Goal: Task Accomplishment & Management: Complete application form

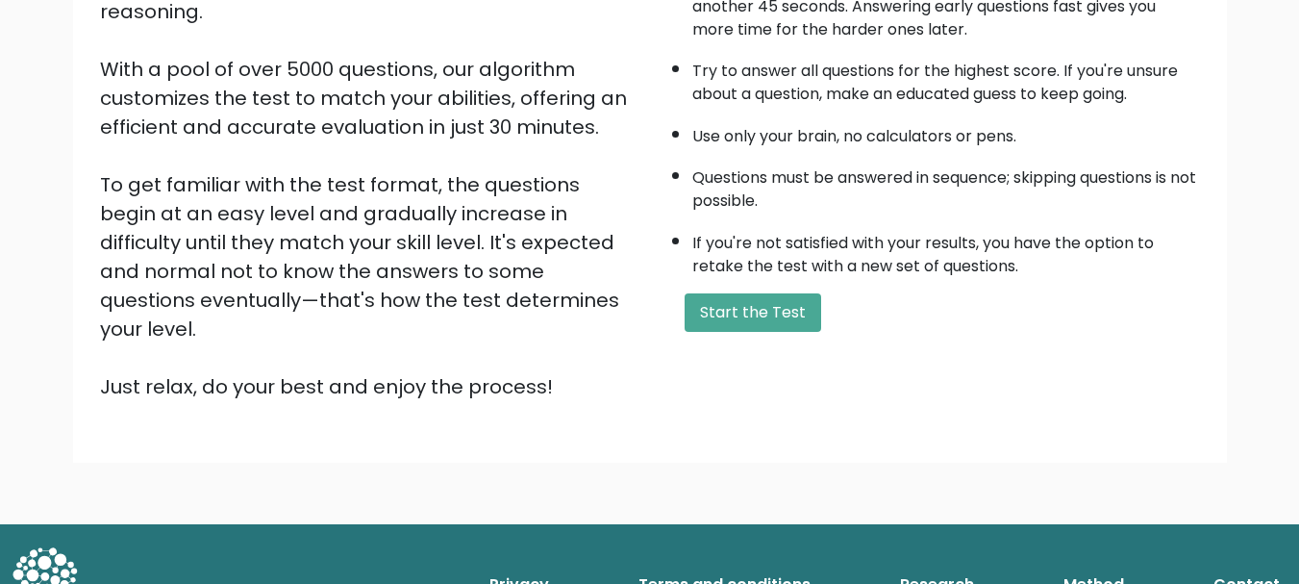
scroll to position [291, 0]
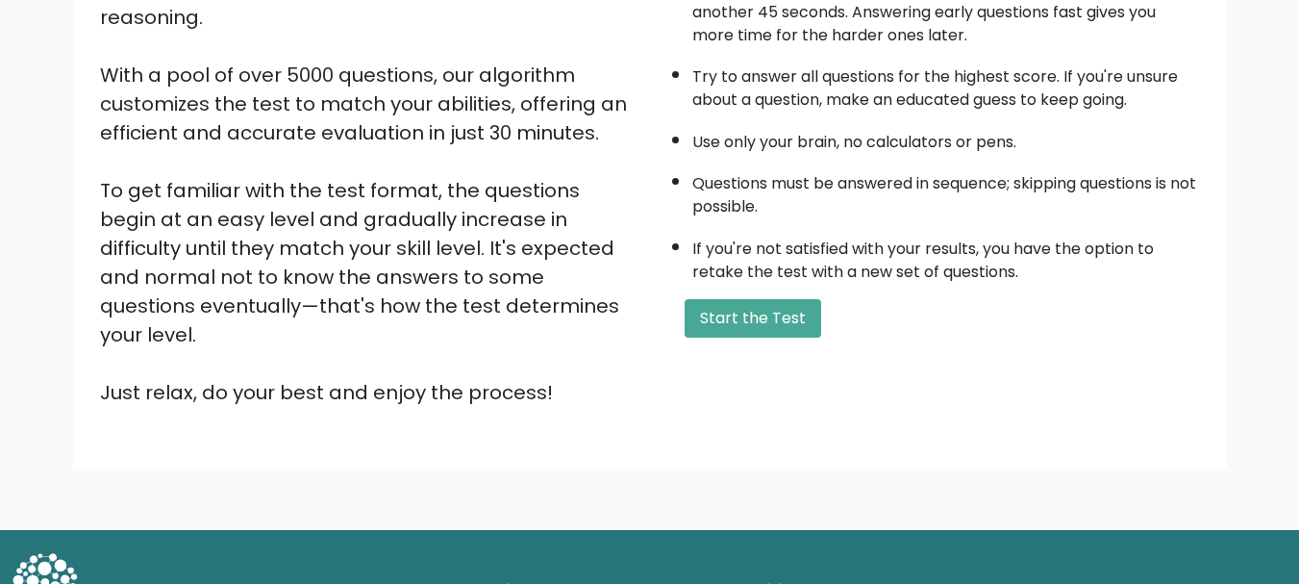
click at [791, 348] on div "A few things before you start: The test has 40 questions and needs to be finish…" at bounding box center [931, 157] width 562 height 500
click at [789, 327] on button "Start the Test" at bounding box center [753, 318] width 137 height 38
click at [718, 306] on button "Start the Test" at bounding box center [753, 318] width 137 height 38
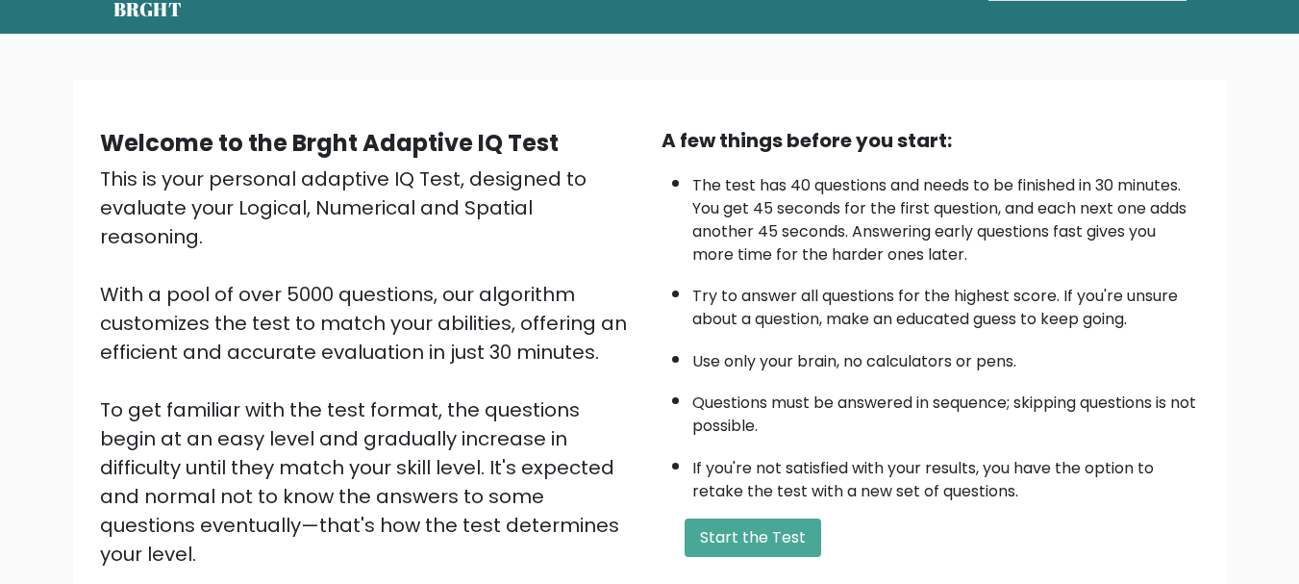
scroll to position [137, 0]
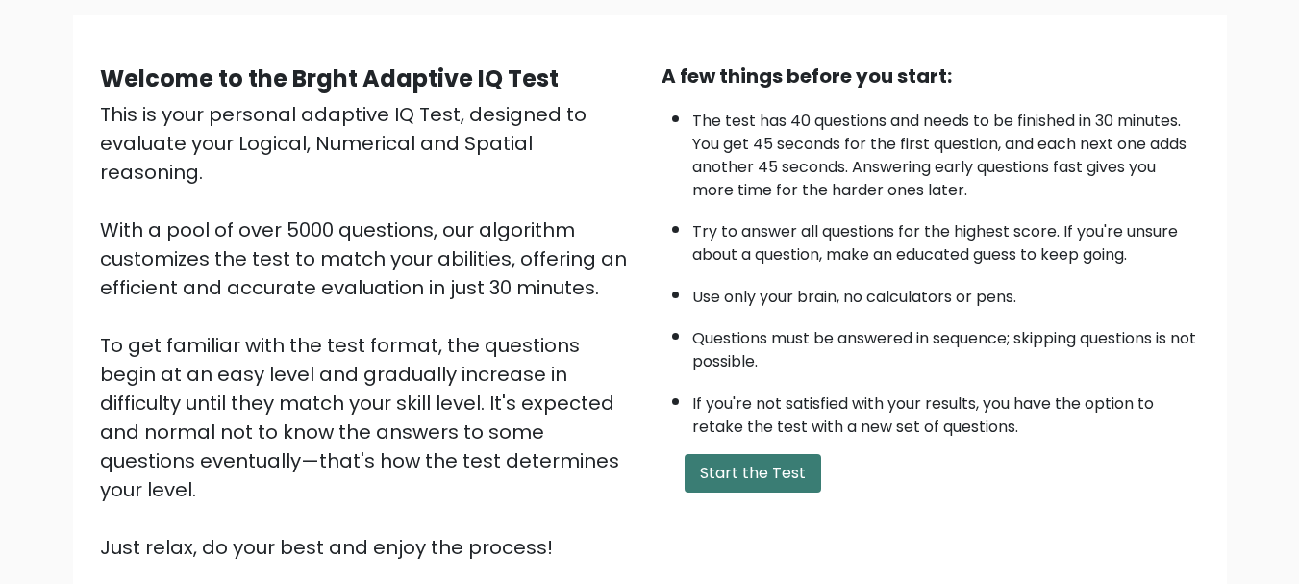
click at [760, 484] on button "Start the Test" at bounding box center [753, 473] width 137 height 38
click at [770, 475] on button "Start the Test" at bounding box center [753, 473] width 137 height 38
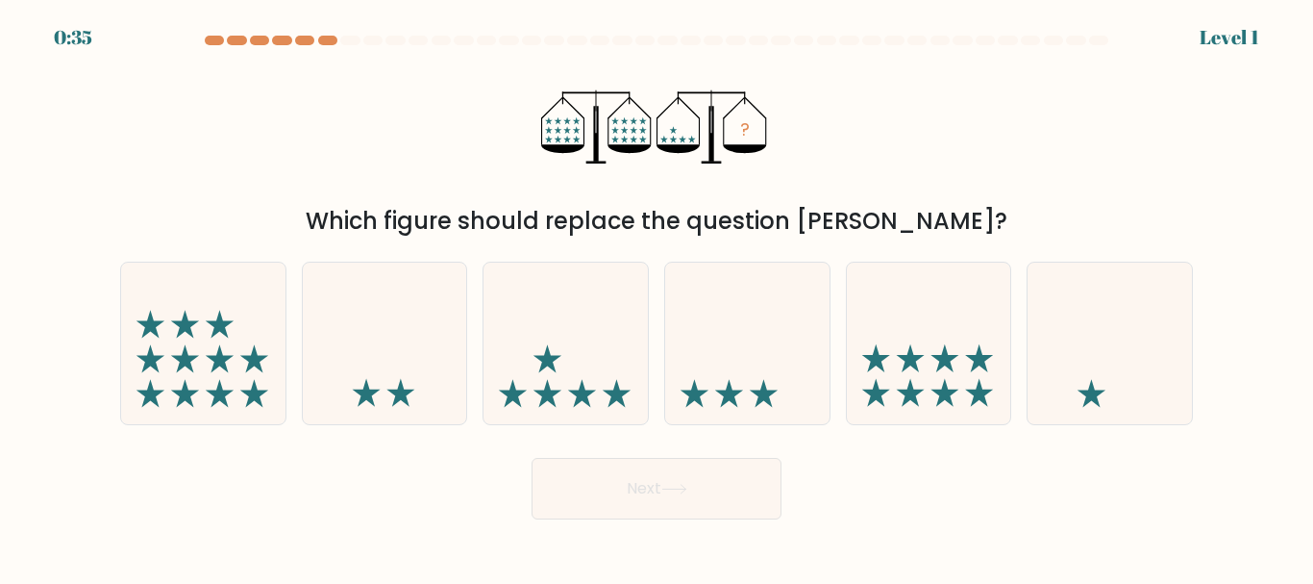
click at [293, 49] on div at bounding box center [657, 44] width 1096 height 17
click at [283, 35] on div "0:34 Level 1" at bounding box center [656, 26] width 1313 height 52
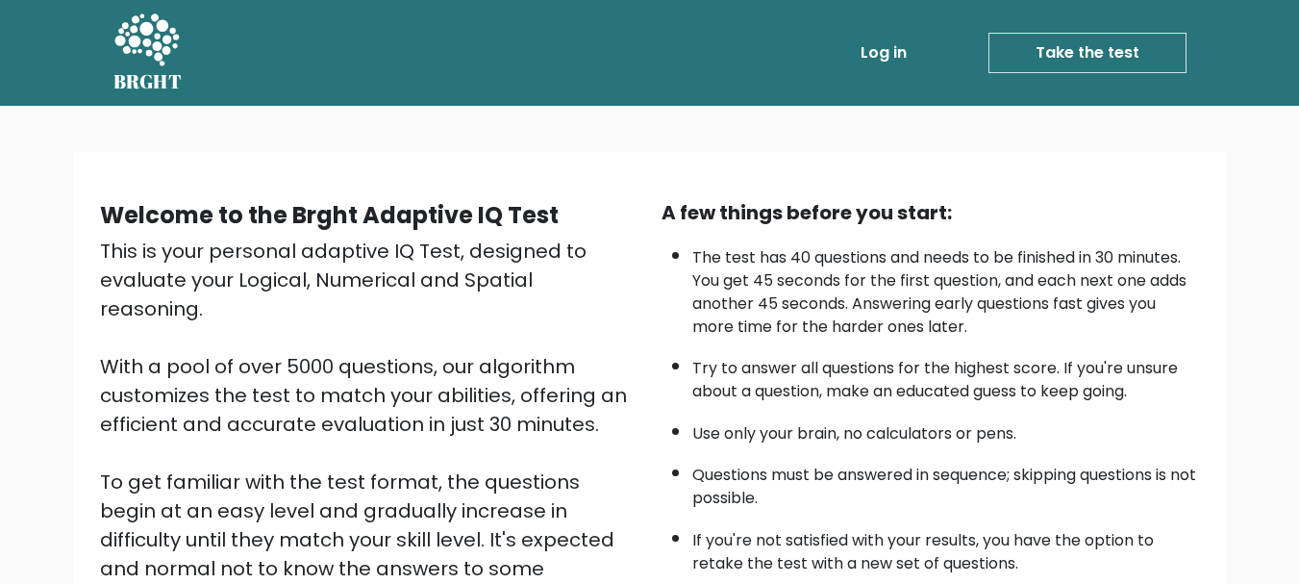
click at [1151, 57] on link "Take the test" at bounding box center [1087, 53] width 198 height 40
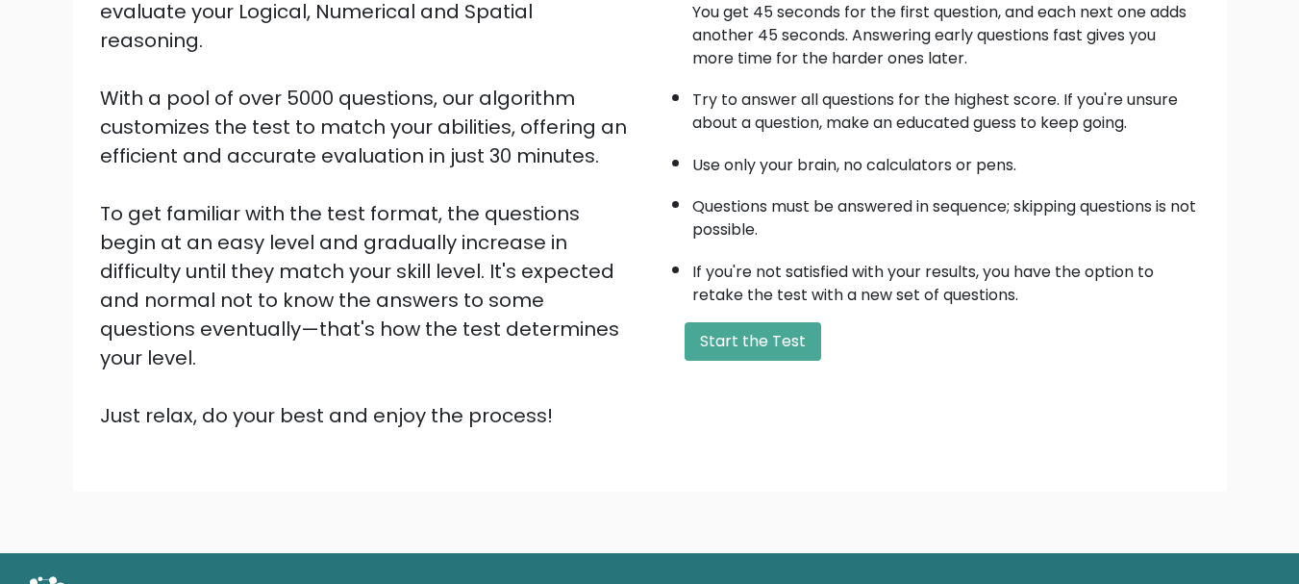
scroll to position [269, 0]
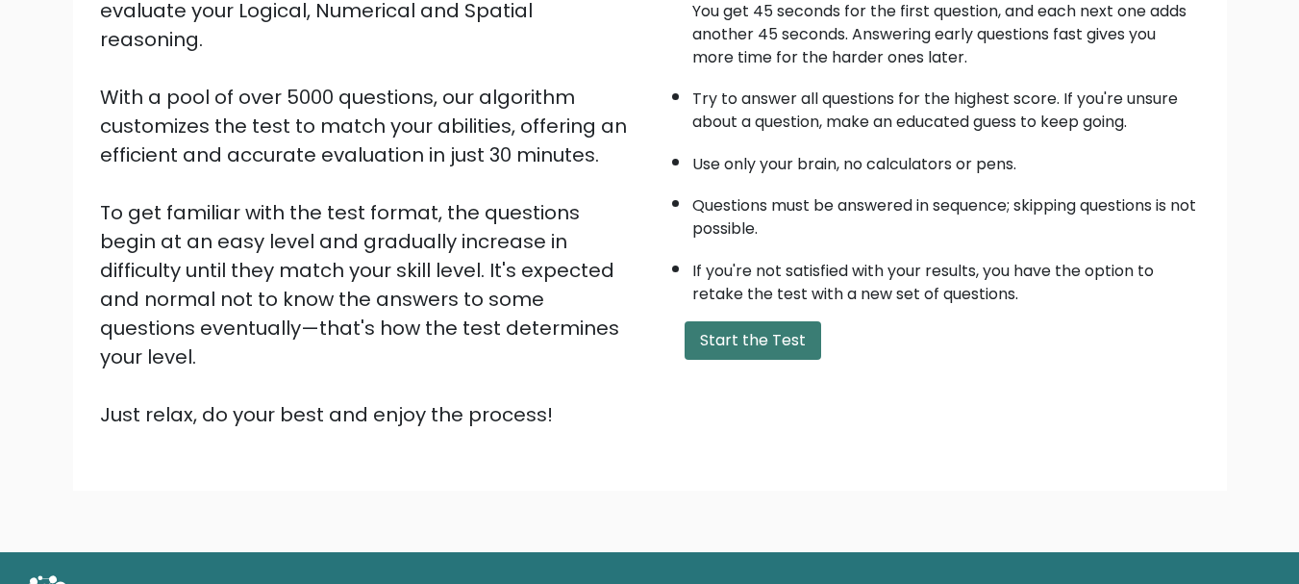
click at [791, 334] on button "Start the Test" at bounding box center [753, 340] width 137 height 38
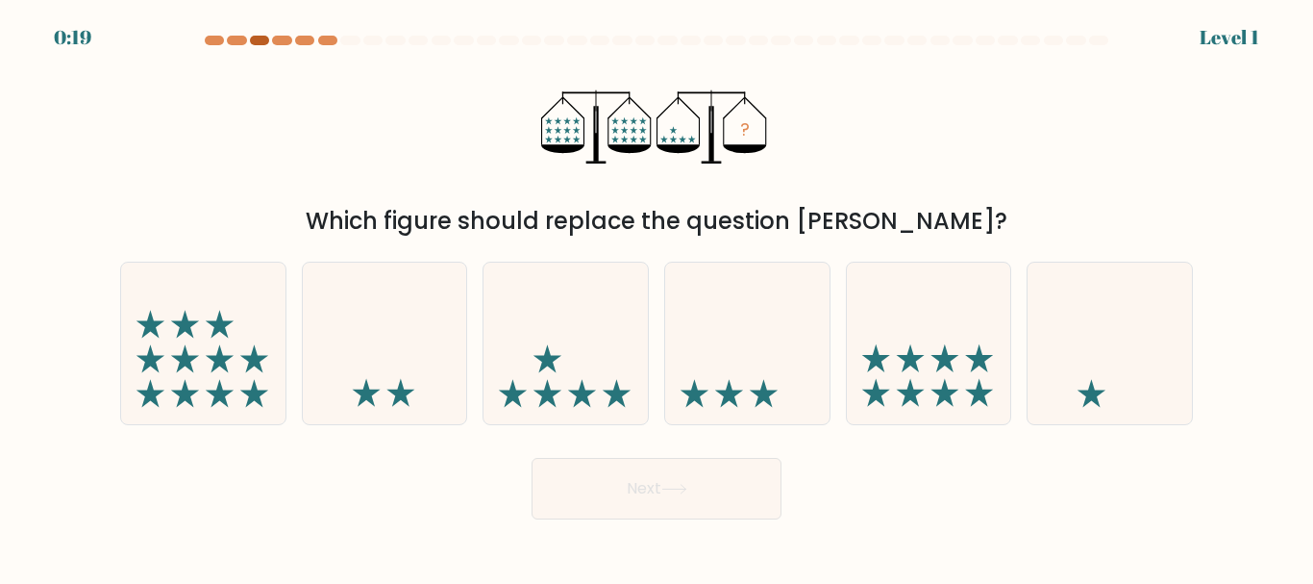
click at [261, 37] on div at bounding box center [259, 41] width 19 height 10
click at [226, 41] on at bounding box center [657, 41] width 908 height 10
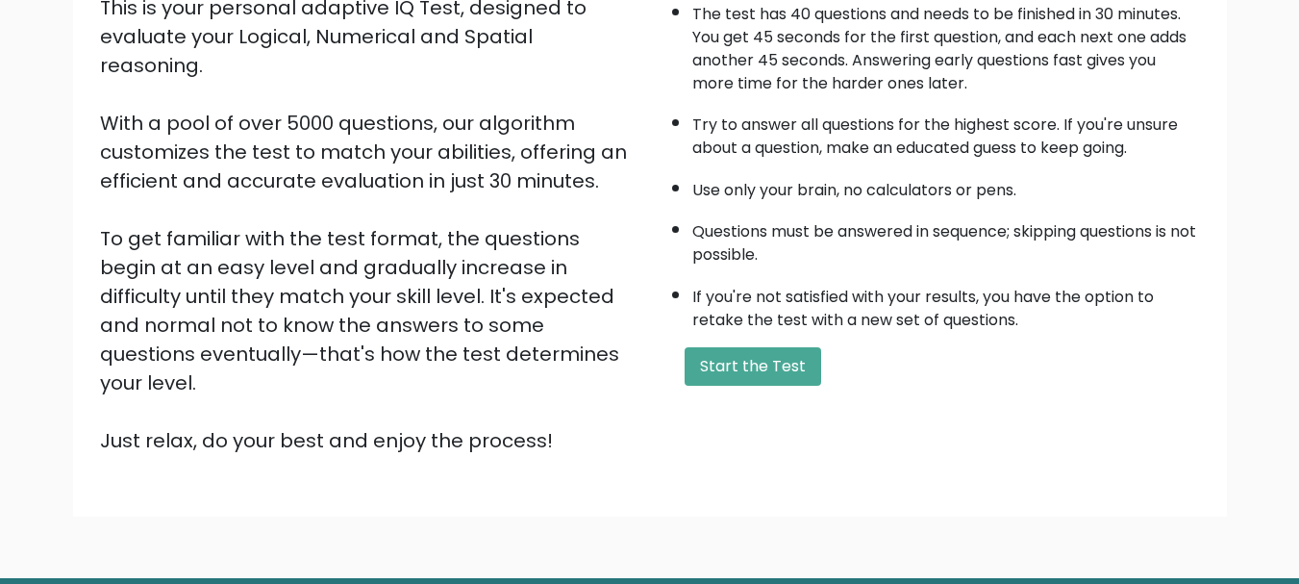
scroll to position [272, 0]
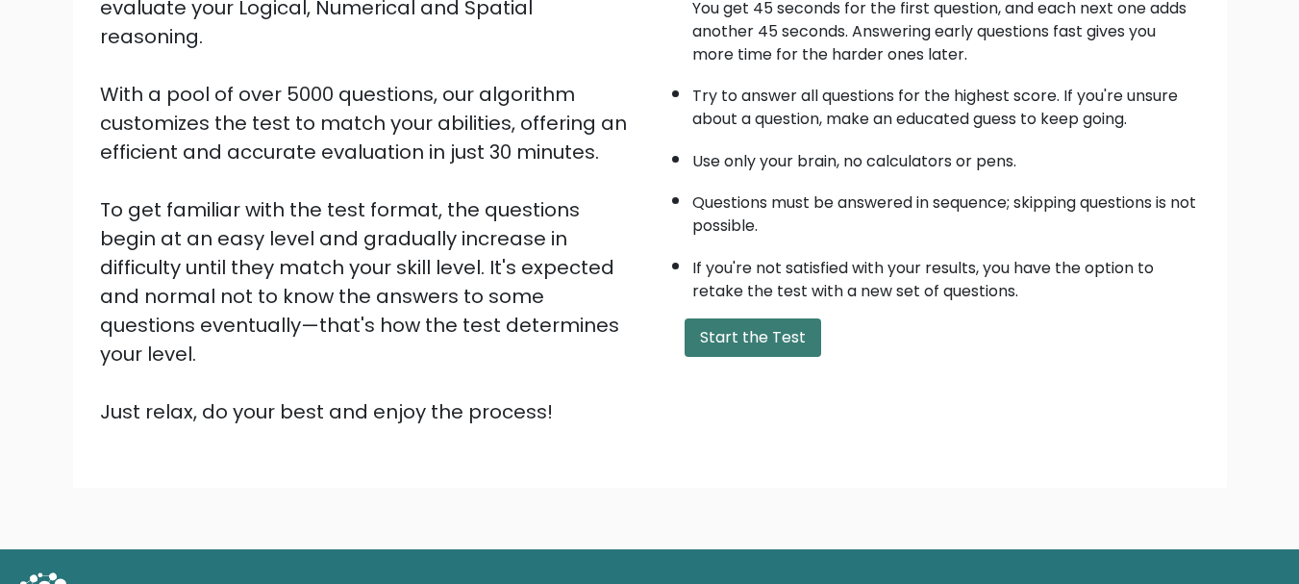
click at [789, 342] on button "Start the Test" at bounding box center [753, 337] width 137 height 38
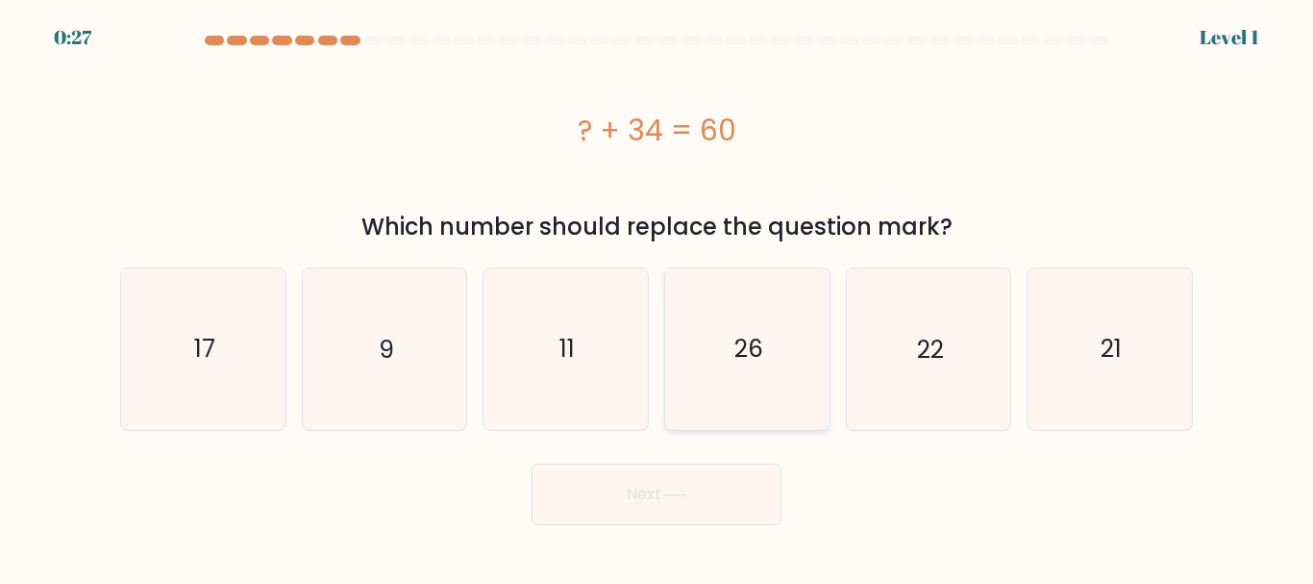
click at [762, 358] on text "26" at bounding box center [749, 349] width 29 height 34
click at [658, 297] on input "d. 26" at bounding box center [657, 294] width 1 height 5
radio input "true"
click at [725, 495] on button "Next" at bounding box center [657, 494] width 250 height 62
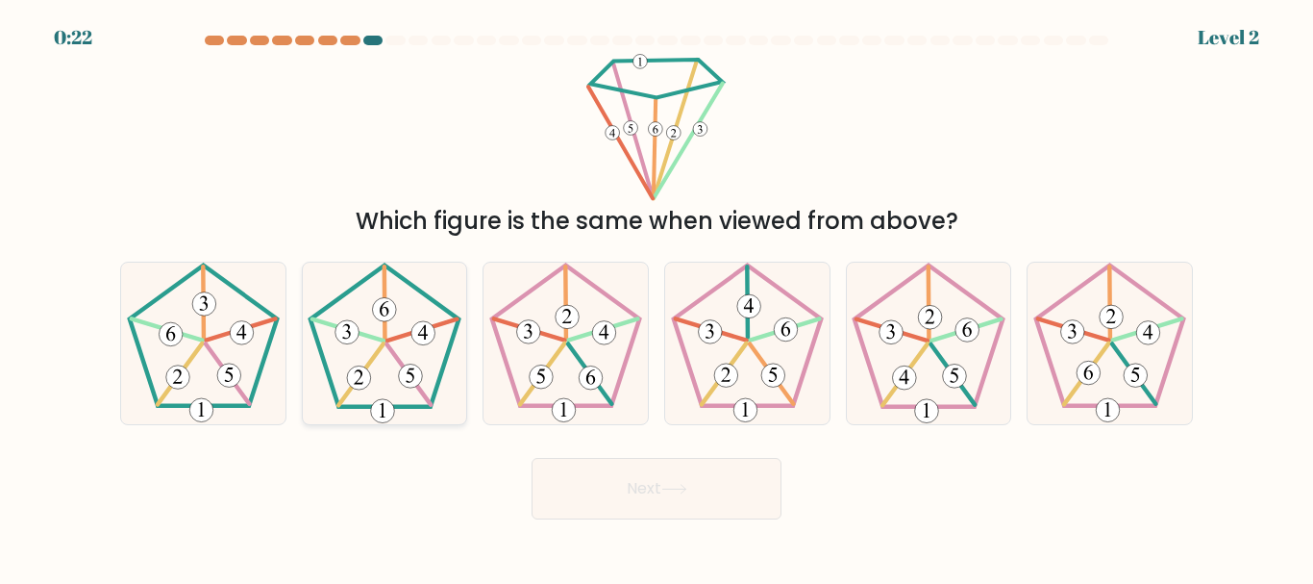
click at [382, 410] on 162 at bounding box center [383, 411] width 24 height 24
click at [657, 297] on input "b." at bounding box center [657, 294] width 1 height 5
radio input "true"
click at [641, 491] on button "Next" at bounding box center [657, 489] width 250 height 62
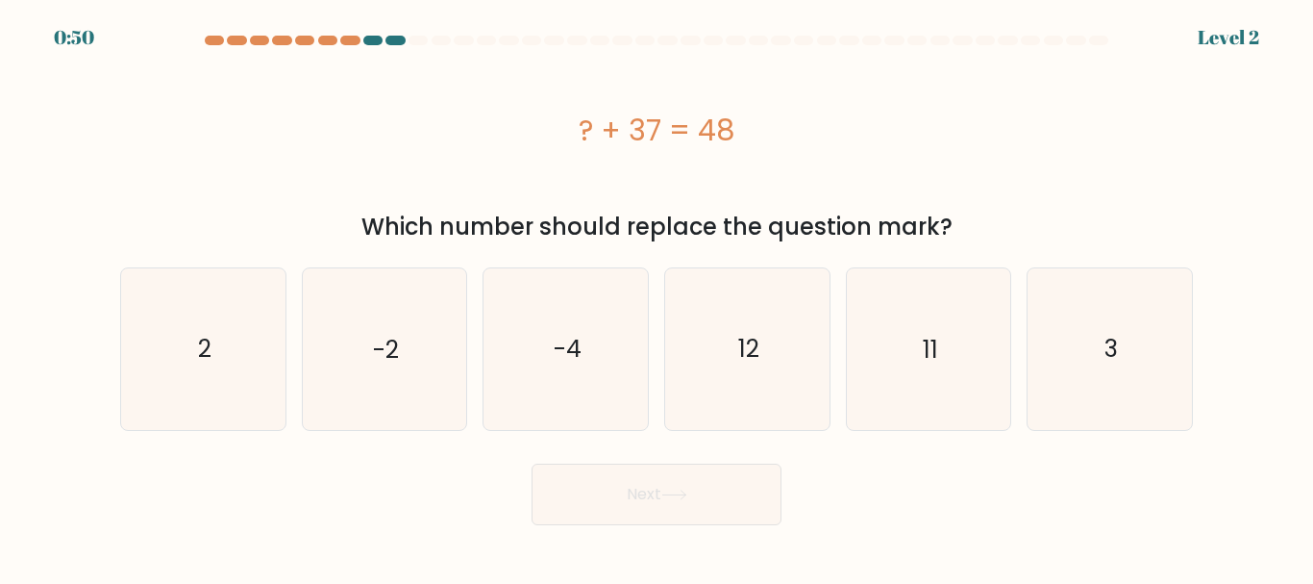
drag, startPoint x: 627, startPoint y: 511, endPoint x: 238, endPoint y: 507, distance: 388.5
click at [248, 507] on div "Next" at bounding box center [657, 489] width 1096 height 71
click at [910, 386] on icon "11" at bounding box center [928, 348] width 161 height 161
click at [658, 297] on input "e. 11" at bounding box center [657, 294] width 1 height 5
radio input "true"
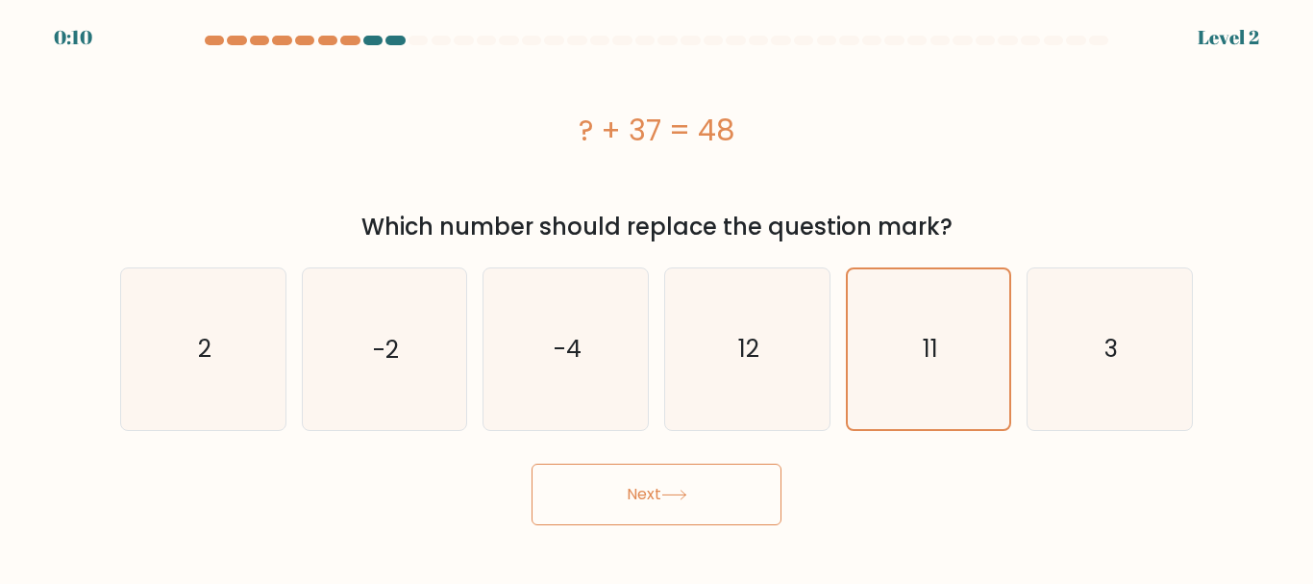
click at [634, 483] on button "Next" at bounding box center [657, 494] width 250 height 62
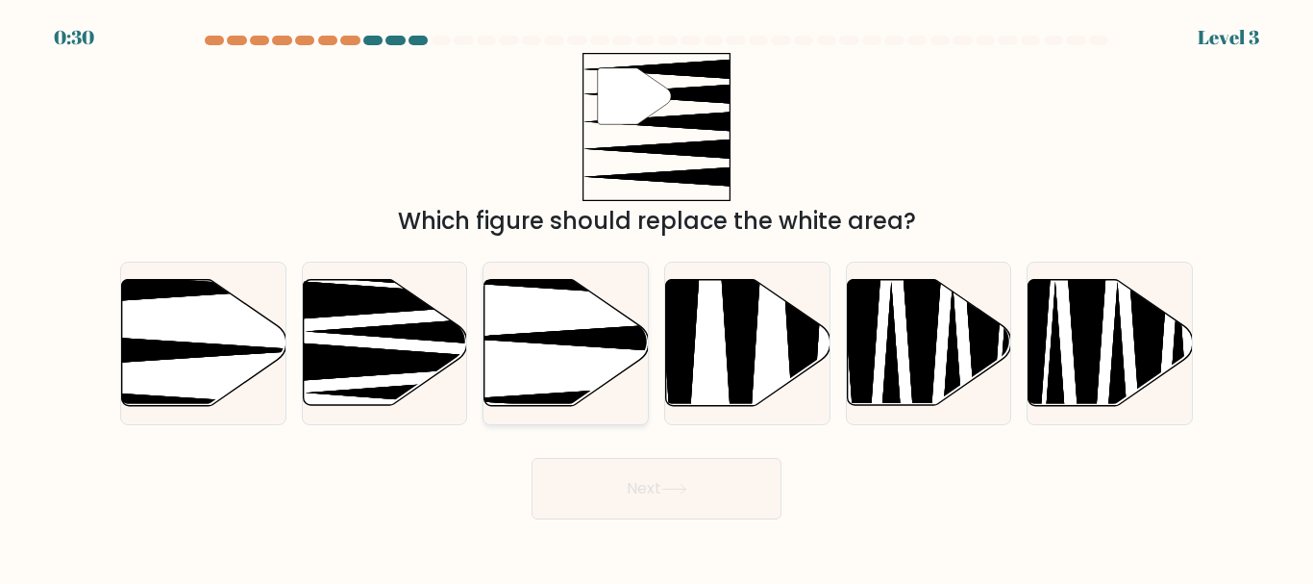
click at [535, 354] on icon at bounding box center [567, 343] width 164 height 126
click at [657, 297] on input "c." at bounding box center [657, 294] width 1 height 5
radio input "true"
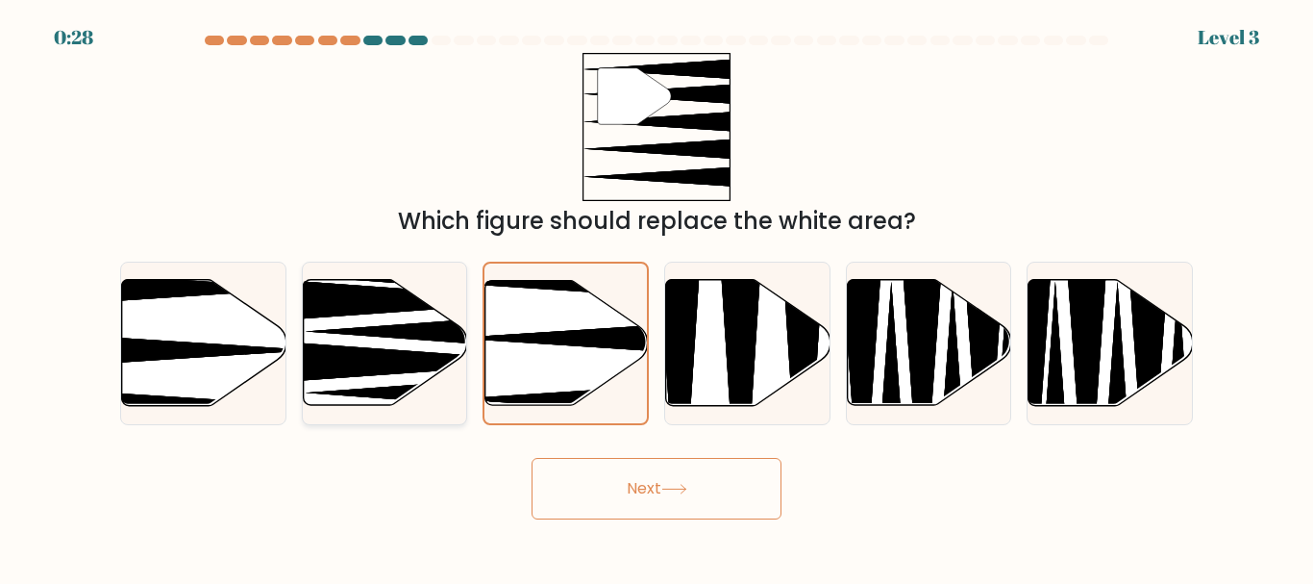
click at [357, 385] on icon at bounding box center [385, 343] width 164 height 128
click at [657, 297] on input "b." at bounding box center [657, 294] width 1 height 5
radio input "true"
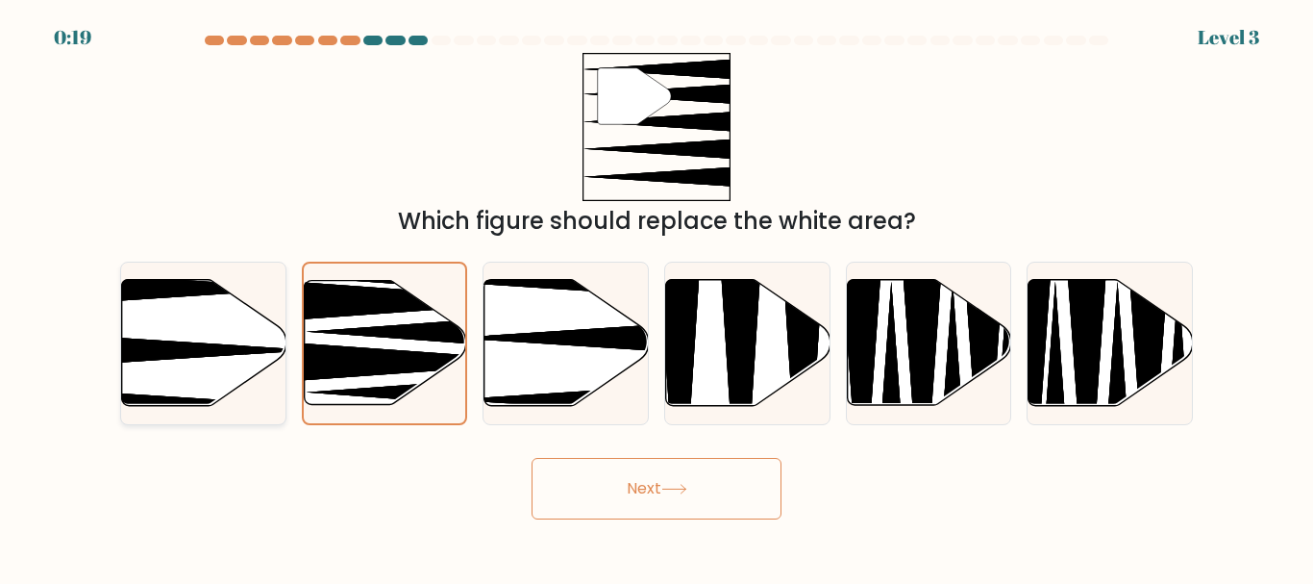
click at [194, 364] on icon at bounding box center [204, 343] width 164 height 126
click at [657, 297] on input "a." at bounding box center [657, 294] width 1 height 5
radio input "true"
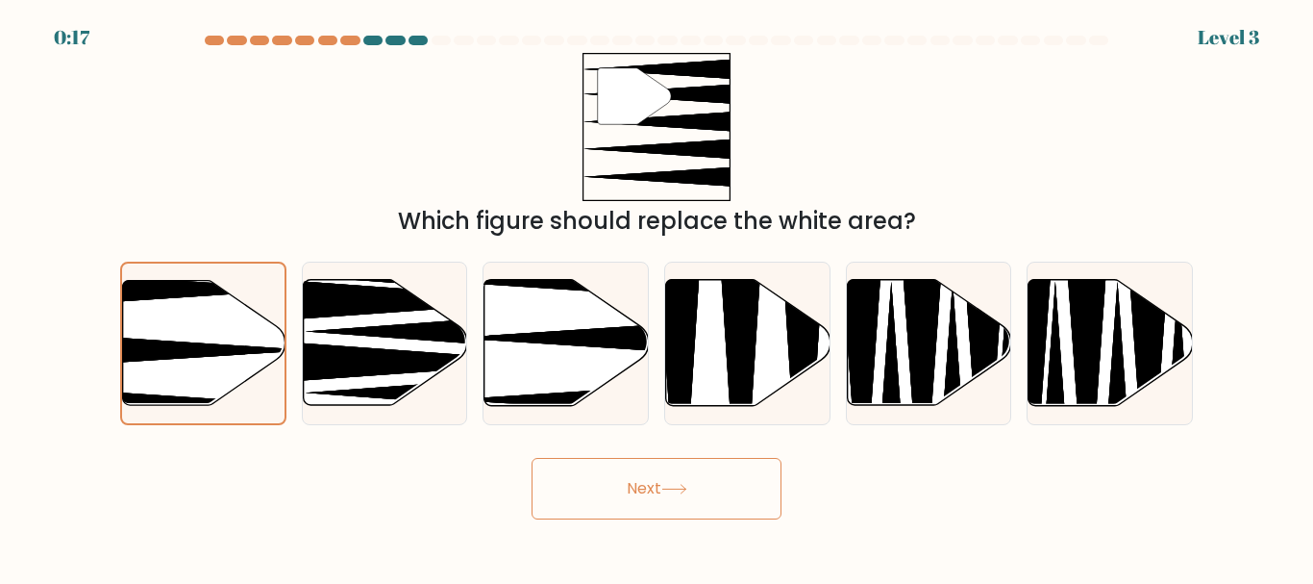
click at [693, 483] on button "Next" at bounding box center [657, 489] width 250 height 62
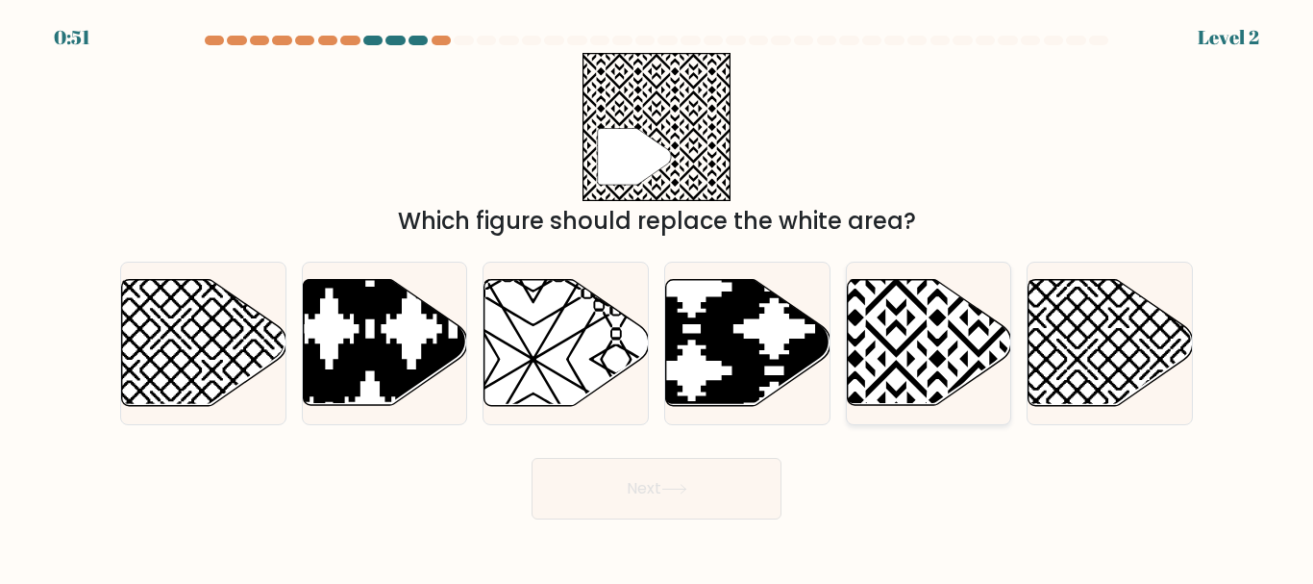
click at [897, 310] on icon at bounding box center [978, 277] width 331 height 331
click at [658, 297] on input "e." at bounding box center [657, 294] width 1 height 5
radio input "true"
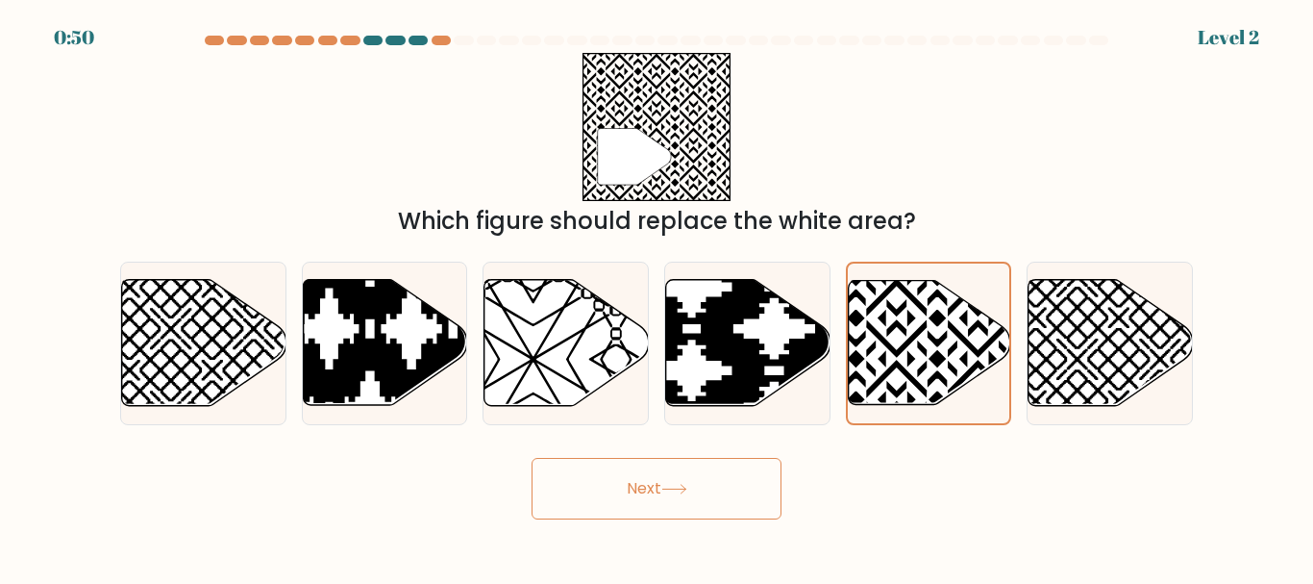
click at [665, 497] on button "Next" at bounding box center [657, 489] width 250 height 62
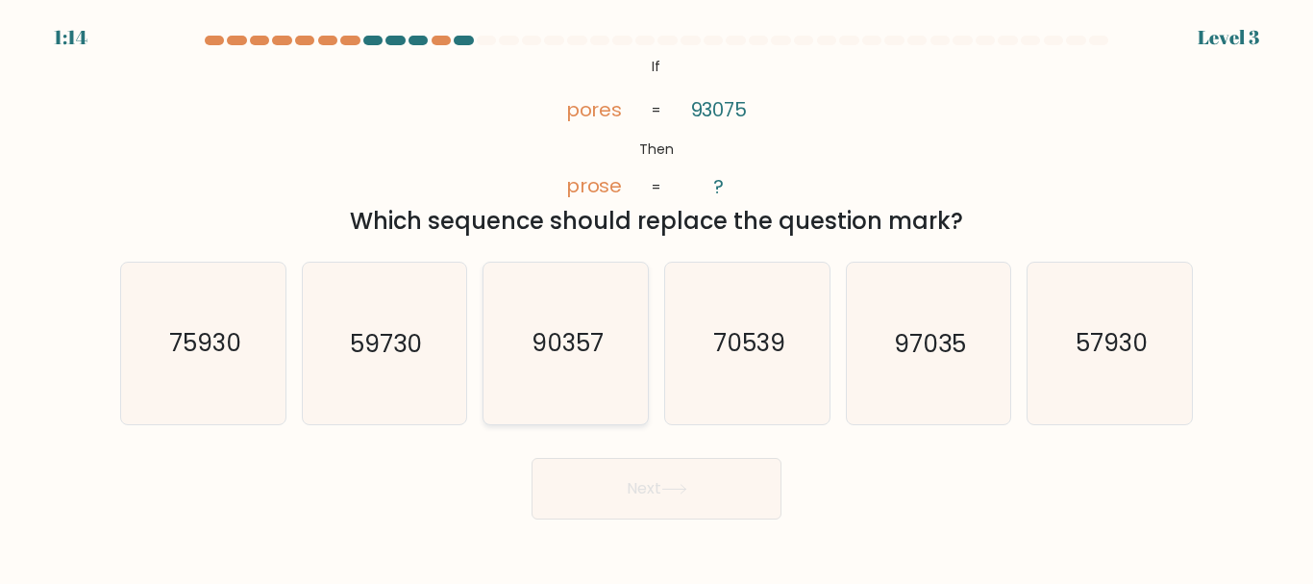
click at [608, 318] on icon "90357" at bounding box center [566, 342] width 161 height 161
click at [657, 297] on input "c. 90357" at bounding box center [657, 294] width 1 height 5
radio input "true"
click at [657, 539] on body "1:10 Level 3 If" at bounding box center [656, 292] width 1313 height 584
click at [625, 493] on button "Next" at bounding box center [657, 489] width 250 height 62
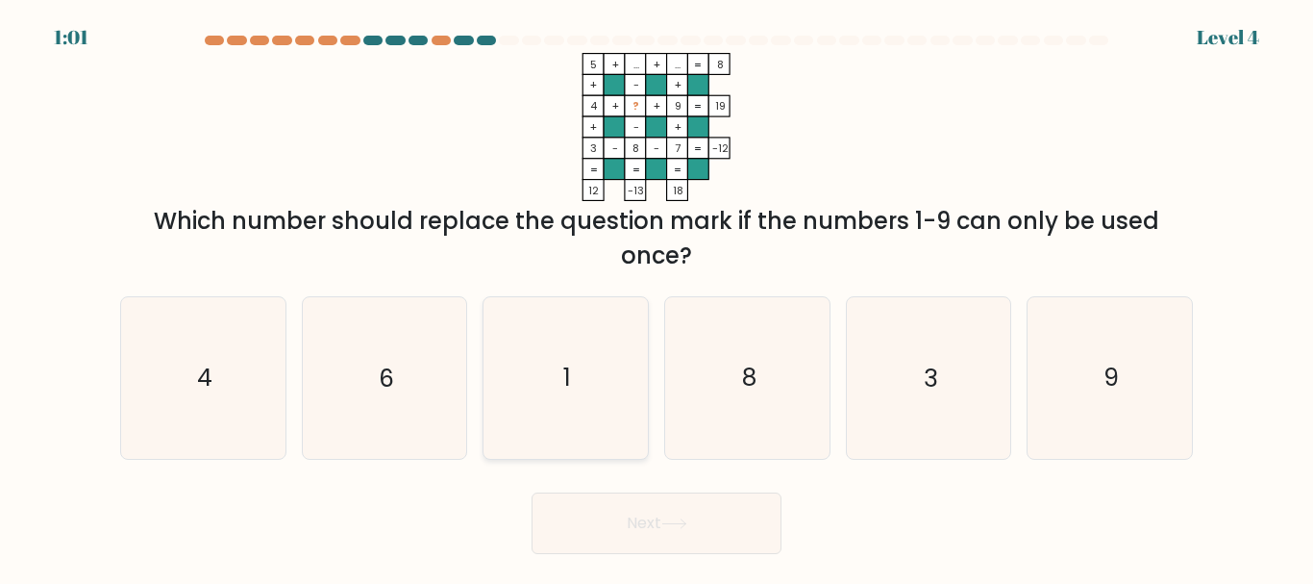
click at [597, 375] on icon "1" at bounding box center [566, 377] width 161 height 161
click at [657, 297] on input "c. 1" at bounding box center [657, 294] width 1 height 5
radio input "true"
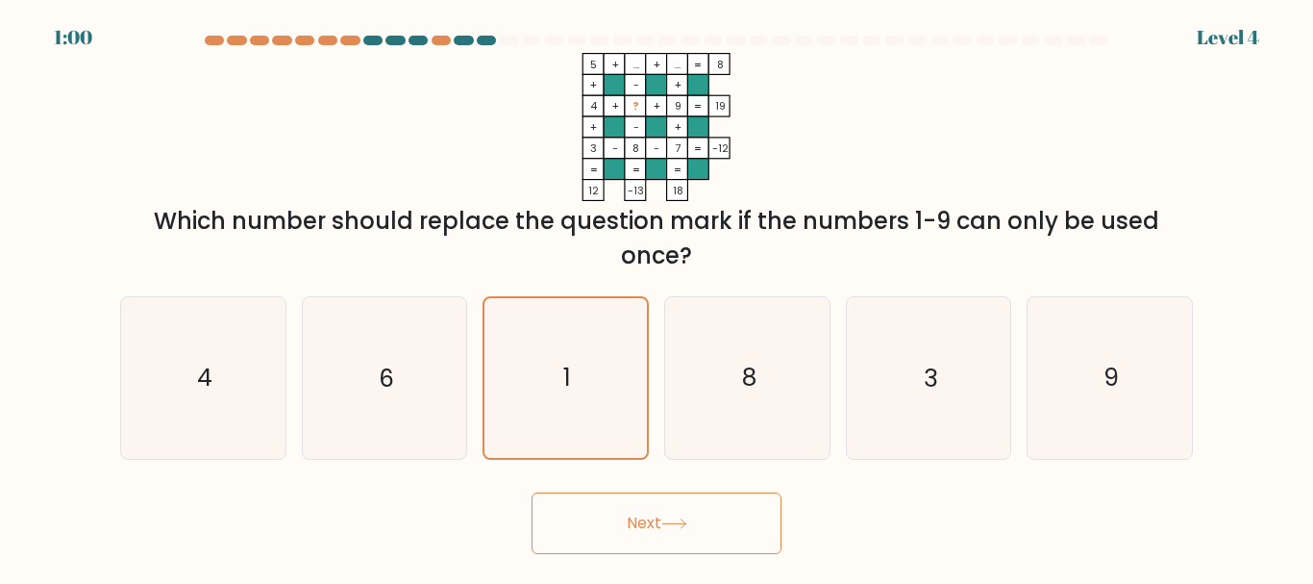
click at [674, 540] on button "Next" at bounding box center [657, 523] width 250 height 62
click at [686, 524] on icon at bounding box center [673, 523] width 23 height 9
click at [601, 531] on button "Next" at bounding box center [657, 523] width 250 height 62
click at [742, 367] on text "8" at bounding box center [748, 379] width 14 height 34
click at [658, 297] on input "d. 8" at bounding box center [657, 294] width 1 height 5
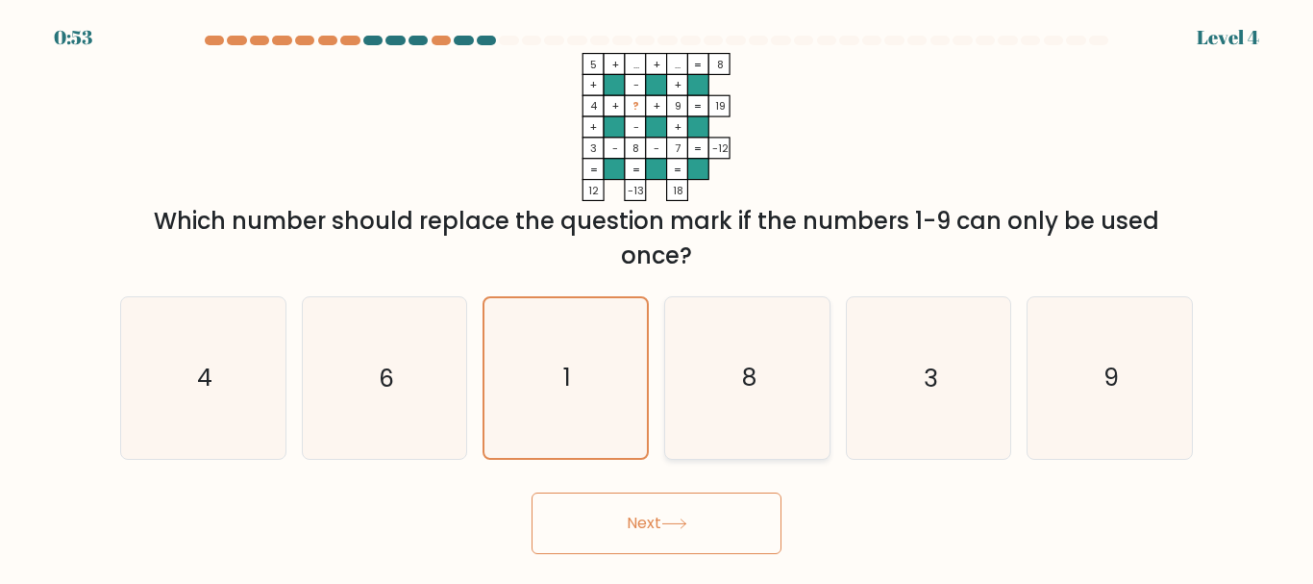
radio input "true"
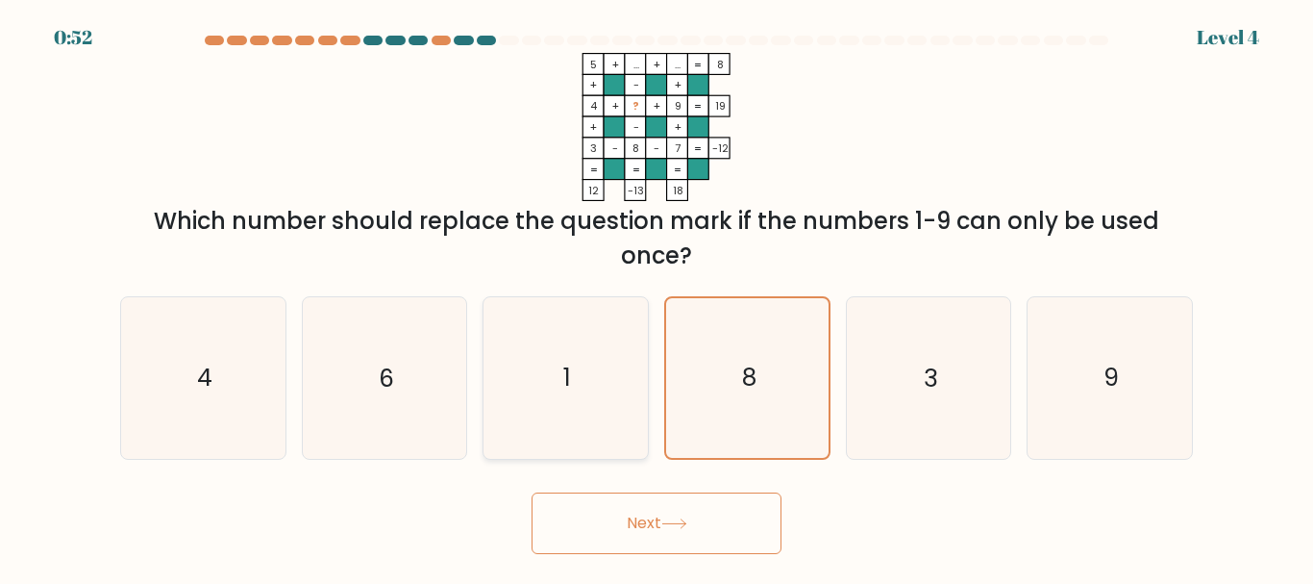
click at [578, 399] on icon "1" at bounding box center [566, 377] width 161 height 161
click at [657, 297] on input "c. 1" at bounding box center [657, 294] width 1 height 5
radio input "true"
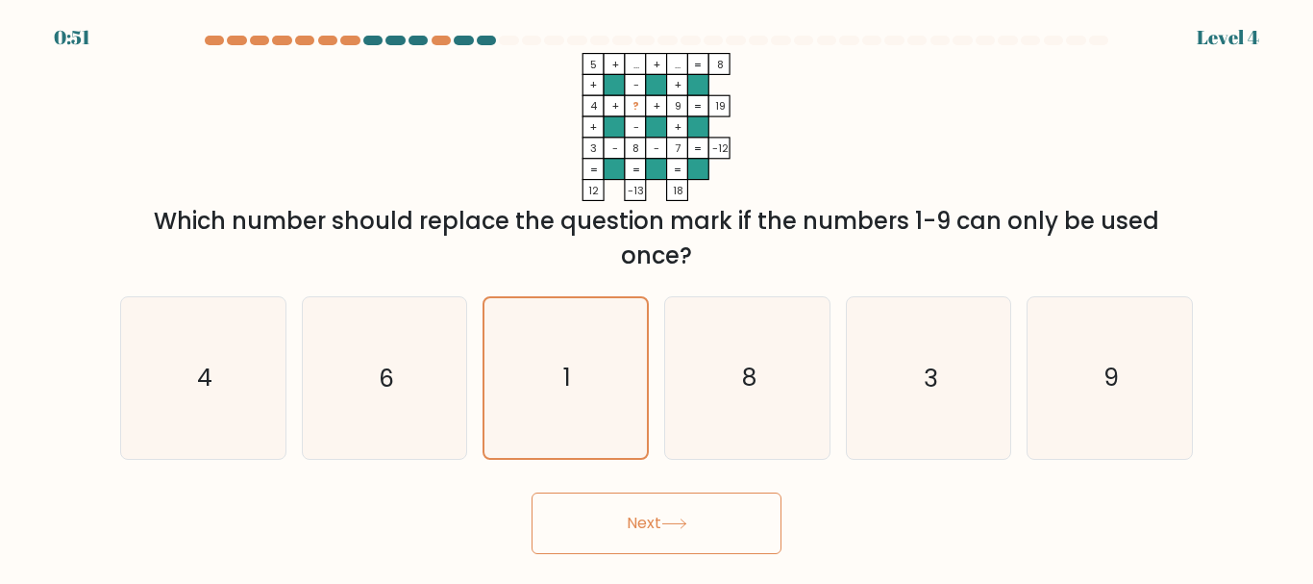
click at [684, 523] on icon at bounding box center [673, 523] width 23 height 9
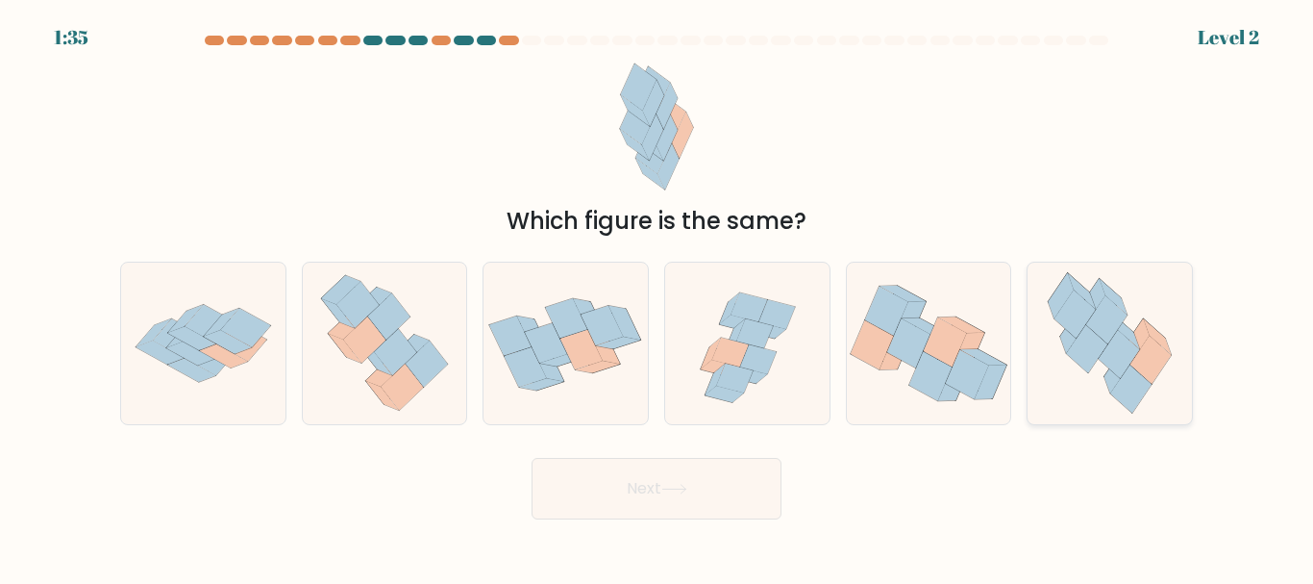
click at [1143, 354] on icon at bounding box center [1151, 360] width 41 height 48
click at [658, 297] on input "f." at bounding box center [657, 294] width 1 height 5
radio input "true"
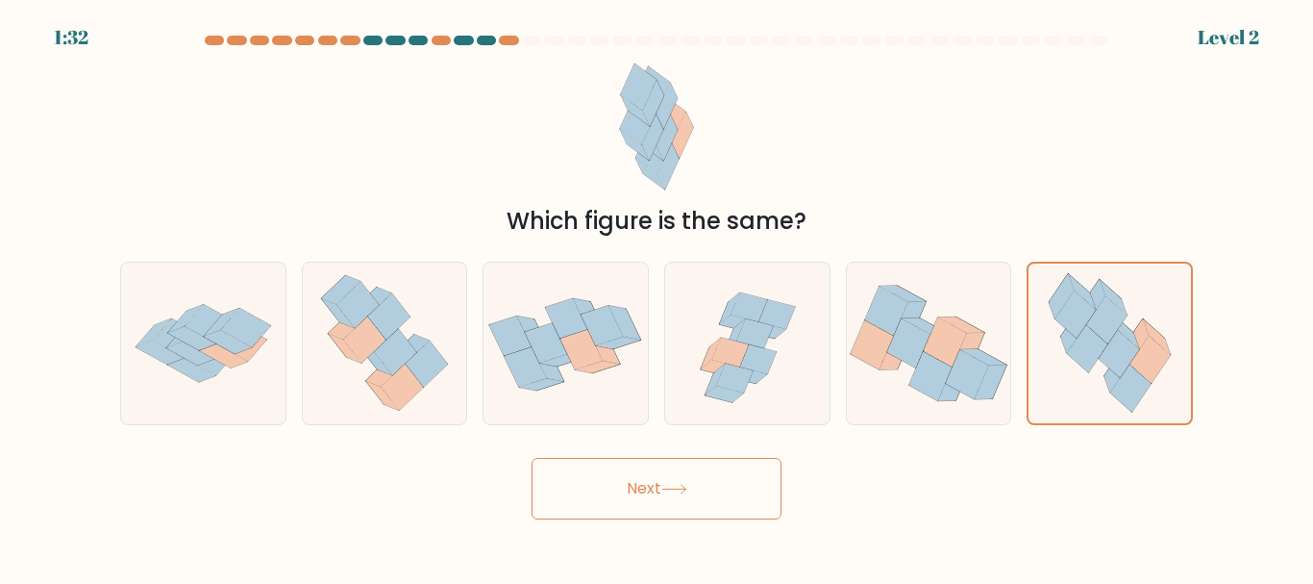
click at [662, 494] on button "Next" at bounding box center [657, 489] width 250 height 62
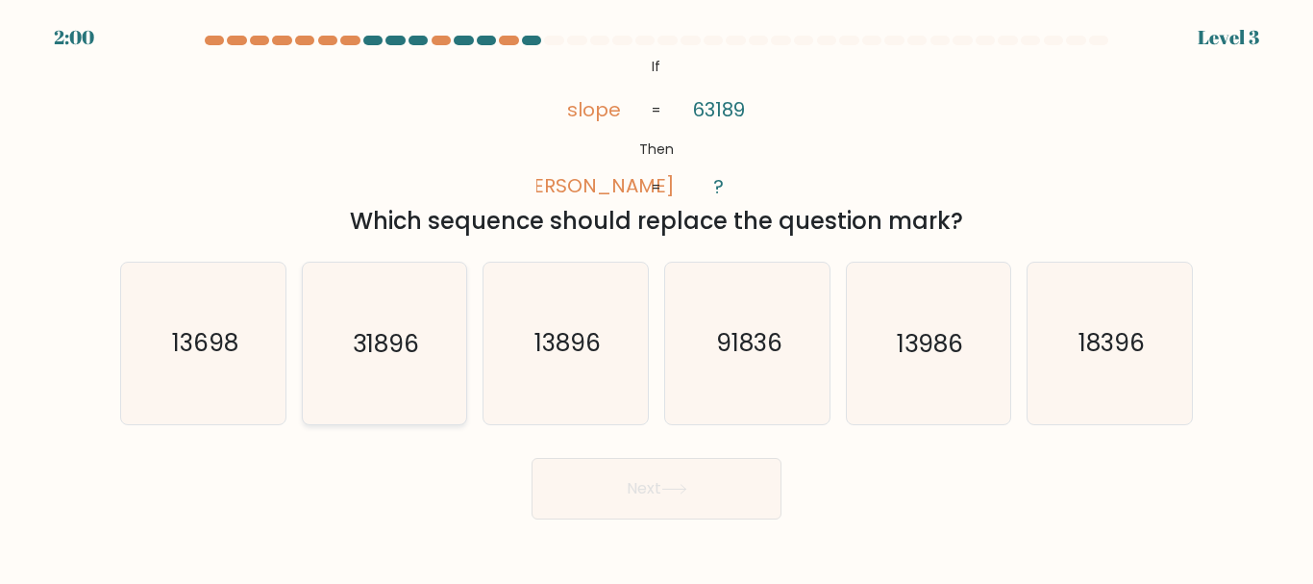
click at [440, 331] on icon "31896" at bounding box center [384, 342] width 161 height 161
click at [657, 297] on input "b. 31896" at bounding box center [657, 294] width 1 height 5
radio input "true"
click at [611, 497] on button "Next" at bounding box center [657, 489] width 250 height 62
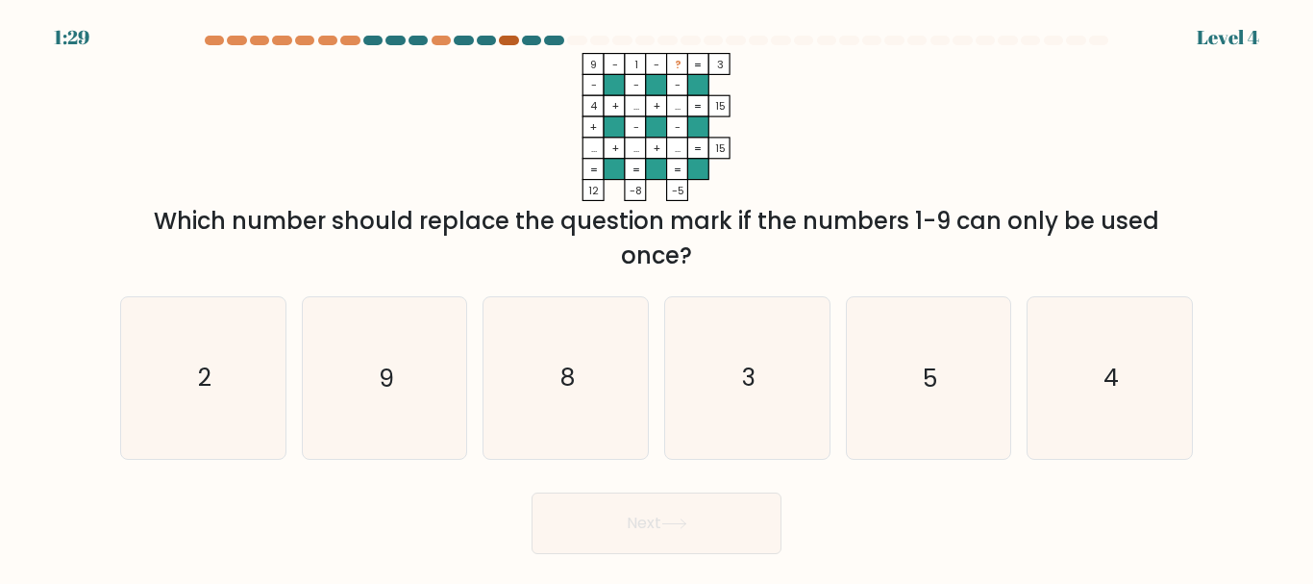
click at [508, 39] on div at bounding box center [508, 41] width 19 height 10
click at [508, 43] on div at bounding box center [508, 41] width 19 height 10
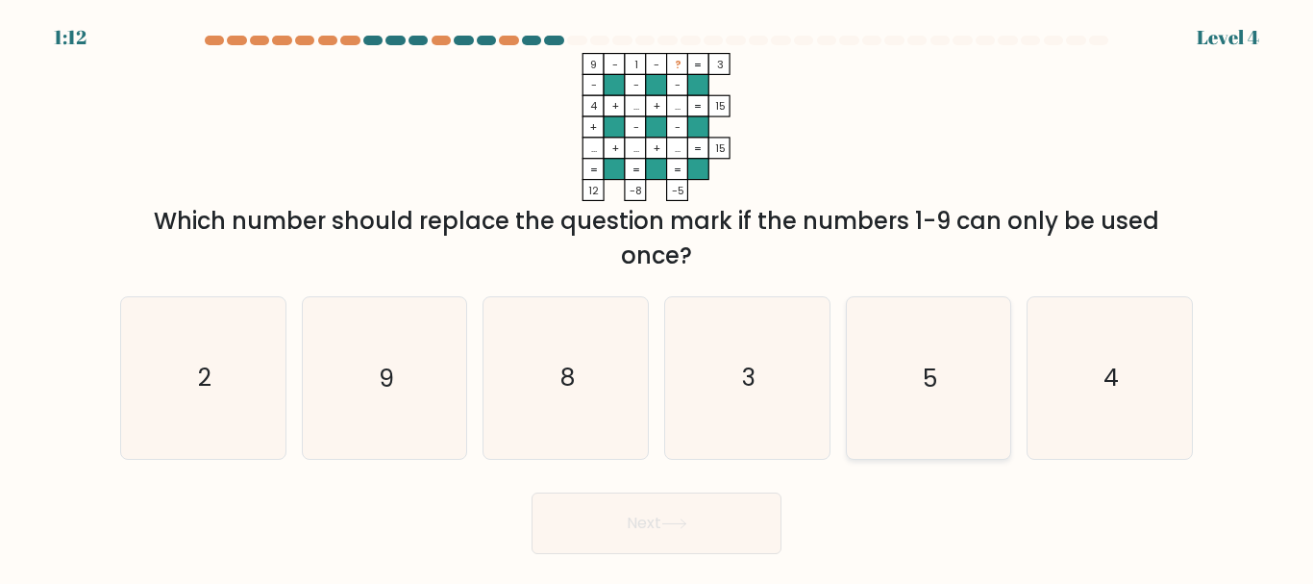
click at [977, 366] on icon "5" at bounding box center [928, 377] width 161 height 161
click at [658, 297] on input "e. 5" at bounding box center [657, 294] width 1 height 5
radio input "true"
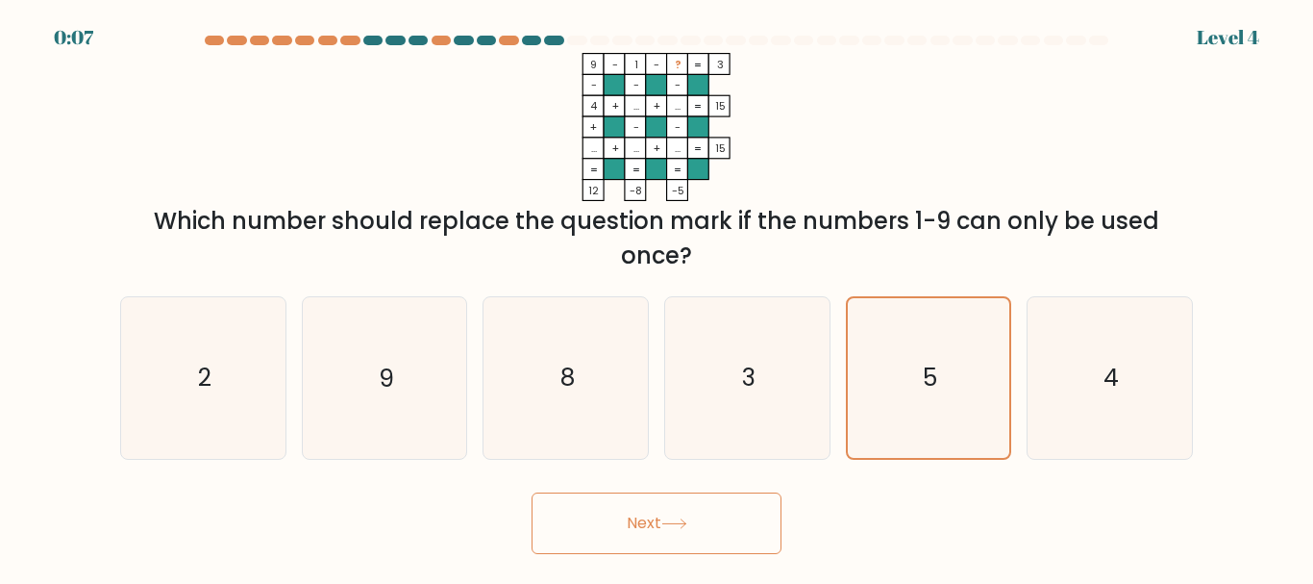
click at [671, 520] on icon at bounding box center [675, 523] width 26 height 11
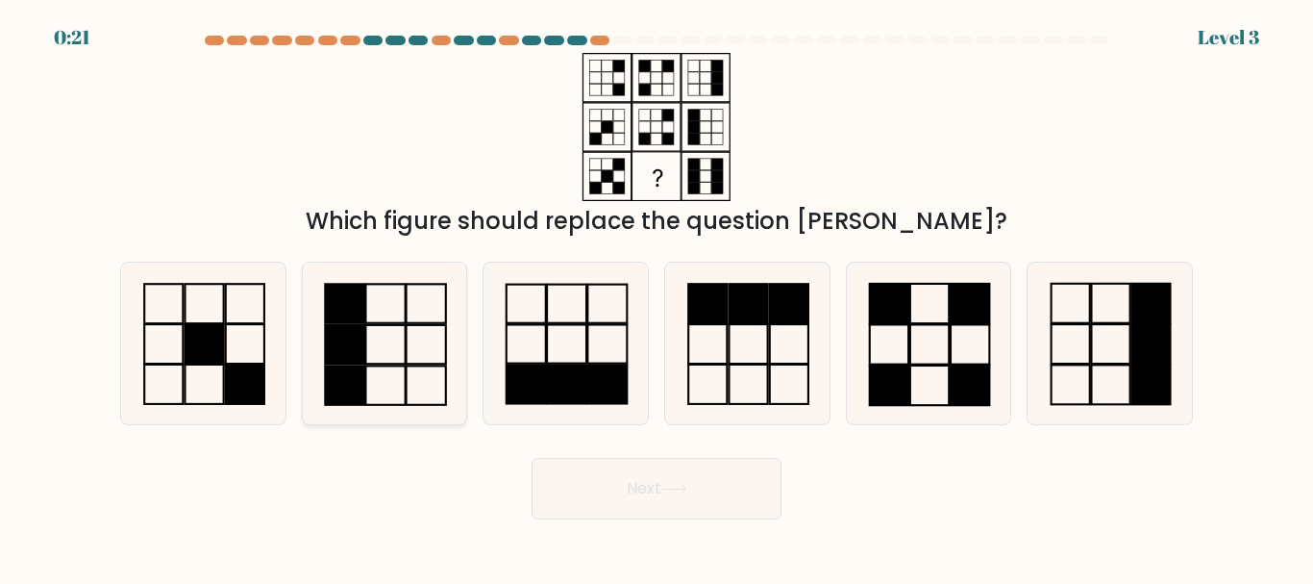
click at [427, 264] on icon at bounding box center [384, 342] width 161 height 161
click at [657, 292] on input "b." at bounding box center [657, 294] width 1 height 5
radio input "true"
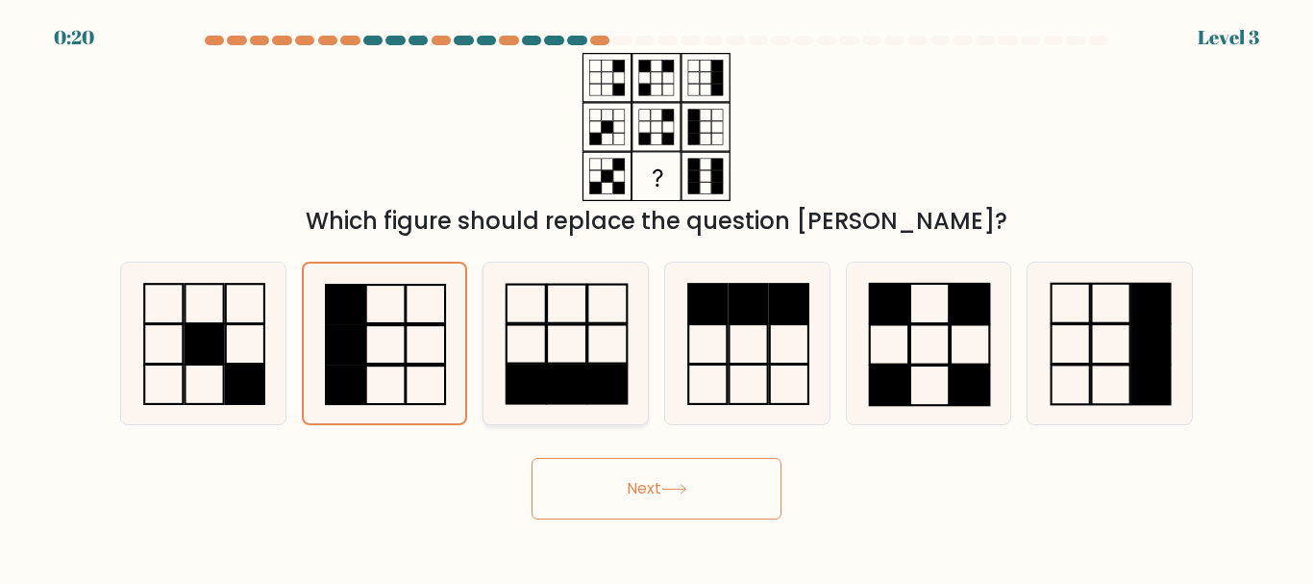
click at [560, 338] on icon at bounding box center [566, 342] width 161 height 161
click at [657, 297] on input "c." at bounding box center [657, 294] width 1 height 5
radio input "true"
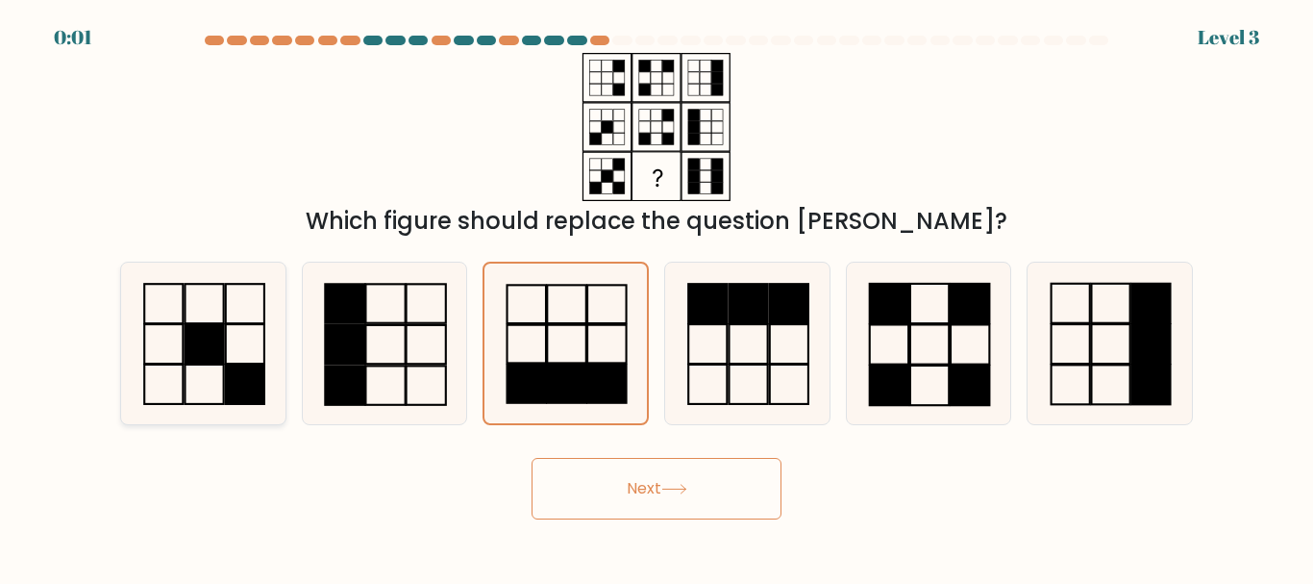
click at [231, 357] on icon at bounding box center [203, 342] width 161 height 161
click at [657, 297] on input "a." at bounding box center [657, 294] width 1 height 5
radio input "true"
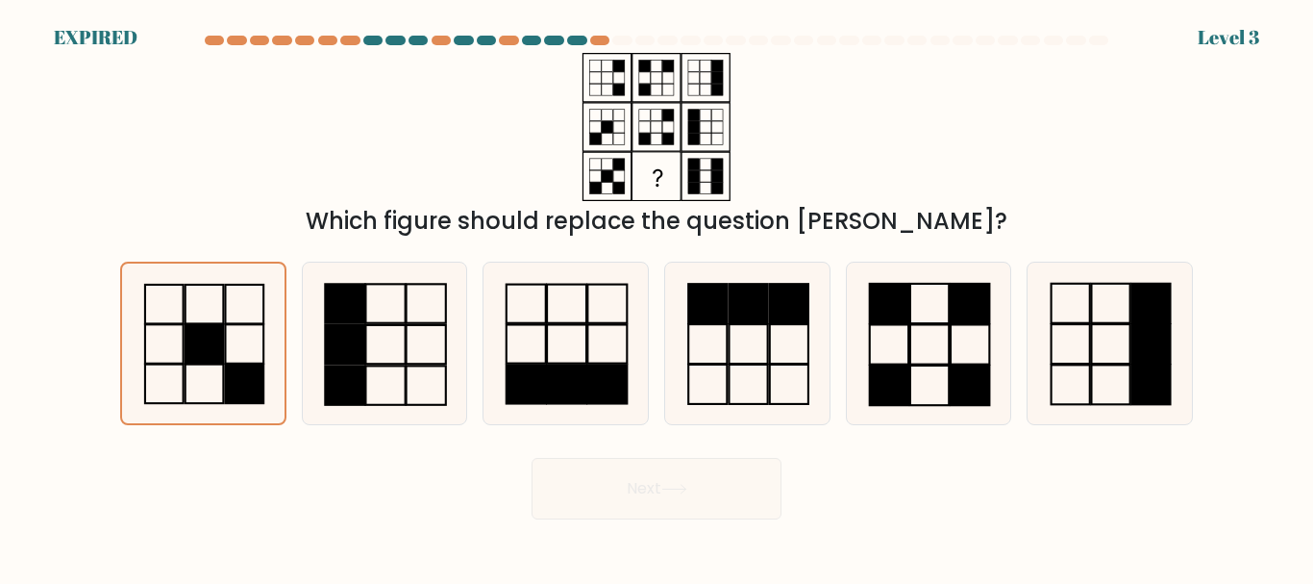
click at [659, 493] on div "Next" at bounding box center [657, 483] width 1096 height 71
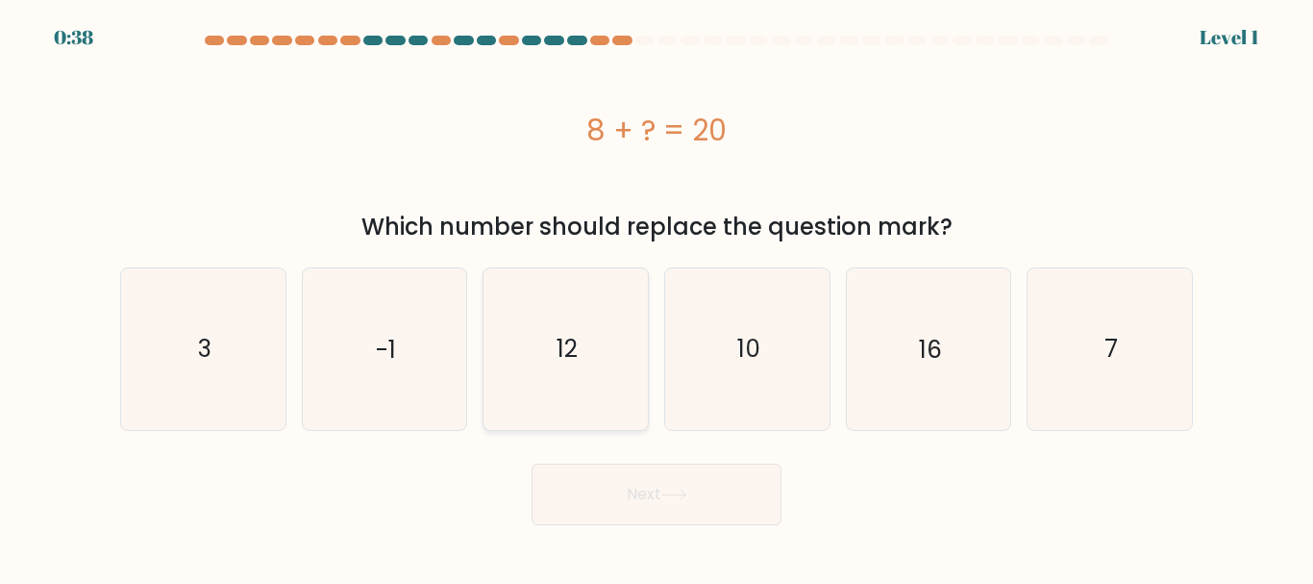
click at [535, 400] on icon "12" at bounding box center [566, 348] width 161 height 161
click at [657, 297] on input "c. 12" at bounding box center [657, 294] width 1 height 5
radio input "true"
click at [707, 493] on button "Next" at bounding box center [657, 494] width 250 height 62
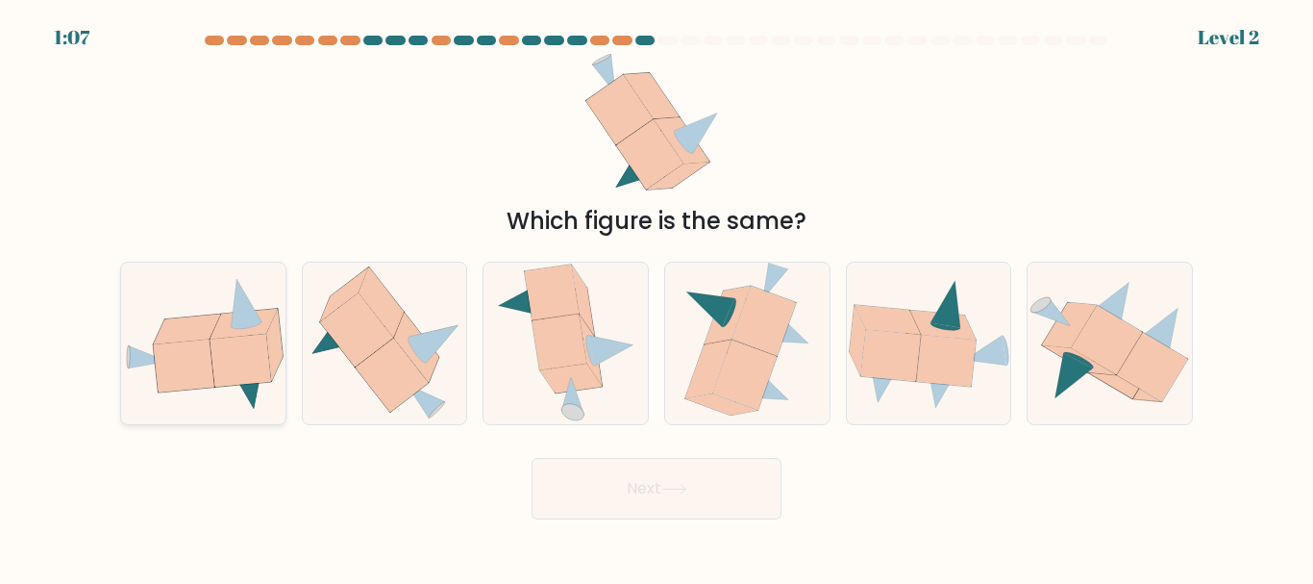
click at [258, 359] on icon at bounding box center [240, 361] width 61 height 53
click at [657, 297] on input "a." at bounding box center [657, 294] width 1 height 5
radio input "true"
click at [729, 493] on button "Next" at bounding box center [657, 489] width 250 height 62
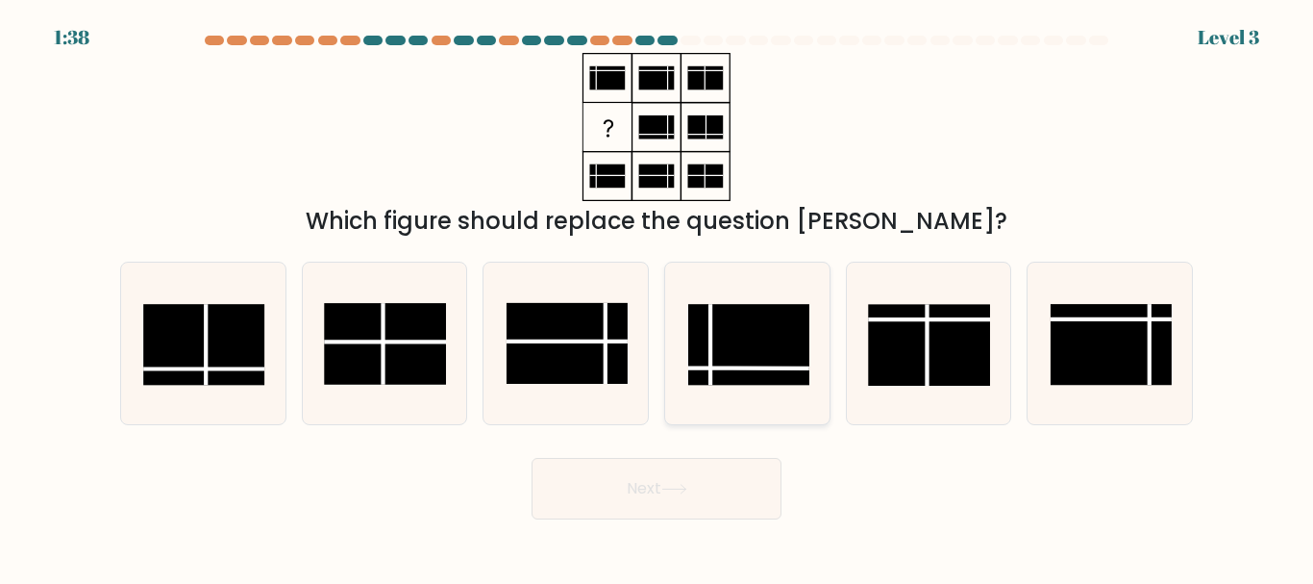
click at [762, 329] on rect at bounding box center [748, 345] width 121 height 81
click at [658, 297] on input "d." at bounding box center [657, 294] width 1 height 5
radio input "true"
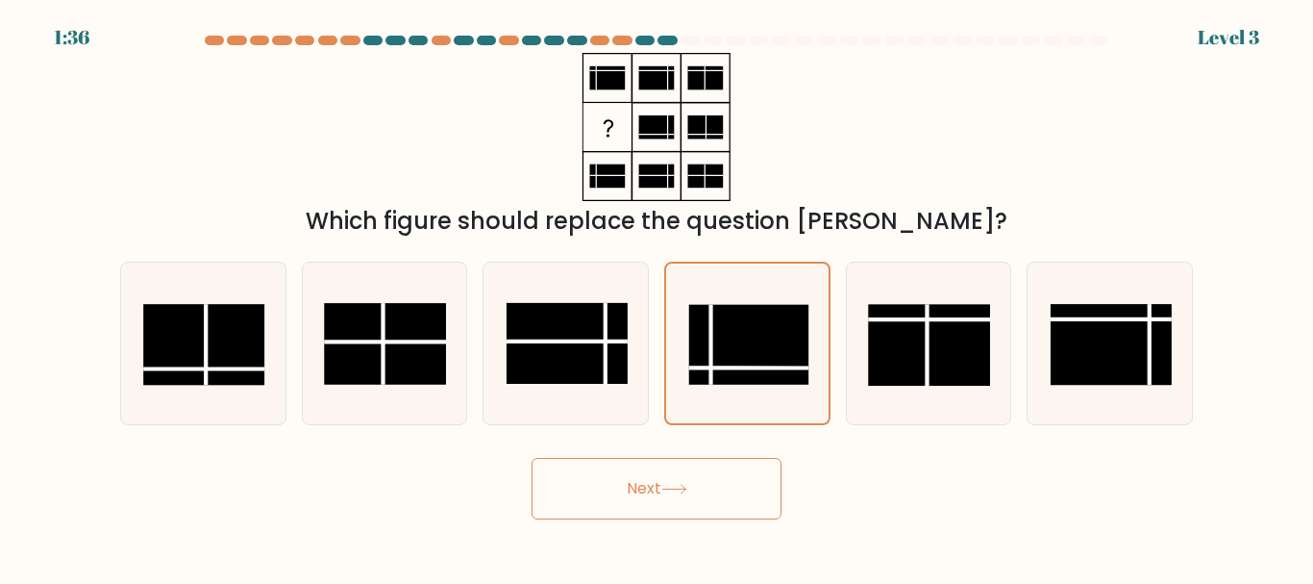
click at [664, 496] on button "Next" at bounding box center [657, 489] width 250 height 62
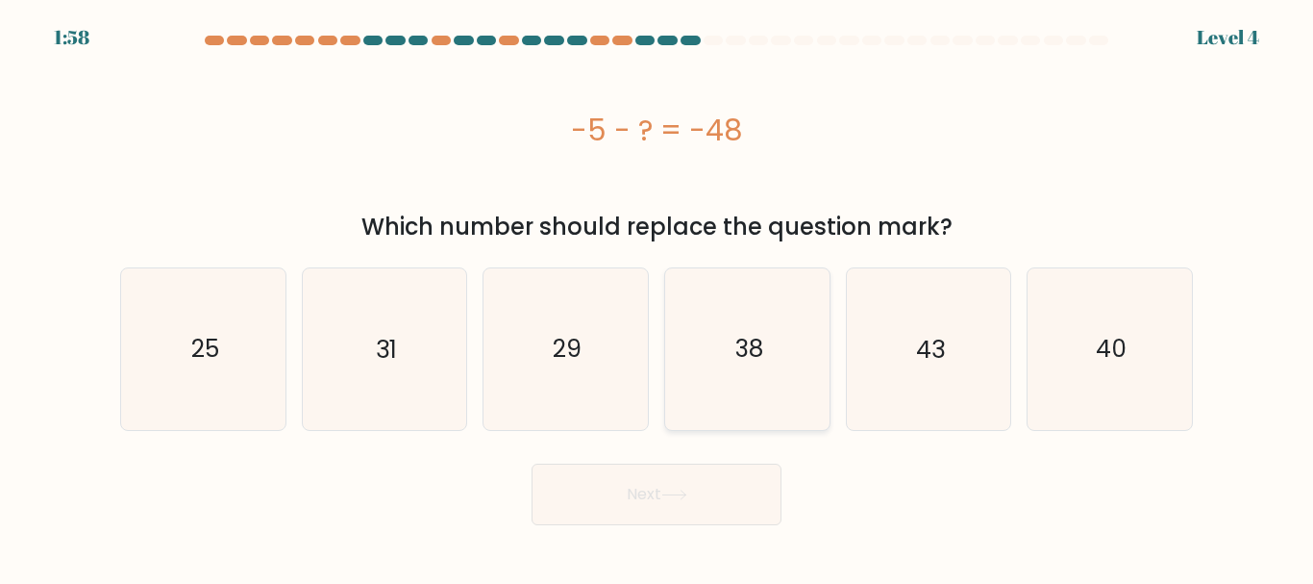
click at [737, 338] on text "38" at bounding box center [749, 349] width 28 height 34
click at [658, 297] on input "d. 38" at bounding box center [657, 294] width 1 height 5
radio input "true"
click at [935, 380] on icon "43" at bounding box center [928, 348] width 161 height 161
click at [658, 297] on input "e. 43" at bounding box center [657, 294] width 1 height 5
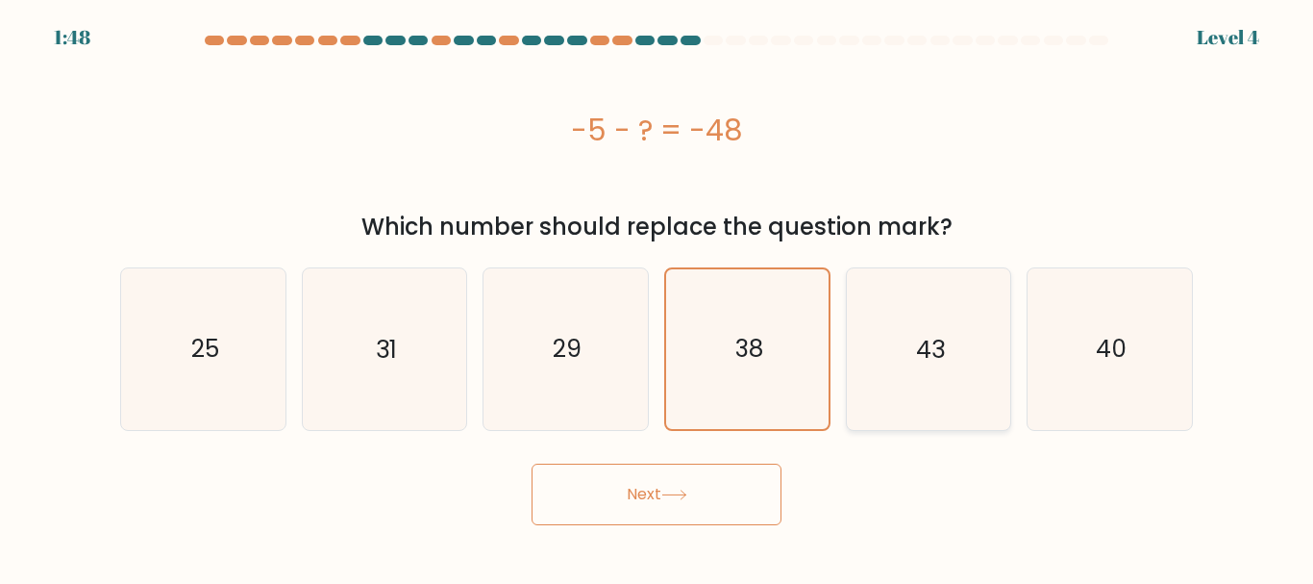
radio input "true"
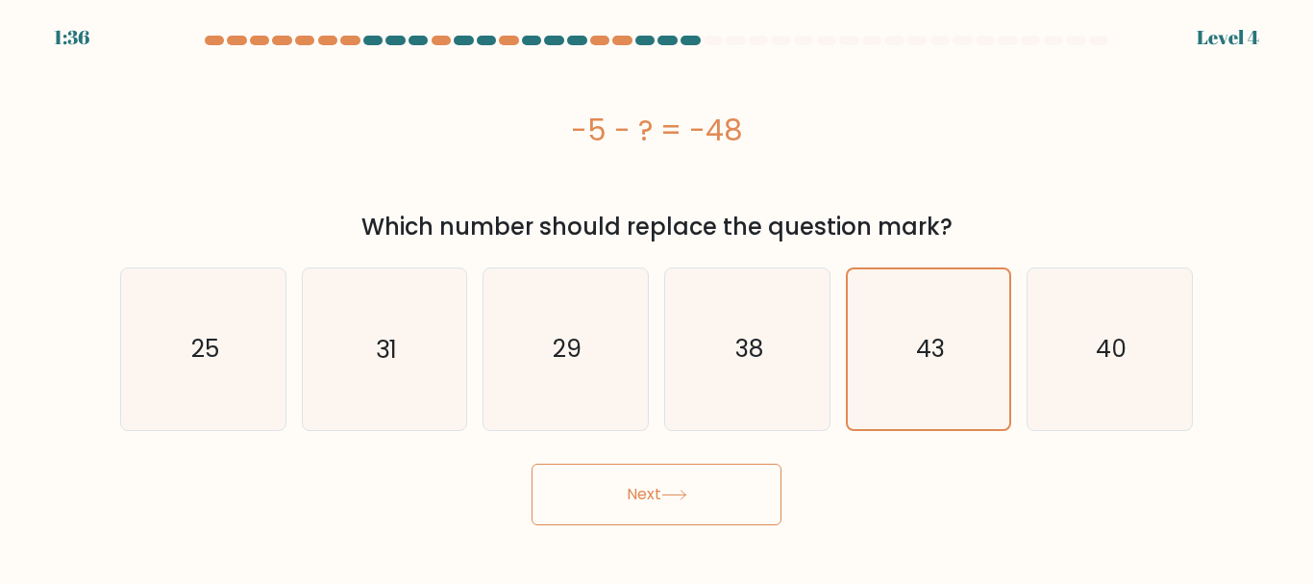
click at [640, 466] on button "Next" at bounding box center [657, 494] width 250 height 62
click at [673, 496] on icon at bounding box center [675, 494] width 26 height 11
click at [767, 358] on icon "38" at bounding box center [747, 348] width 161 height 161
click at [658, 297] on input "d. 38" at bounding box center [657, 294] width 1 height 5
radio input "true"
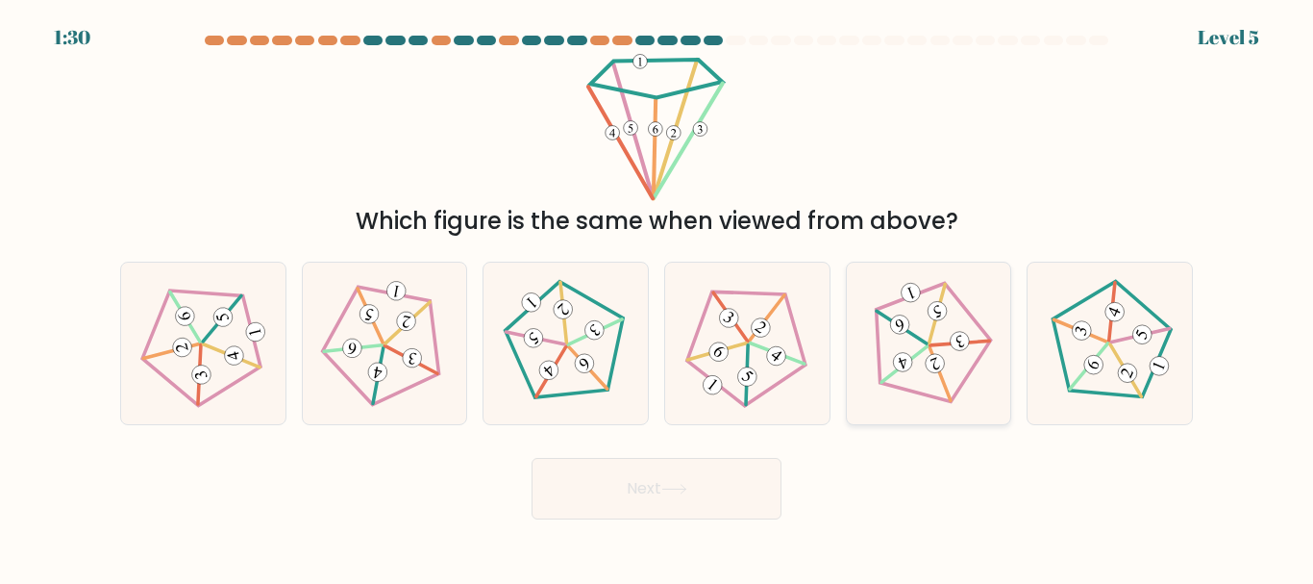
click at [890, 374] on 447 at bounding box center [905, 364] width 58 height 36
click at [658, 297] on input "e." at bounding box center [657, 294] width 1 height 5
radio input "true"
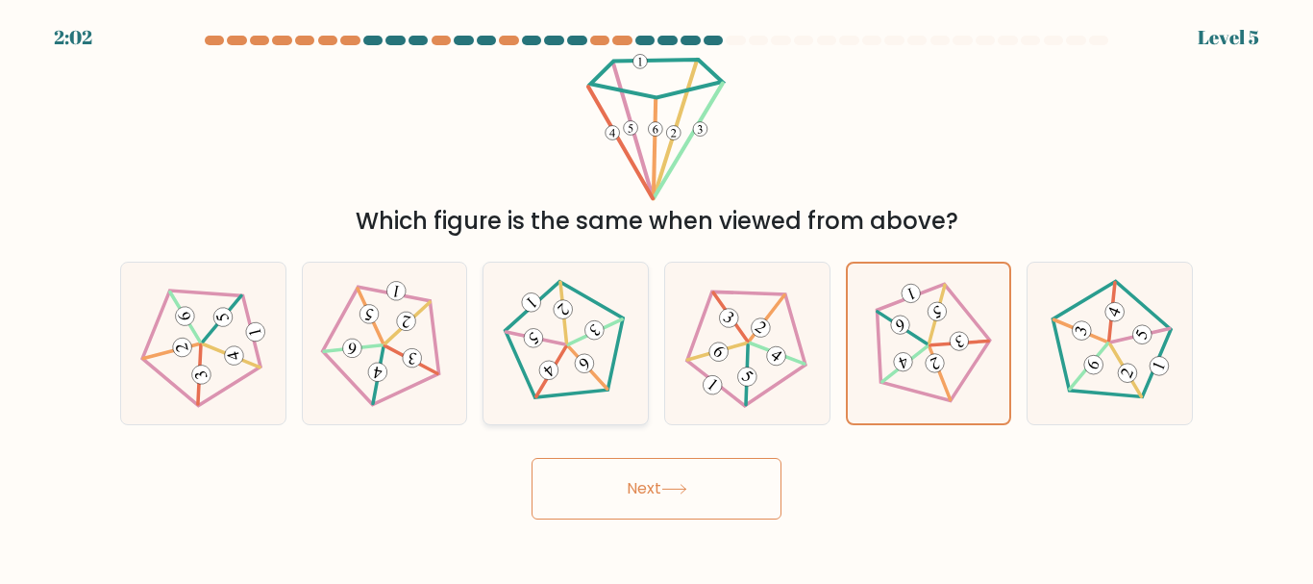
click at [560, 335] on icon at bounding box center [566, 343] width 129 height 129
click at [657, 297] on input "c." at bounding box center [657, 294] width 1 height 5
radio input "true"
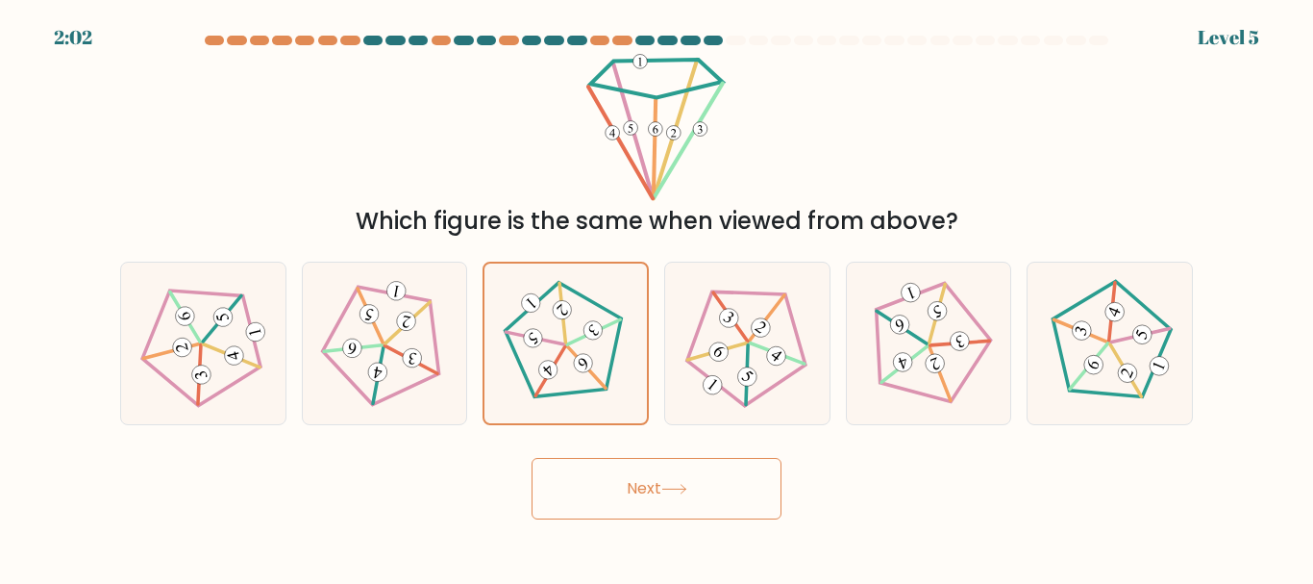
click at [677, 500] on button "Next" at bounding box center [657, 489] width 250 height 62
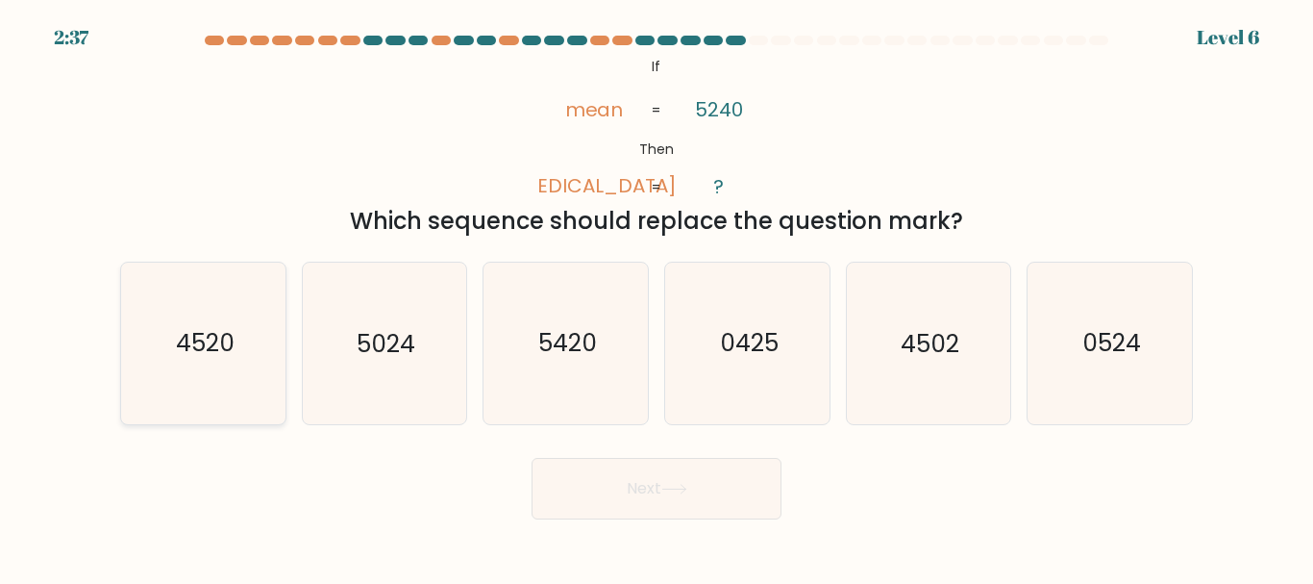
click at [243, 362] on icon "4520" at bounding box center [203, 342] width 161 height 161
click at [657, 297] on input "a. 4520" at bounding box center [657, 294] width 1 height 5
radio input "true"
click at [632, 499] on button "Next" at bounding box center [657, 489] width 250 height 62
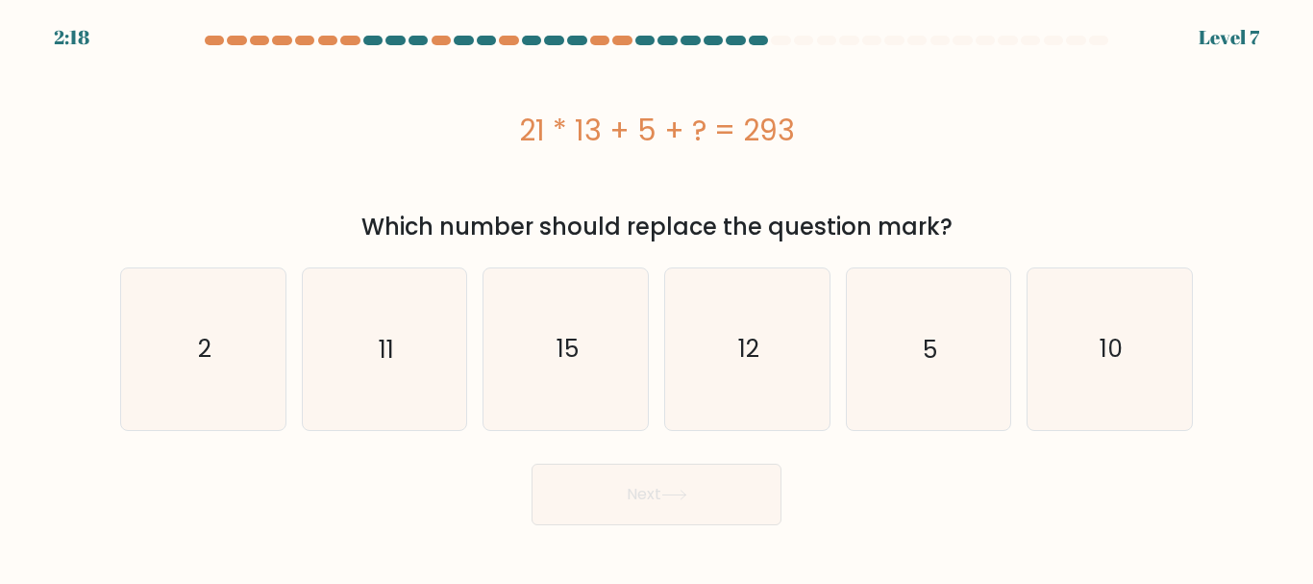
drag, startPoint x: 537, startPoint y: 371, endPoint x: 700, endPoint y: 529, distance: 226.4
click at [540, 371] on icon "15" at bounding box center [566, 348] width 161 height 161
click at [657, 297] on input "c. 15" at bounding box center [657, 294] width 1 height 5
radio input "true"
click at [673, 508] on button "Next" at bounding box center [657, 494] width 250 height 62
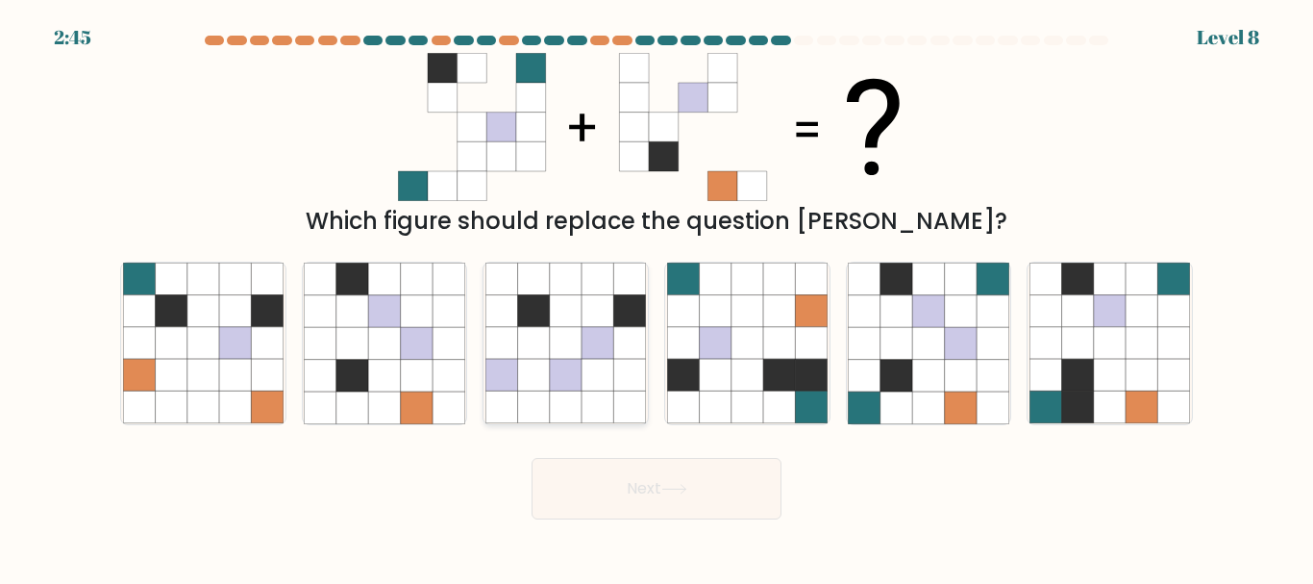
click at [561, 362] on icon at bounding box center [566, 376] width 32 height 32
click at [657, 297] on input "c." at bounding box center [657, 294] width 1 height 5
radio input "true"
click at [822, 324] on icon at bounding box center [811, 311] width 32 height 32
click at [658, 297] on input "d." at bounding box center [657, 294] width 1 height 5
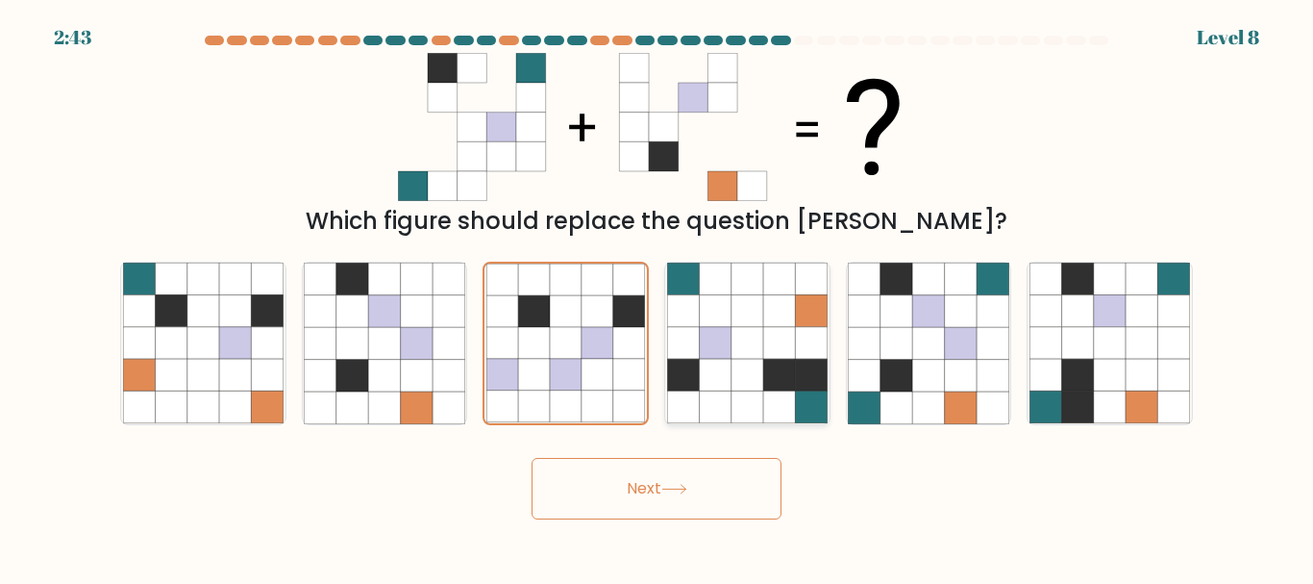
radio input "true"
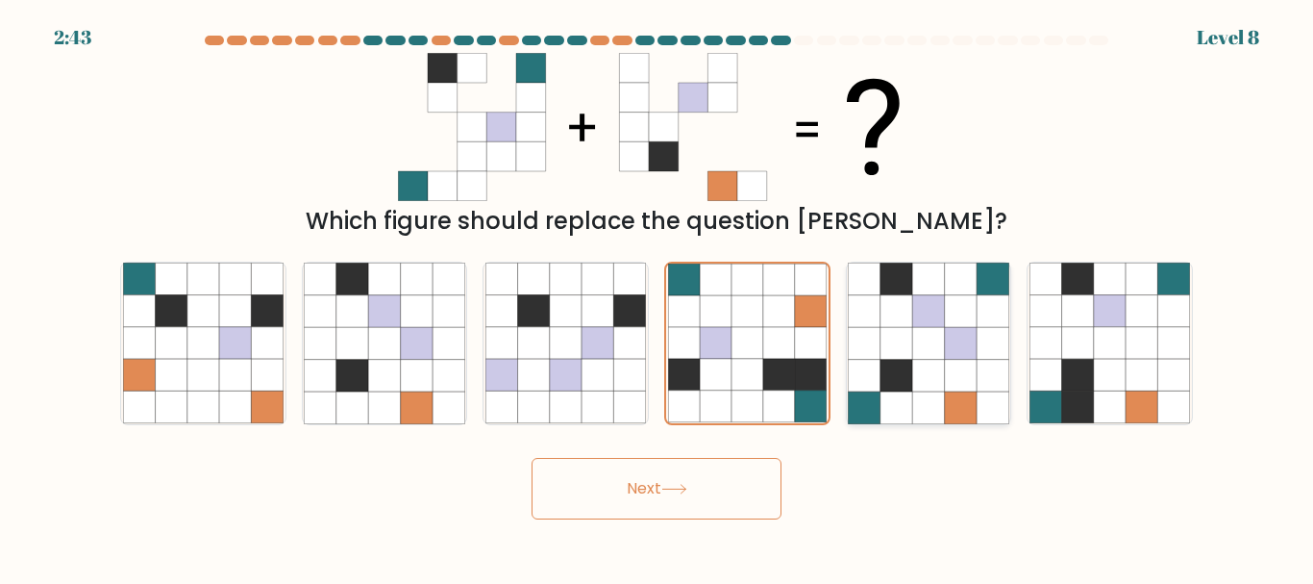
click at [909, 331] on icon at bounding box center [897, 343] width 32 height 32
click at [658, 297] on input "e." at bounding box center [657, 294] width 1 height 5
radio input "true"
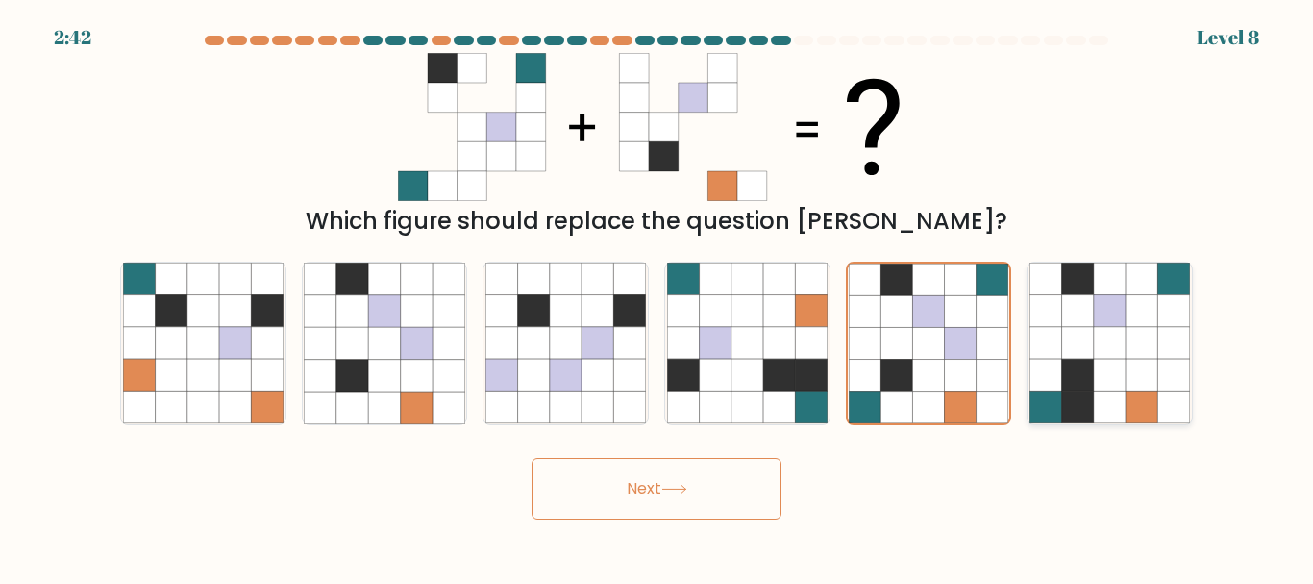
click at [1102, 292] on icon at bounding box center [1110, 279] width 32 height 32
click at [658, 292] on input "f." at bounding box center [657, 294] width 1 height 5
radio input "true"
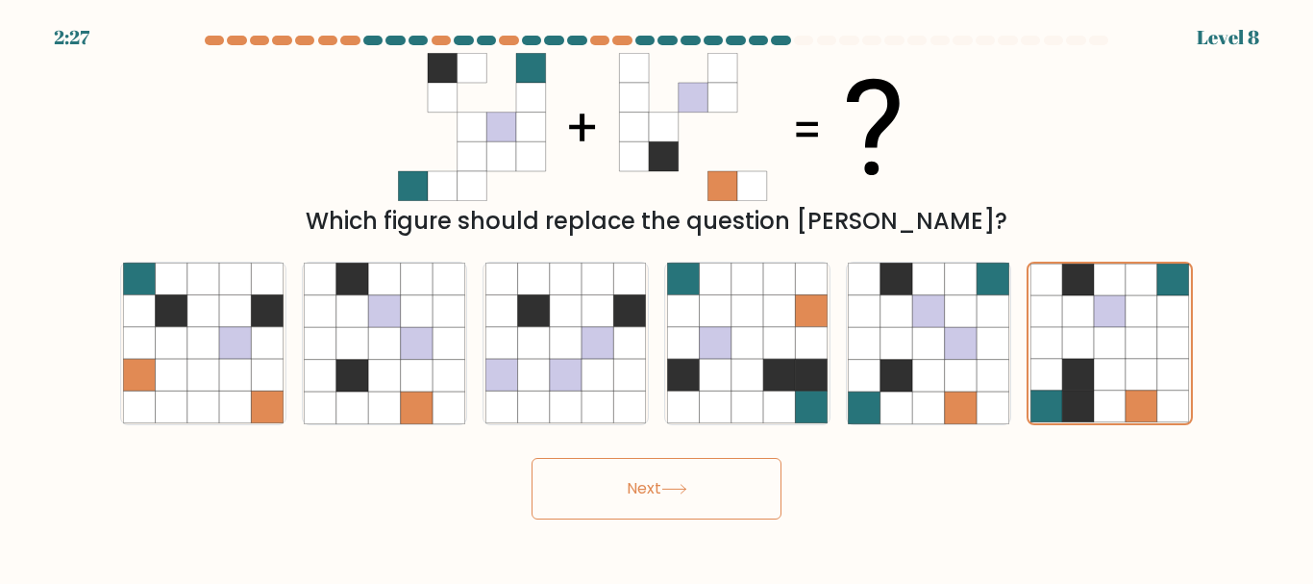
click at [715, 501] on button "Next" at bounding box center [657, 489] width 250 height 62
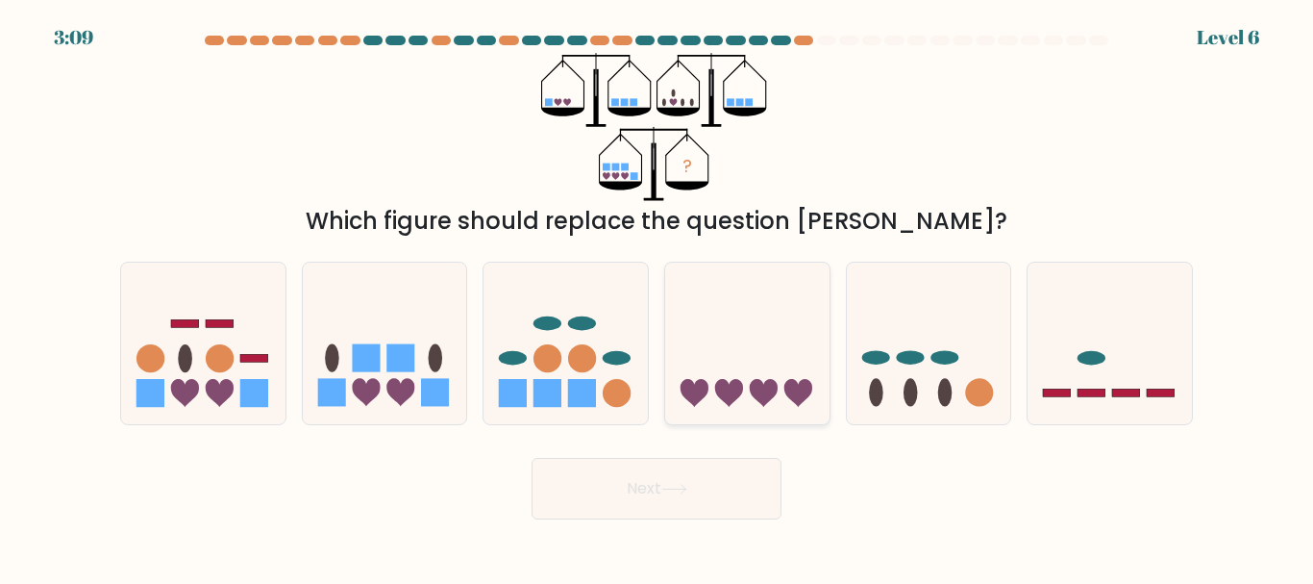
click at [703, 356] on icon at bounding box center [747, 343] width 164 height 136
click at [658, 297] on input "d." at bounding box center [657, 294] width 1 height 5
radio input "true"
click at [687, 501] on button "Next" at bounding box center [657, 489] width 250 height 62
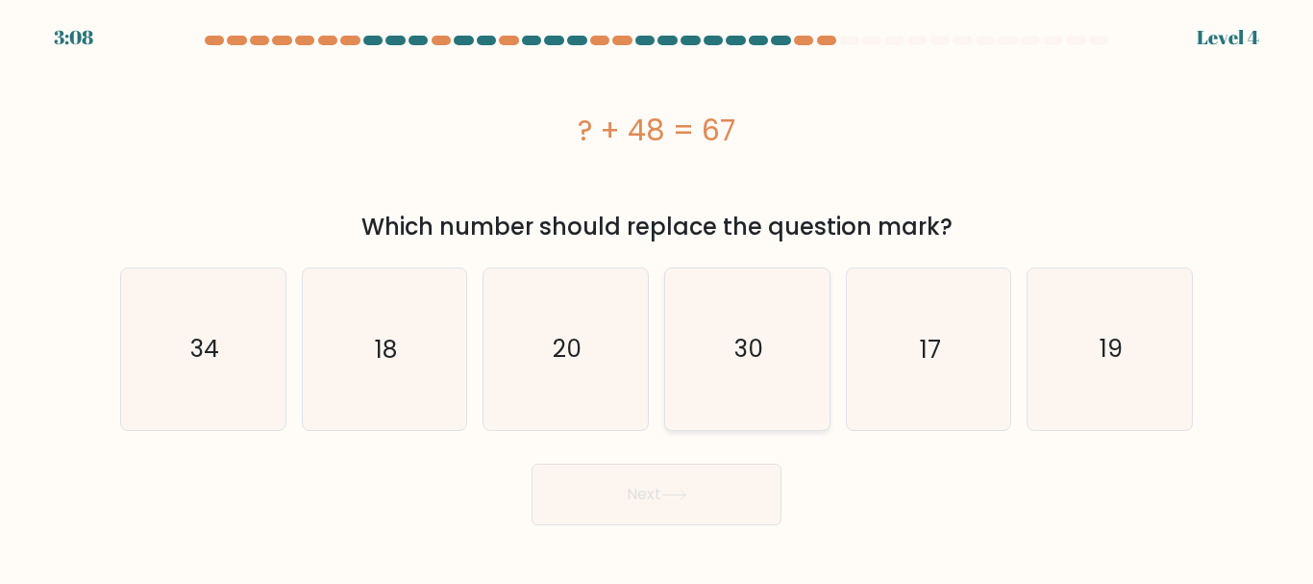
click at [745, 386] on icon "30" at bounding box center [747, 348] width 161 height 161
click at [658, 297] on input "d. 30" at bounding box center [657, 294] width 1 height 5
radio input "true"
click at [724, 497] on button "Next" at bounding box center [657, 494] width 250 height 62
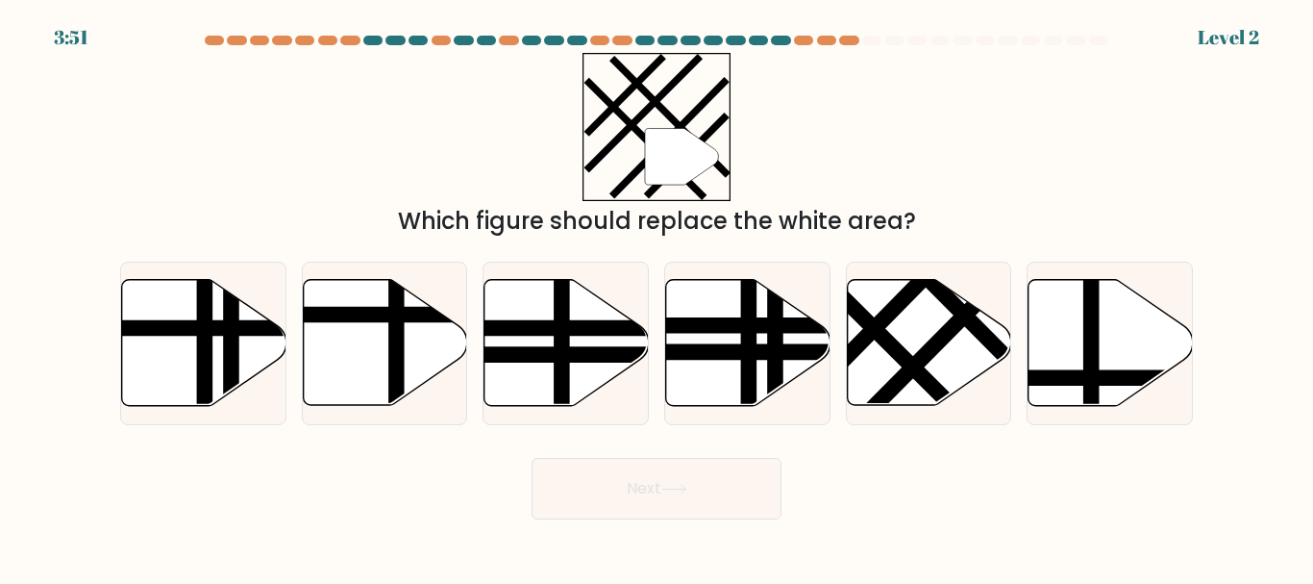
click at [749, 367] on line at bounding box center [749, 411] width 0 height 331
click at [658, 297] on input "d." at bounding box center [657, 294] width 1 height 5
radio input "true"
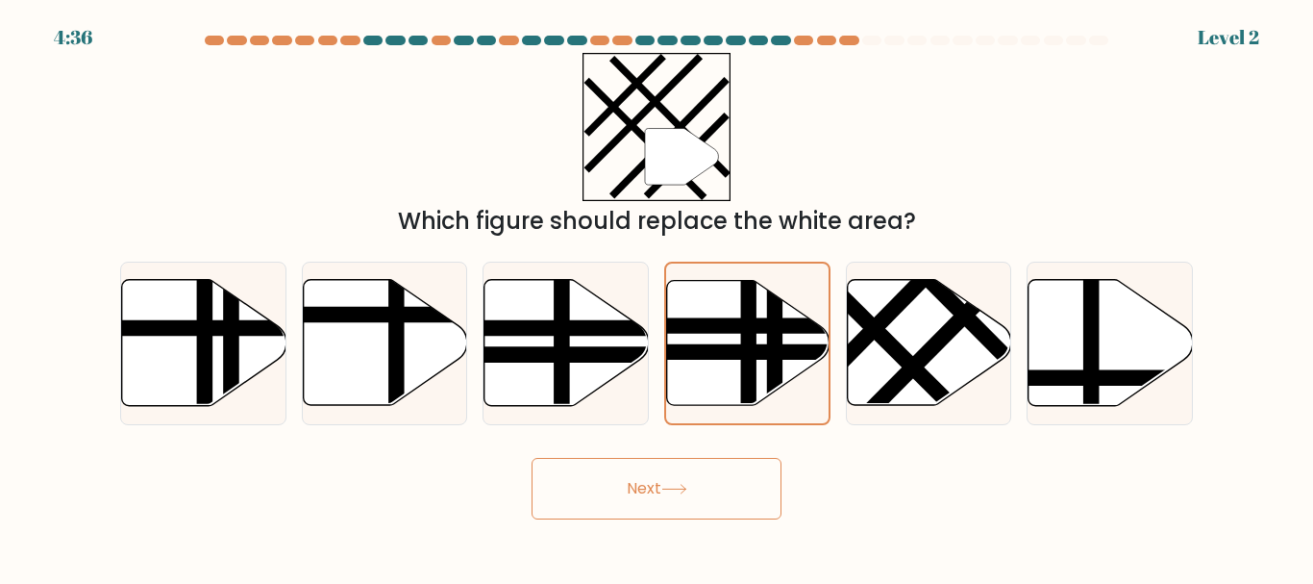
click at [721, 485] on button "Next" at bounding box center [657, 489] width 250 height 62
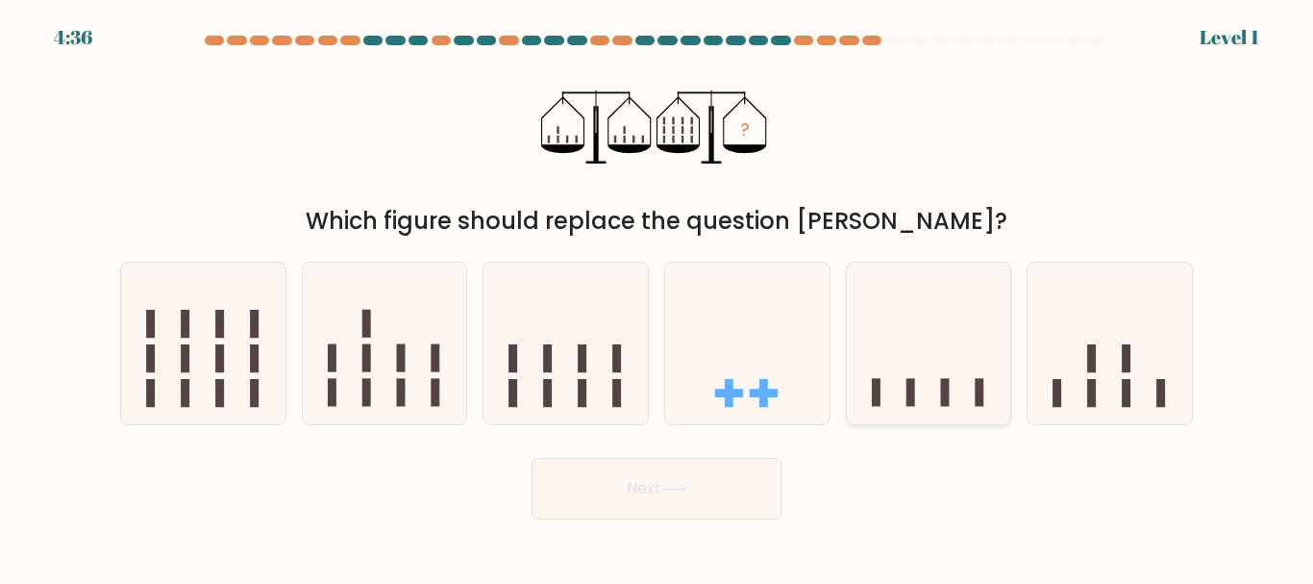
click at [884, 348] on icon at bounding box center [929, 343] width 164 height 136
click at [658, 297] on input "e." at bounding box center [657, 294] width 1 height 5
radio input "true"
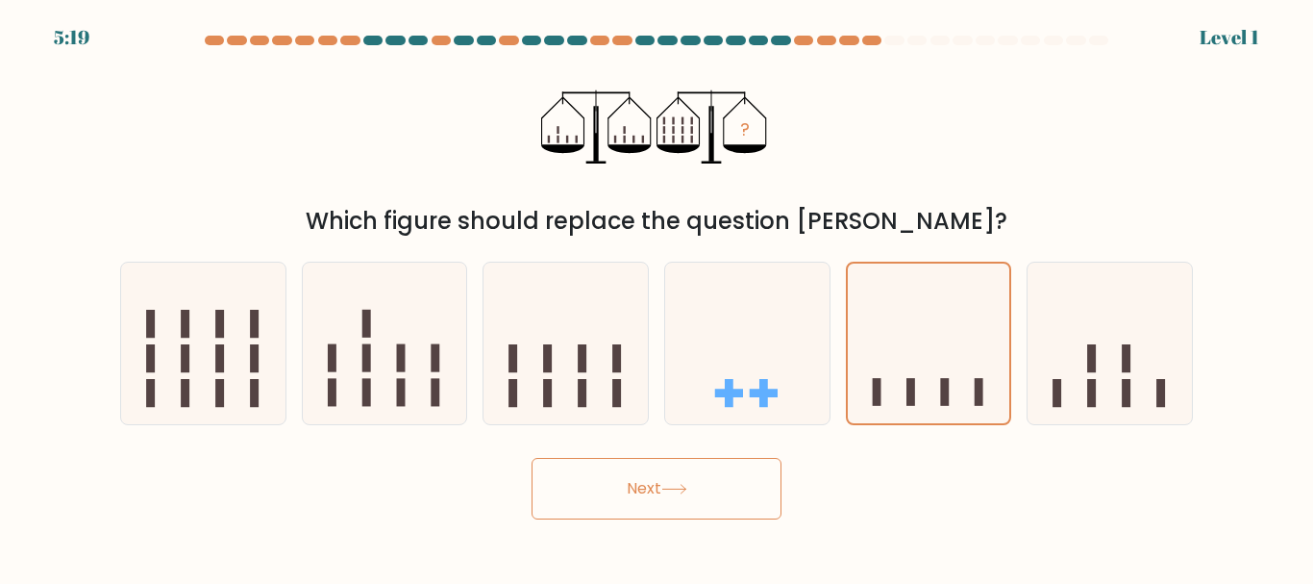
click at [615, 498] on button "Next" at bounding box center [657, 489] width 250 height 62
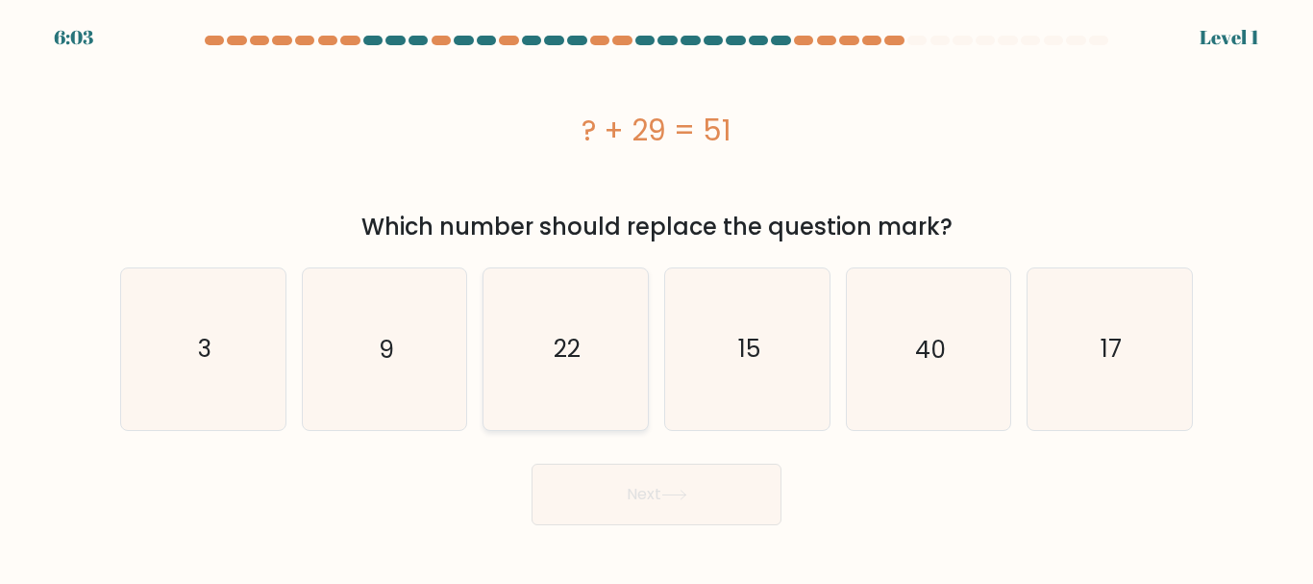
click at [537, 393] on icon "22" at bounding box center [566, 348] width 161 height 161
click at [657, 297] on input "c. 22" at bounding box center [657, 294] width 1 height 5
radio input "true"
click at [635, 488] on button "Next" at bounding box center [657, 494] width 250 height 62
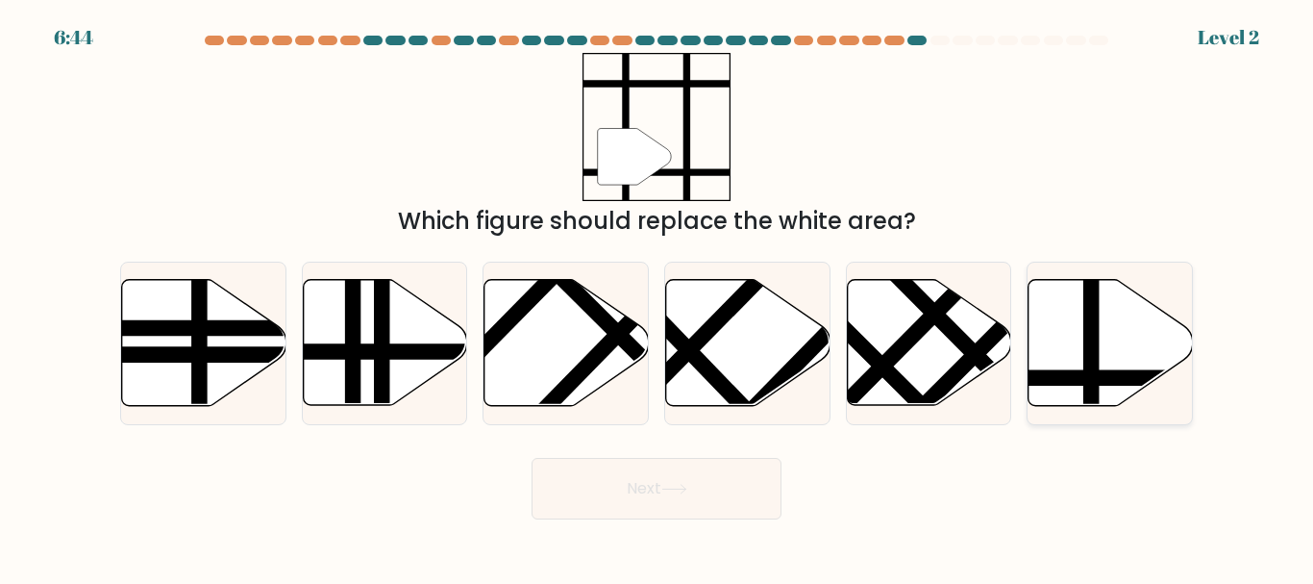
click at [1091, 360] on line at bounding box center [1091, 277] width 0 height 331
click at [658, 297] on input "f." at bounding box center [657, 294] width 1 height 5
radio input "true"
click at [551, 508] on button "Next" at bounding box center [657, 489] width 250 height 62
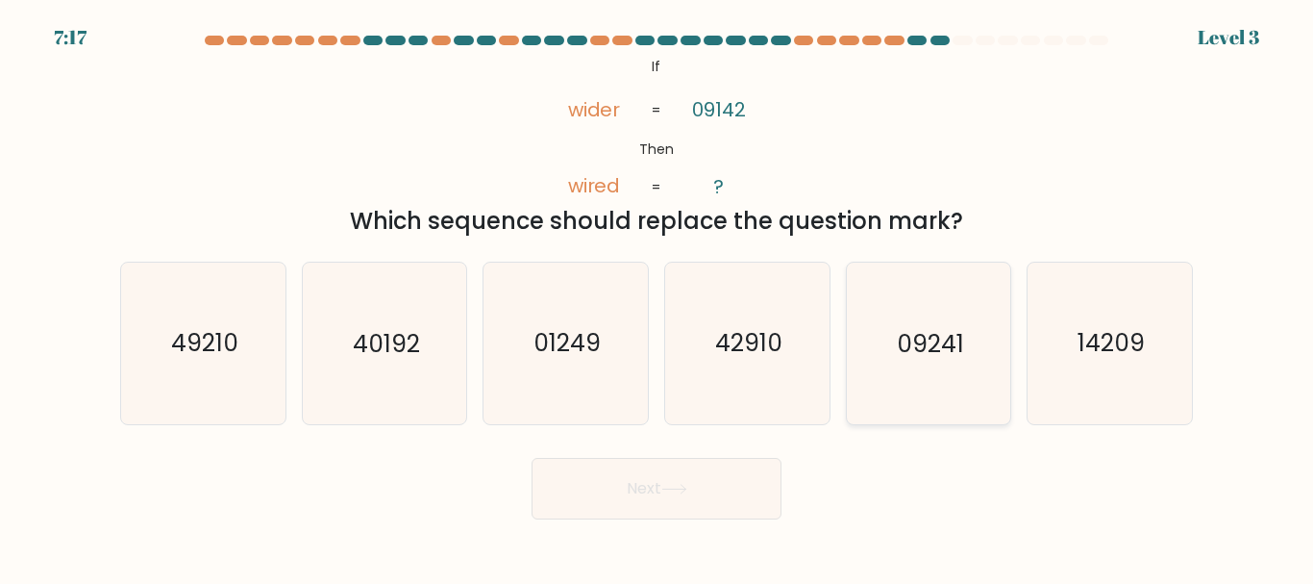
click at [912, 374] on icon "09241" at bounding box center [928, 342] width 161 height 161
click at [658, 297] on input "e. 09241" at bounding box center [657, 294] width 1 height 5
radio input "true"
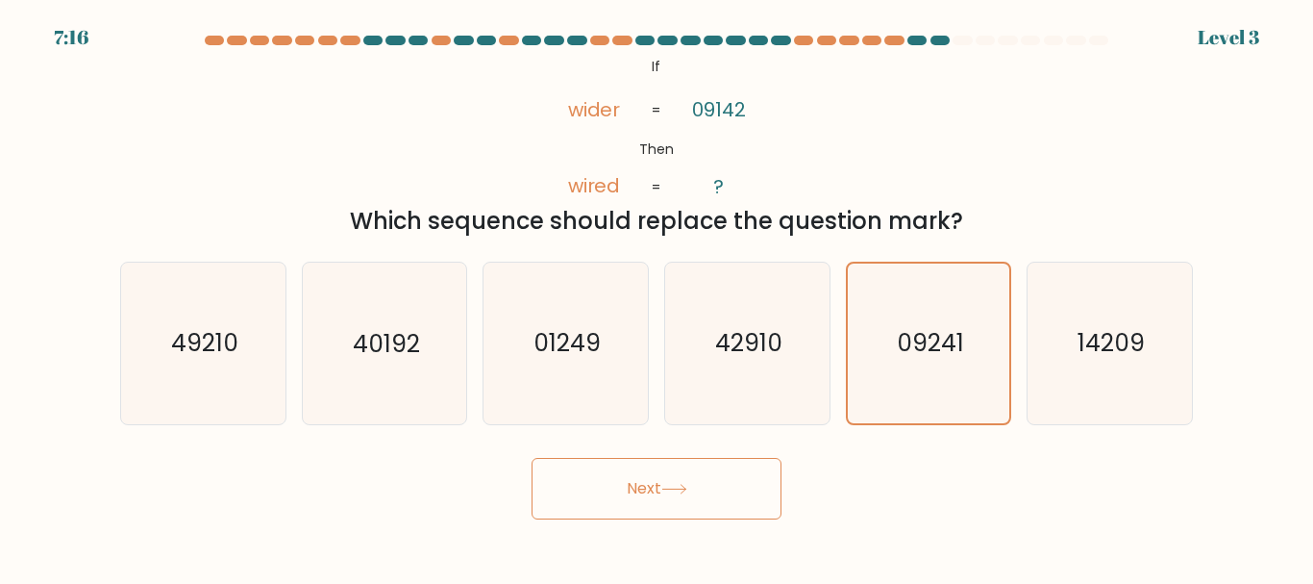
click at [634, 482] on button "Next" at bounding box center [657, 489] width 250 height 62
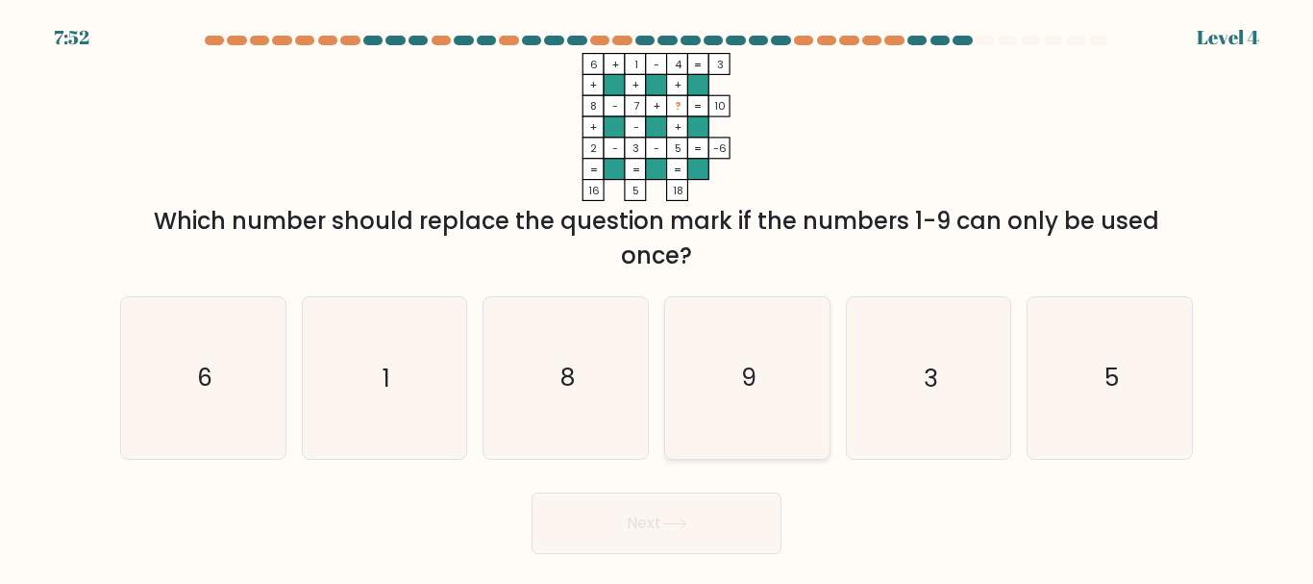
click at [754, 395] on icon "9" at bounding box center [747, 377] width 161 height 161
click at [658, 297] on input "d. 9" at bounding box center [657, 294] width 1 height 5
radio input "true"
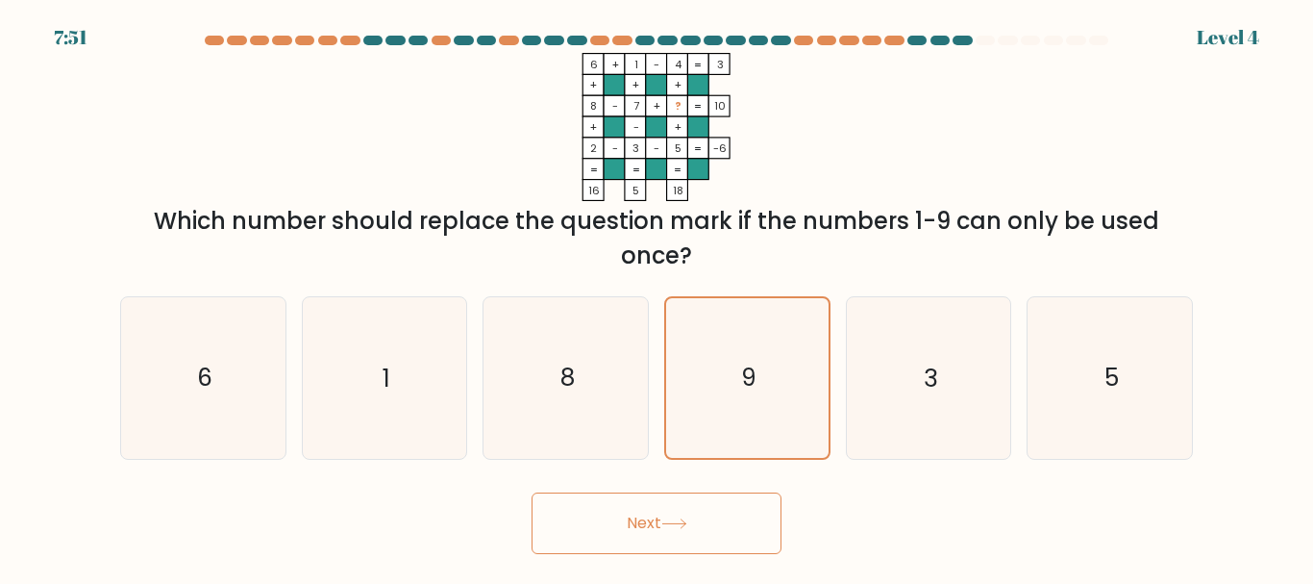
click at [753, 516] on button "Next" at bounding box center [657, 523] width 250 height 62
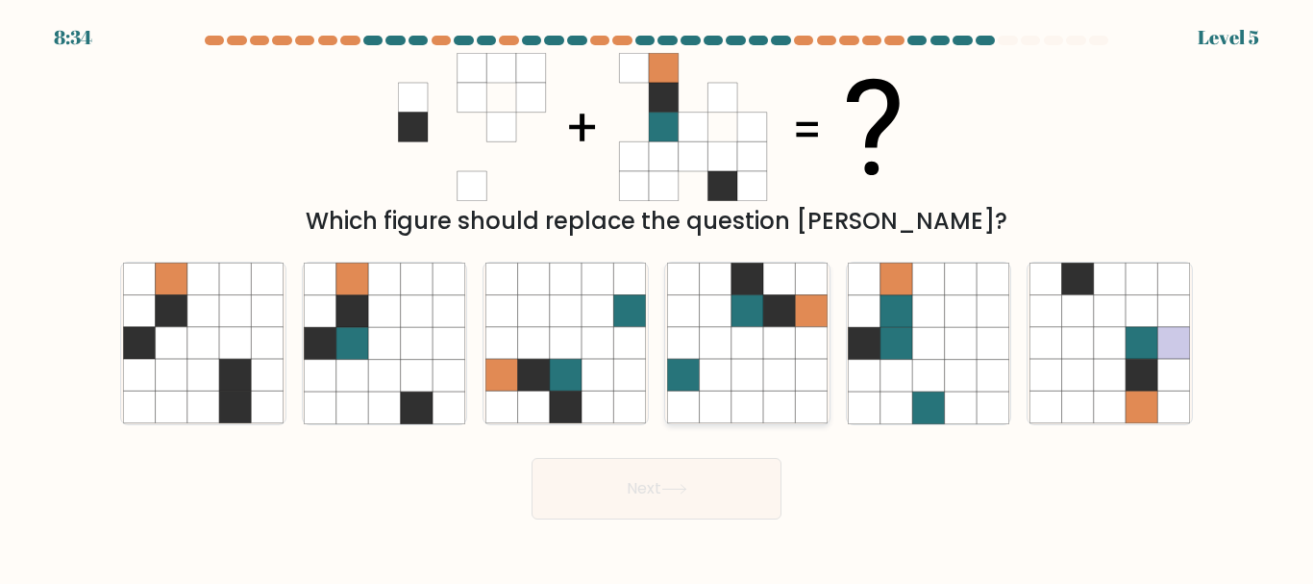
click at [762, 315] on icon at bounding box center [748, 311] width 32 height 32
click at [658, 297] on input "d." at bounding box center [657, 294] width 1 height 5
radio input "true"
click at [623, 497] on button "Next" at bounding box center [657, 489] width 250 height 62
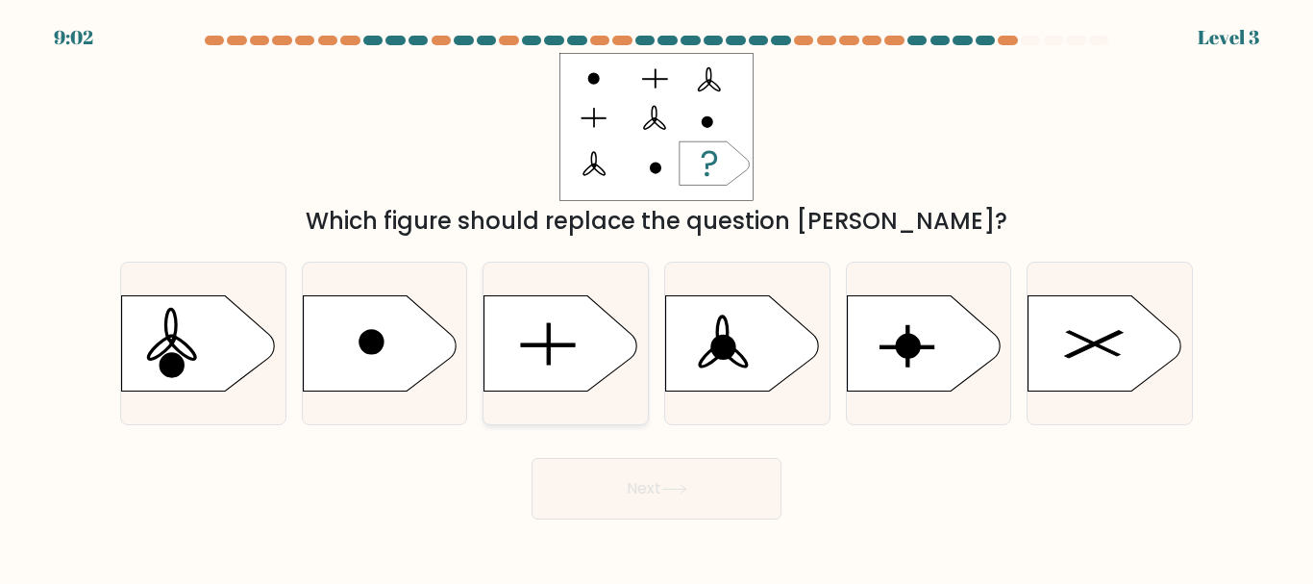
click at [592, 348] on icon at bounding box center [562, 343] width 154 height 96
click at [657, 297] on input "c." at bounding box center [657, 294] width 1 height 5
radio input "true"
click at [725, 474] on button "Next" at bounding box center [657, 489] width 250 height 62
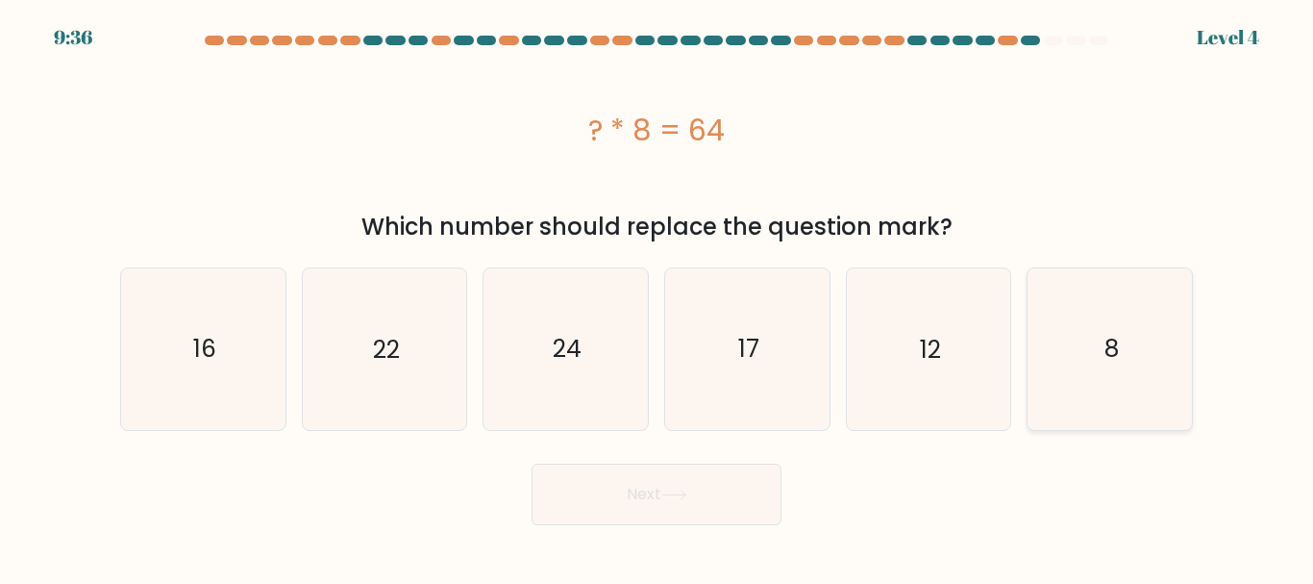
click at [1091, 351] on icon "8" at bounding box center [1110, 348] width 161 height 161
click at [658, 297] on input "f. 8" at bounding box center [657, 294] width 1 height 5
radio input "true"
click at [717, 495] on button "Next" at bounding box center [657, 494] width 250 height 62
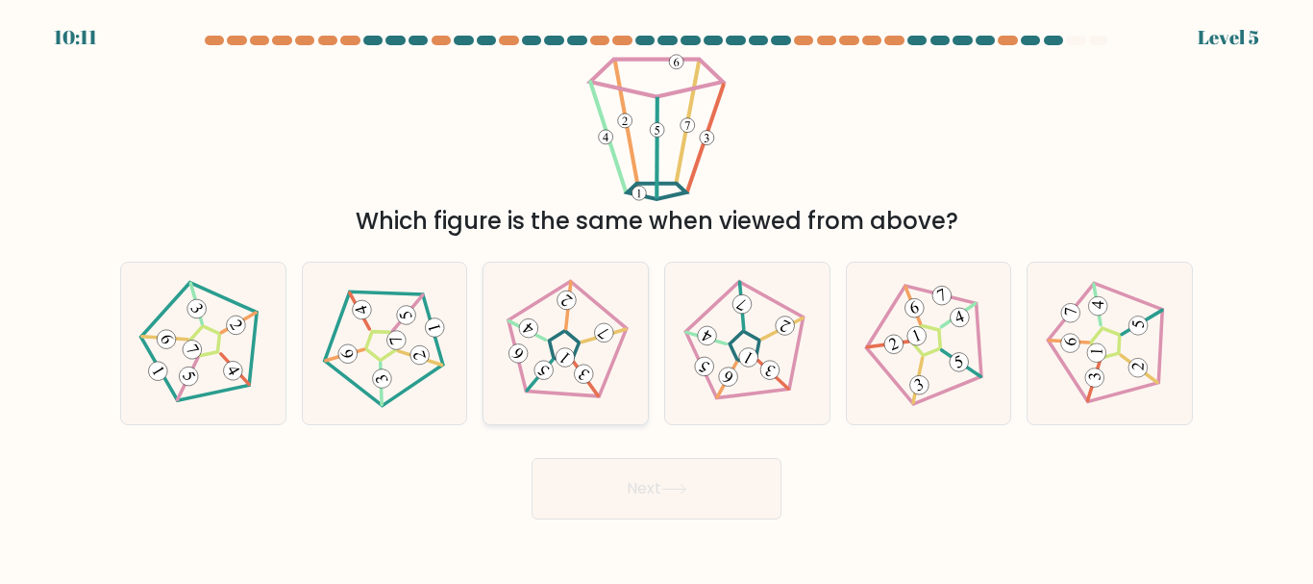
click at [577, 383] on icon at bounding box center [566, 343] width 129 height 129
click at [657, 297] on input "c." at bounding box center [657, 294] width 1 height 5
radio input "true"
click at [678, 494] on button "Next" at bounding box center [657, 489] width 250 height 62
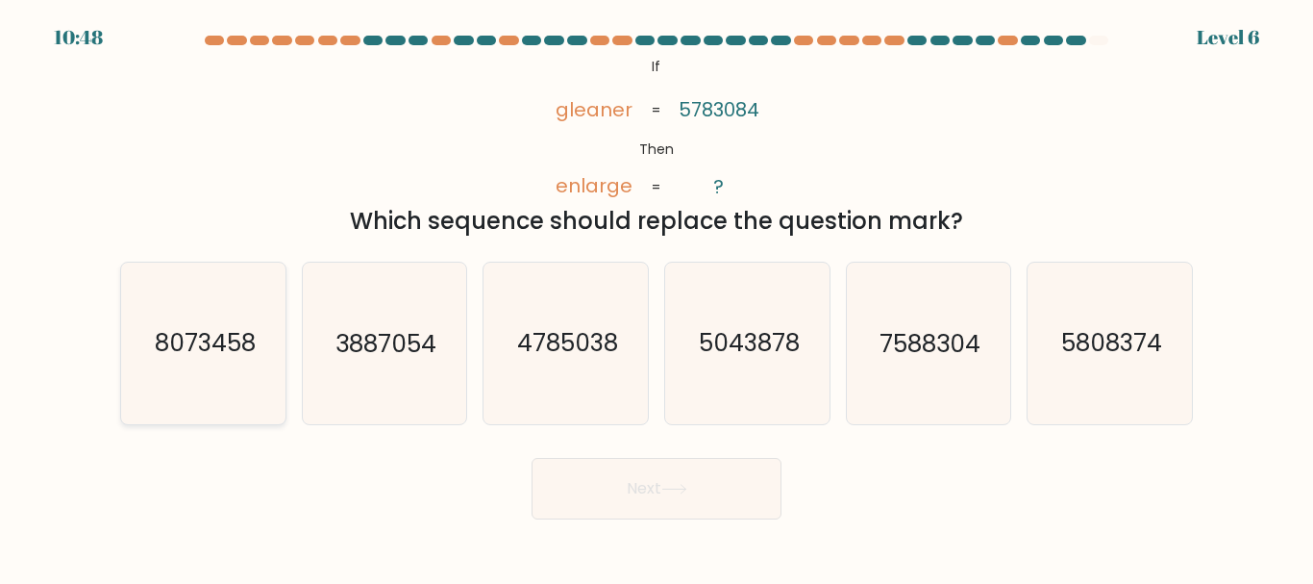
click at [184, 347] on text "8073458" at bounding box center [204, 344] width 101 height 34
click at [657, 297] on input "a. 8073458" at bounding box center [657, 294] width 1 height 5
radio input "true"
click at [691, 505] on button "Next" at bounding box center [657, 489] width 250 height 62
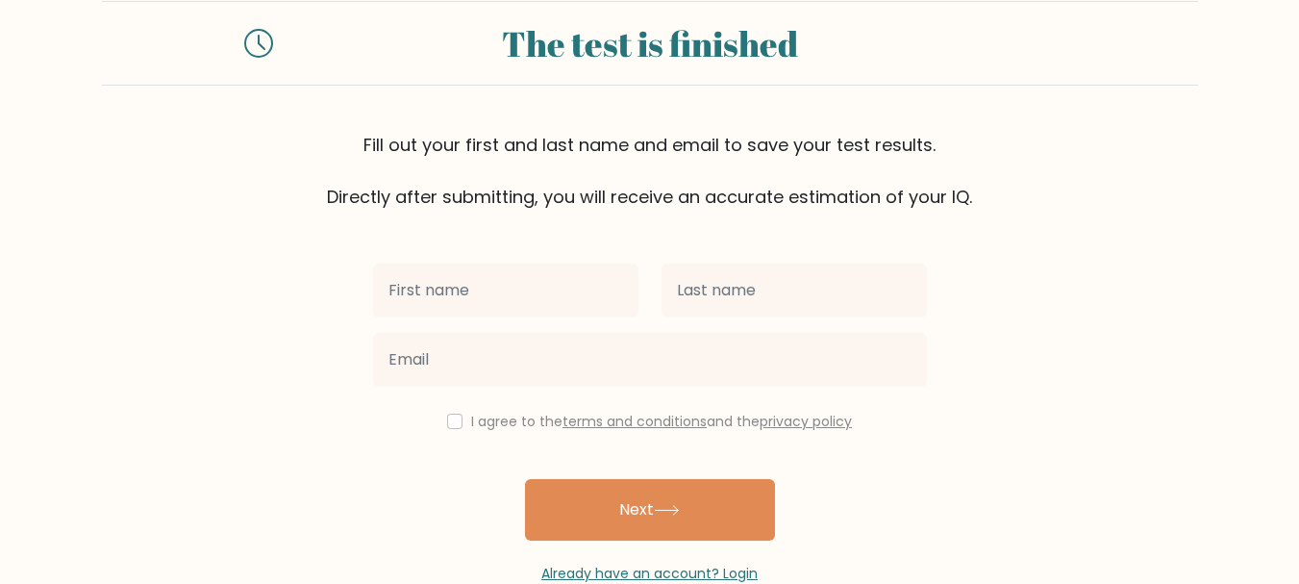
scroll to position [91, 0]
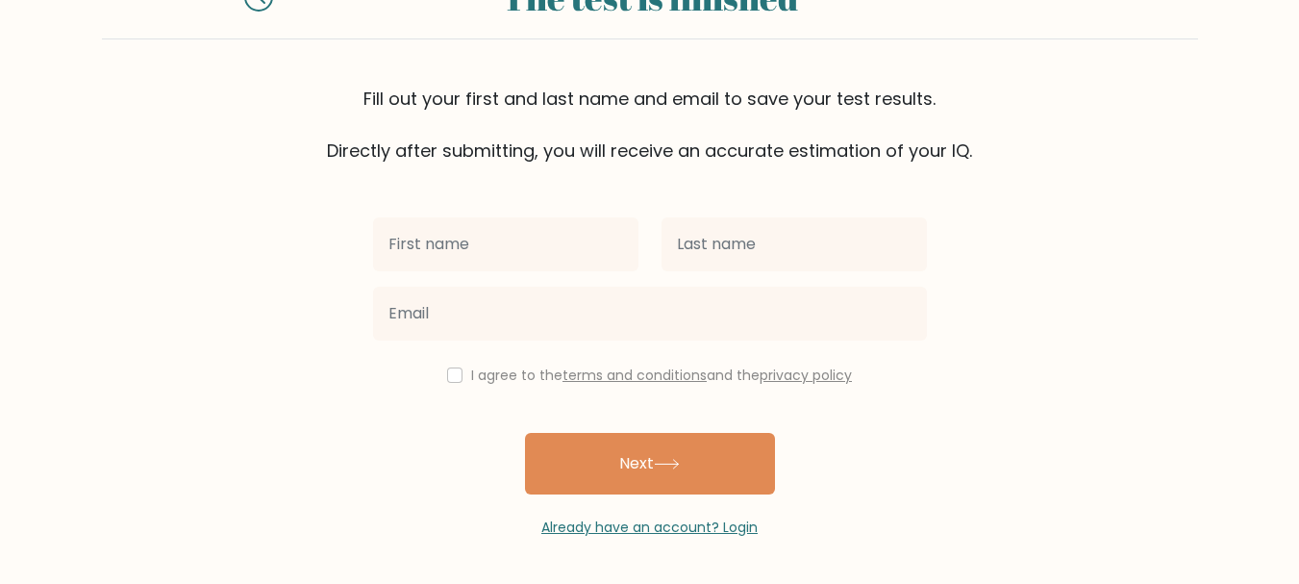
click at [474, 253] on input "text" at bounding box center [505, 244] width 265 height 54
type input "F"
type input "Dianeil"
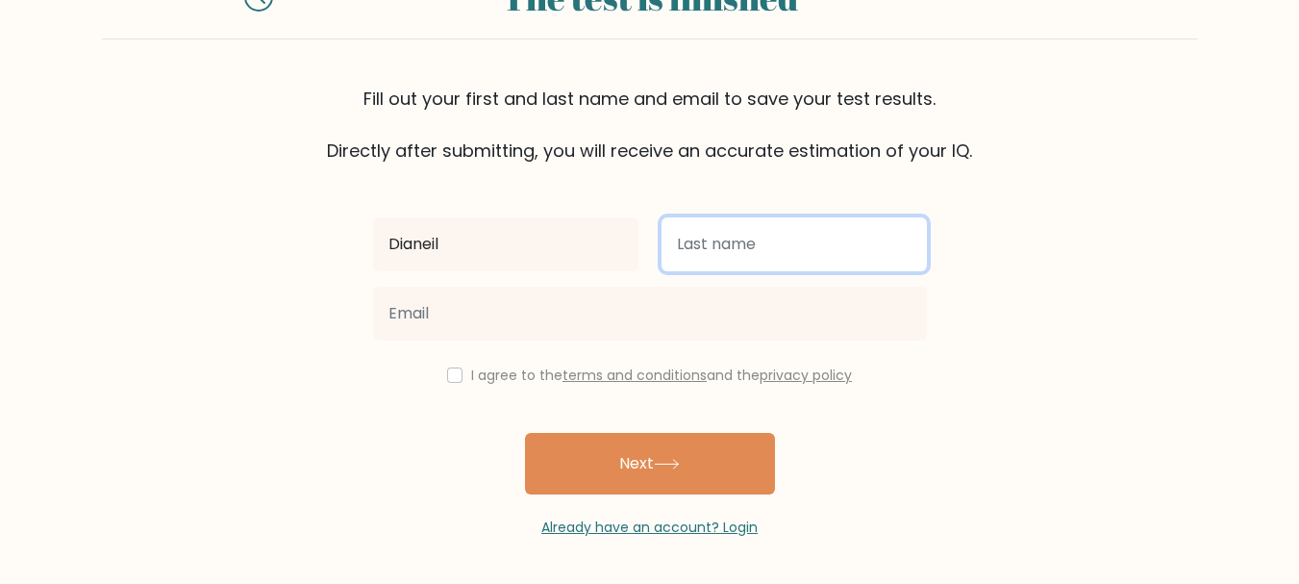
click at [733, 255] on input "text" at bounding box center [794, 244] width 265 height 54
type input "Macahilos"
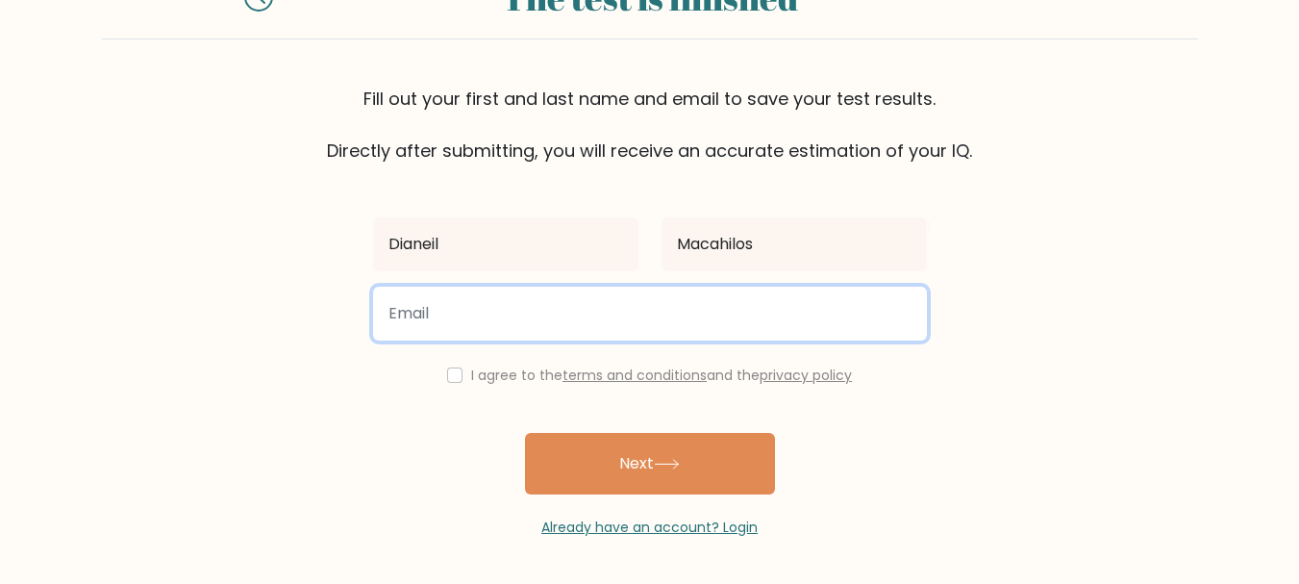
click at [654, 319] on input "email" at bounding box center [650, 314] width 554 height 54
type input "[EMAIL_ADDRESS][DOMAIN_NAME]"
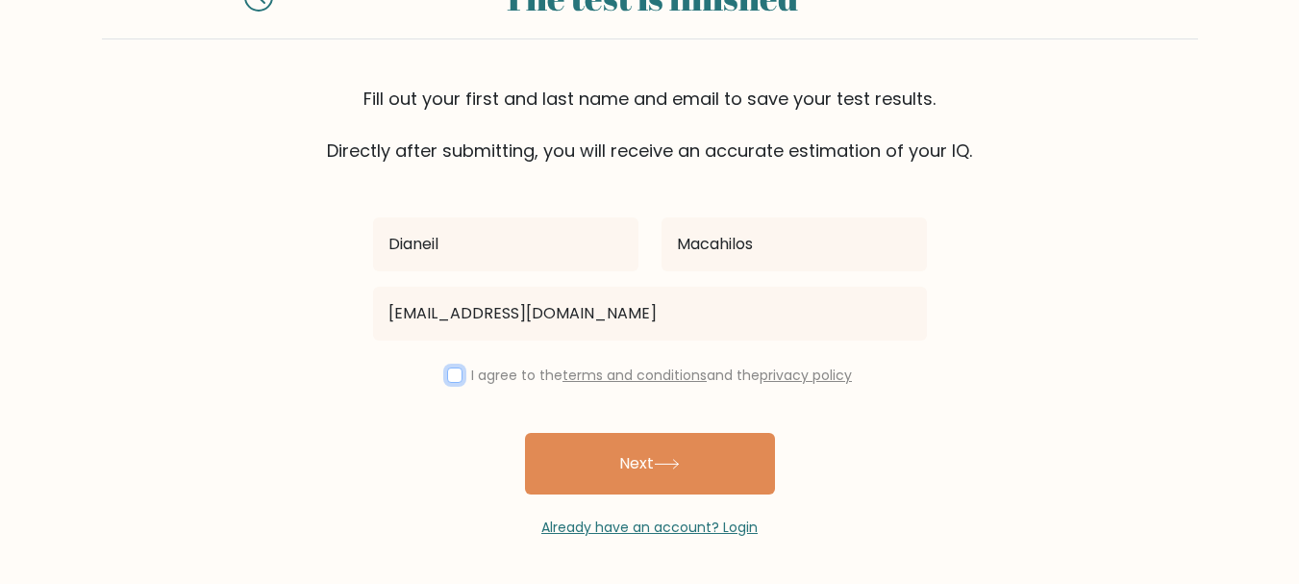
click at [447, 377] on input "checkbox" at bounding box center [454, 374] width 15 height 15
checkbox input "true"
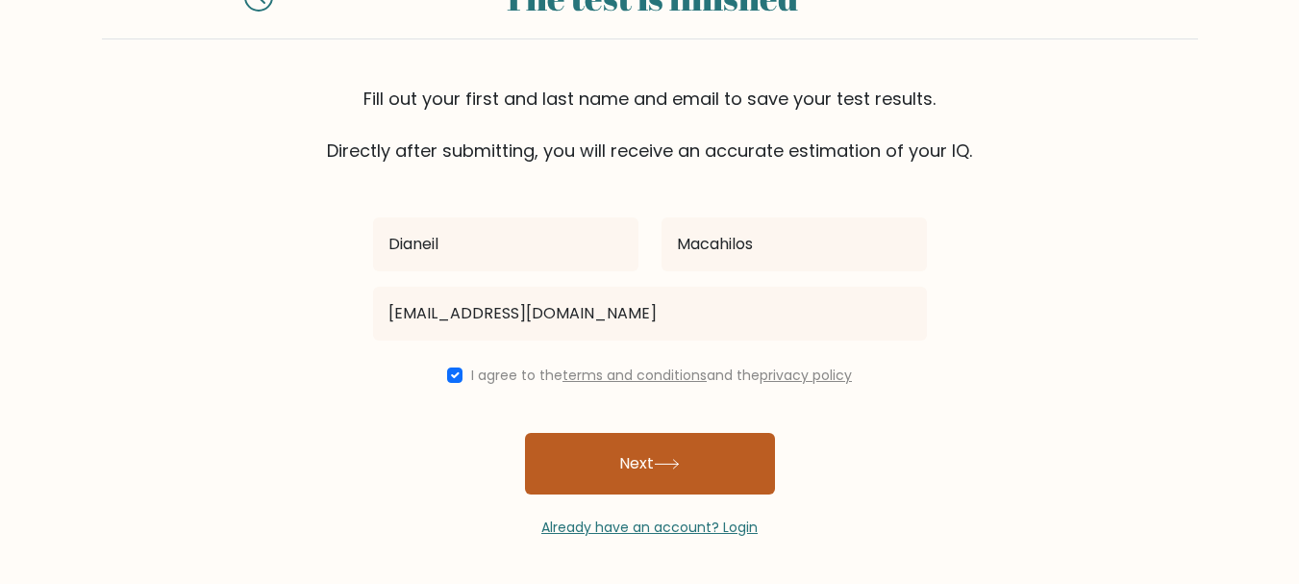
click at [607, 451] on button "Next" at bounding box center [650, 464] width 250 height 62
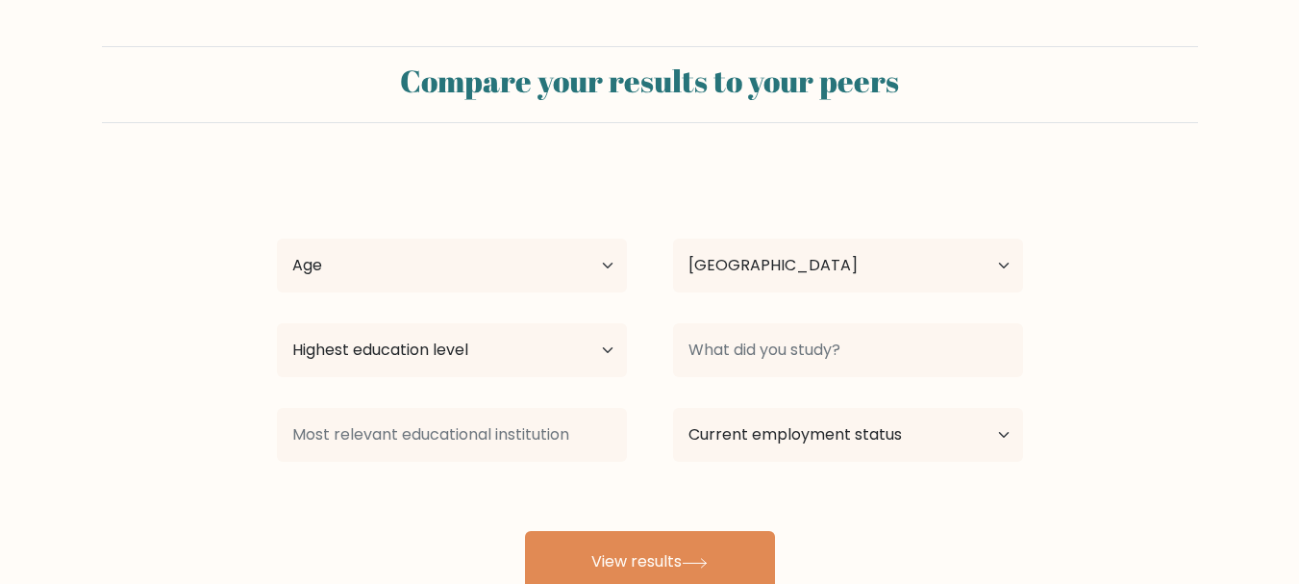
select select "PH"
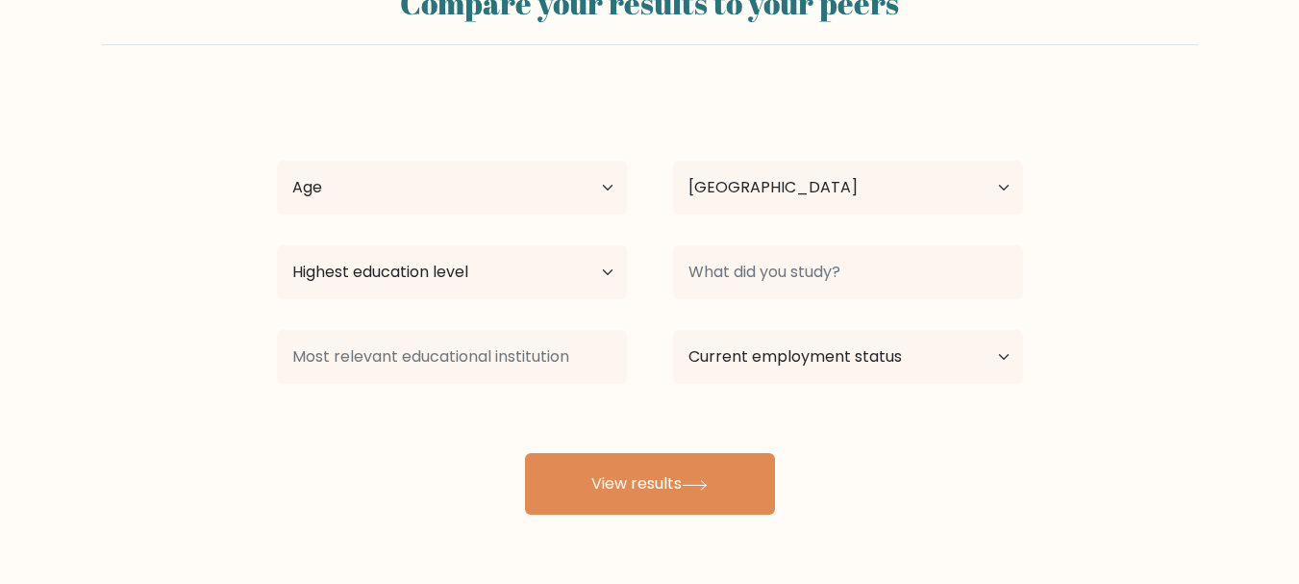
scroll to position [145, 0]
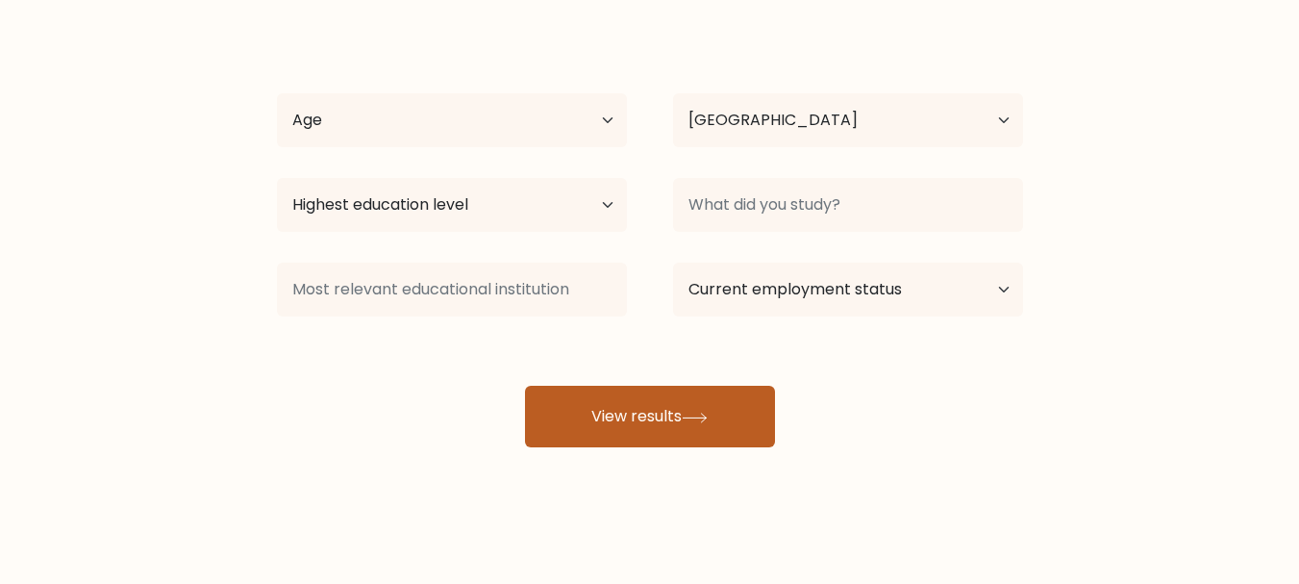
click at [708, 414] on icon at bounding box center [695, 417] width 26 height 11
click at [633, 431] on button "View results" at bounding box center [650, 417] width 250 height 62
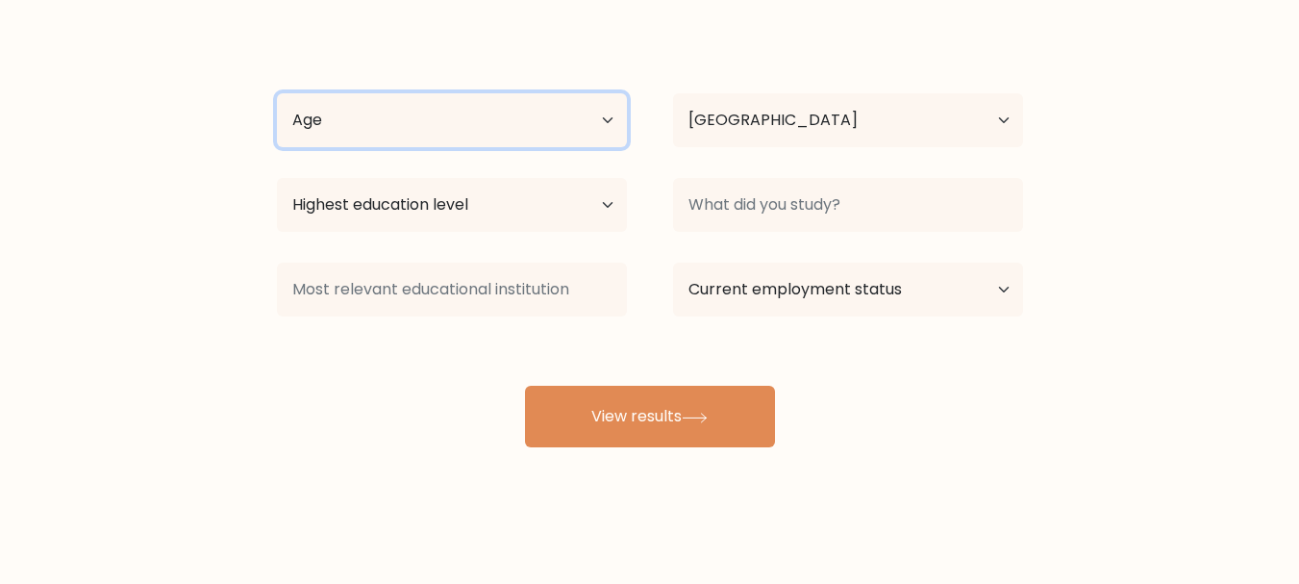
click at [370, 109] on select "Age Under 18 years old 18-24 years old 25-34 years old 35-44 years old 45-54 ye…" at bounding box center [452, 120] width 350 height 54
select select "25_34"
click at [277, 93] on select "Age Under 18 years old 18-24 years old 25-34 years old 35-44 years old 45-54 ye…" at bounding box center [452, 120] width 350 height 54
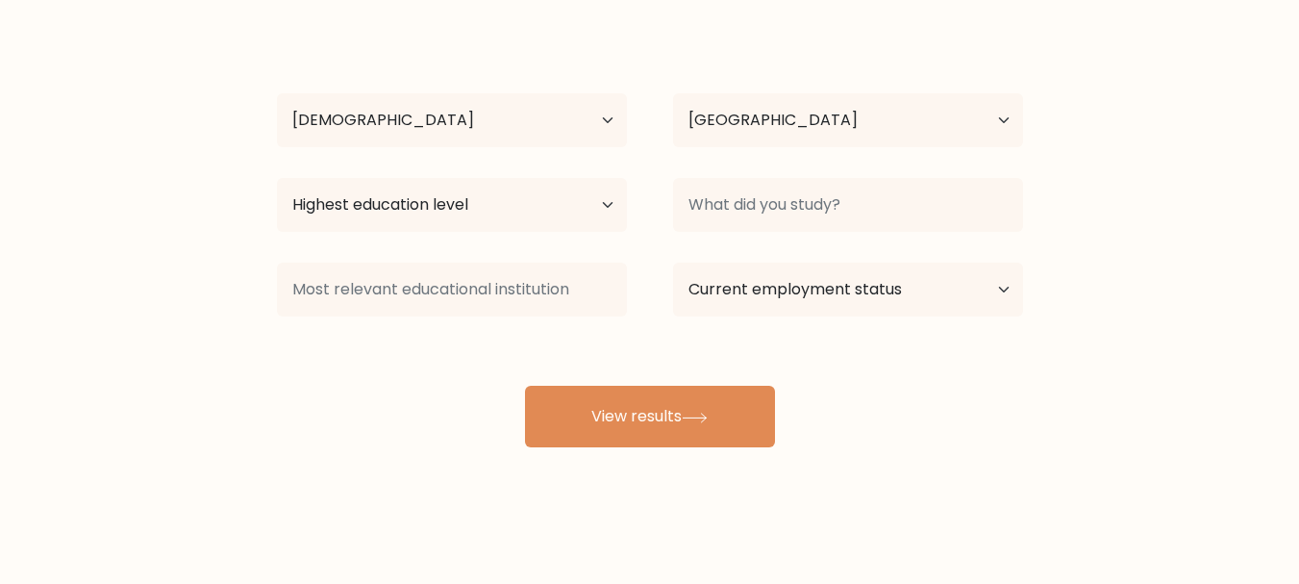
click at [514, 233] on div "Highest education level No schooling Primary Lower Secondary Upper Secondary Oc…" at bounding box center [452, 204] width 396 height 69
click at [515, 202] on select "Highest education level No schooling Primary Lower Secondary Upper Secondary Oc…" at bounding box center [452, 205] width 350 height 54
select select "bachelors_degree"
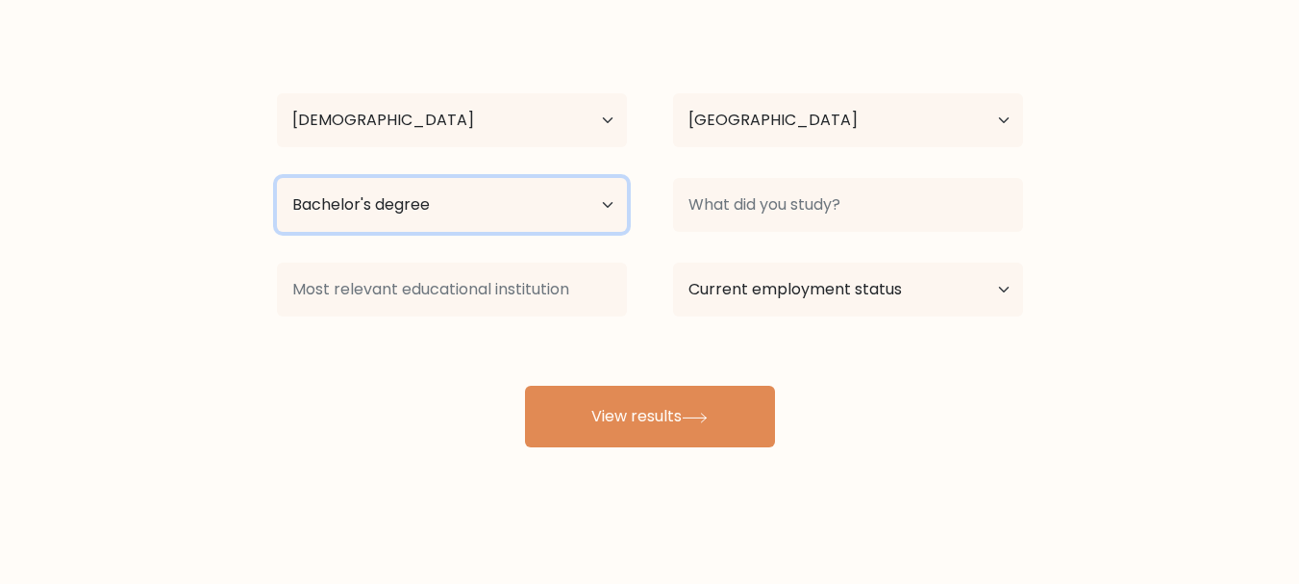
click at [277, 178] on select "Highest education level No schooling Primary Lower Secondary Upper Secondary Oc…" at bounding box center [452, 205] width 350 height 54
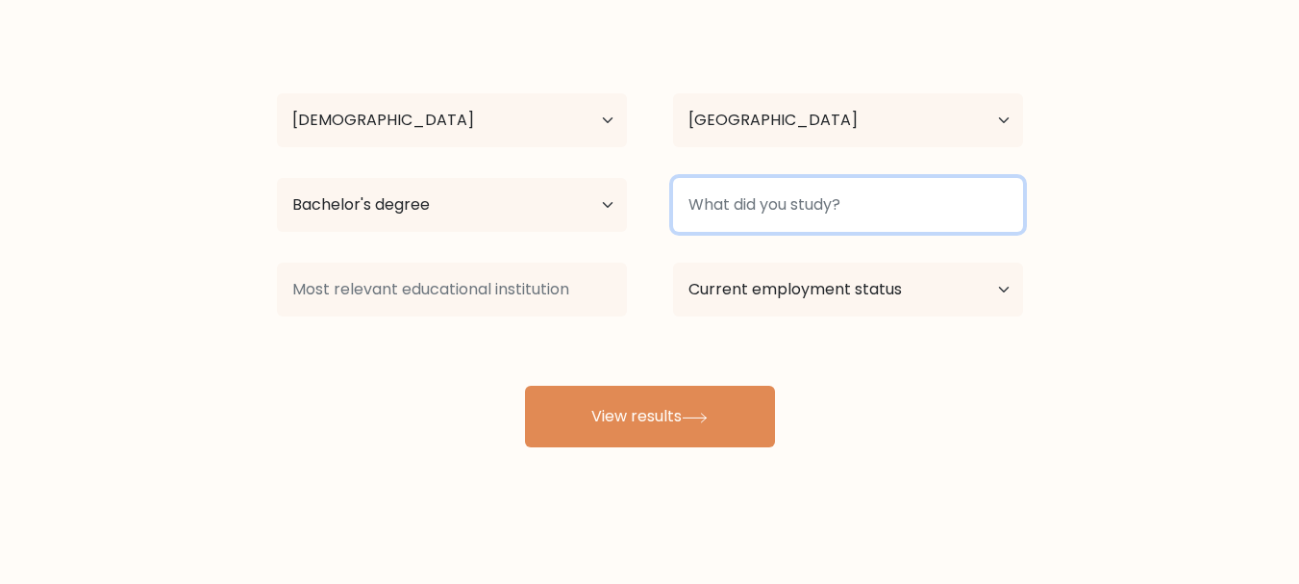
click at [901, 200] on input at bounding box center [848, 205] width 350 height 54
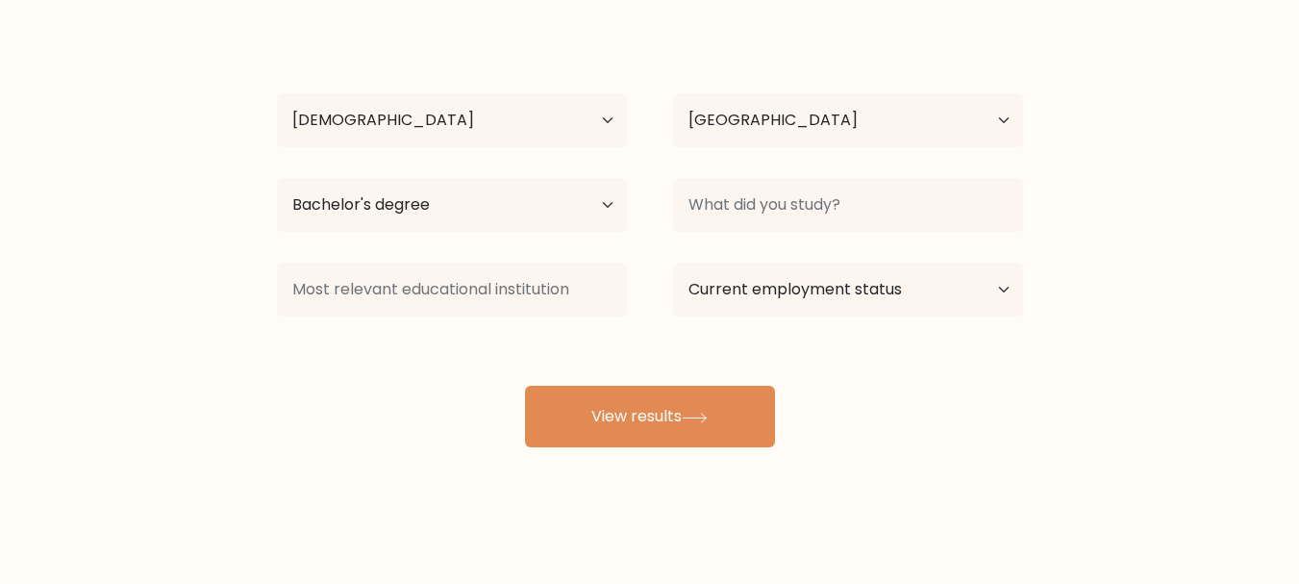
click at [741, 448] on div "Compare your results to your peers Dianeil Macahilos Age Under 18 years old 18-…" at bounding box center [649, 219] width 1299 height 729
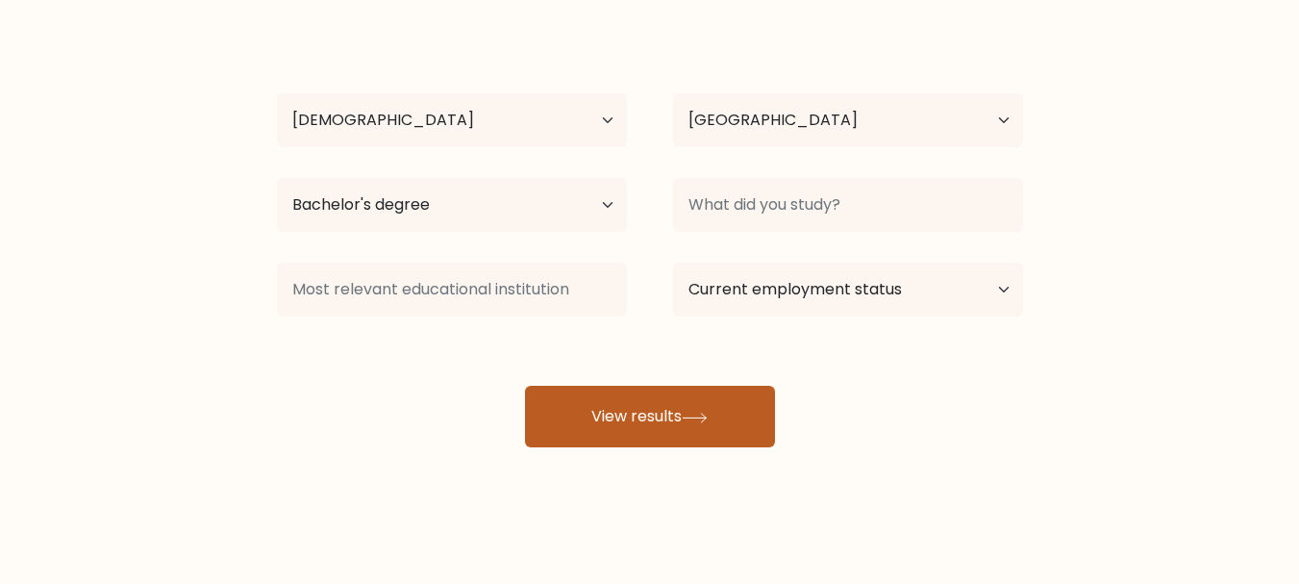
click at [681, 407] on button "View results" at bounding box center [650, 417] width 250 height 62
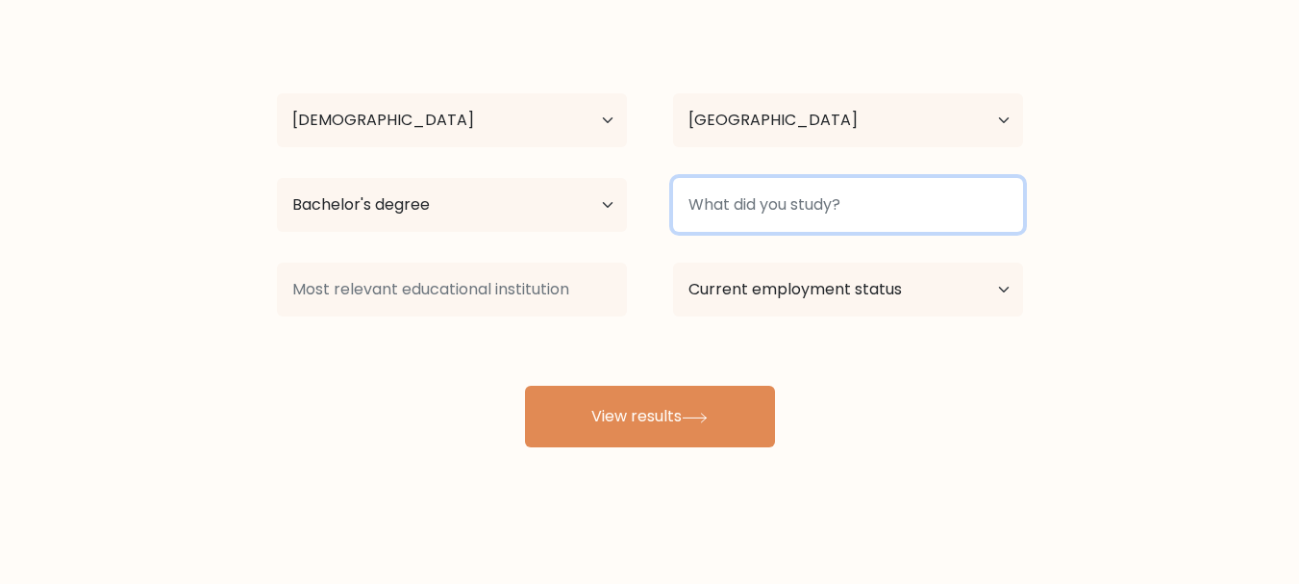
click at [935, 182] on input at bounding box center [848, 205] width 350 height 54
click at [917, 219] on input at bounding box center [848, 205] width 350 height 54
type input "e"
type input "E"
type input "b"
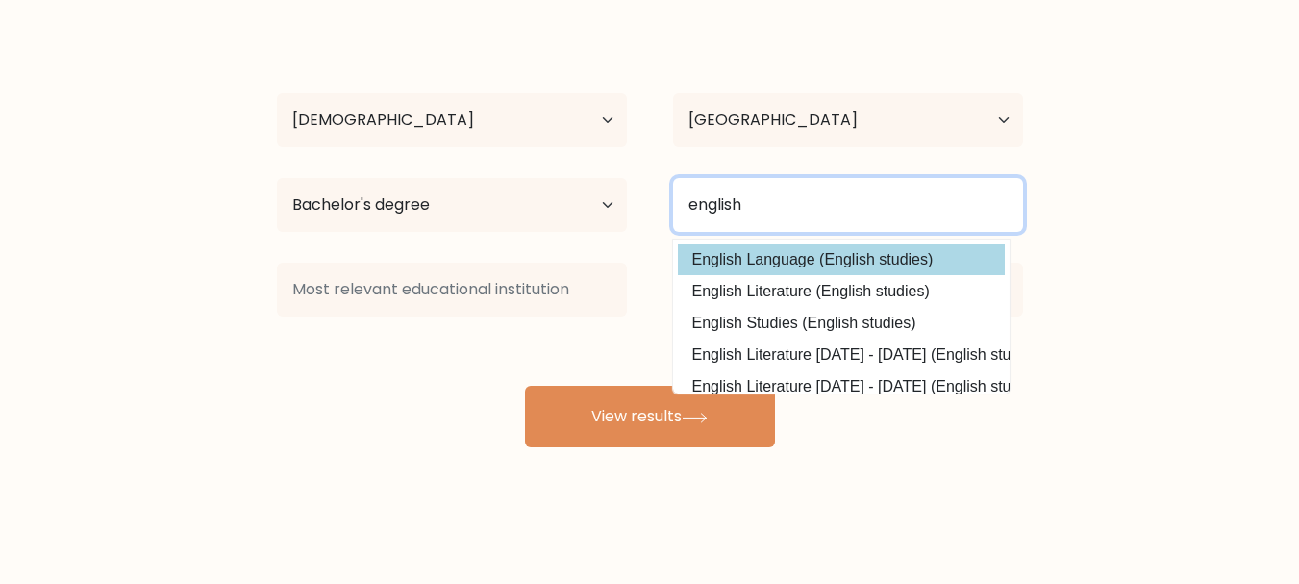
type input "english"
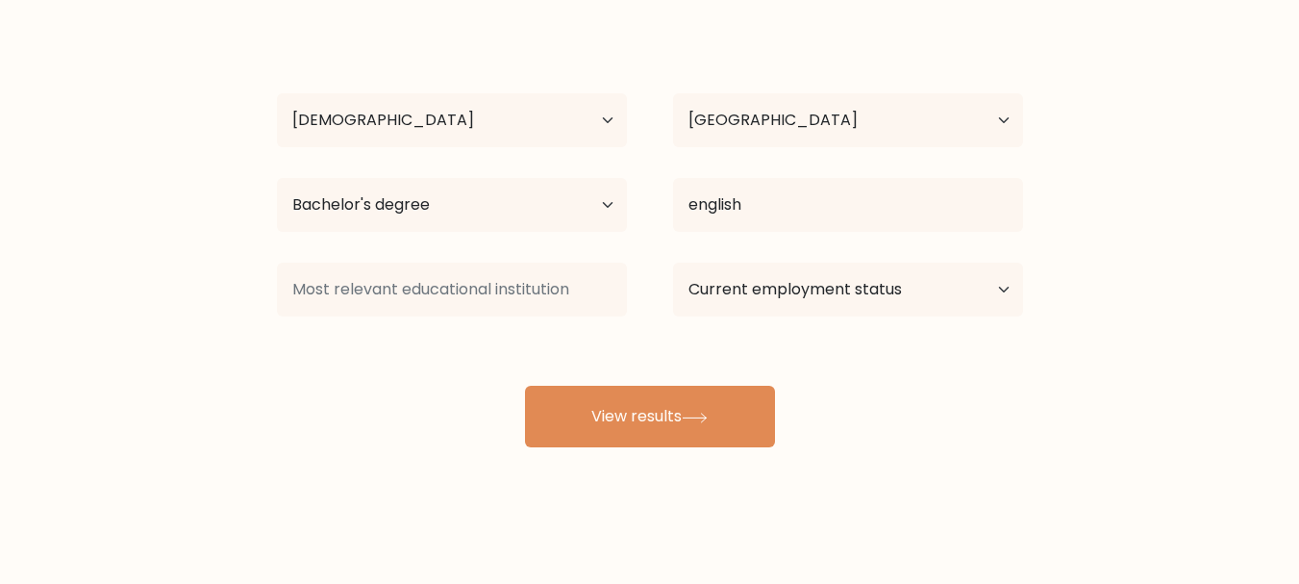
click at [779, 252] on div "Dianeil Macahilos Age Under 18 years old 18-24 years old 25-34 years old 35-44 …" at bounding box center [649, 235] width 769 height 423
click at [916, 297] on select "Current employment status Employed Student Retired Other / prefer not to answer" at bounding box center [848, 289] width 350 height 54
select select "other"
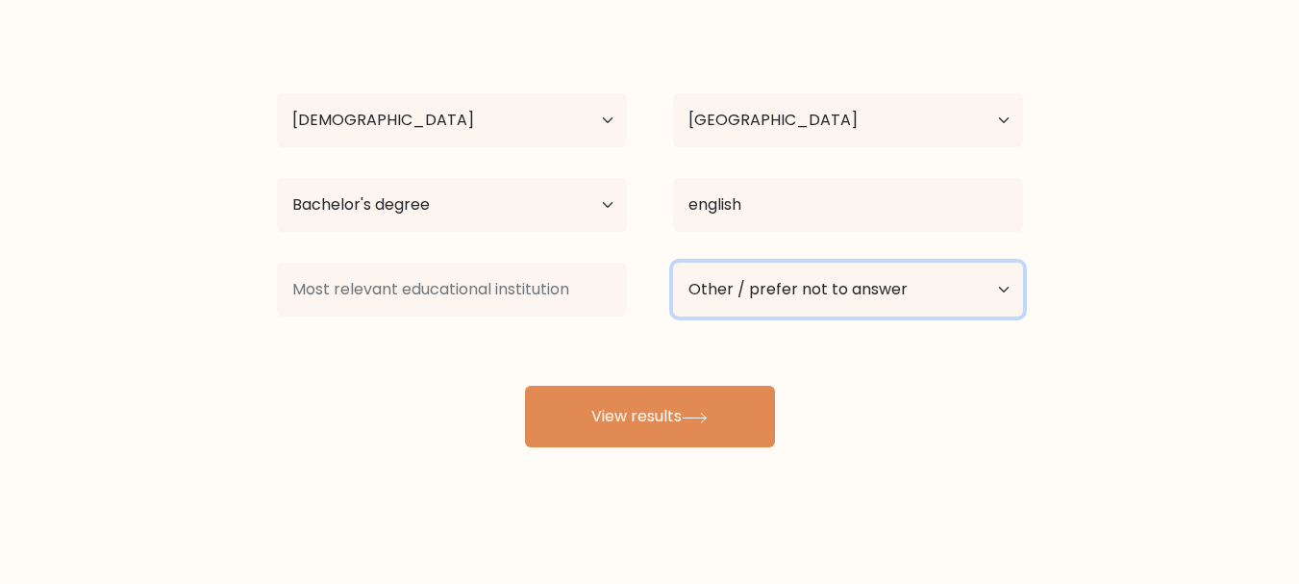
click at [673, 262] on select "Current employment status Employed Student Retired Other / prefer not to answer" at bounding box center [848, 289] width 350 height 54
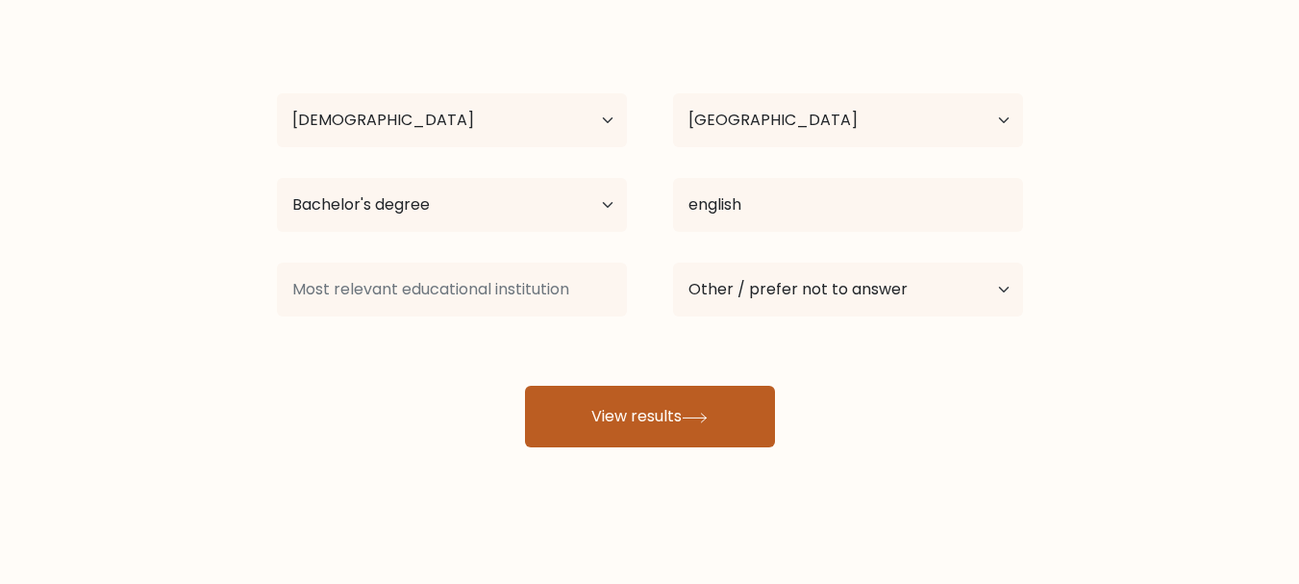
click at [644, 413] on button "View results" at bounding box center [650, 417] width 250 height 62
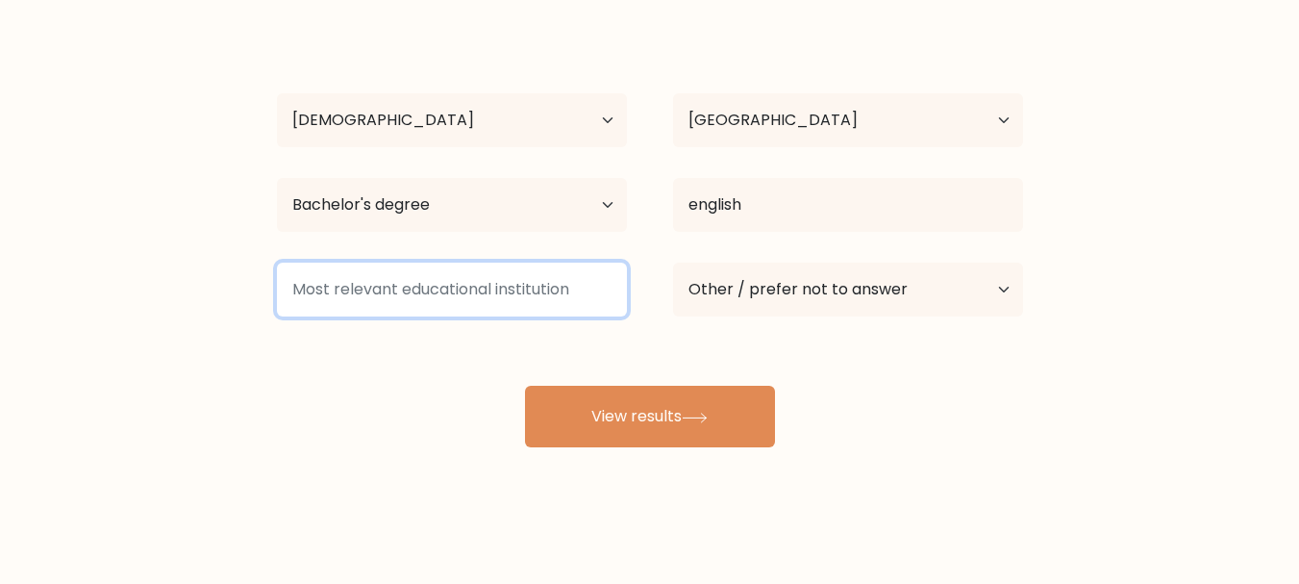
click at [506, 299] on input at bounding box center [452, 289] width 350 height 54
type input "h"
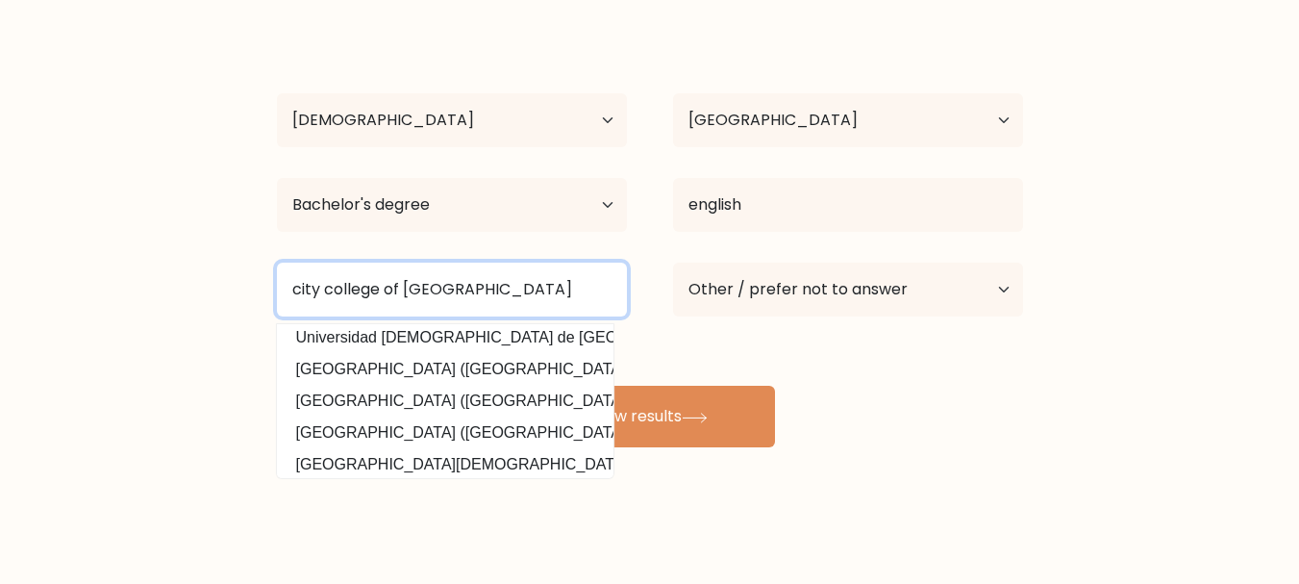
scroll to position [187, 0]
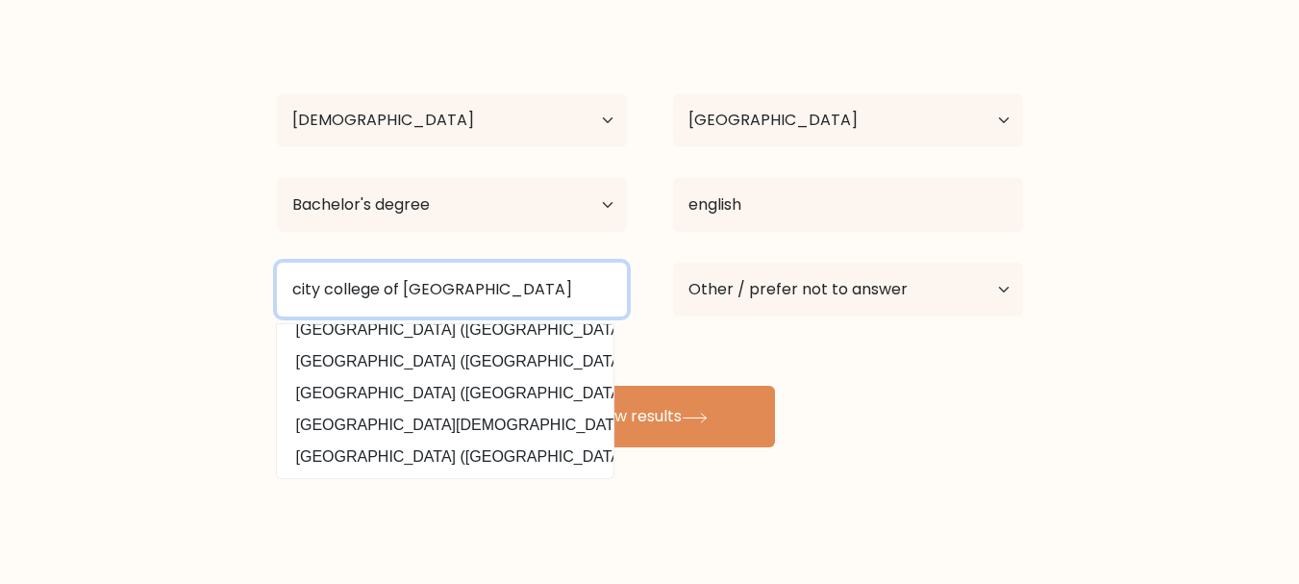
type input "city college of el salvador"
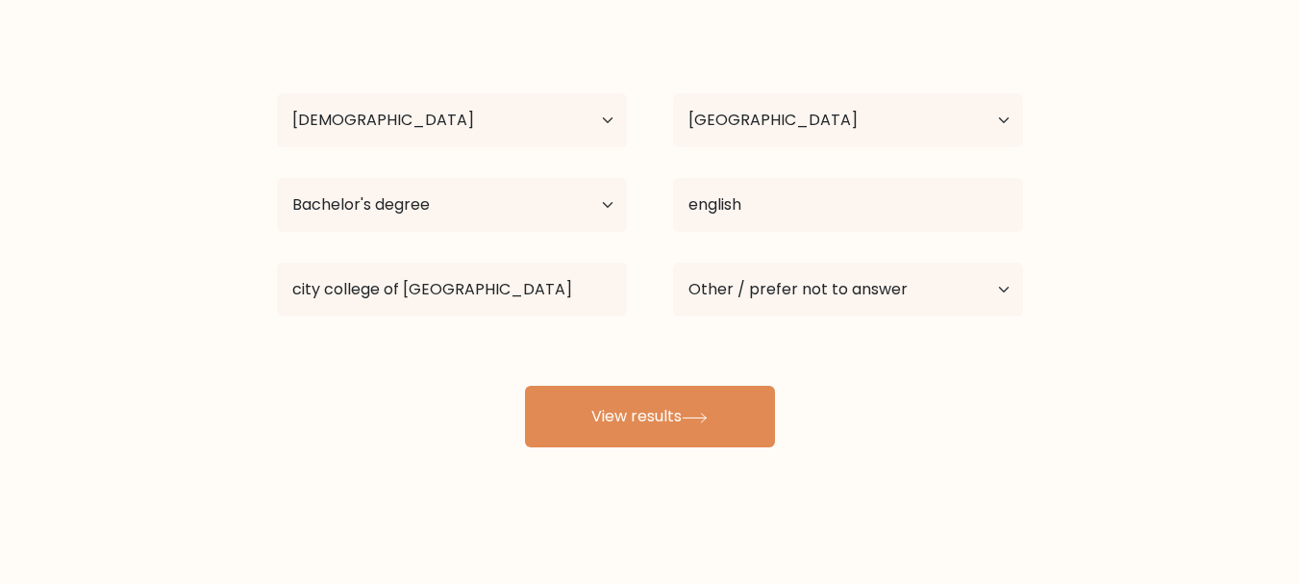
drag, startPoint x: 609, startPoint y: 355, endPoint x: 618, endPoint y: 487, distance: 132.1
click at [619, 488] on div "Compare your results to your peers Dianeil Macahilos Age Under 18 years old 18-…" at bounding box center [649, 219] width 1299 height 729
drag, startPoint x: 618, startPoint y: 487, endPoint x: 569, endPoint y: 448, distance: 62.3
click at [572, 450] on div "Compare your results to your peers Dianeil Macahilos Age Under 18 years old 18-…" at bounding box center [649, 219] width 1299 height 729
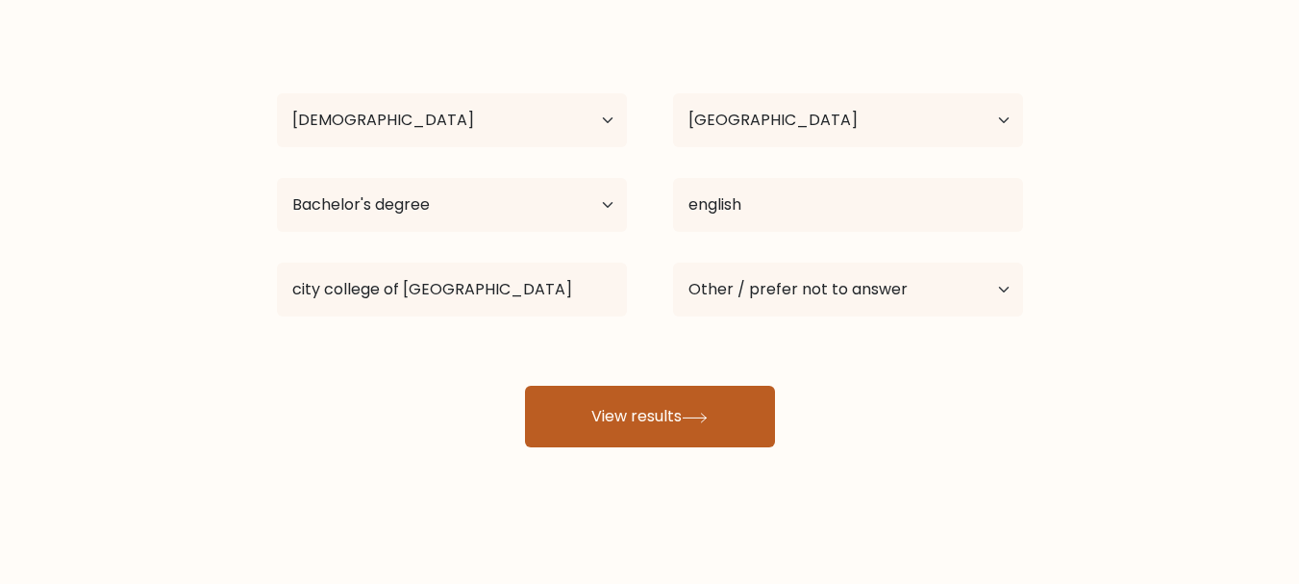
click at [567, 437] on button "View results" at bounding box center [650, 417] width 250 height 62
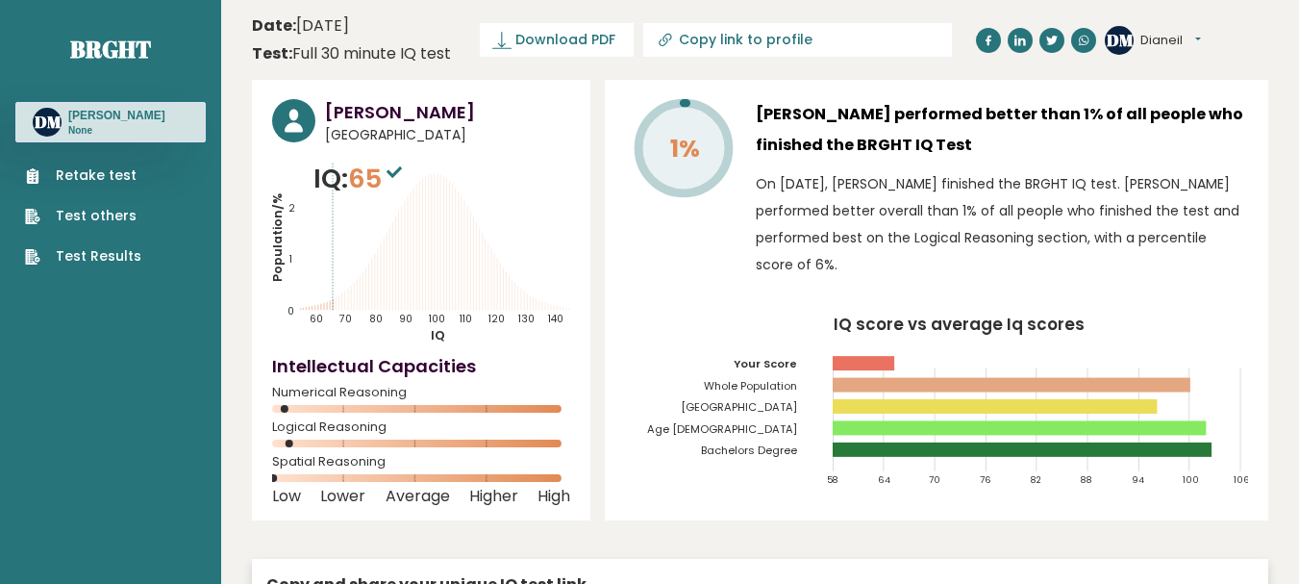
click at [76, 185] on link "Retake test" at bounding box center [83, 175] width 116 height 20
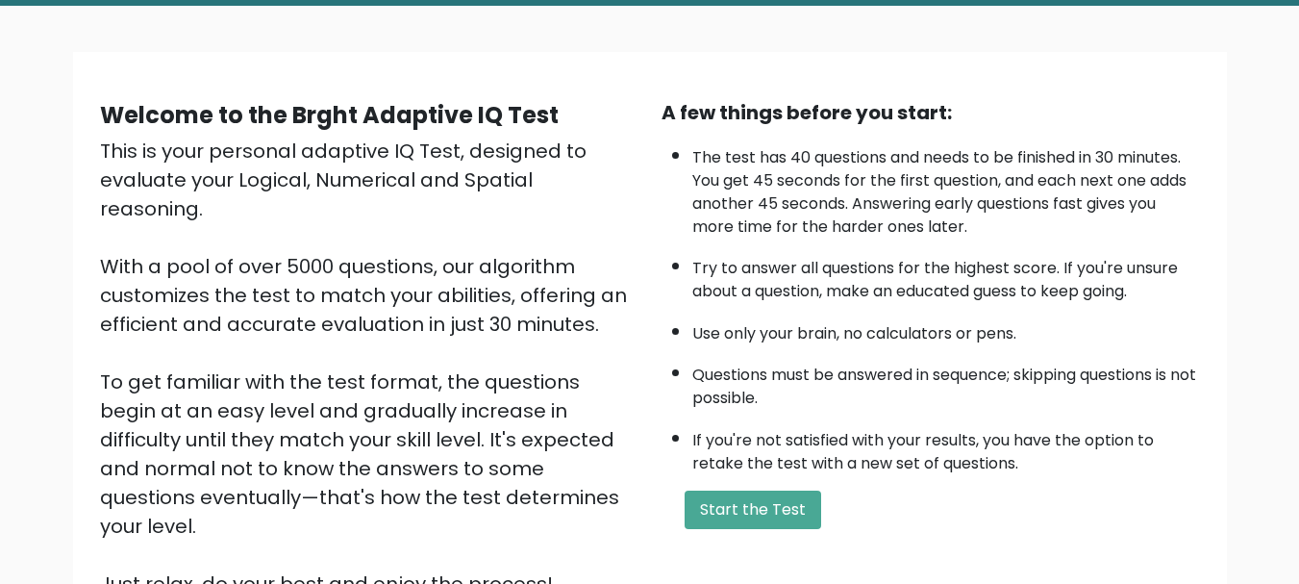
scroll to position [48, 0]
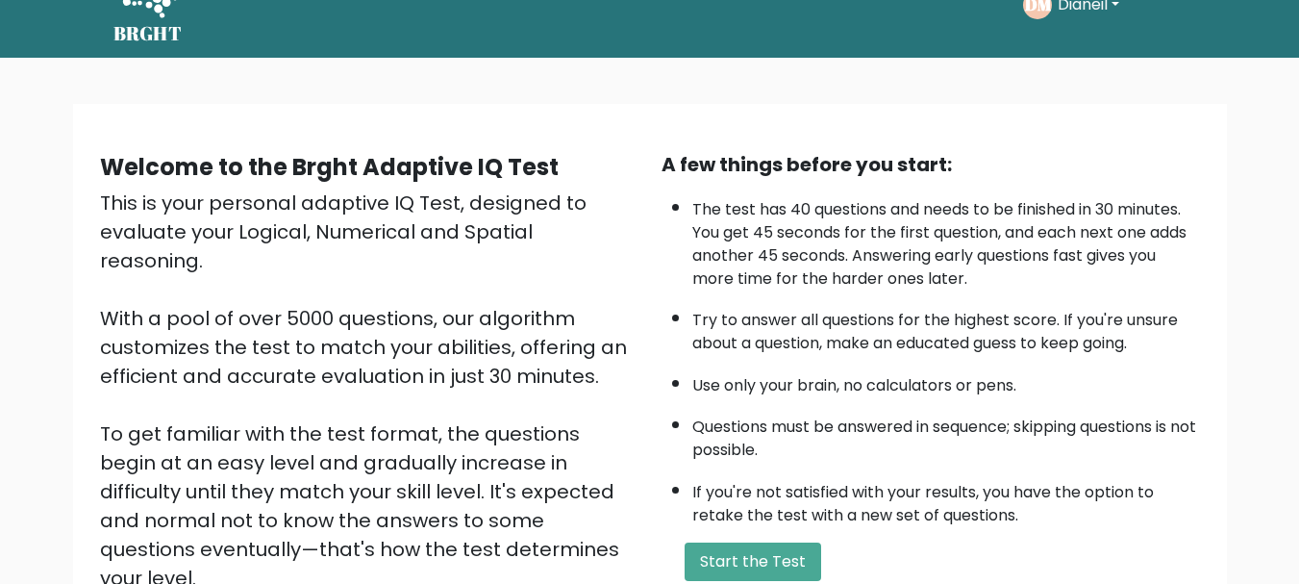
click at [700, 538] on div "A few things before you start: The test has 40 questions and needs to be finish…" at bounding box center [931, 400] width 562 height 500
click at [742, 556] on button "Start the Test" at bounding box center [753, 561] width 137 height 38
click at [774, 562] on button "Start the Test" at bounding box center [753, 561] width 137 height 38
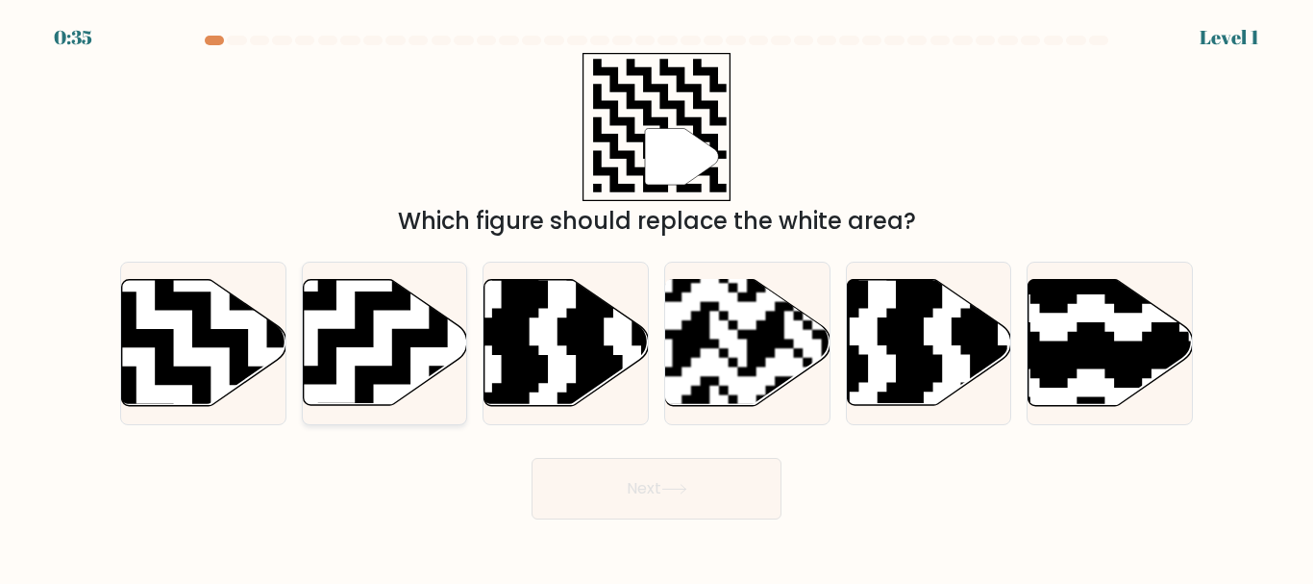
click at [441, 340] on icon at bounding box center [336, 273] width 298 height 298
click at [657, 297] on input "b." at bounding box center [657, 294] width 1 height 5
radio input "true"
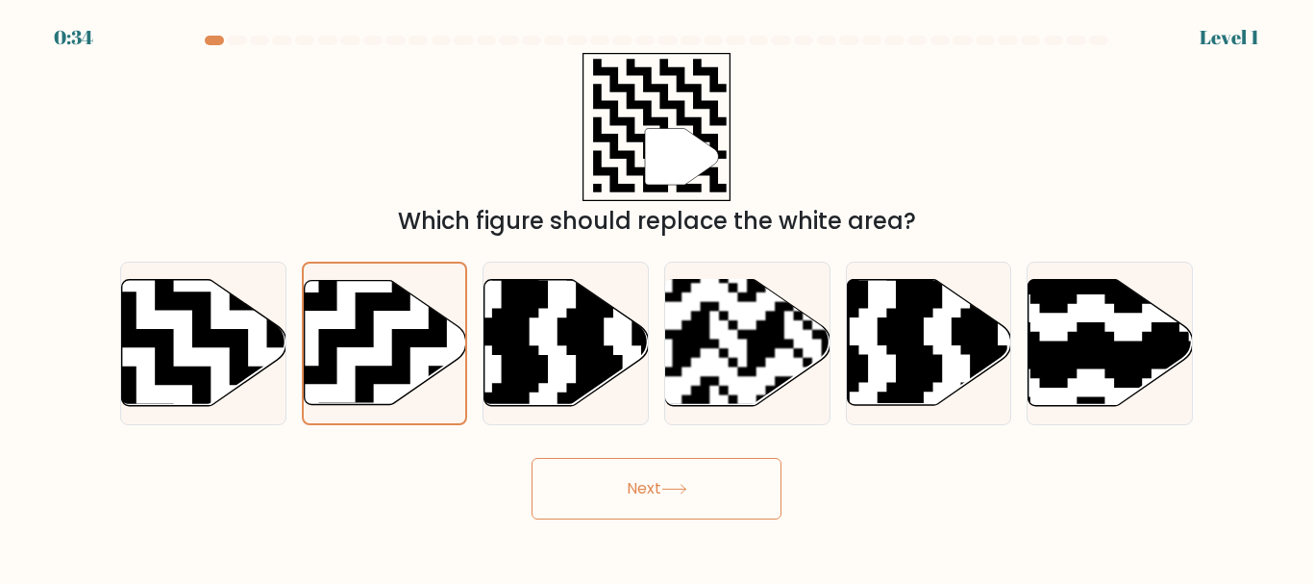
click at [727, 484] on button "Next" at bounding box center [657, 489] width 250 height 62
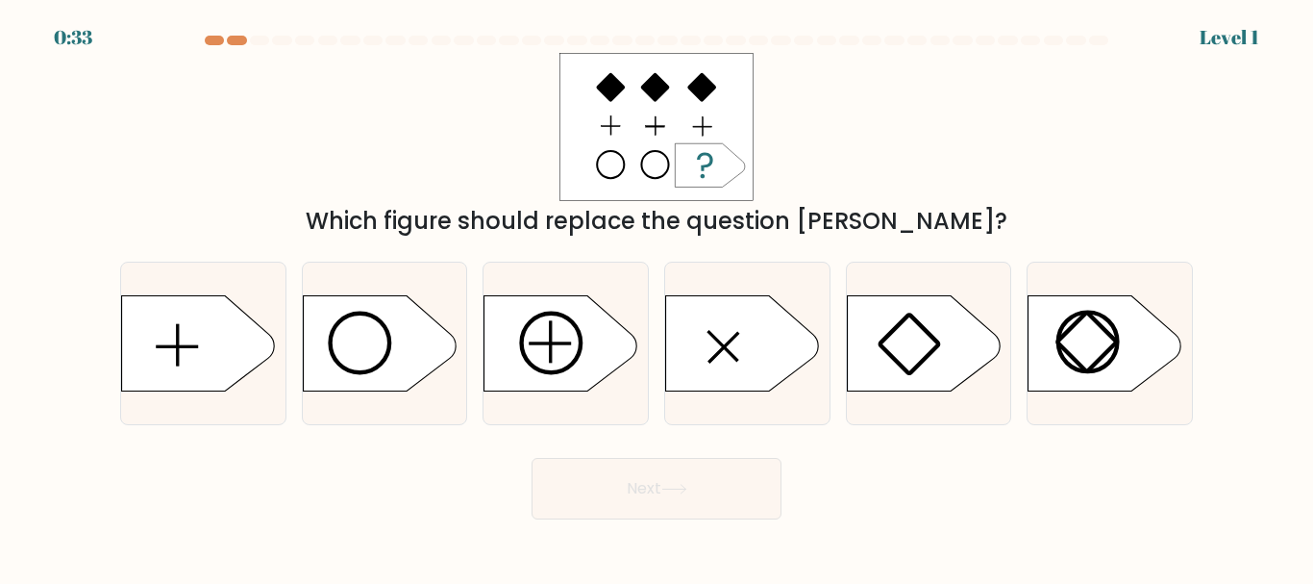
click at [526, 357] on circle at bounding box center [552, 342] width 60 height 60
click at [657, 297] on input "c." at bounding box center [657, 294] width 1 height 5
radio input "true"
click at [668, 495] on button "Next" at bounding box center [657, 489] width 250 height 62
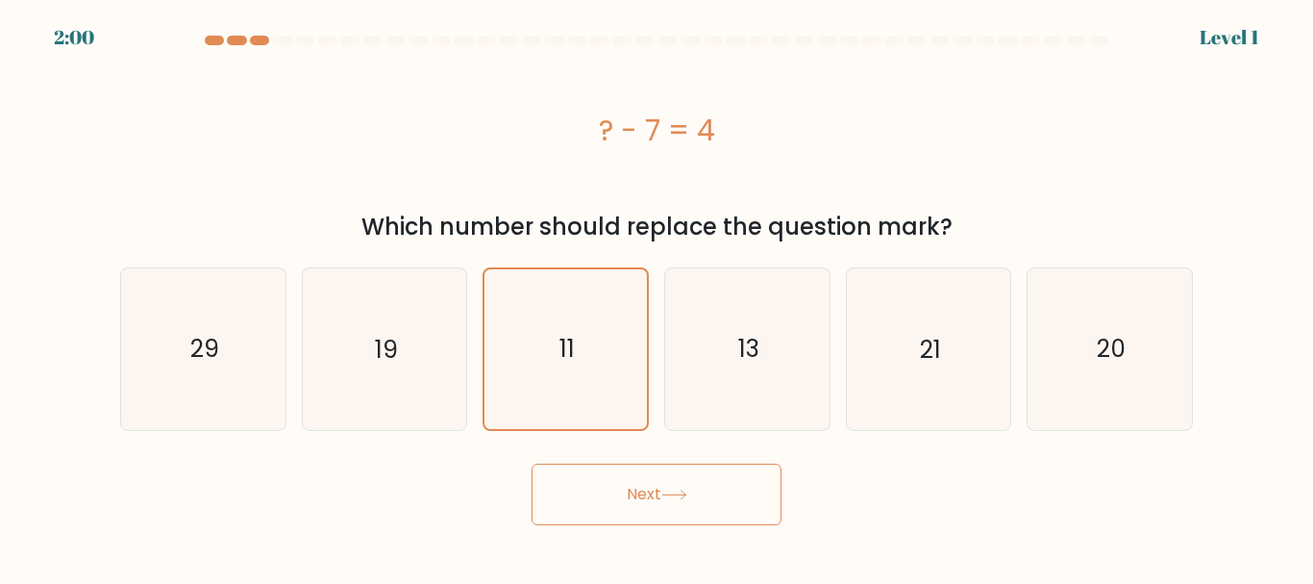
click at [622, 506] on button "Next" at bounding box center [657, 494] width 250 height 62
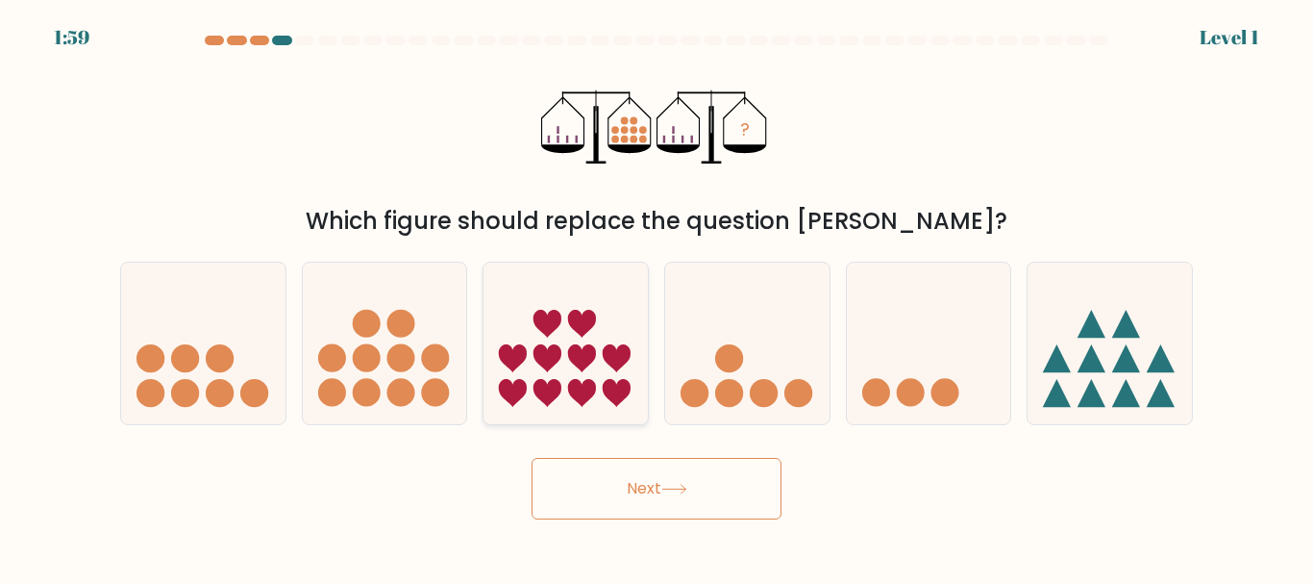
click at [566, 353] on icon at bounding box center [566, 343] width 164 height 136
click at [657, 297] on input "c." at bounding box center [657, 294] width 1 height 5
radio input "true"
click at [635, 481] on button "Next" at bounding box center [657, 489] width 250 height 62
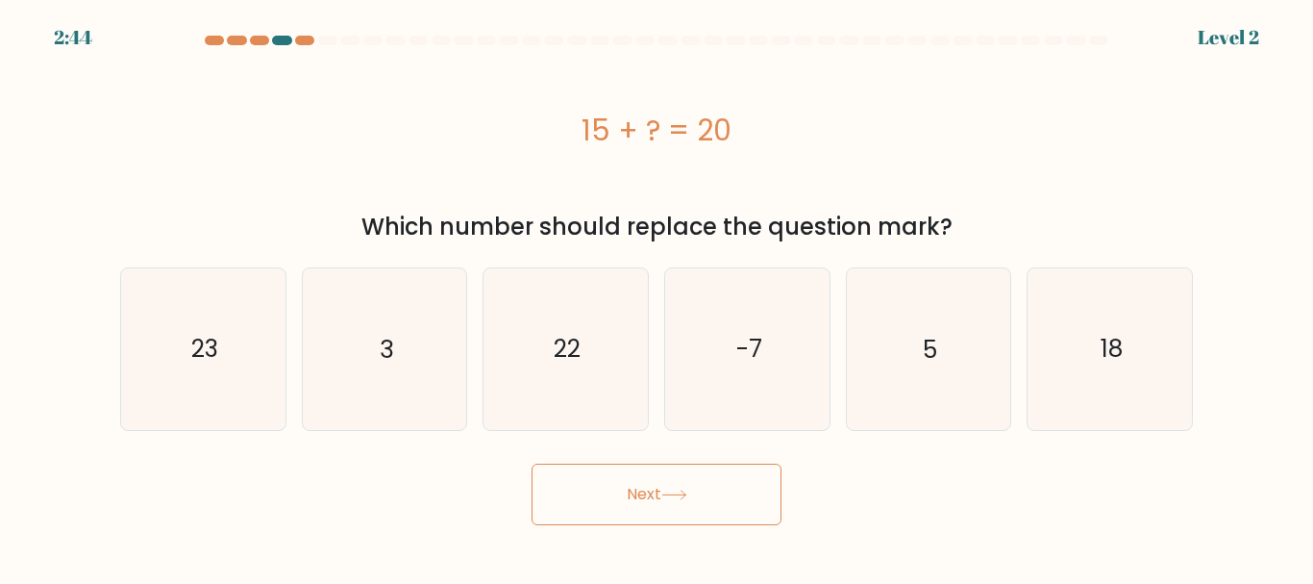
click at [540, 310] on icon "22" at bounding box center [566, 348] width 161 height 161
click at [657, 297] on input "c. 22" at bounding box center [657, 294] width 1 height 5
radio input "true"
click at [588, 438] on form "a. 3" at bounding box center [656, 280] width 1313 height 489
click at [608, 485] on button "Next" at bounding box center [657, 494] width 250 height 62
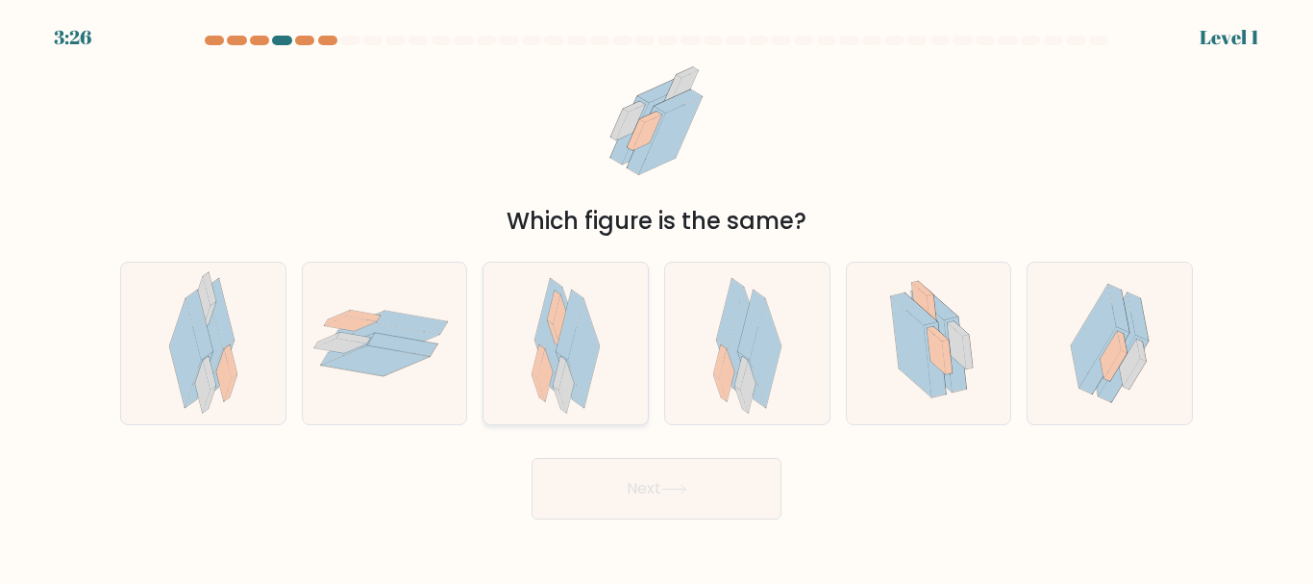
drag, startPoint x: 554, startPoint y: 334, endPoint x: 571, endPoint y: 360, distance: 31.2
click at [558, 340] on icon at bounding box center [554, 334] width 13 height 27
click at [657, 297] on input "c." at bounding box center [657, 294] width 1 height 5
radio input "true"
click at [626, 467] on button "Next" at bounding box center [657, 489] width 250 height 62
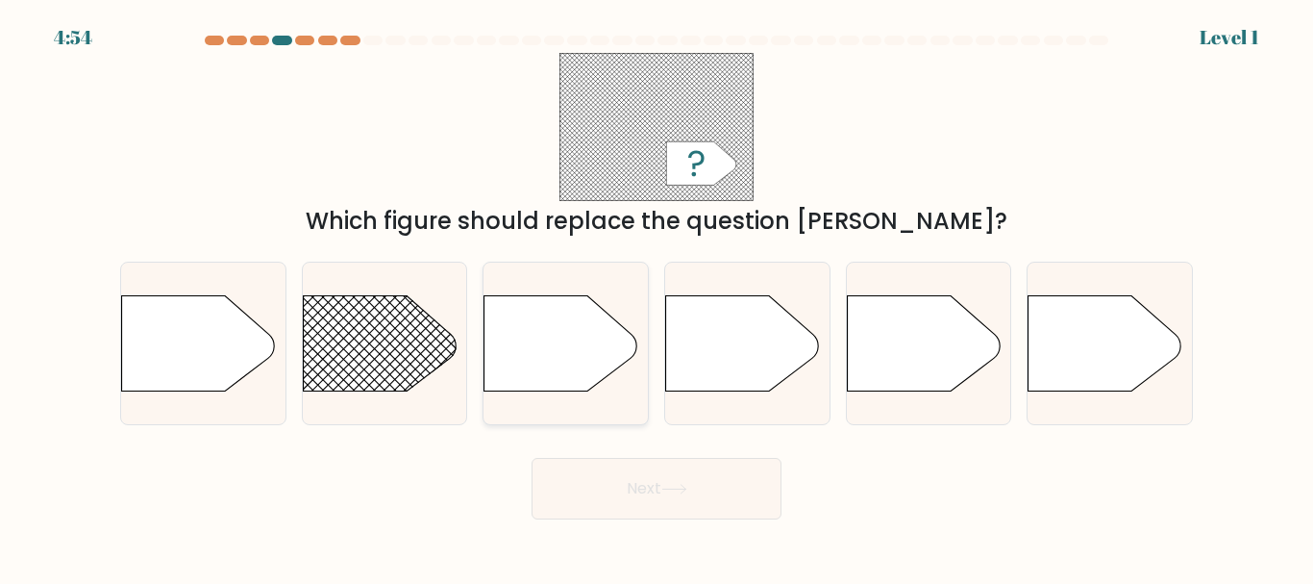
click at [587, 357] on icon at bounding box center [562, 343] width 154 height 96
click at [657, 297] on input "c." at bounding box center [657, 294] width 1 height 5
radio input "true"
click at [653, 461] on button "Next" at bounding box center [657, 489] width 250 height 62
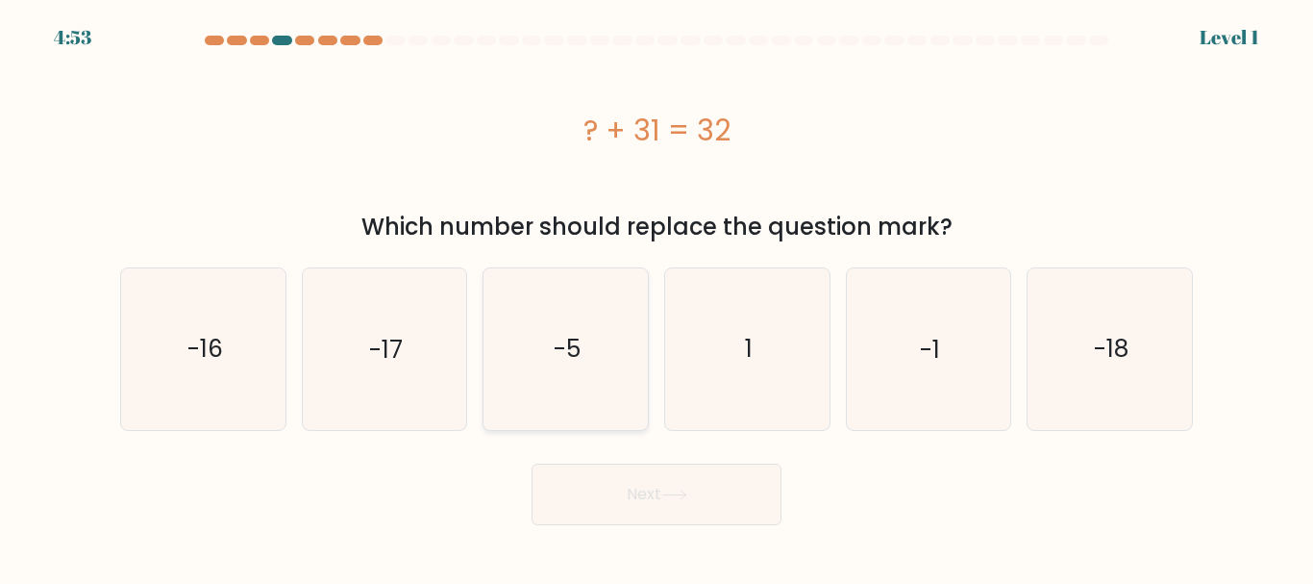
click at [557, 323] on icon "-5" at bounding box center [566, 348] width 161 height 161
click at [657, 297] on input "c. -5" at bounding box center [657, 294] width 1 height 5
radio input "true"
click at [648, 464] on div "Next" at bounding box center [657, 489] width 1096 height 71
click at [650, 487] on button "Next" at bounding box center [657, 494] width 250 height 62
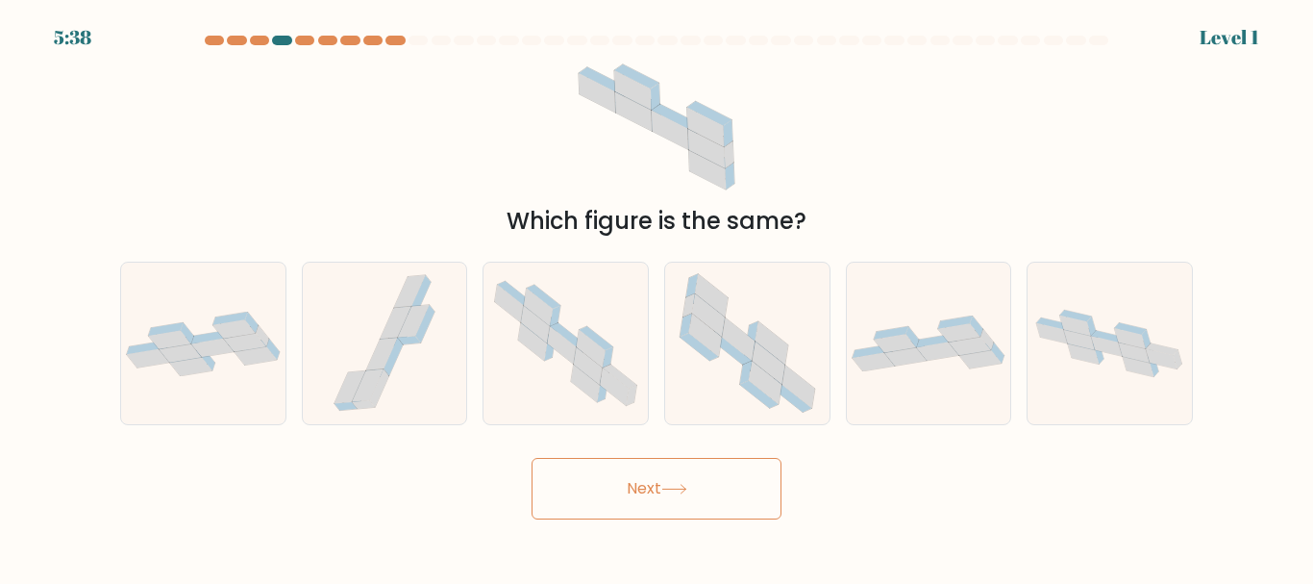
click at [583, 327] on icon at bounding box center [566, 343] width 164 height 144
click at [657, 297] on input "c." at bounding box center [657, 294] width 1 height 5
radio input "true"
click at [656, 478] on button "Next" at bounding box center [657, 489] width 250 height 62
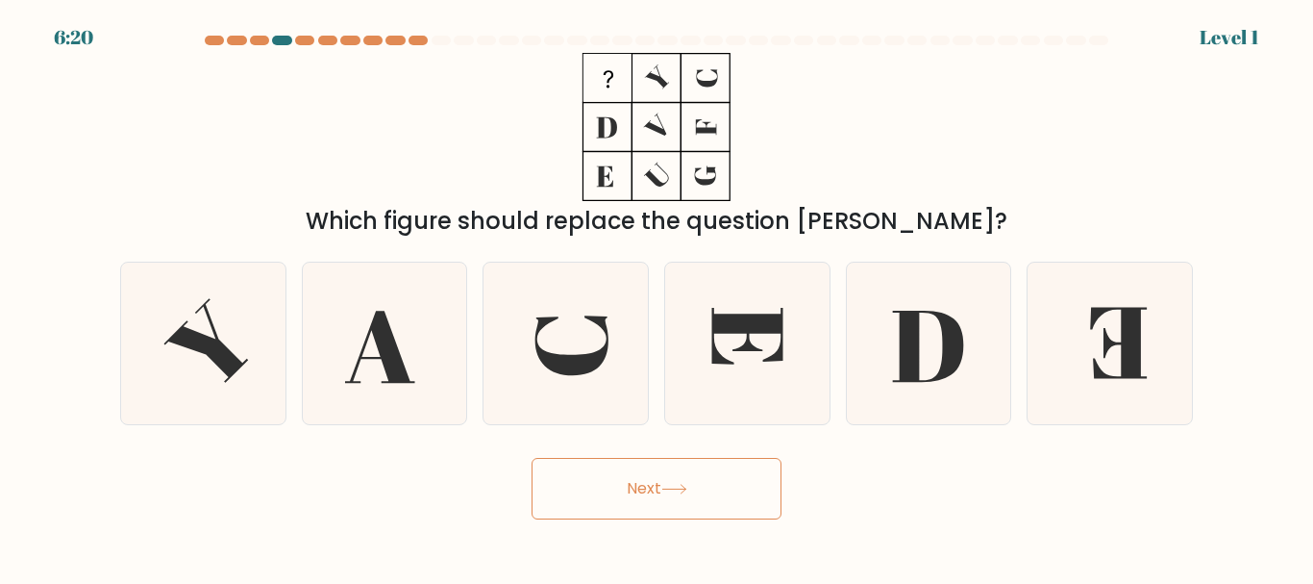
click at [567, 348] on icon at bounding box center [566, 342] width 161 height 161
click at [657, 297] on input "c." at bounding box center [657, 294] width 1 height 5
radio input "true"
click at [651, 493] on button "Next" at bounding box center [657, 489] width 250 height 62
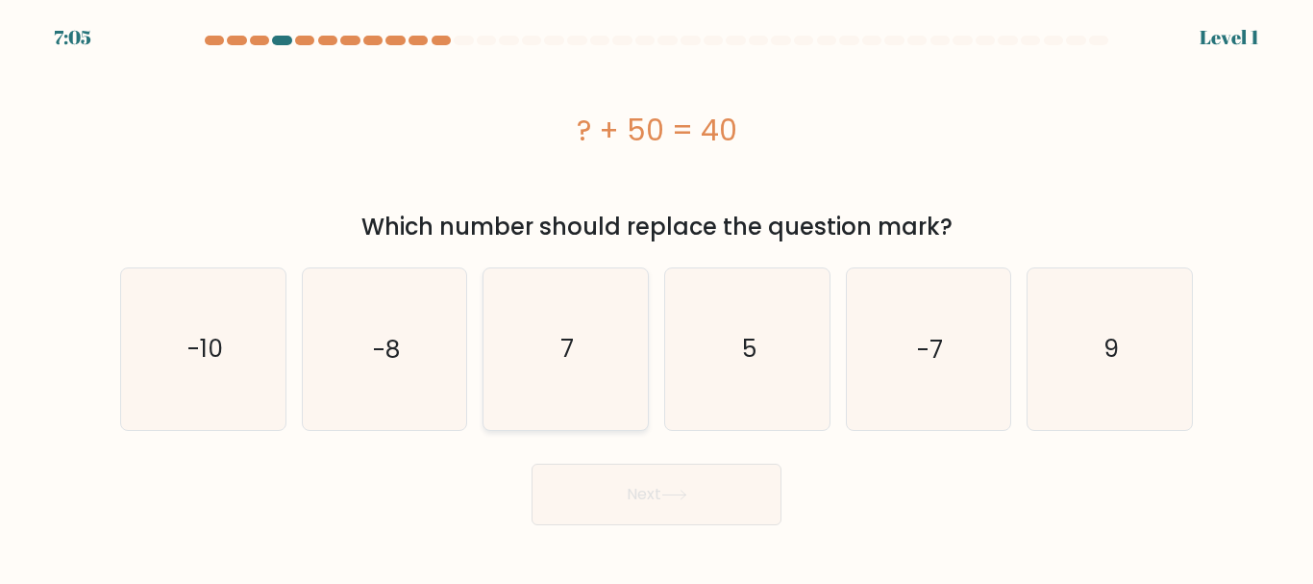
drag, startPoint x: 582, startPoint y: 361, endPoint x: 616, endPoint y: 438, distance: 85.2
click at [583, 361] on icon "7" at bounding box center [566, 348] width 161 height 161
click at [657, 297] on input "c. 7" at bounding box center [657, 294] width 1 height 5
radio input "true"
click at [640, 488] on button "Next" at bounding box center [657, 494] width 250 height 62
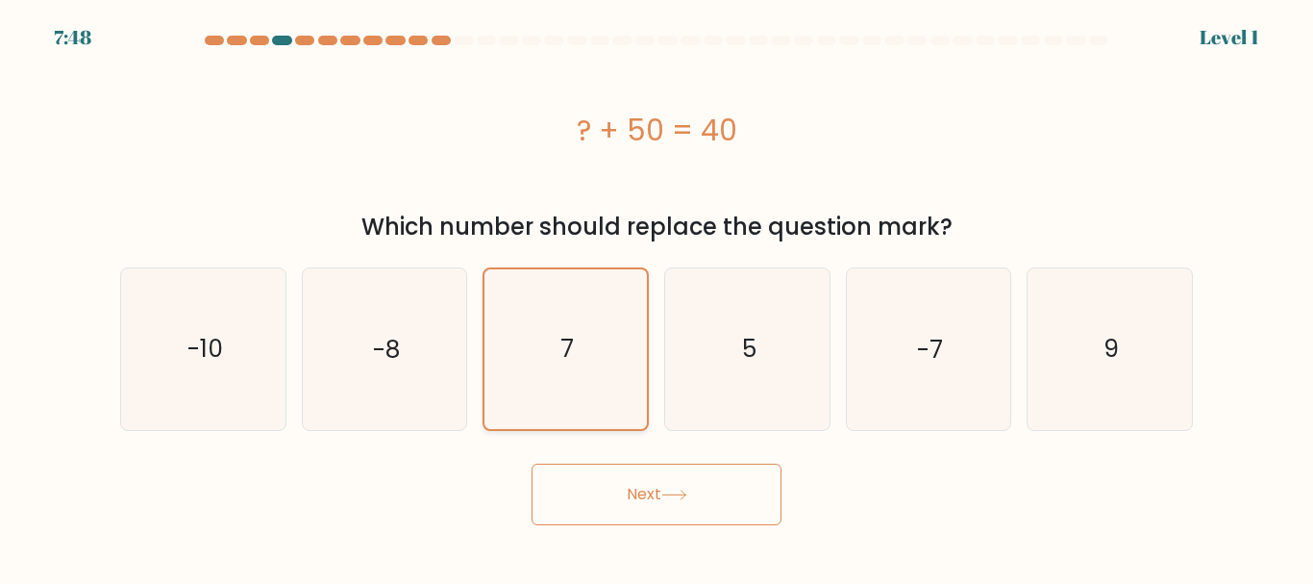
click at [567, 337] on text "7" at bounding box center [567, 349] width 13 height 34
click at [657, 297] on input "c. 7" at bounding box center [657, 294] width 1 height 5
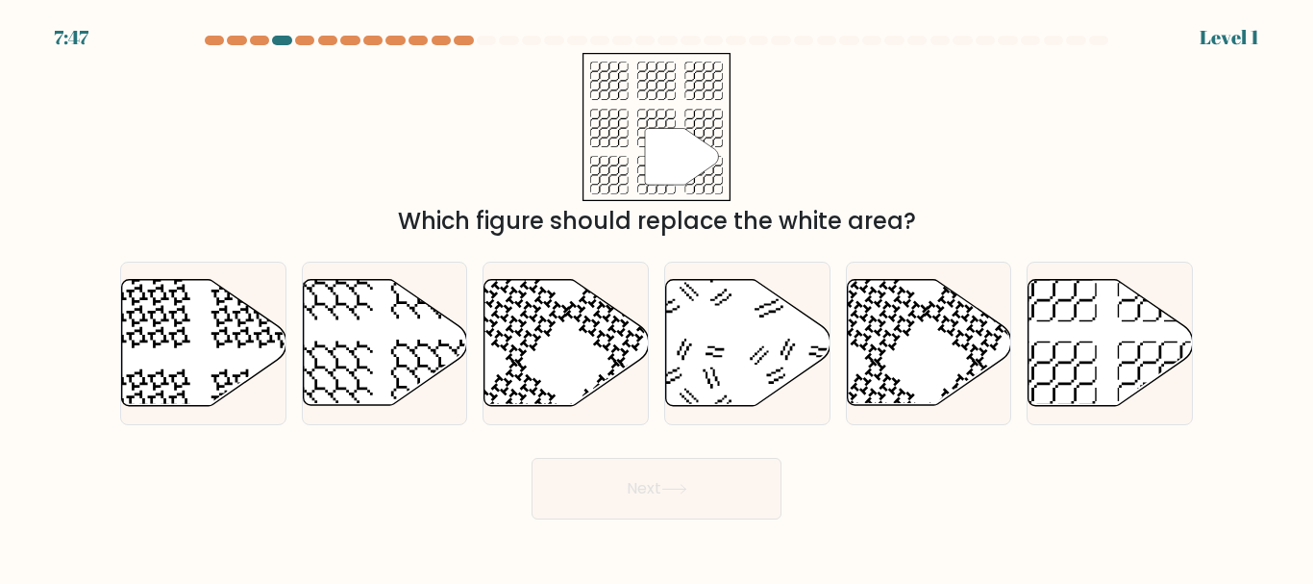
click at [650, 478] on button "Next" at bounding box center [657, 489] width 250 height 62
click at [588, 358] on icon at bounding box center [567, 343] width 164 height 126
click at [657, 297] on input "c." at bounding box center [657, 294] width 1 height 5
radio input "true"
click at [701, 475] on button "Next" at bounding box center [657, 489] width 250 height 62
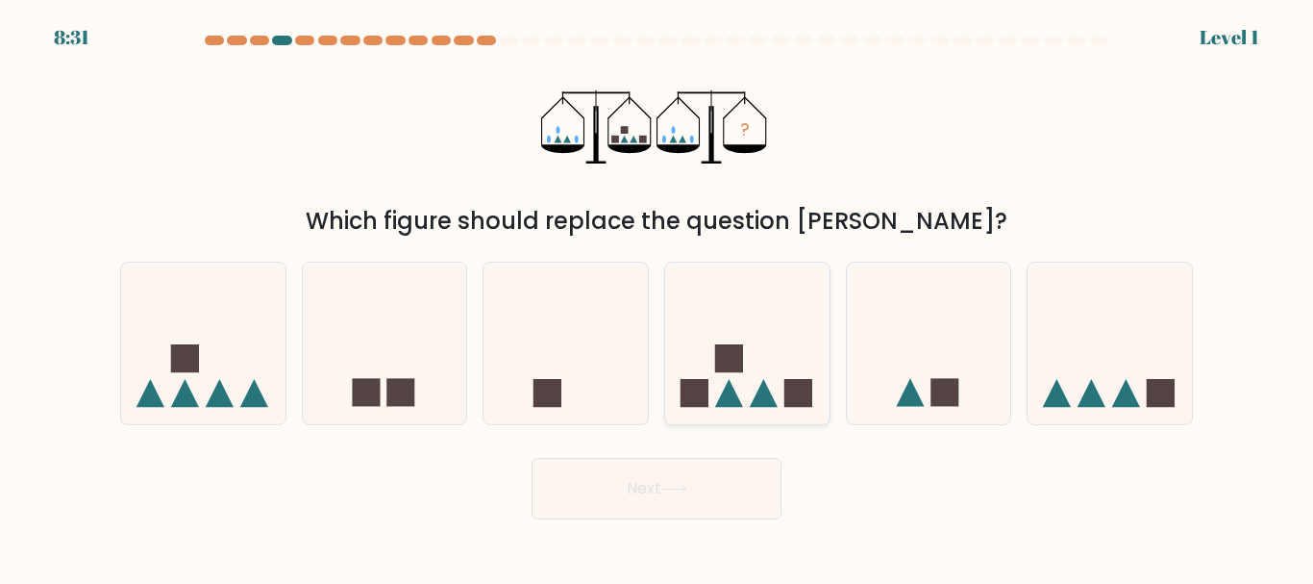
drag, startPoint x: 742, startPoint y: 335, endPoint x: 731, endPoint y: 471, distance: 137.0
click at [741, 337] on icon at bounding box center [747, 343] width 164 height 136
click at [658, 297] on input "d." at bounding box center [657, 294] width 1 height 5
radio input "true"
click at [727, 487] on button "Next" at bounding box center [657, 489] width 250 height 62
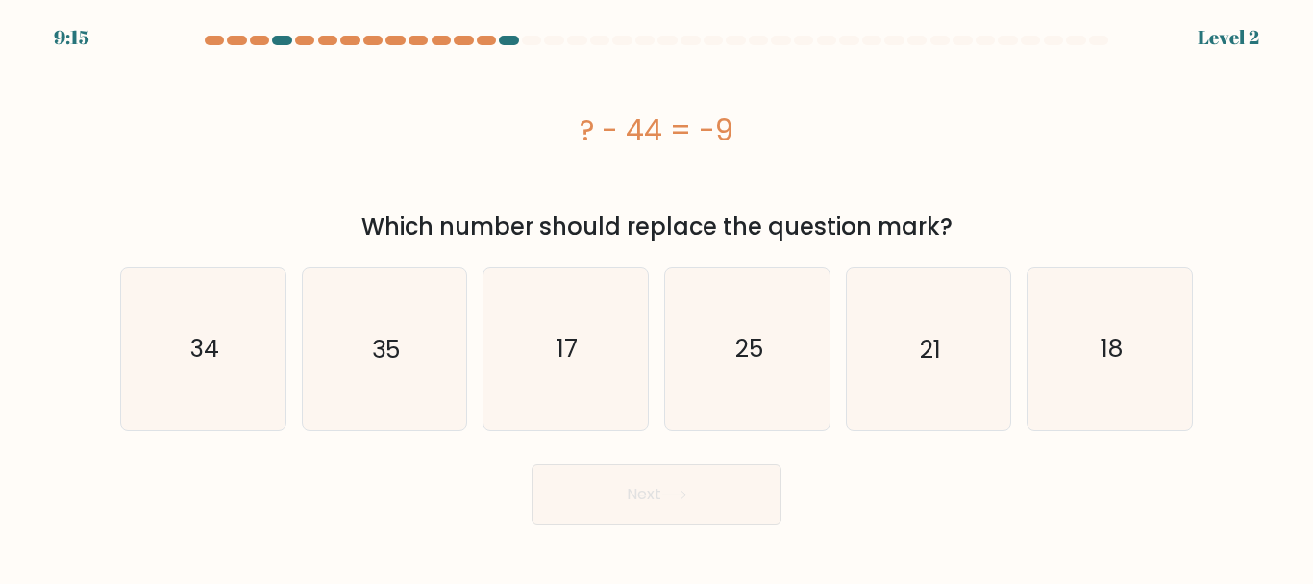
click at [751, 347] on text "25" at bounding box center [749, 349] width 28 height 34
click at [658, 297] on input "d. 25" at bounding box center [657, 294] width 1 height 5
radio input "true"
click at [743, 477] on button "Next" at bounding box center [657, 494] width 250 height 62
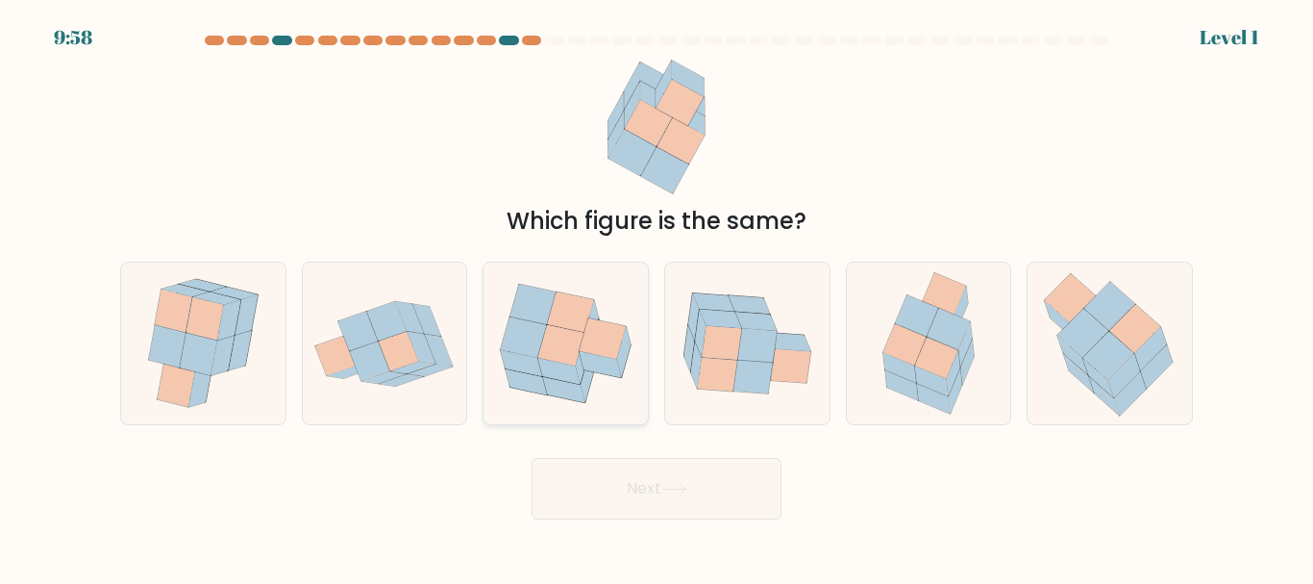
click at [570, 357] on icon at bounding box center [561, 345] width 46 height 40
click at [657, 297] on input "c." at bounding box center [657, 294] width 1 height 5
radio input "true"
click at [700, 474] on button "Next" at bounding box center [657, 489] width 250 height 62
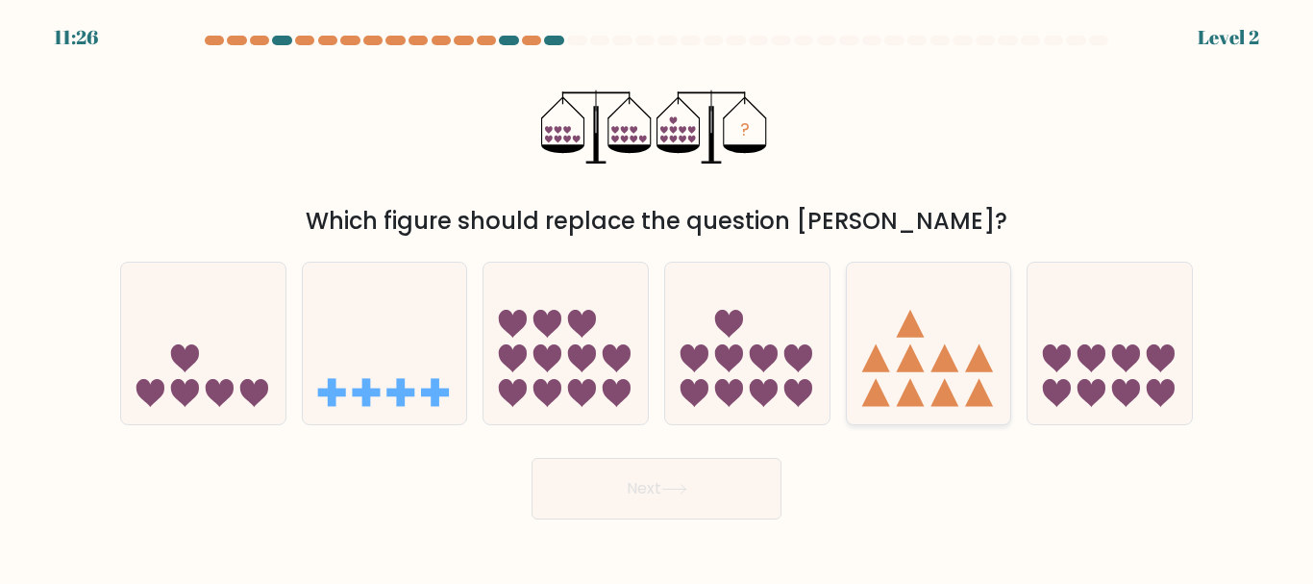
click at [875, 314] on icon at bounding box center [929, 343] width 164 height 136
click at [658, 297] on input "e." at bounding box center [657, 294] width 1 height 5
radio input "true"
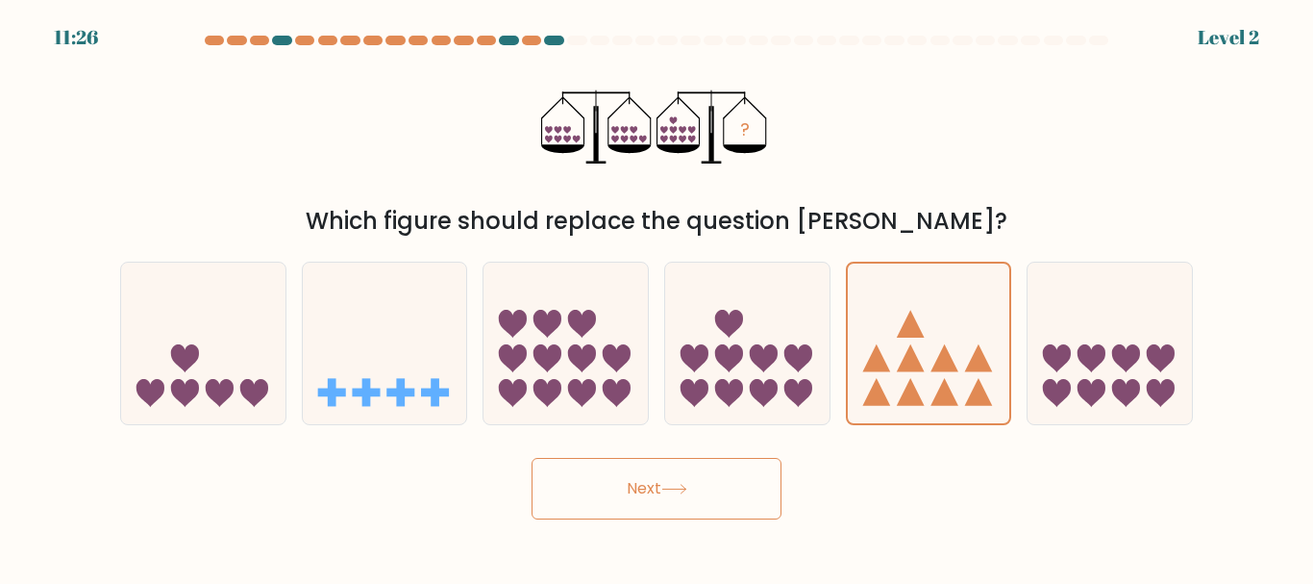
click at [694, 512] on button "Next" at bounding box center [657, 489] width 250 height 62
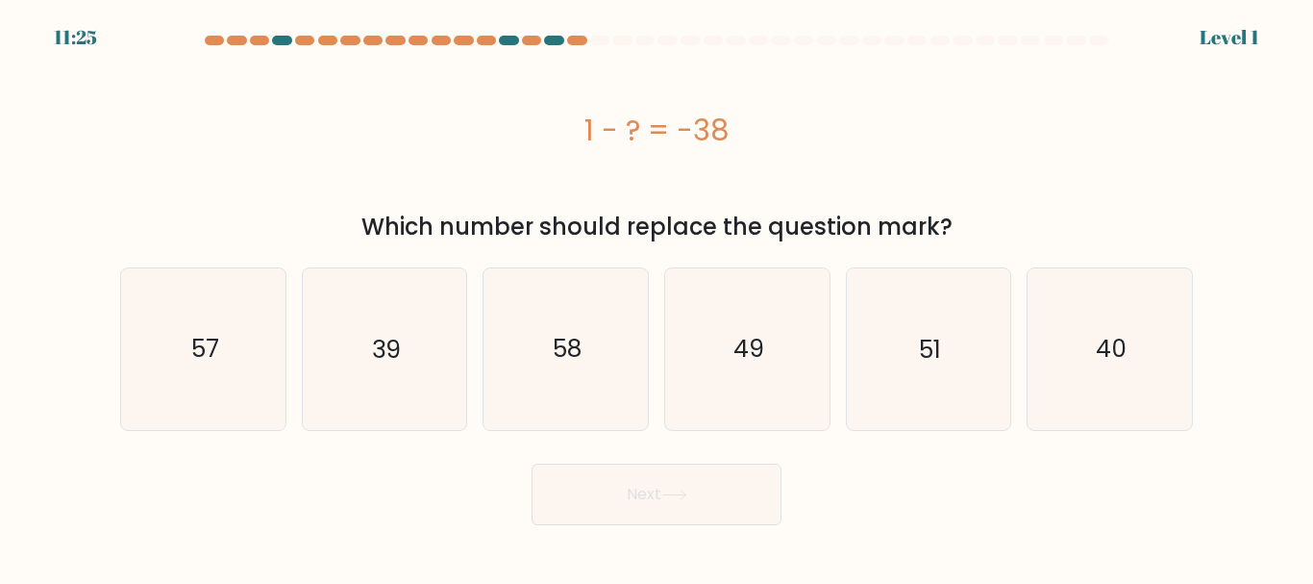
drag, startPoint x: 557, startPoint y: 369, endPoint x: 677, endPoint y: 493, distance: 172.7
click at [565, 378] on icon "58" at bounding box center [566, 348] width 161 height 161
click at [689, 506] on button "Next" at bounding box center [657, 494] width 250 height 62
click at [697, 317] on icon "49" at bounding box center [747, 348] width 161 height 161
click at [658, 297] on input "d. 49" at bounding box center [657, 294] width 1 height 5
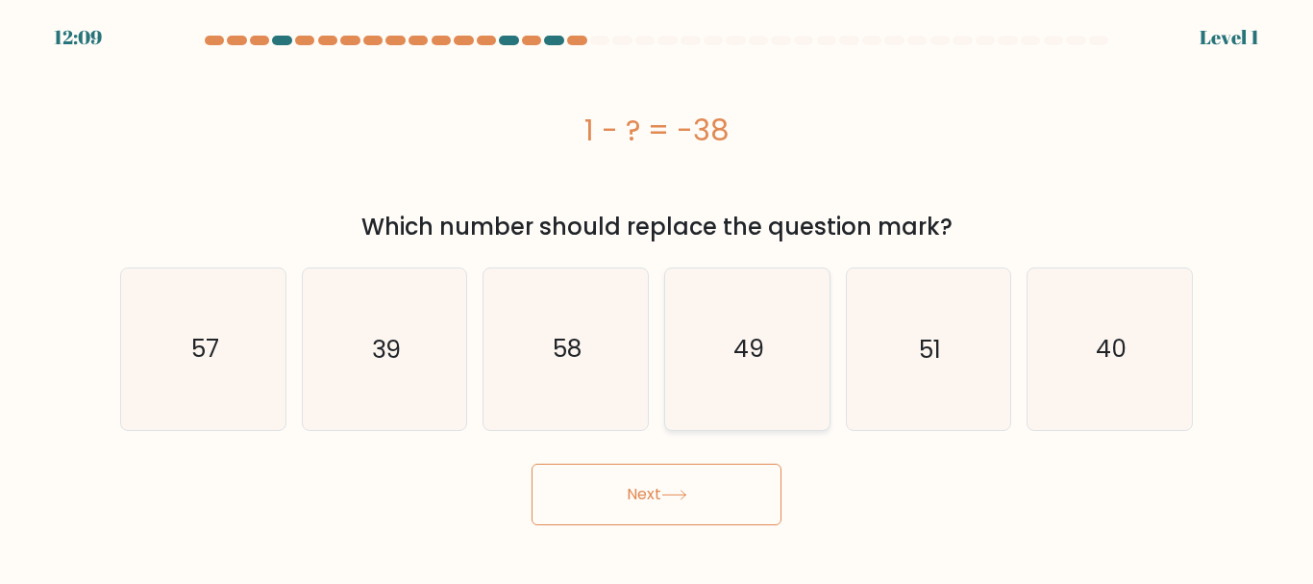
radio input "true"
click at [694, 474] on button "Next" at bounding box center [657, 494] width 250 height 62
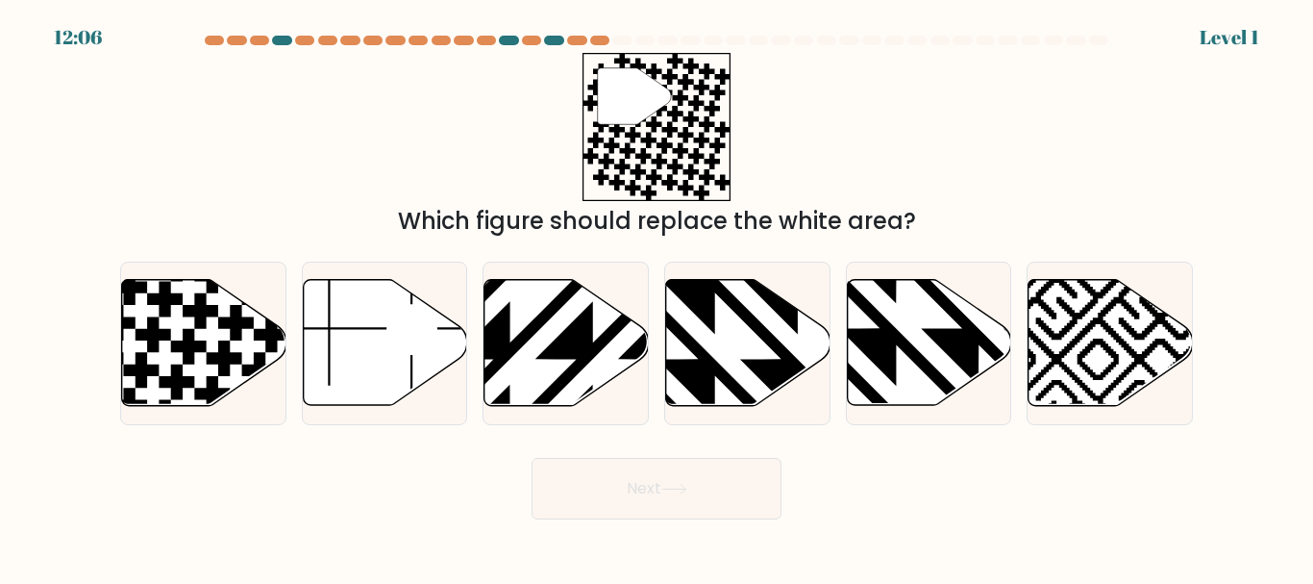
click at [398, 364] on icon at bounding box center [385, 343] width 164 height 126
click at [657, 297] on input "b." at bounding box center [657, 294] width 1 height 5
radio input "true"
click at [680, 510] on button "Next" at bounding box center [657, 489] width 250 height 62
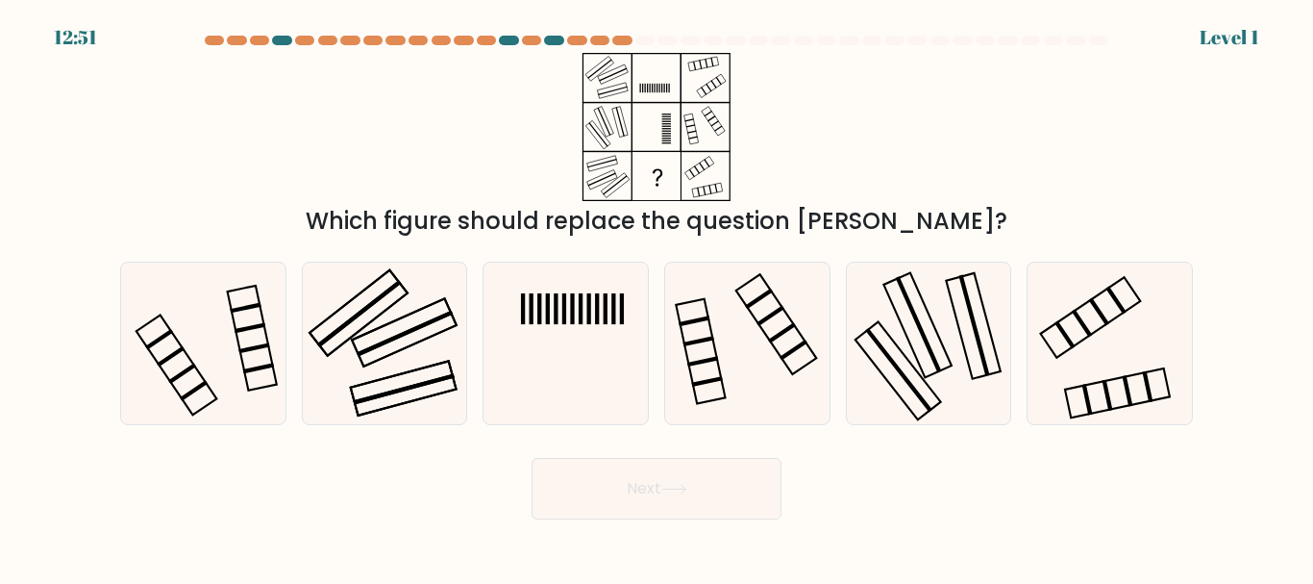
click at [392, 362] on icon at bounding box center [384, 342] width 161 height 161
click at [657, 297] on input "b." at bounding box center [657, 294] width 1 height 5
radio input "true"
click at [686, 506] on button "Next" at bounding box center [657, 489] width 250 height 62
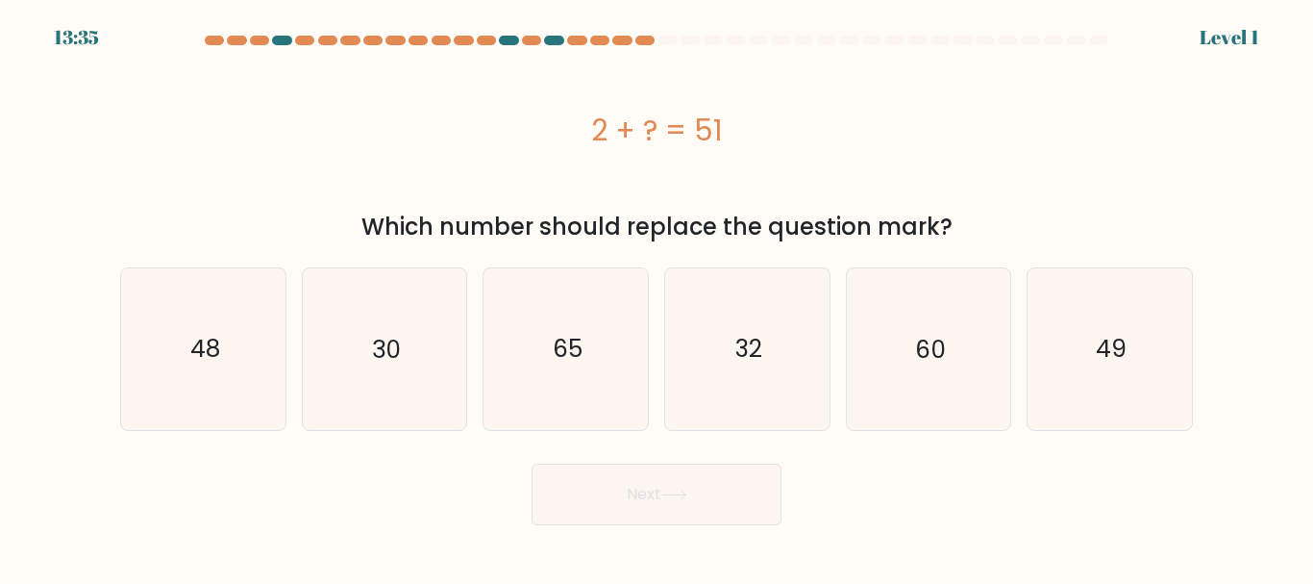
click at [710, 332] on icon "32" at bounding box center [747, 348] width 161 height 161
click at [658, 297] on input "d. 32" at bounding box center [657, 294] width 1 height 5
radio input "true"
click at [690, 515] on button "Next" at bounding box center [657, 494] width 250 height 62
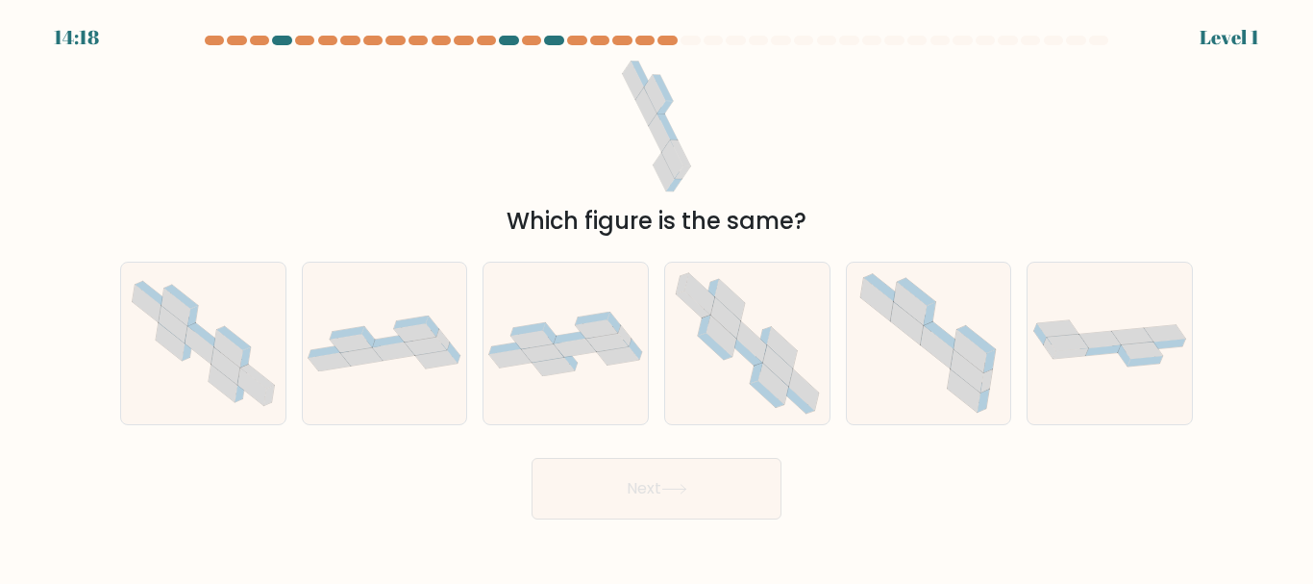
click at [686, 499] on button "Next" at bounding box center [657, 489] width 250 height 62
click at [454, 324] on icon at bounding box center [385, 343] width 164 height 56
click at [657, 297] on input "b." at bounding box center [657, 294] width 1 height 5
radio input "true"
click at [708, 493] on button "Next" at bounding box center [657, 489] width 250 height 62
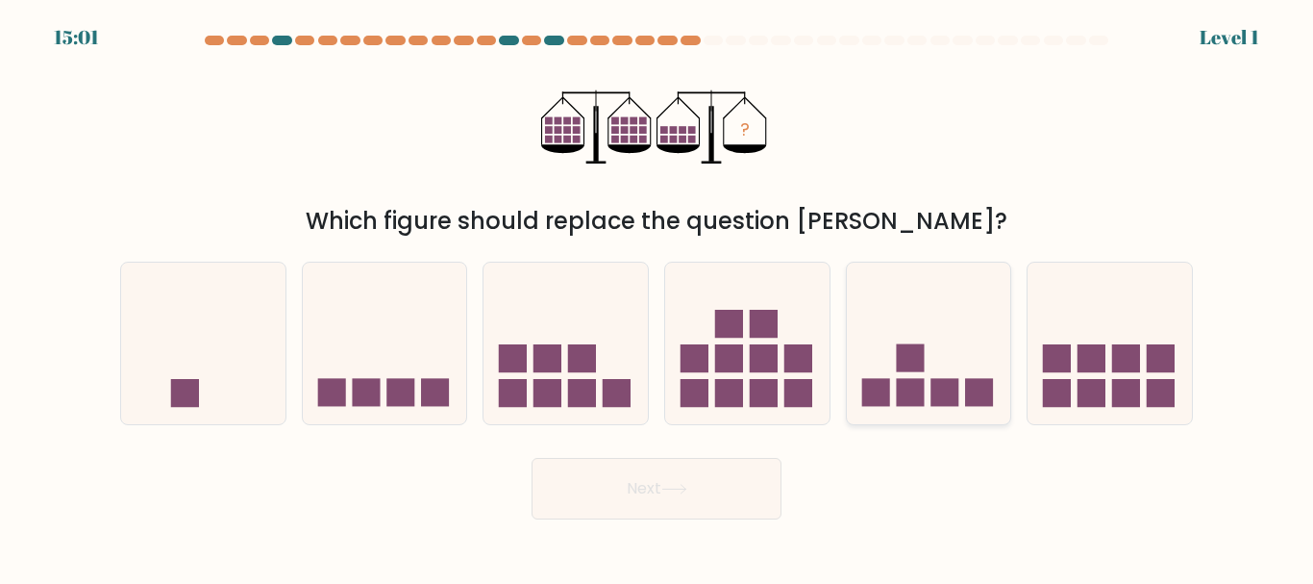
click at [953, 312] on icon at bounding box center [929, 343] width 164 height 136
click at [658, 297] on input "e." at bounding box center [657, 294] width 1 height 5
radio input "true"
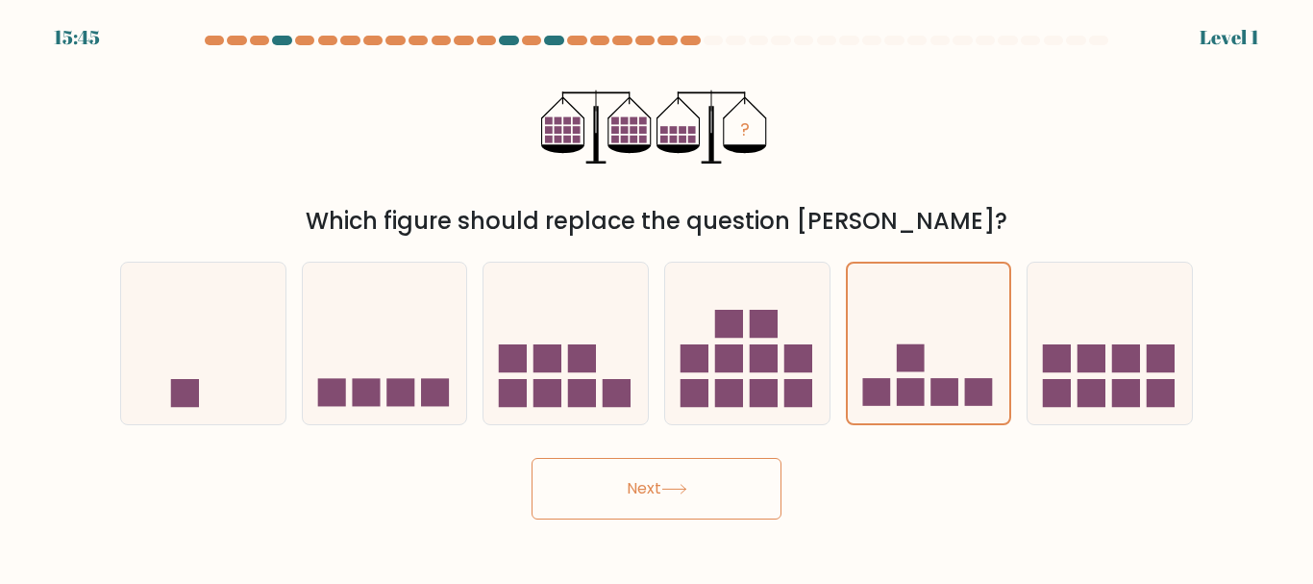
click at [758, 451] on div "Next" at bounding box center [657, 483] width 1096 height 71
click at [760, 474] on button "Next" at bounding box center [657, 489] width 250 height 62
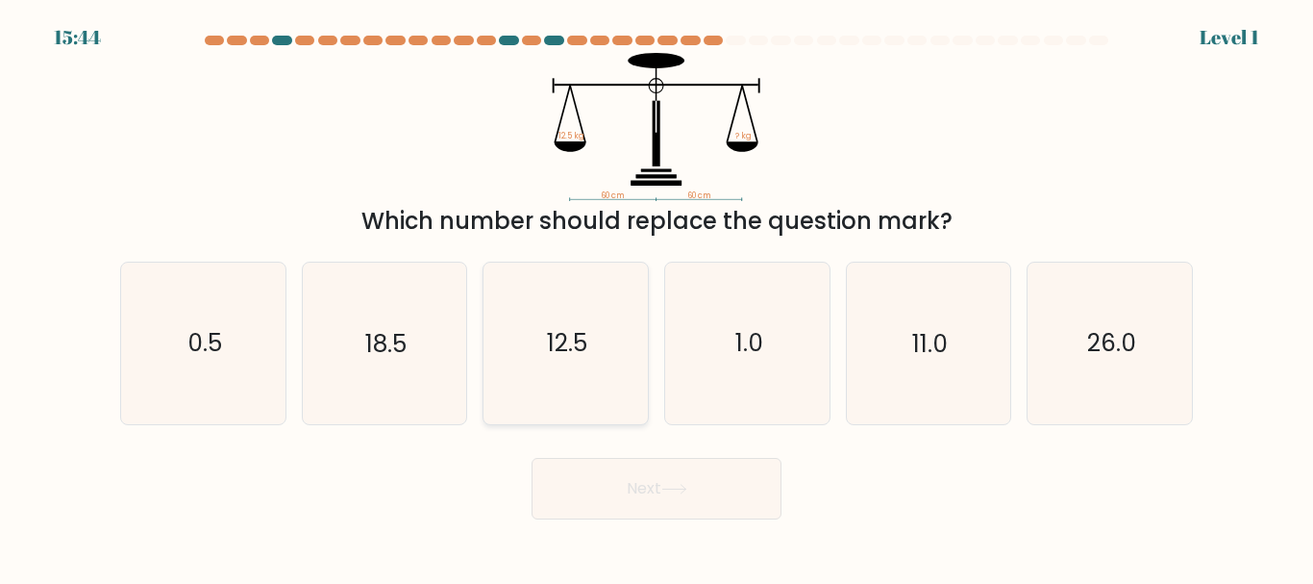
click at [398, 363] on icon "18.5" at bounding box center [384, 342] width 161 height 161
click at [657, 297] on input "b. 18.5" at bounding box center [657, 294] width 1 height 5
radio input "true"
click at [708, 465] on button "Next" at bounding box center [657, 489] width 250 height 62
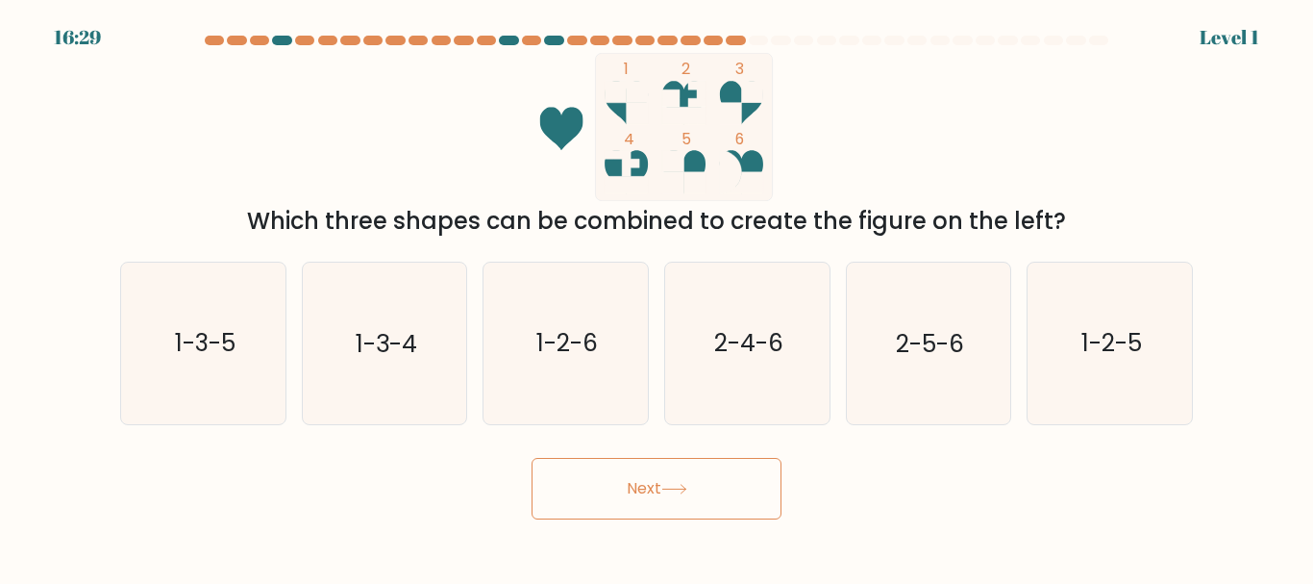
click at [812, 319] on icon "2-4-6" at bounding box center [747, 342] width 161 height 161
click at [658, 297] on input "d. 2-4-6" at bounding box center [657, 294] width 1 height 5
radio input "true"
click at [774, 461] on button "Next" at bounding box center [657, 489] width 250 height 62
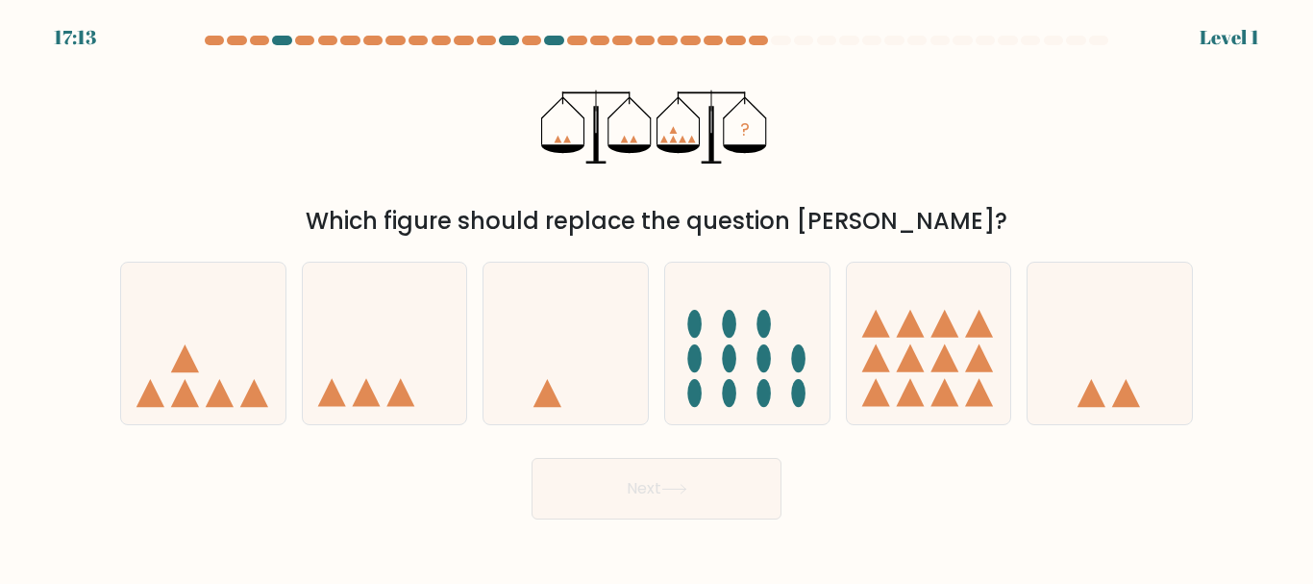
click at [975, 297] on icon at bounding box center [929, 343] width 164 height 136
click at [658, 297] on input "e." at bounding box center [657, 294] width 1 height 5
radio input "true"
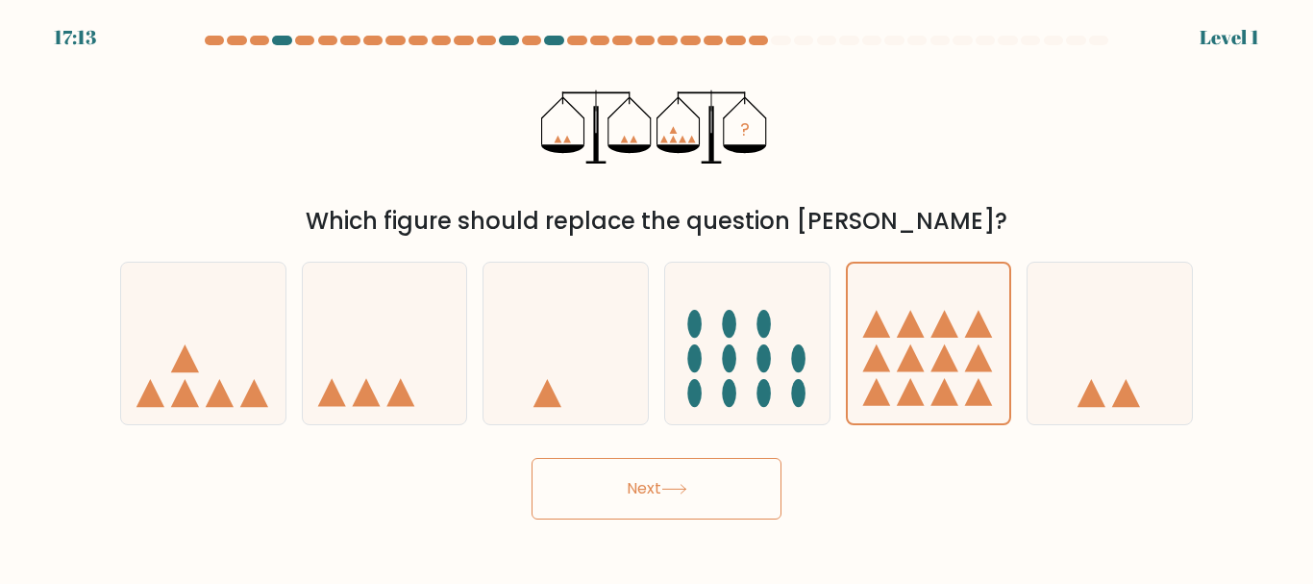
click at [660, 512] on button "Next" at bounding box center [657, 489] width 250 height 62
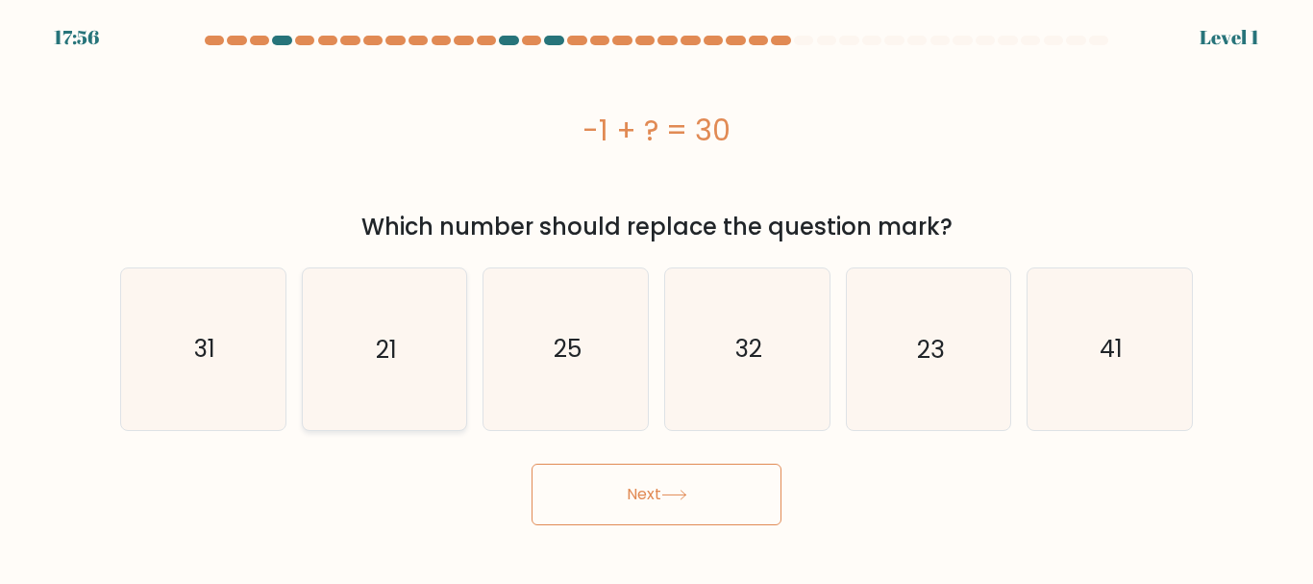
click at [443, 355] on icon "21" at bounding box center [384, 348] width 161 height 161
click at [657, 297] on input "b. 21" at bounding box center [657, 294] width 1 height 5
radio input "true"
click at [684, 495] on icon at bounding box center [675, 494] width 26 height 11
click at [752, 324] on icon "32" at bounding box center [747, 348] width 161 height 161
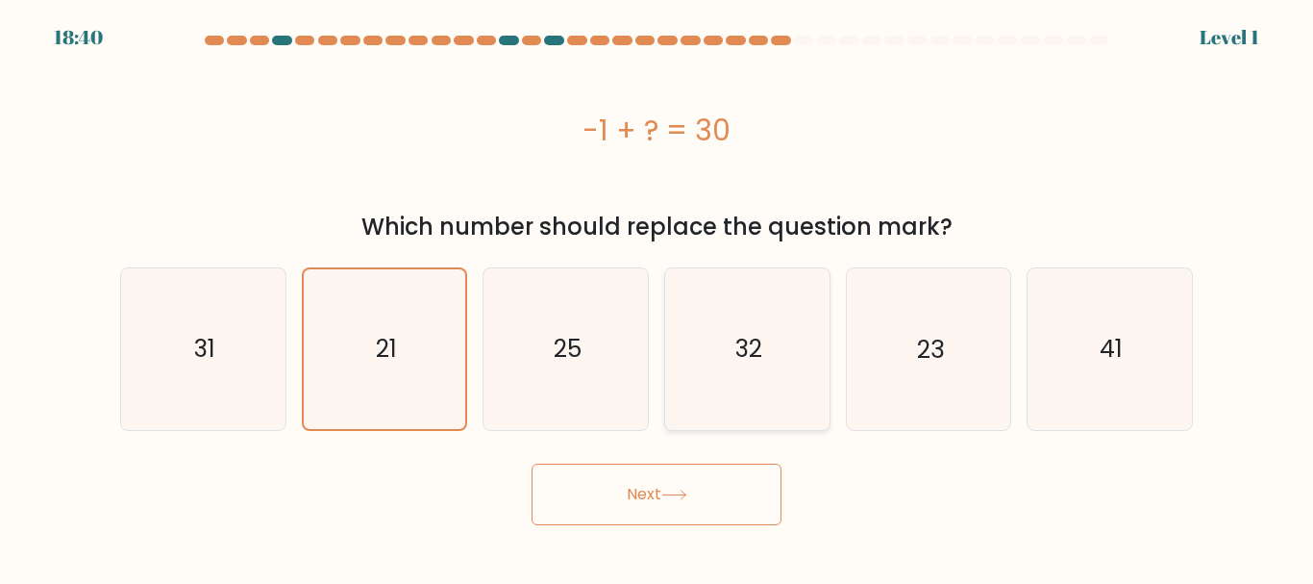
click at [658, 297] on input "d. 32" at bounding box center [657, 294] width 1 height 5
radio input "true"
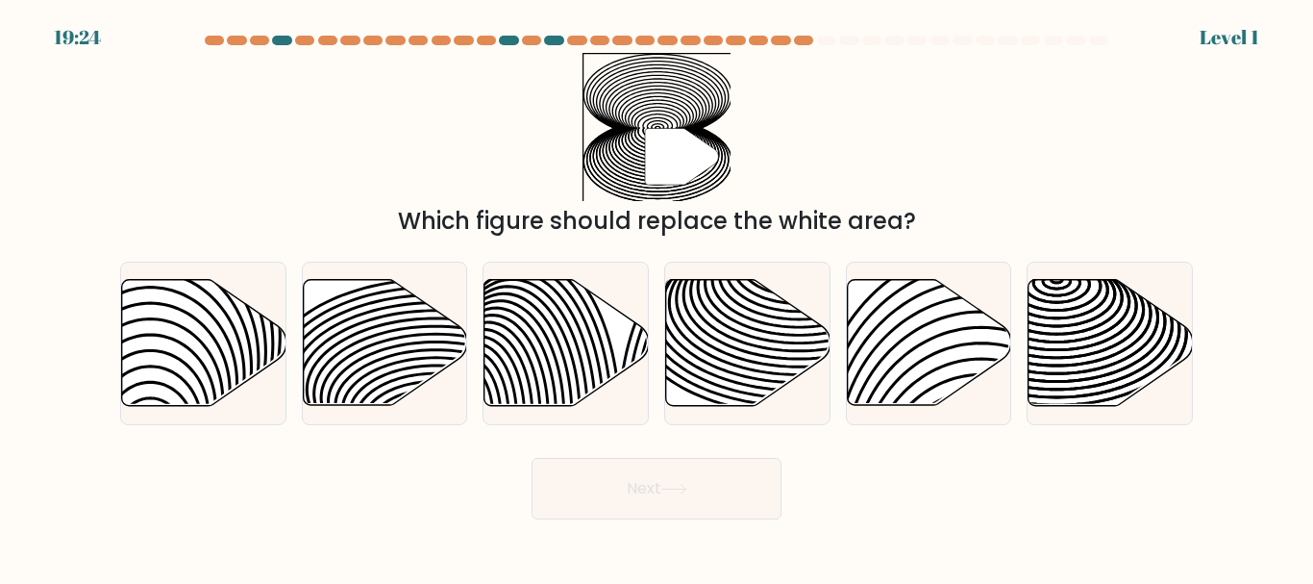
click at [731, 486] on button "Next" at bounding box center [657, 489] width 250 height 62
click at [464, 352] on icon at bounding box center [436, 361] width 331 height 165
click at [657, 297] on input "b." at bounding box center [657, 294] width 1 height 5
radio input "true"
drag, startPoint x: 701, startPoint y: 492, endPoint x: 677, endPoint y: 456, distance: 43.7
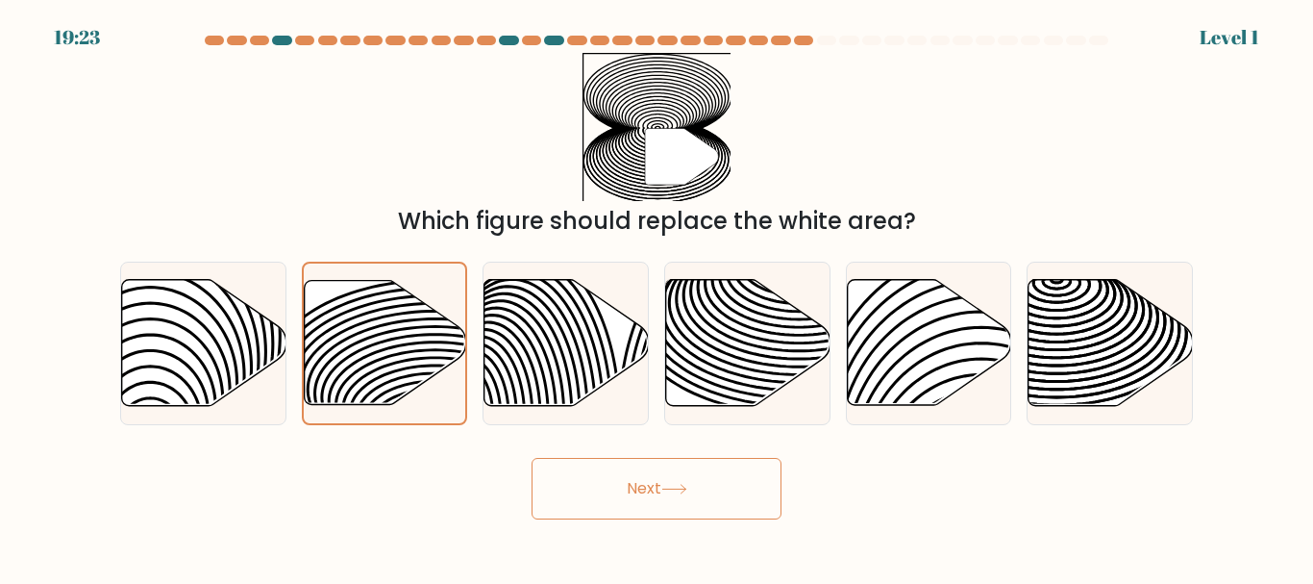
click at [705, 497] on button "Next" at bounding box center [657, 489] width 250 height 62
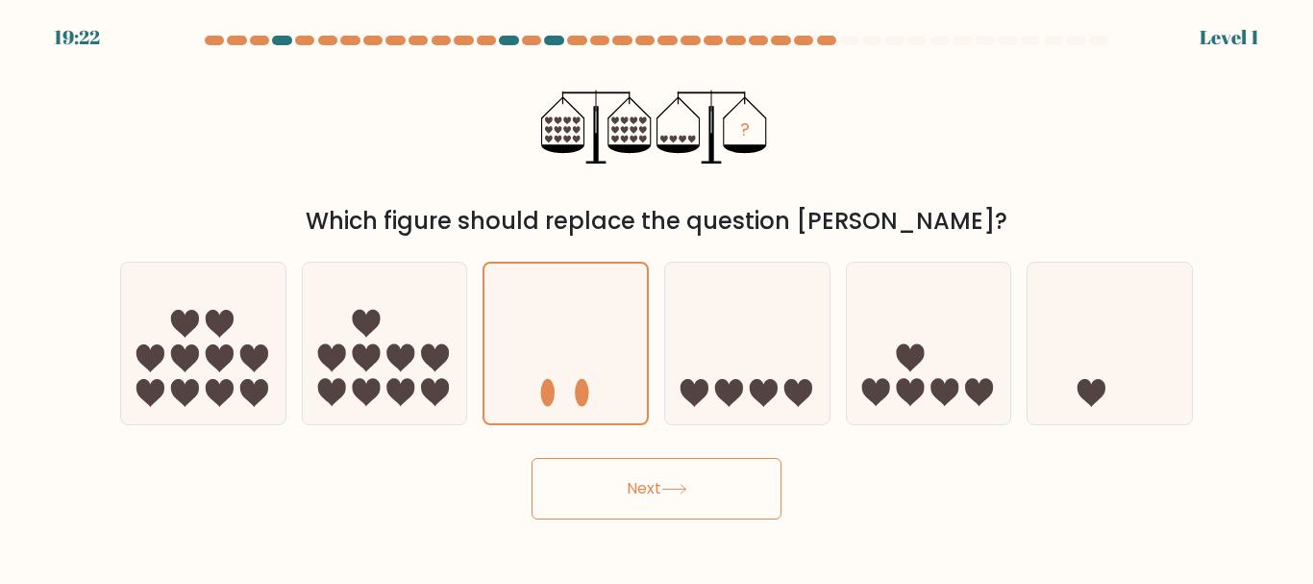
click at [709, 495] on button "Next" at bounding box center [657, 489] width 250 height 62
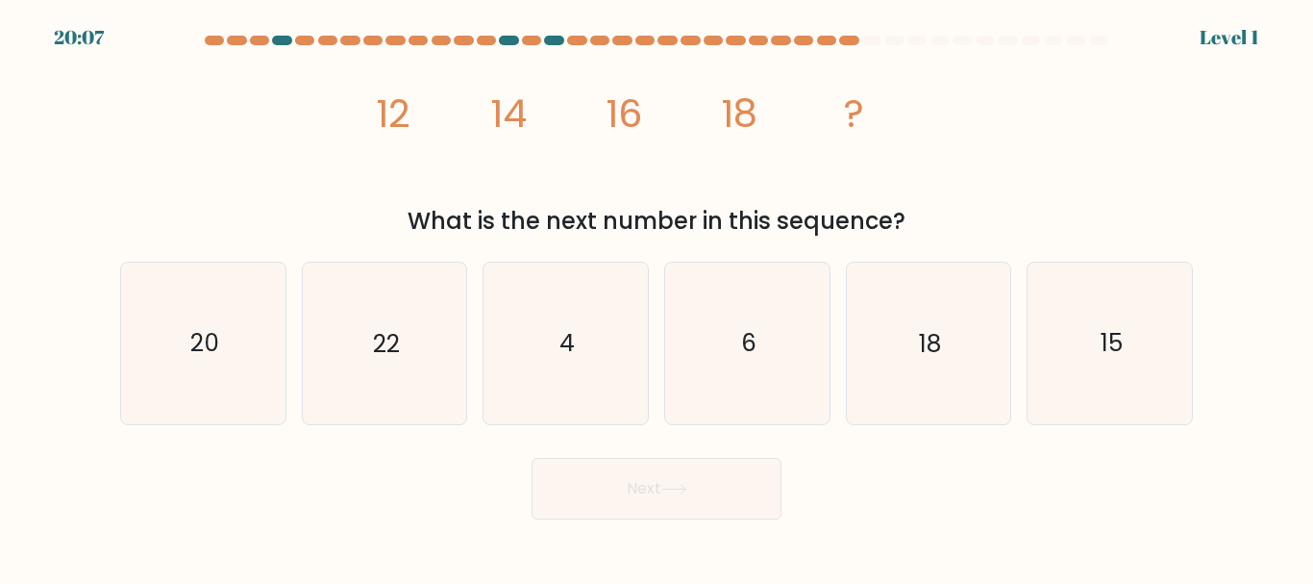
click at [742, 327] on text "6" at bounding box center [748, 344] width 15 height 34
click at [658, 297] on input "d. 6" at bounding box center [657, 294] width 1 height 5
radio input "true"
click at [713, 470] on button "Next" at bounding box center [657, 489] width 250 height 62
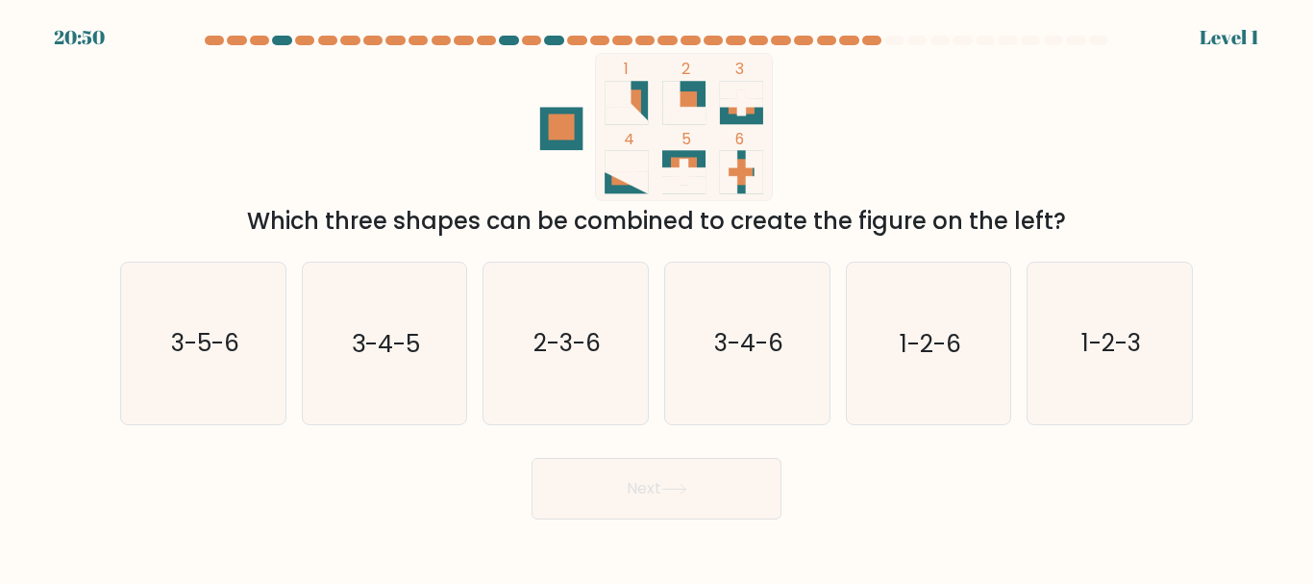
click at [561, 346] on text "2-3-6" at bounding box center [567, 344] width 67 height 34
click at [657, 297] on input "c. 2-3-6" at bounding box center [657, 294] width 1 height 5
radio input "true"
click at [704, 482] on button "Next" at bounding box center [657, 489] width 250 height 62
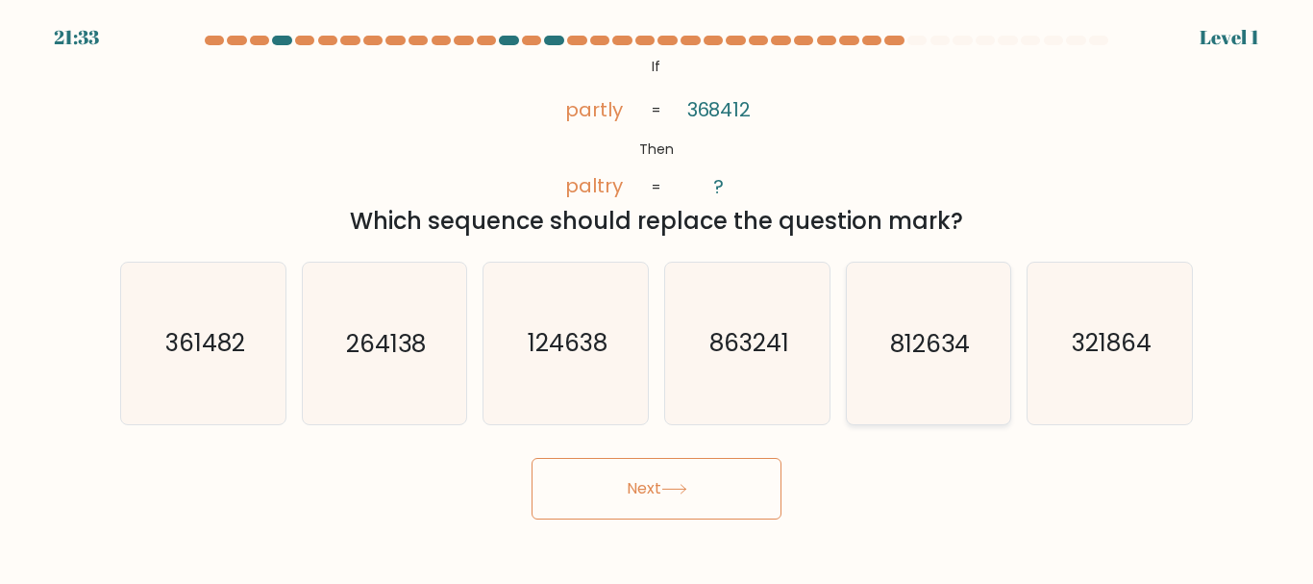
click at [929, 346] on text "812634" at bounding box center [930, 344] width 80 height 34
click at [658, 297] on input "e. 812634" at bounding box center [657, 294] width 1 height 5
radio input "true"
click at [626, 482] on button "Next" at bounding box center [657, 489] width 250 height 62
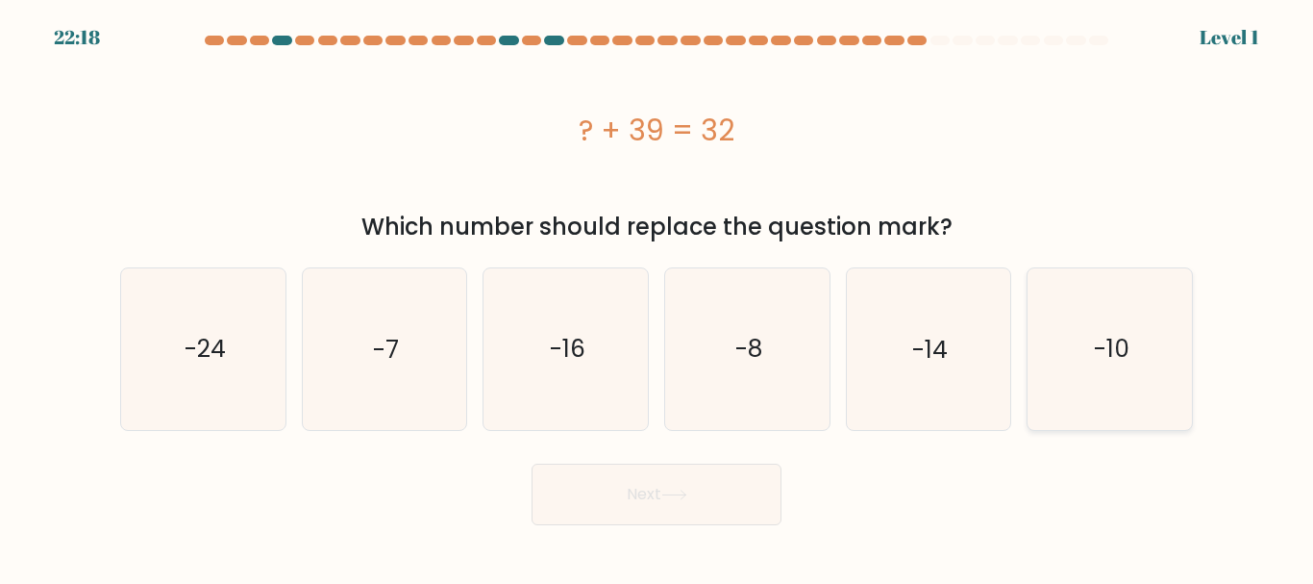
click at [1089, 319] on icon "-10" at bounding box center [1110, 348] width 161 height 161
click at [658, 297] on input "f. -10" at bounding box center [657, 294] width 1 height 5
radio input "true"
click at [714, 494] on button "Next" at bounding box center [657, 494] width 250 height 62
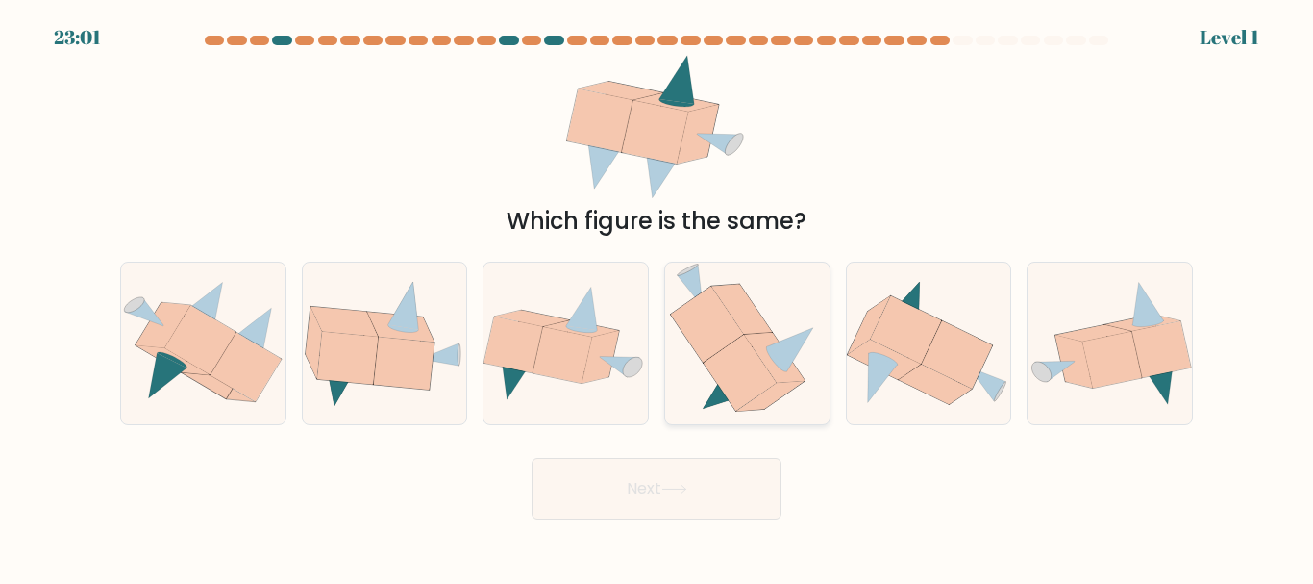
click at [752, 339] on icon at bounding box center [775, 358] width 61 height 50
click at [658, 297] on input "d." at bounding box center [657, 294] width 1 height 5
radio input "true"
click at [745, 484] on button "Next" at bounding box center [657, 489] width 250 height 62
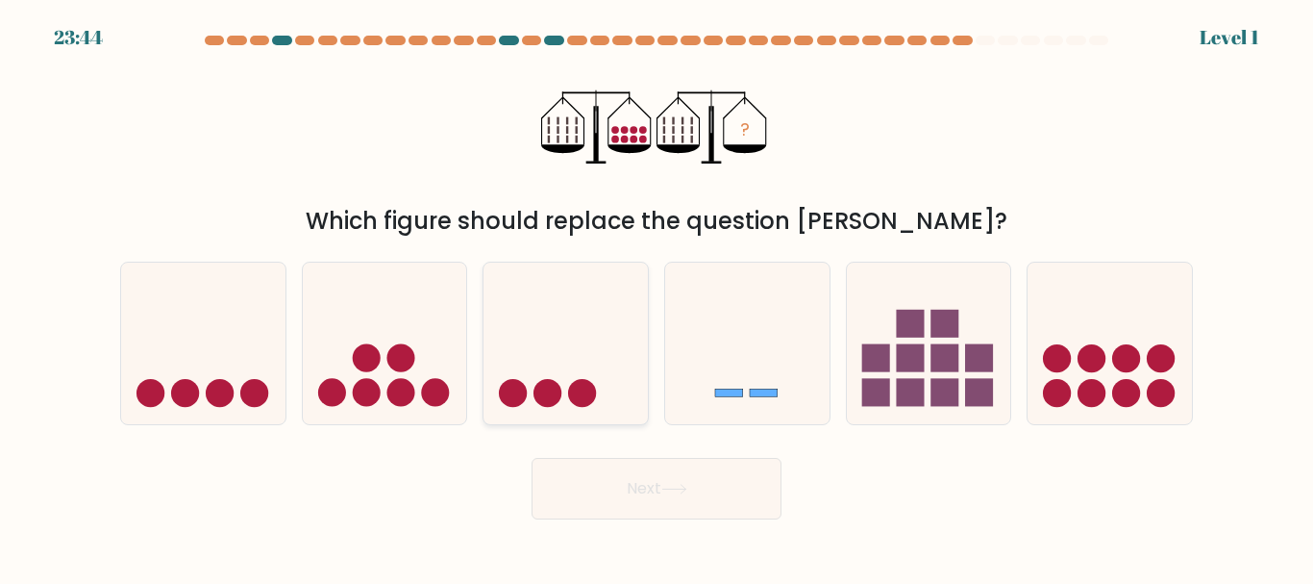
click at [578, 386] on circle at bounding box center [582, 393] width 28 height 28
click at [657, 297] on input "c." at bounding box center [657, 294] width 1 height 5
radio input "true"
click at [729, 510] on button "Next" at bounding box center [657, 489] width 250 height 62
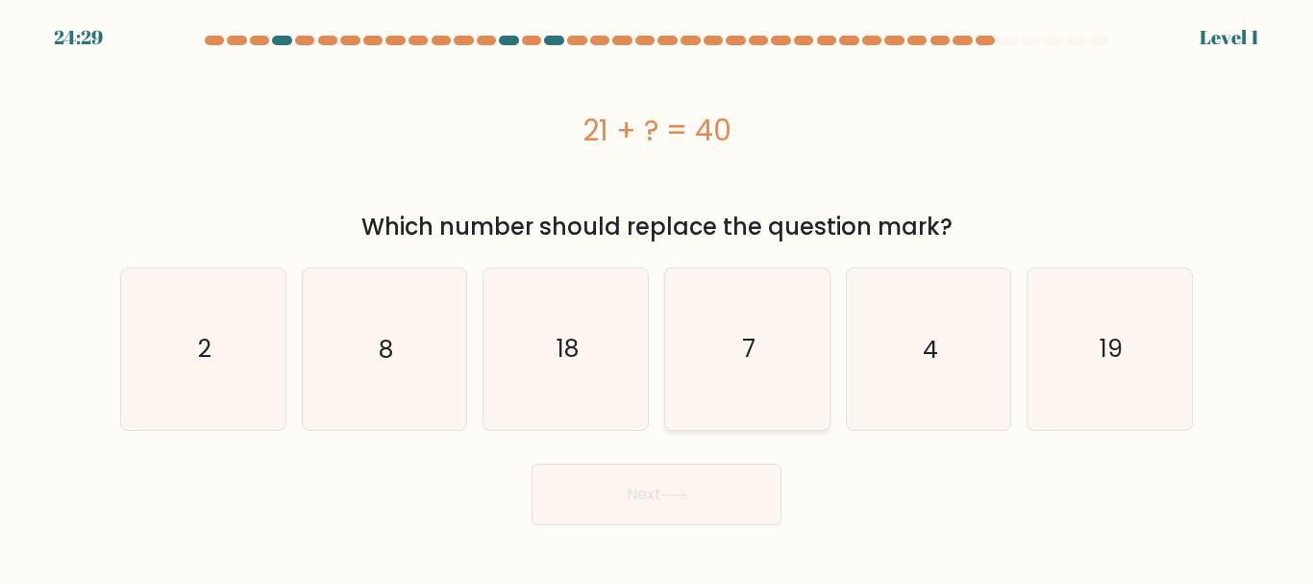
click at [767, 373] on icon "7" at bounding box center [747, 348] width 161 height 161
click at [658, 297] on input "d. 7" at bounding box center [657, 294] width 1 height 5
radio input "true"
click at [698, 506] on button "Next" at bounding box center [657, 494] width 250 height 62
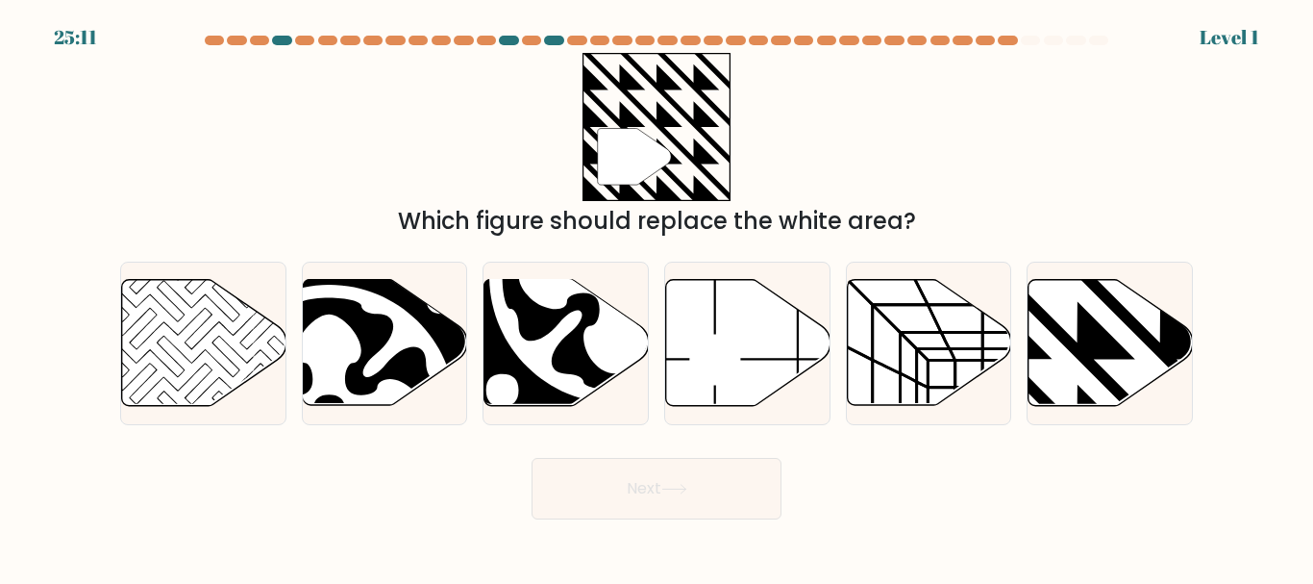
click at [562, 365] on icon at bounding box center [616, 276] width 227 height 227
click at [657, 297] on input "c." at bounding box center [657, 294] width 1 height 5
radio input "true"
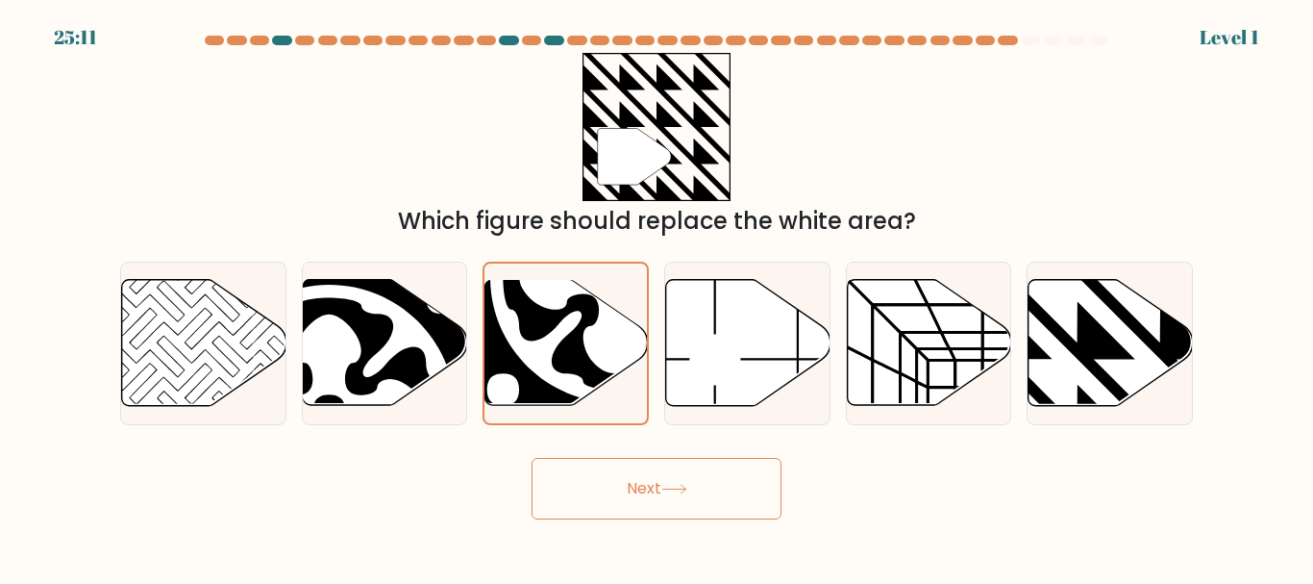
click at [701, 469] on button "Next" at bounding box center [657, 489] width 250 height 62
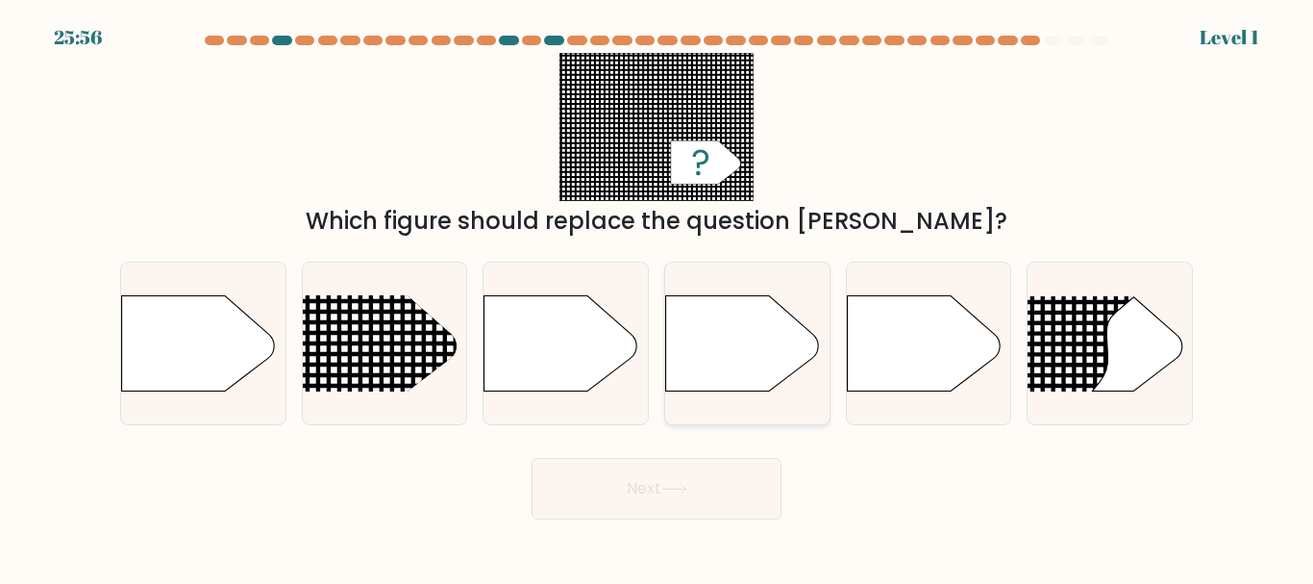
click at [780, 358] on icon at bounding box center [743, 343] width 154 height 96
click at [658, 297] on input "d." at bounding box center [657, 294] width 1 height 5
radio input "true"
click at [743, 499] on button "Next" at bounding box center [657, 489] width 250 height 62
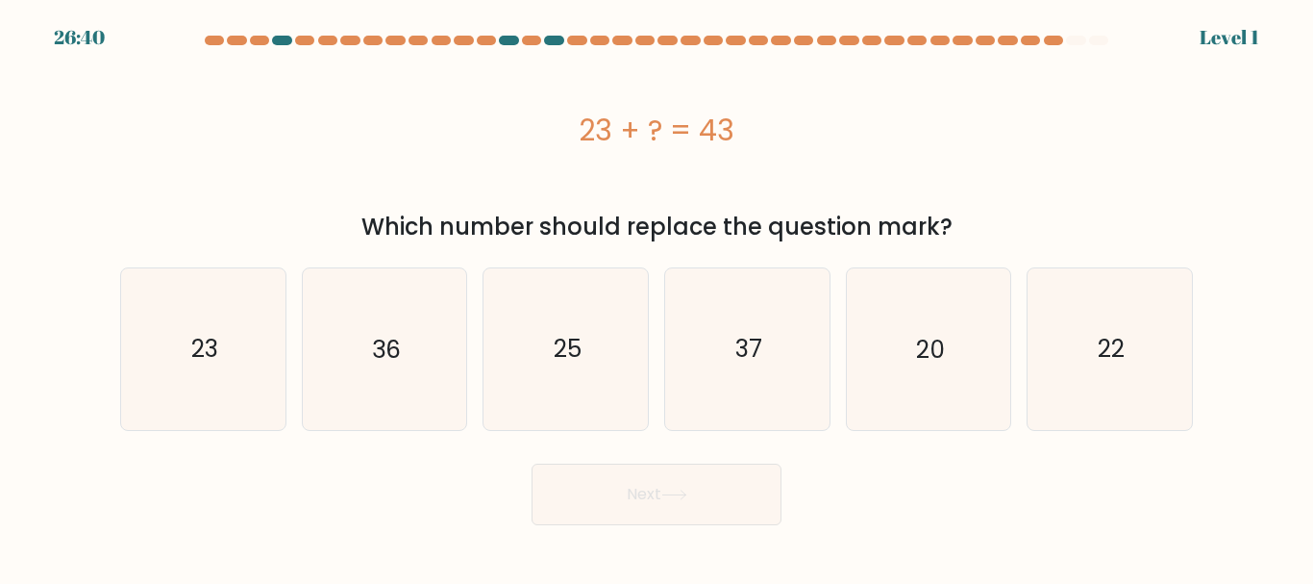
click at [596, 335] on icon "25" at bounding box center [566, 348] width 161 height 161
click at [657, 297] on input "c. 25" at bounding box center [657, 294] width 1 height 5
radio input "true"
click at [711, 457] on div "Next" at bounding box center [657, 489] width 1096 height 71
click at [731, 482] on button "Next" at bounding box center [657, 494] width 250 height 62
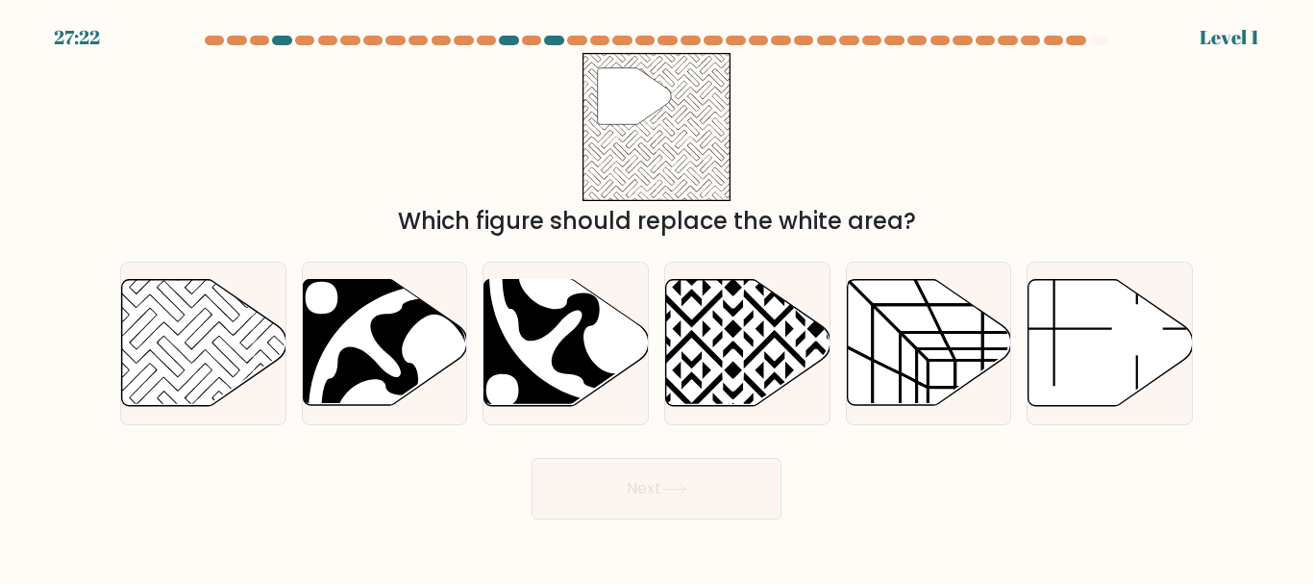
click at [747, 364] on icon at bounding box center [692, 411] width 331 height 331
click at [658, 297] on input "d." at bounding box center [657, 294] width 1 height 5
radio input "true"
click at [731, 468] on button "Next" at bounding box center [657, 489] width 250 height 62
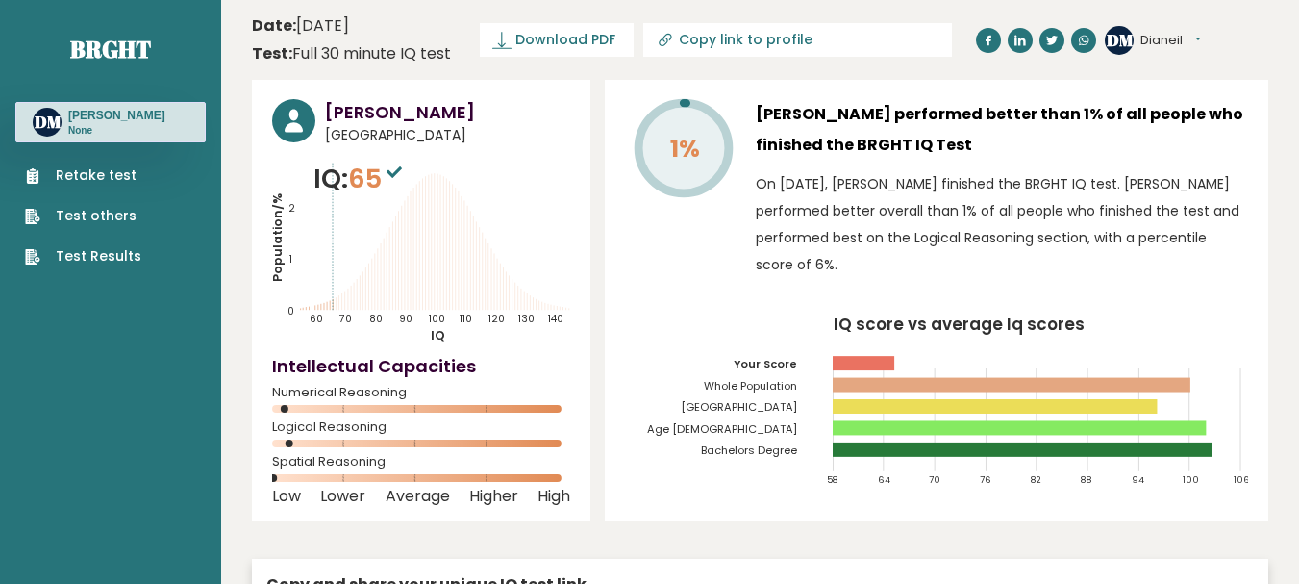
click at [107, 172] on link "Retake test" at bounding box center [83, 175] width 116 height 20
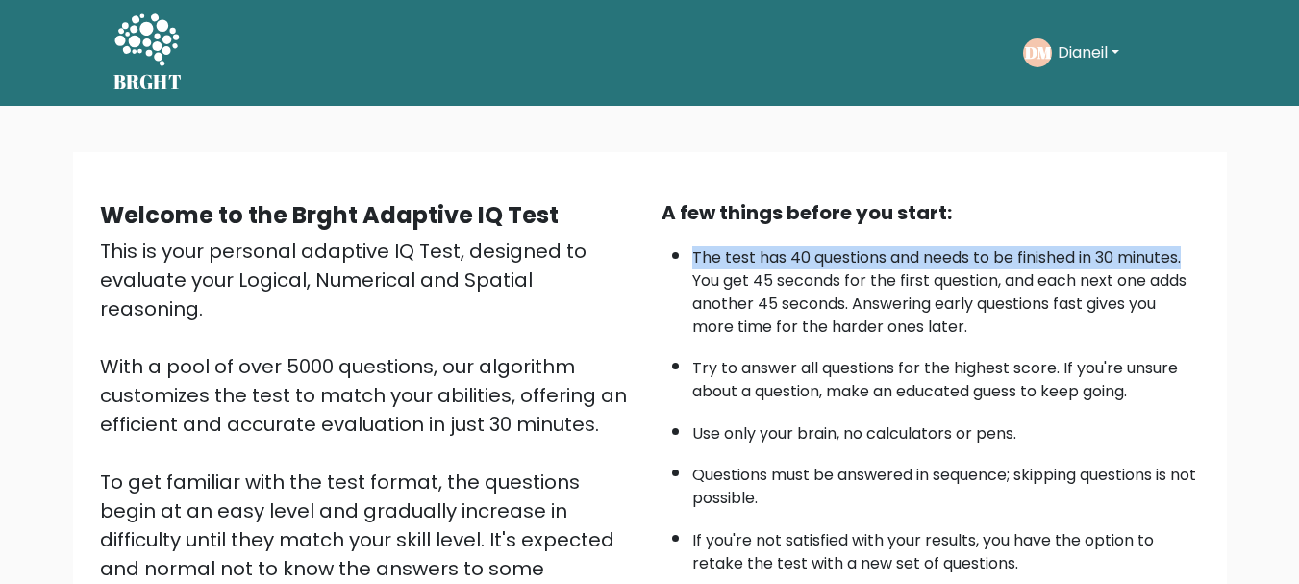
drag, startPoint x: 1297, startPoint y: 137, endPoint x: 1312, endPoint y: 235, distance: 98.3
click at [1298, 235] on html "BRGHT BRGHT Take the test DM Dianeil Dashboard Profile Settings Logout Dashboar…" at bounding box center [649, 469] width 1299 height 938
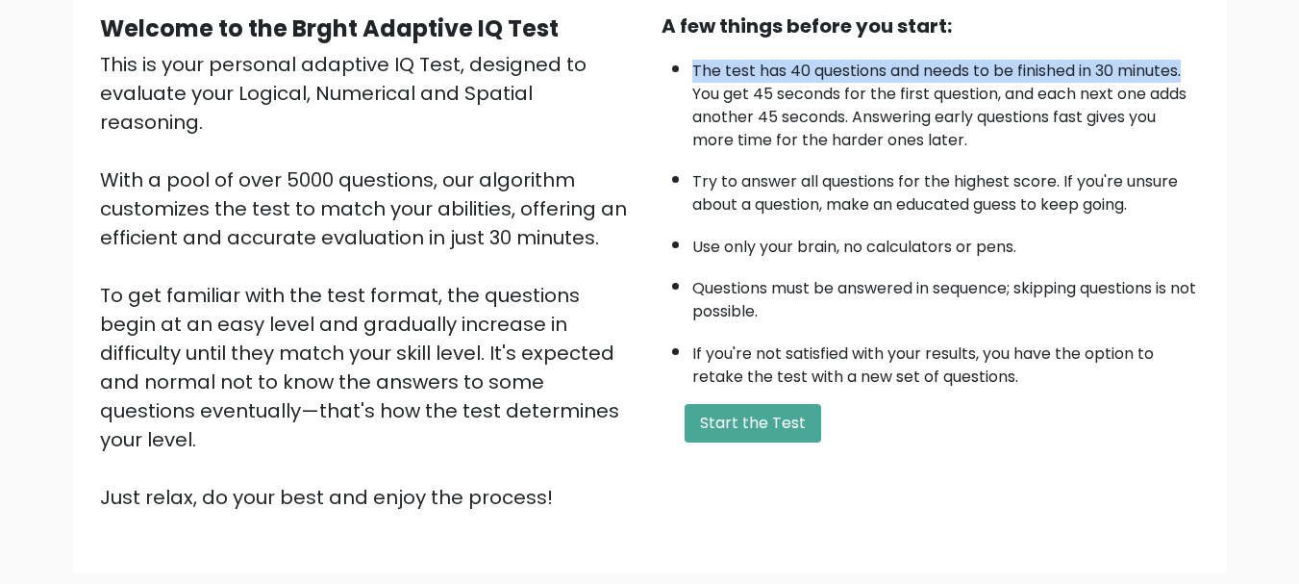
scroll to position [69, 0]
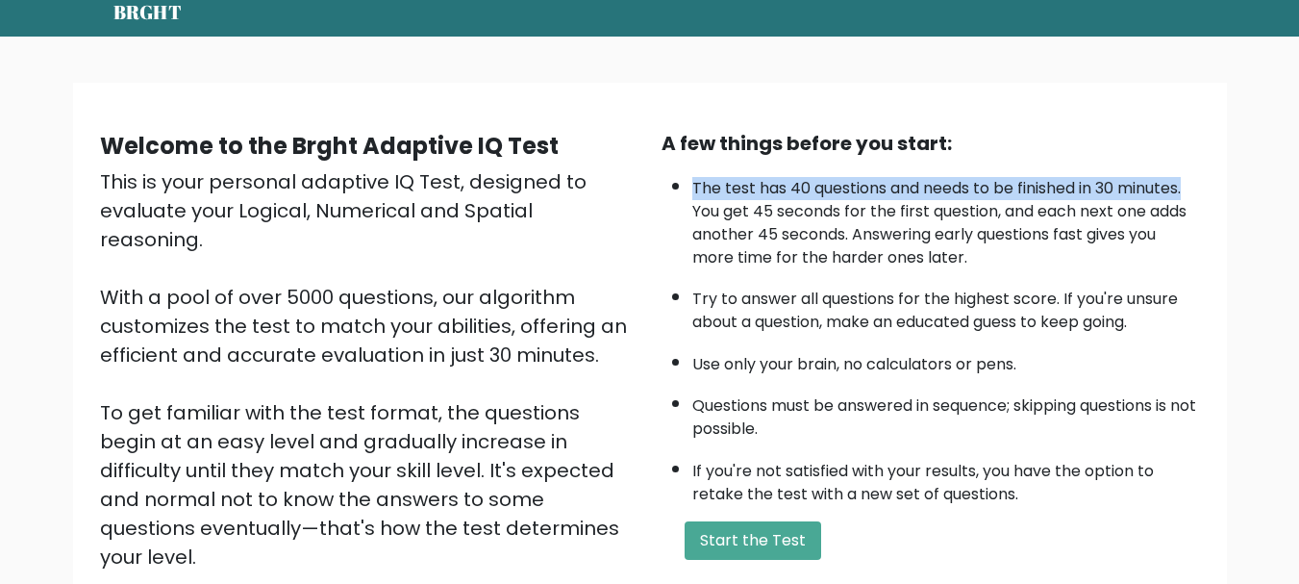
click at [1093, 347] on li "Use only your brain, no calculators or pens." at bounding box center [946, 359] width 508 height 33
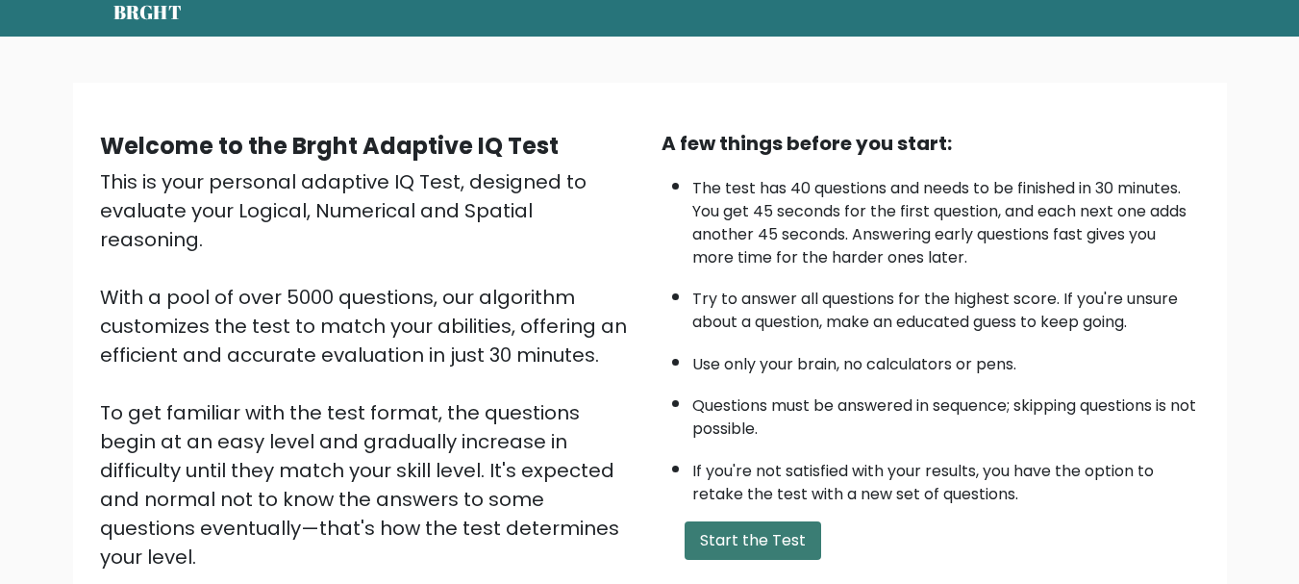
click at [752, 537] on button "Start the Test" at bounding box center [753, 540] width 137 height 38
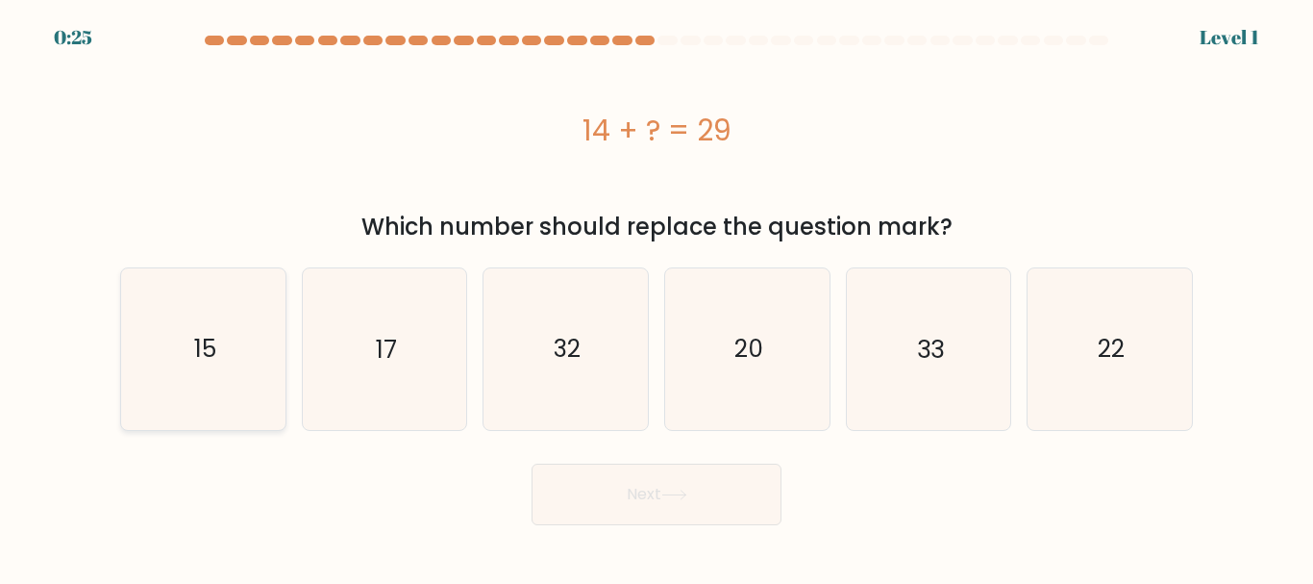
click at [179, 362] on icon "15" at bounding box center [203, 348] width 161 height 161
click at [657, 297] on input "a. 15" at bounding box center [657, 294] width 1 height 5
radio input "true"
click at [706, 500] on button "Next" at bounding box center [657, 494] width 250 height 62
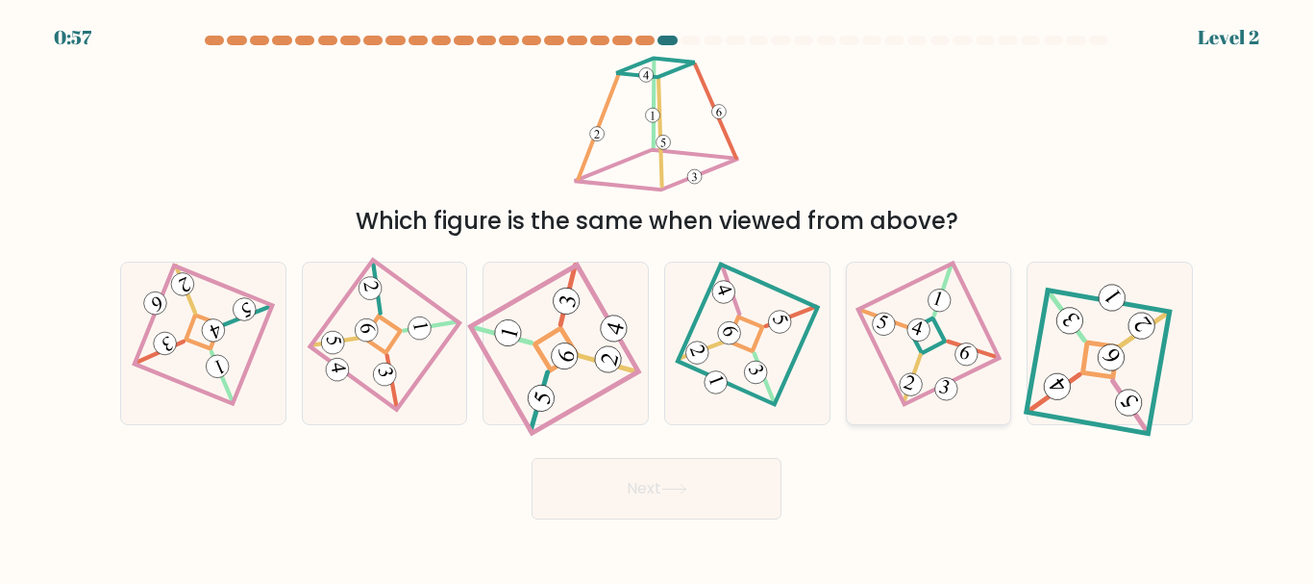
click at [937, 329] on 274 at bounding box center [928, 336] width 36 height 36
click at [658, 297] on input "e." at bounding box center [657, 294] width 1 height 5
radio input "true"
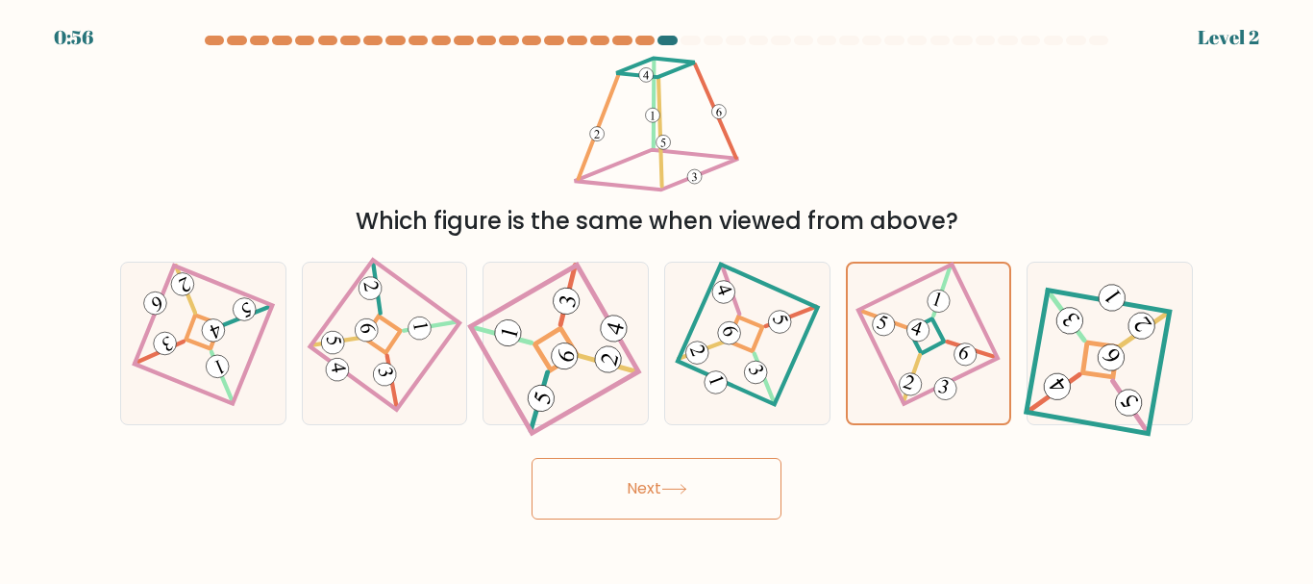
click at [599, 494] on button "Next" at bounding box center [657, 489] width 250 height 62
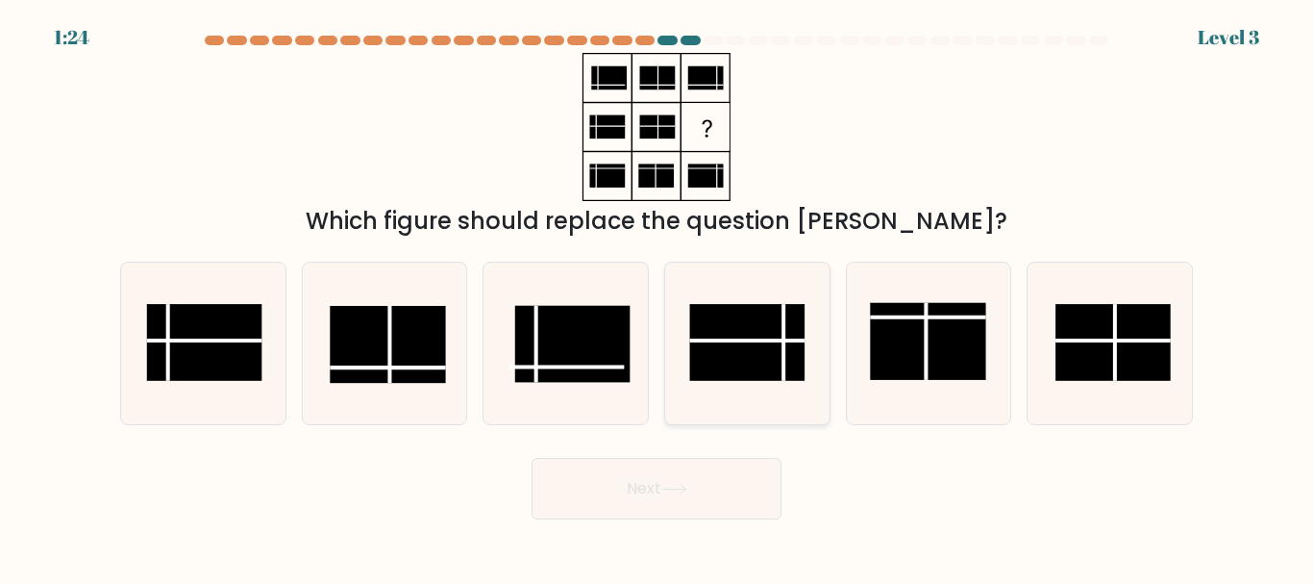
click at [726, 359] on rect at bounding box center [746, 343] width 115 height 77
click at [658, 297] on input "d." at bounding box center [657, 294] width 1 height 5
radio input "true"
click at [683, 494] on button "Next" at bounding box center [657, 489] width 250 height 62
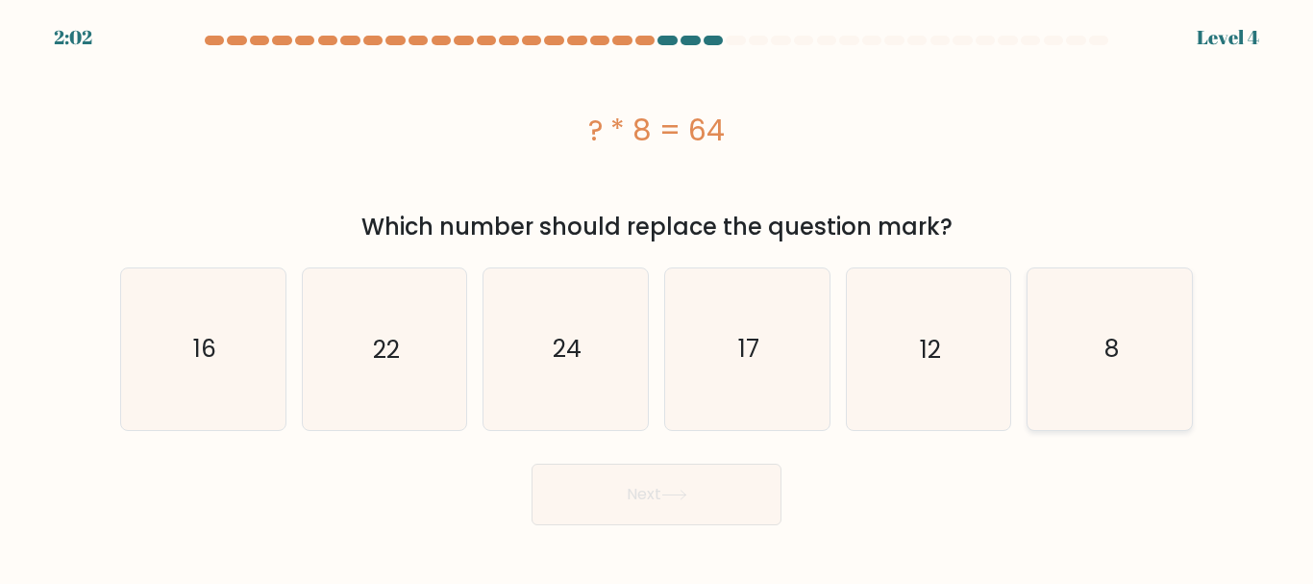
click at [1136, 356] on icon "8" at bounding box center [1110, 348] width 161 height 161
click at [658, 297] on input "f. 8" at bounding box center [657, 294] width 1 height 5
radio input "true"
click at [642, 513] on button "Next" at bounding box center [657, 494] width 250 height 62
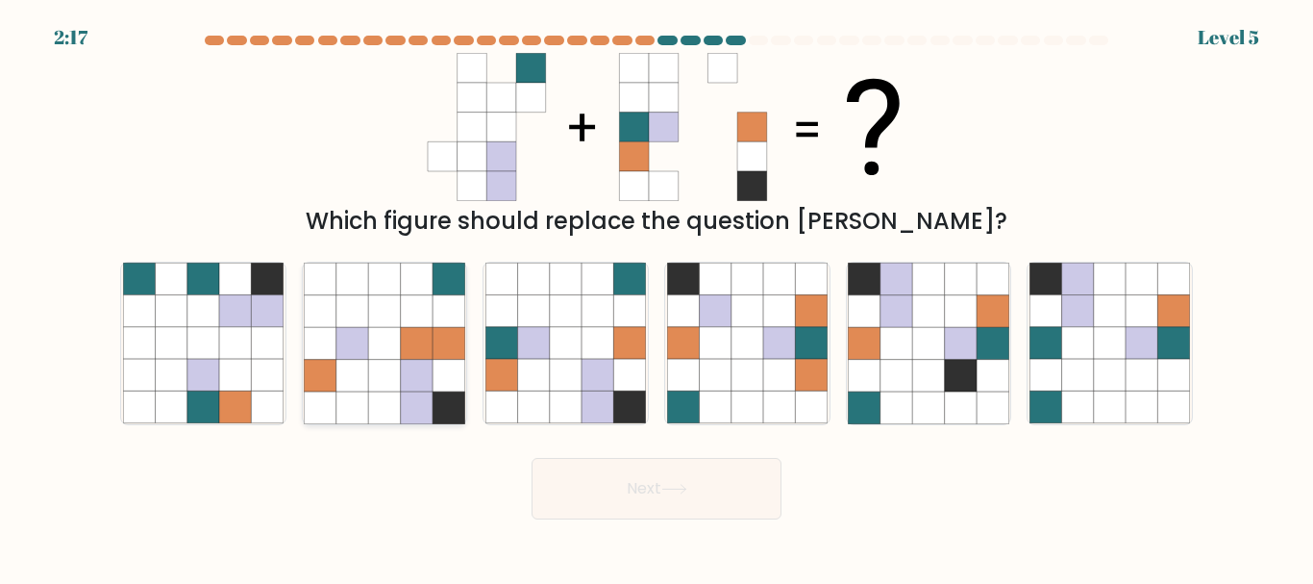
click at [461, 351] on icon at bounding box center [449, 343] width 32 height 32
click at [657, 297] on input "b." at bounding box center [657, 294] width 1 height 5
radio input "true"
click at [619, 501] on button "Next" at bounding box center [657, 489] width 250 height 62
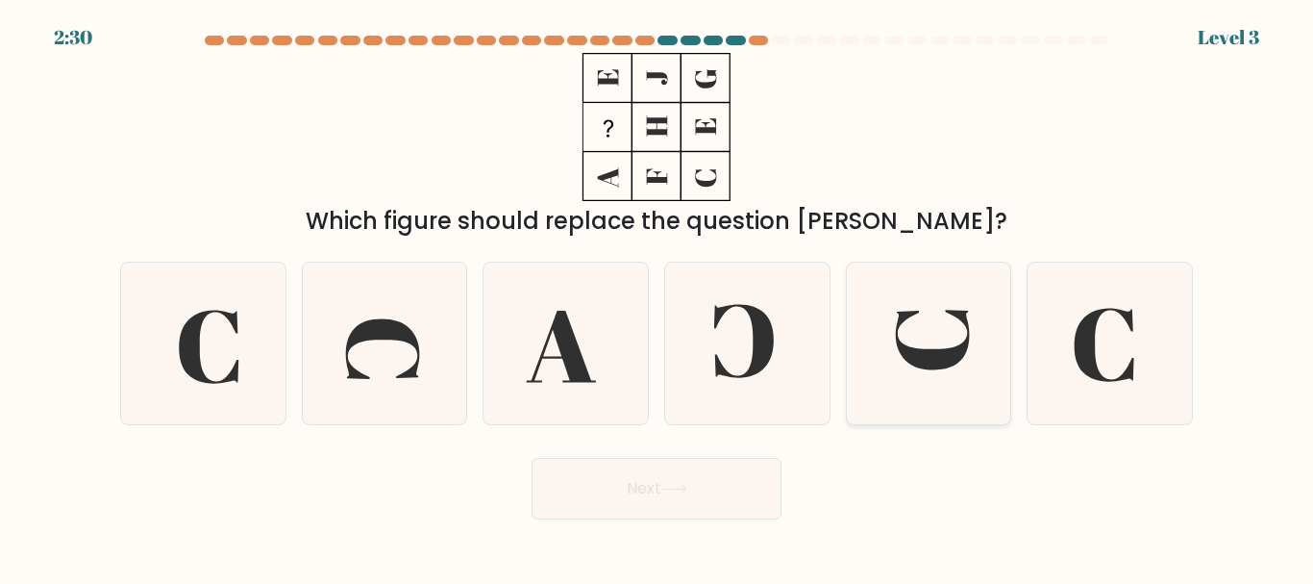
click at [948, 362] on icon at bounding box center [932, 340] width 73 height 60
click at [658, 297] on input "e." at bounding box center [657, 294] width 1 height 5
radio input "true"
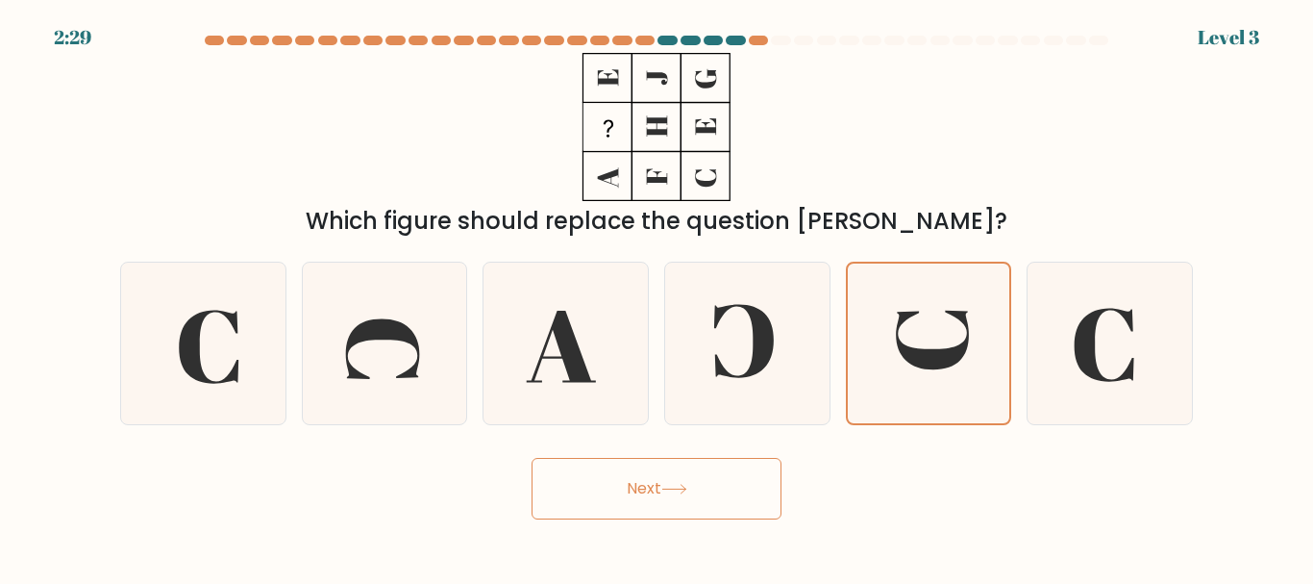
click at [710, 493] on button "Next" at bounding box center [657, 489] width 250 height 62
click at [675, 478] on button "Next" at bounding box center [657, 489] width 250 height 62
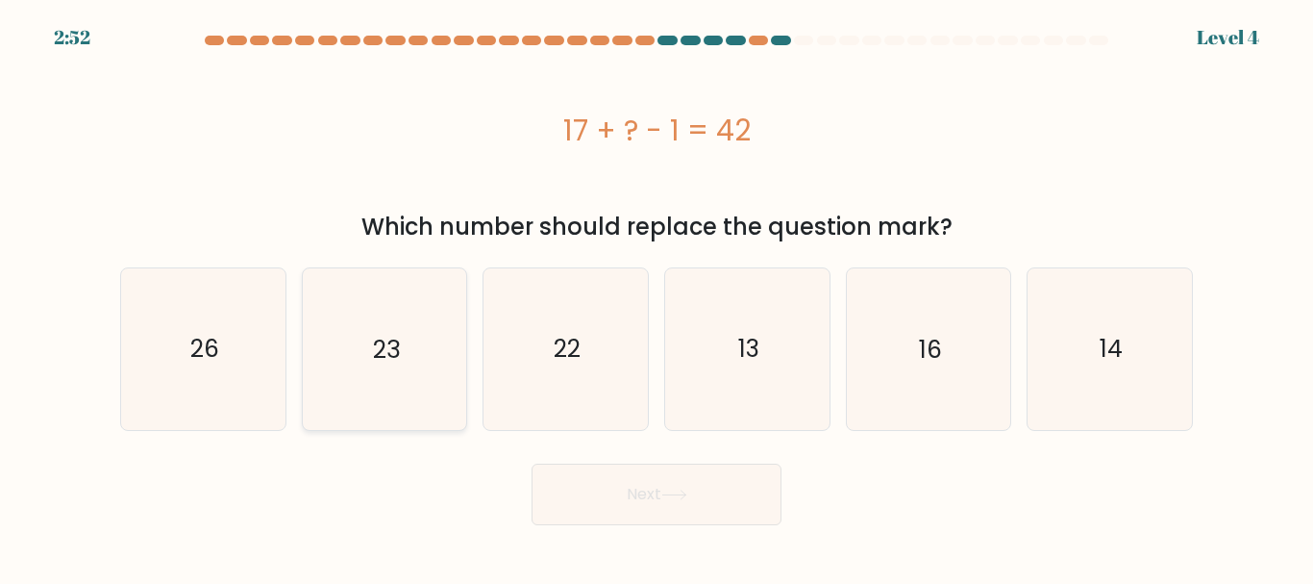
click at [391, 347] on text "23" at bounding box center [386, 349] width 27 height 34
click at [657, 297] on input "b. 23" at bounding box center [657, 294] width 1 height 5
radio input "true"
click at [397, 352] on text "23" at bounding box center [386, 349] width 27 height 34
click at [657, 297] on input "b. 23" at bounding box center [657, 294] width 1 height 5
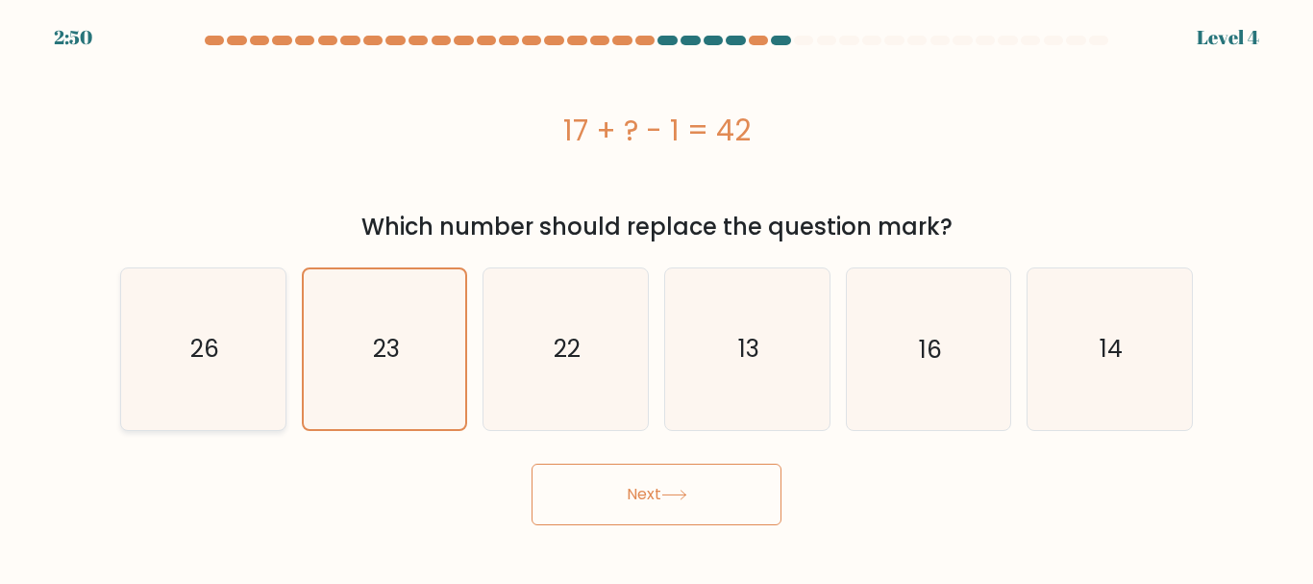
click at [253, 360] on icon "26" at bounding box center [203, 348] width 161 height 161
click at [657, 297] on input "a. 26" at bounding box center [657, 294] width 1 height 5
radio input "true"
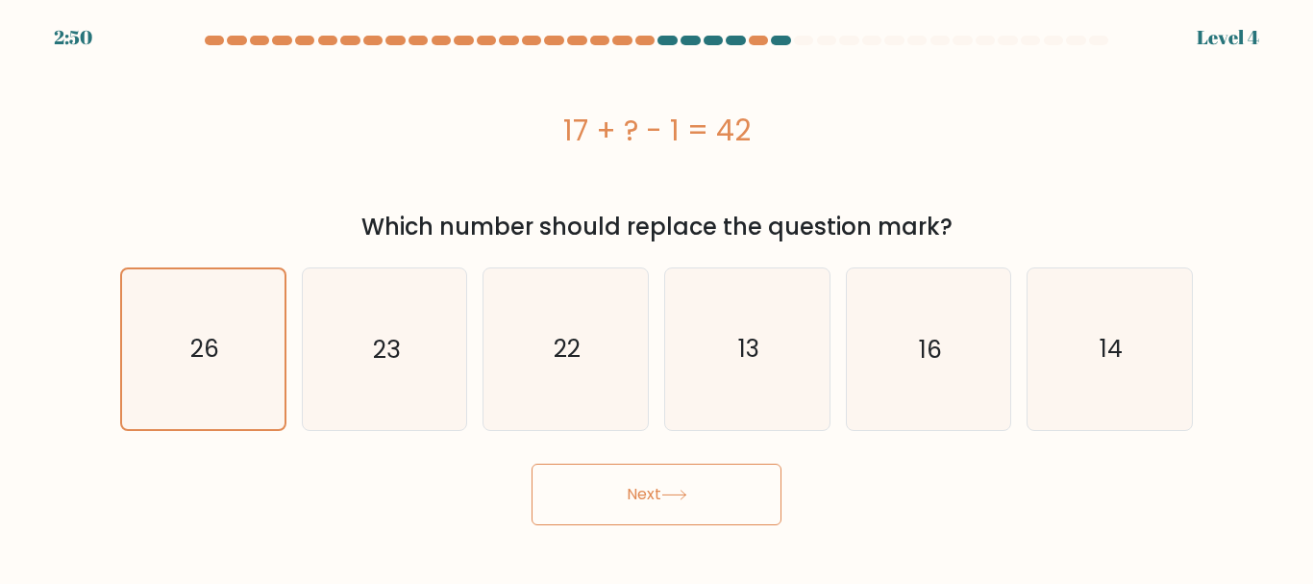
click at [658, 469] on button "Next" at bounding box center [657, 494] width 250 height 62
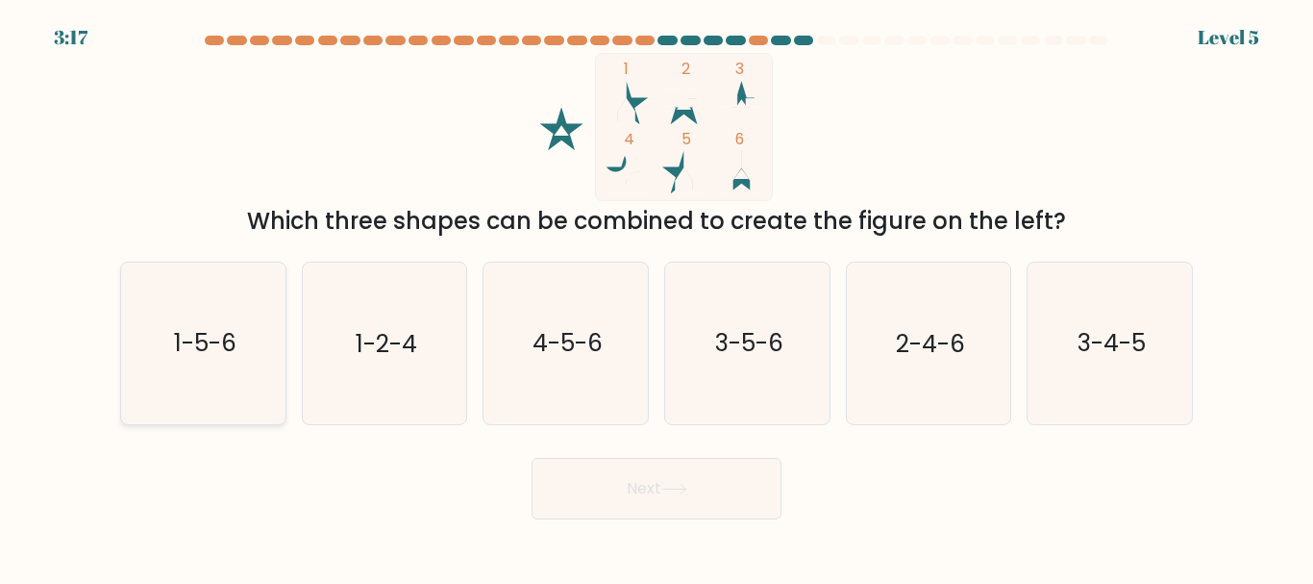
click at [241, 364] on icon "1-5-6" at bounding box center [203, 342] width 161 height 161
click at [657, 297] on input "a. 1-5-6" at bounding box center [657, 294] width 1 height 5
radio input "true"
click at [607, 485] on button "Next" at bounding box center [657, 489] width 250 height 62
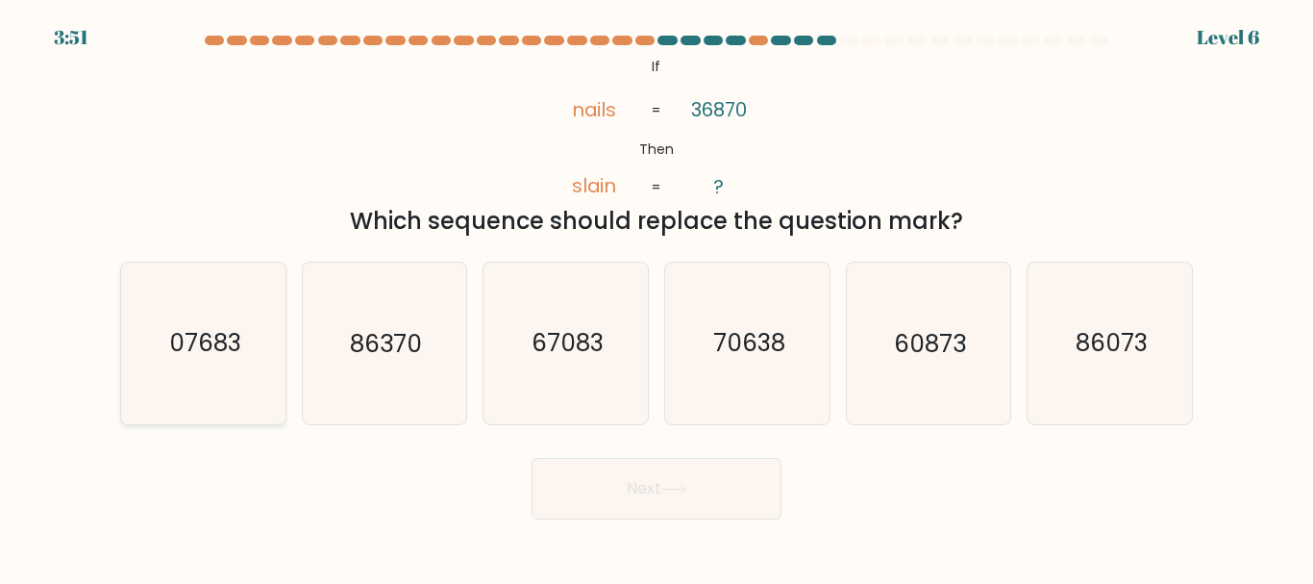
click at [278, 322] on icon "07683" at bounding box center [203, 342] width 161 height 161
click at [657, 297] on input "a. 07683" at bounding box center [657, 294] width 1 height 5
radio input "true"
click at [694, 492] on button "Next" at bounding box center [657, 489] width 250 height 62
click at [702, 491] on button "Next" at bounding box center [657, 489] width 250 height 62
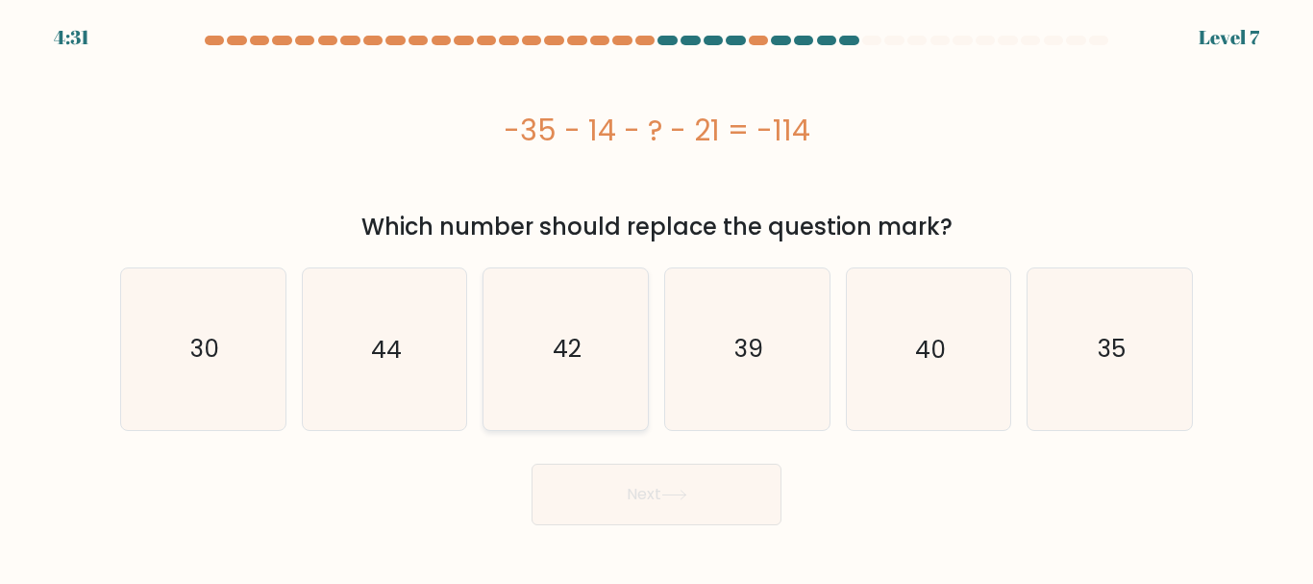
click at [555, 337] on text "42" at bounding box center [567, 349] width 29 height 34
click at [657, 297] on input "c. 42" at bounding box center [657, 294] width 1 height 5
radio input "true"
click at [611, 502] on button "Next" at bounding box center [657, 494] width 250 height 62
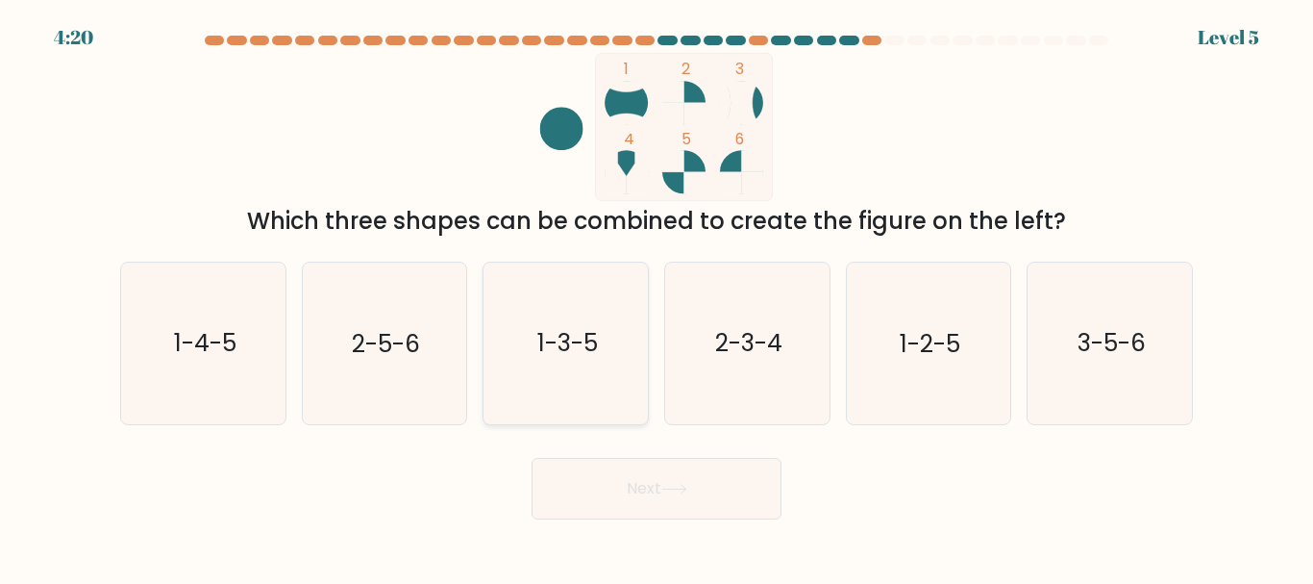
click at [593, 323] on icon "1-3-5" at bounding box center [566, 342] width 161 height 161
click at [657, 297] on input "c. 1-3-5" at bounding box center [657, 294] width 1 height 5
radio input "true"
click at [696, 495] on button "Next" at bounding box center [657, 489] width 250 height 62
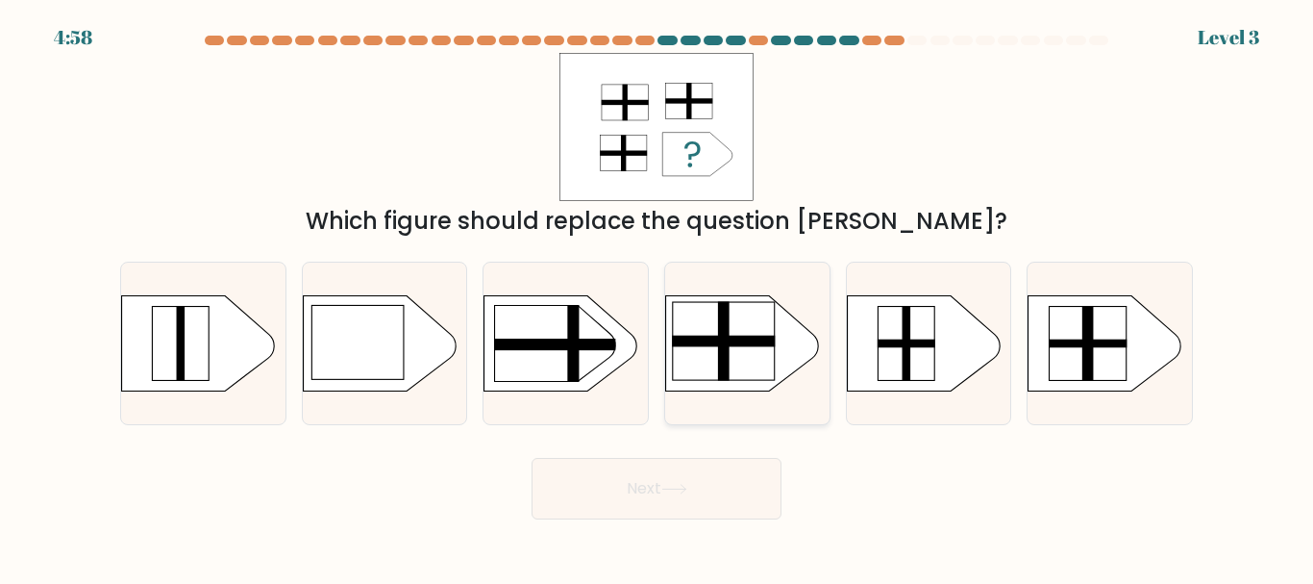
click at [732, 352] on rect at bounding box center [724, 341] width 103 height 79
click at [658, 297] on input "d." at bounding box center [657, 294] width 1 height 5
radio input "true"
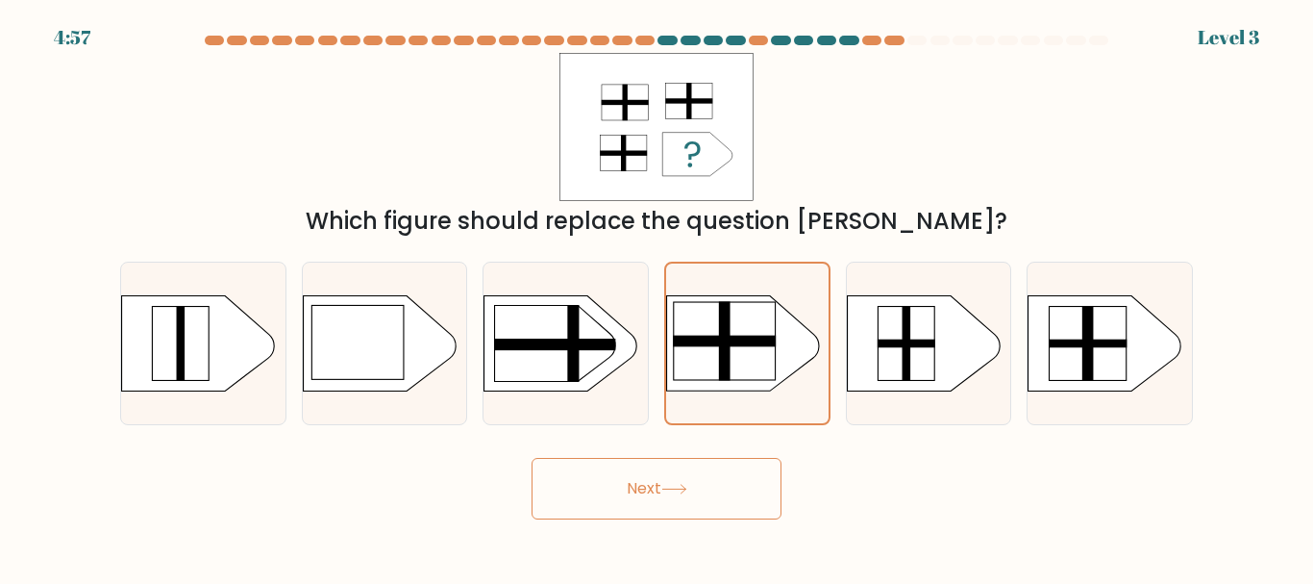
click at [723, 511] on button "Next" at bounding box center [657, 489] width 250 height 62
click at [698, 474] on button "Next" at bounding box center [657, 489] width 250 height 62
click at [657, 489] on button "Next" at bounding box center [657, 489] width 250 height 62
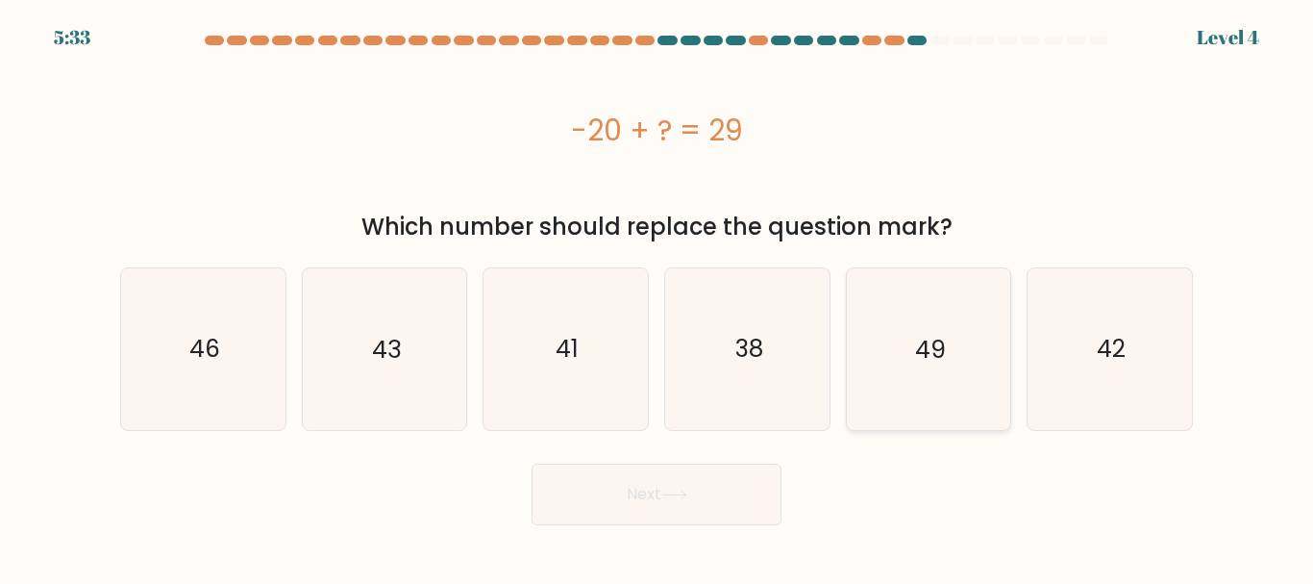
click at [935, 352] on text "49" at bounding box center [930, 349] width 31 height 34
click at [658, 297] on input "e. 49" at bounding box center [657, 294] width 1 height 5
radio input "true"
click at [672, 508] on button "Next" at bounding box center [657, 494] width 250 height 62
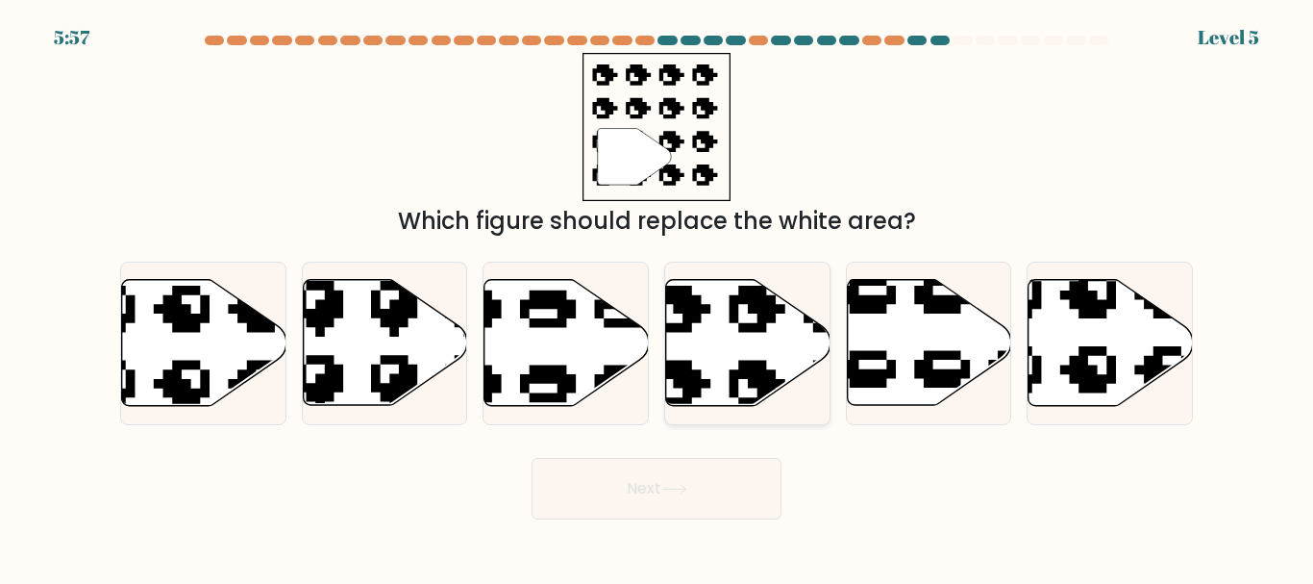
click at [722, 363] on icon at bounding box center [748, 343] width 164 height 126
click at [658, 297] on input "d." at bounding box center [657, 294] width 1 height 5
radio input "true"
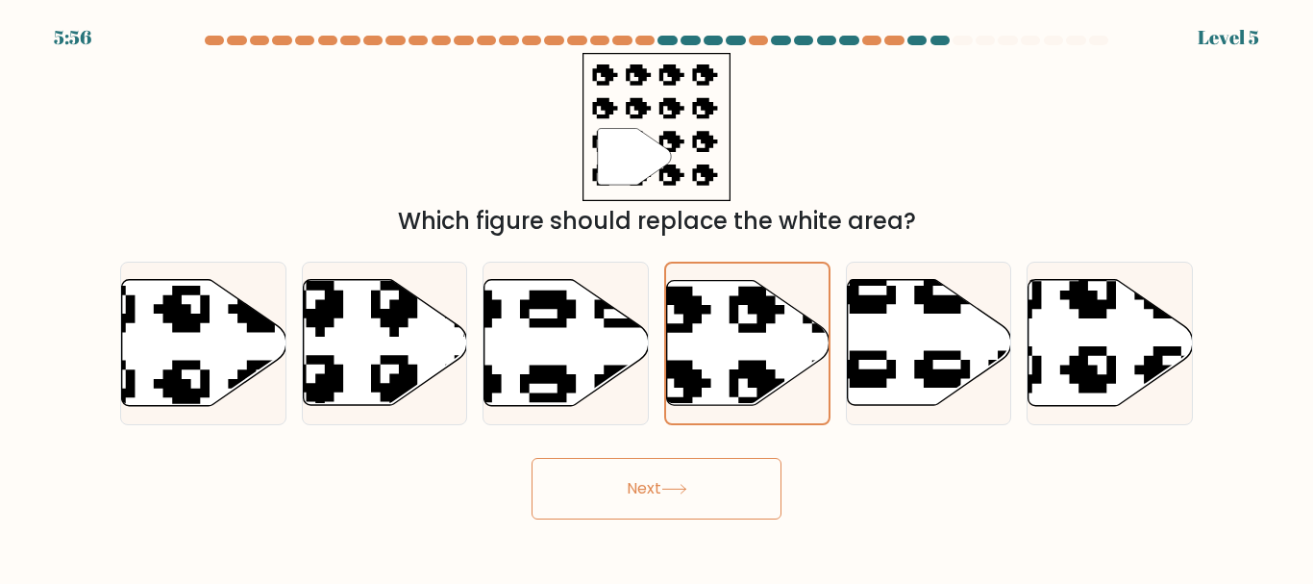
click at [717, 500] on button "Next" at bounding box center [657, 489] width 250 height 62
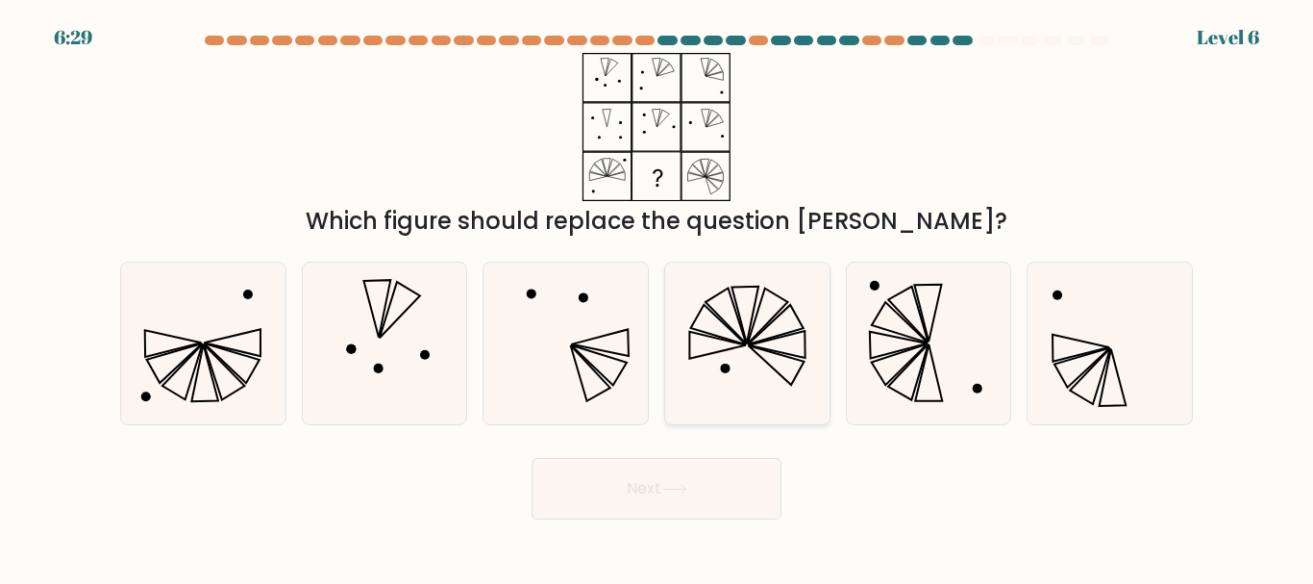
click at [767, 362] on icon at bounding box center [776, 365] width 56 height 39
click at [658, 297] on input "d." at bounding box center [657, 294] width 1 height 5
radio input "true"
click at [713, 512] on button "Next" at bounding box center [657, 489] width 250 height 62
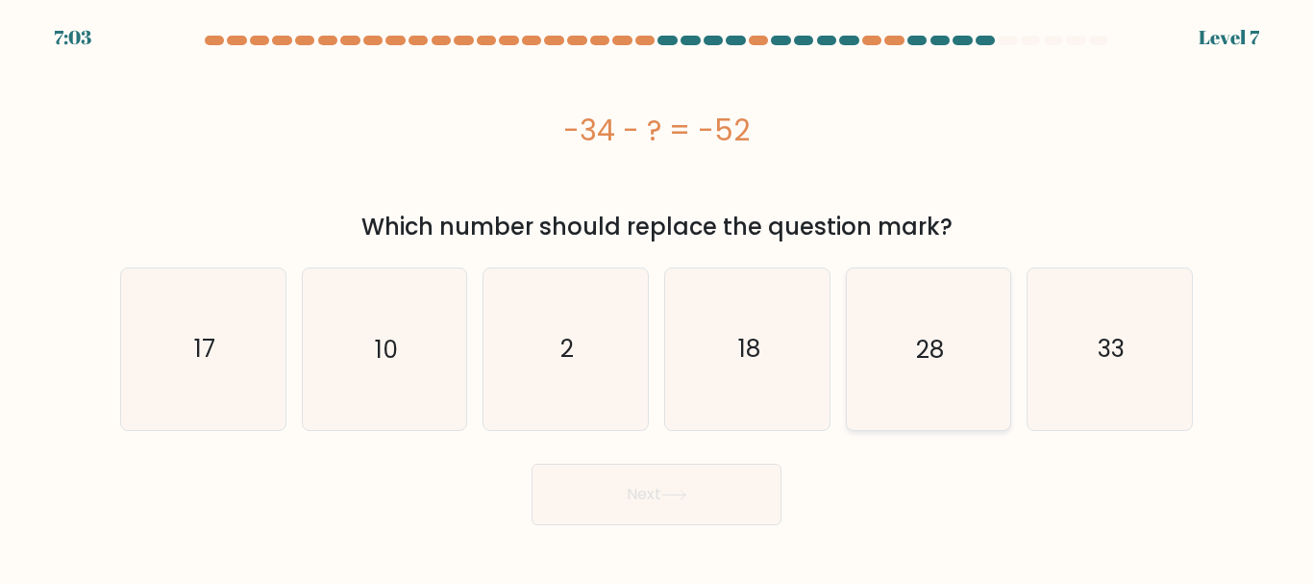
click at [928, 364] on text "28" at bounding box center [930, 349] width 28 height 34
click at [658, 297] on input "e. 28" at bounding box center [657, 294] width 1 height 5
radio input "true"
click at [705, 505] on button "Next" at bounding box center [657, 494] width 250 height 62
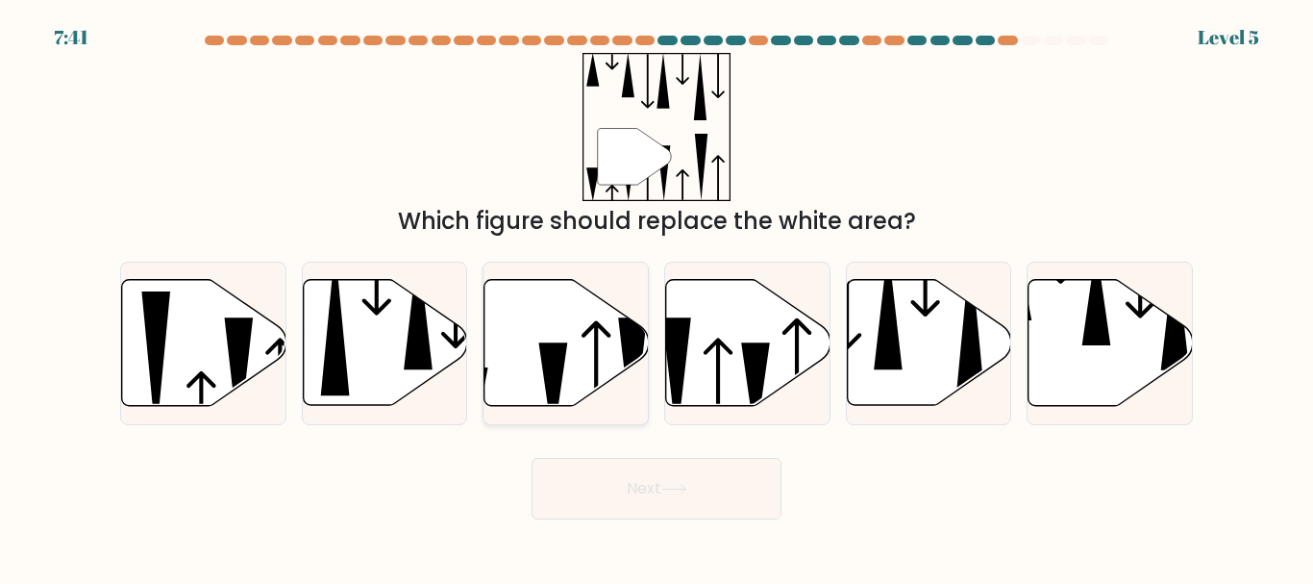
click at [562, 363] on icon at bounding box center [553, 391] width 29 height 99
click at [657, 297] on input "c." at bounding box center [657, 294] width 1 height 5
radio input "true"
click at [665, 499] on button "Next" at bounding box center [657, 489] width 250 height 62
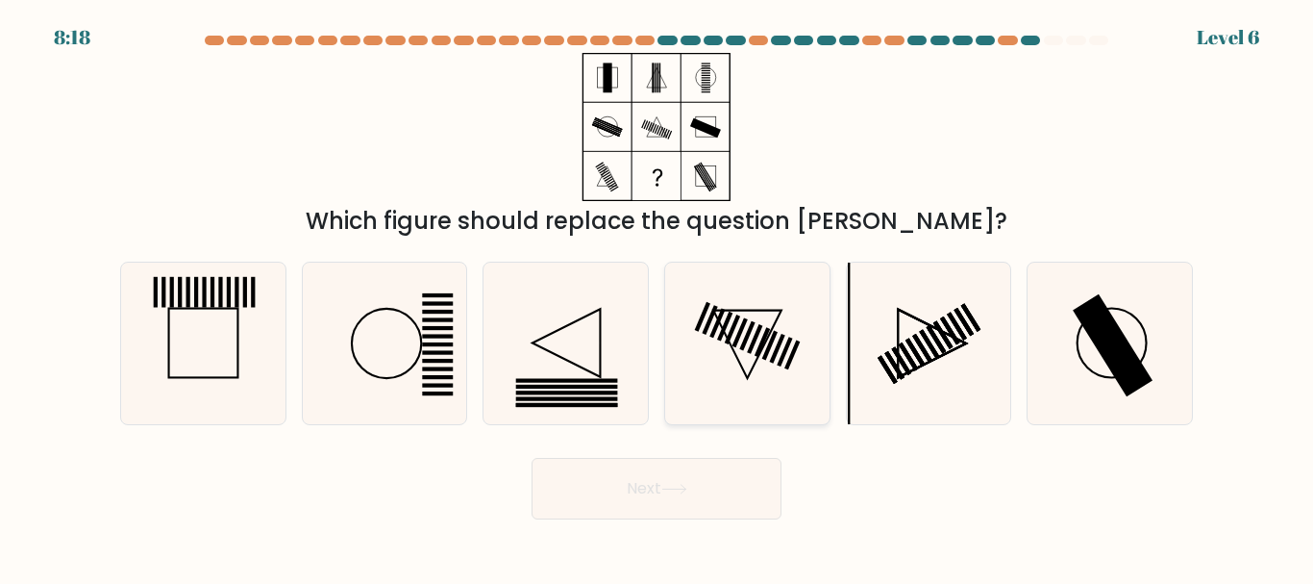
drag, startPoint x: 792, startPoint y: 362, endPoint x: 819, endPoint y: 489, distance: 129.7
click at [793, 362] on icon at bounding box center [747, 342] width 161 height 161
click at [658, 297] on input "d." at bounding box center [657, 294] width 1 height 5
radio input "true"
click at [700, 537] on body "8:17 Level 6" at bounding box center [656, 292] width 1313 height 584
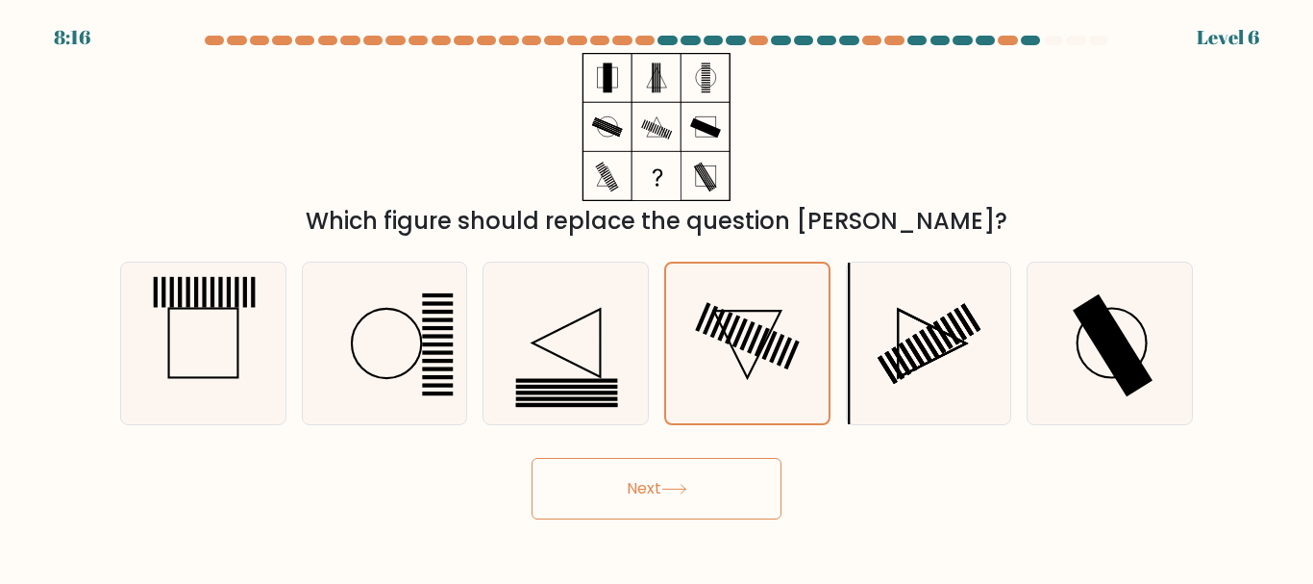
click at [643, 506] on button "Next" at bounding box center [657, 489] width 250 height 62
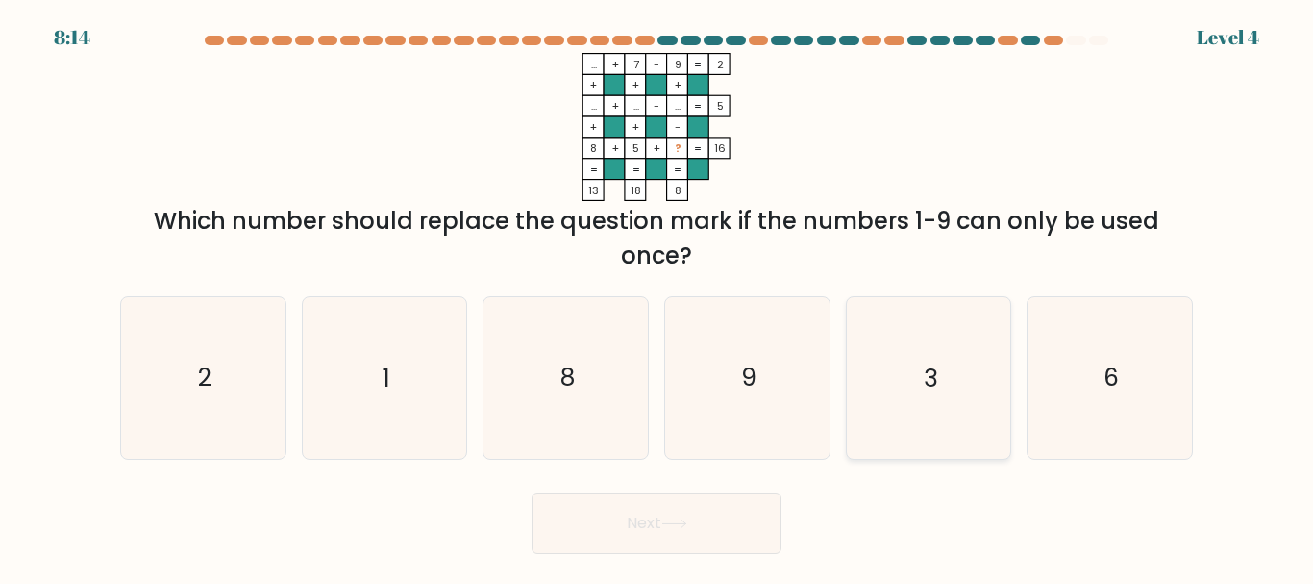
click at [919, 322] on icon "3" at bounding box center [928, 377] width 161 height 161
click at [658, 297] on input "e. 3" at bounding box center [657, 294] width 1 height 5
radio input "true"
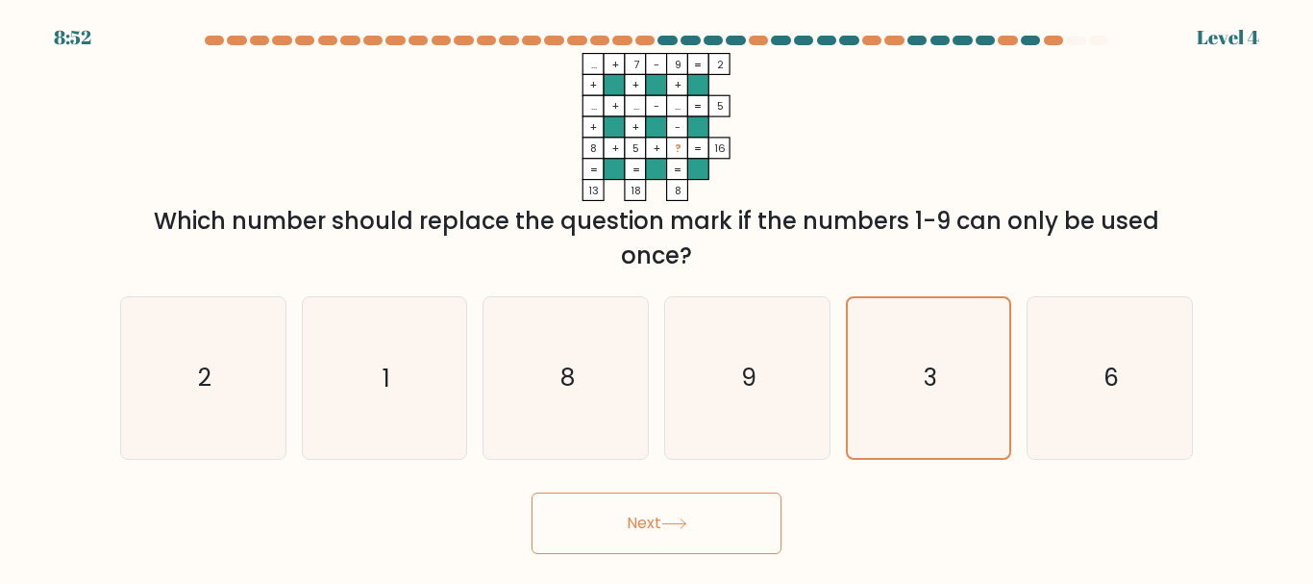
click at [686, 523] on icon at bounding box center [673, 523] width 23 height 9
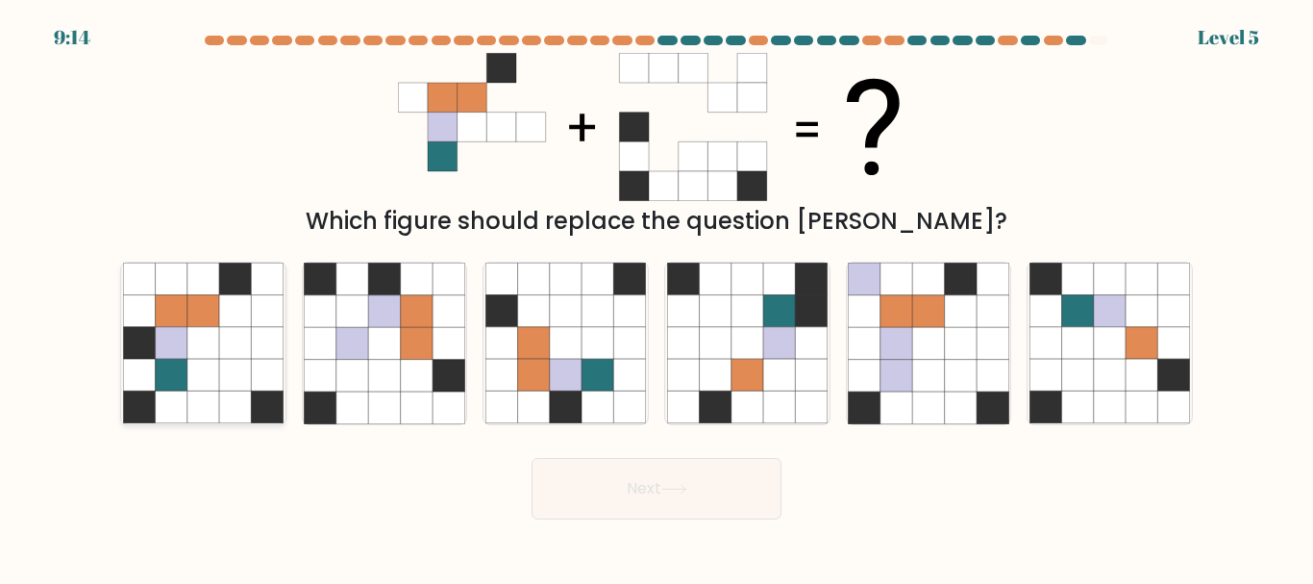
click at [235, 386] on icon at bounding box center [235, 376] width 32 height 32
click at [657, 297] on input "a." at bounding box center [657, 294] width 1 height 5
radio input "true"
click at [724, 494] on button "Next" at bounding box center [657, 489] width 250 height 62
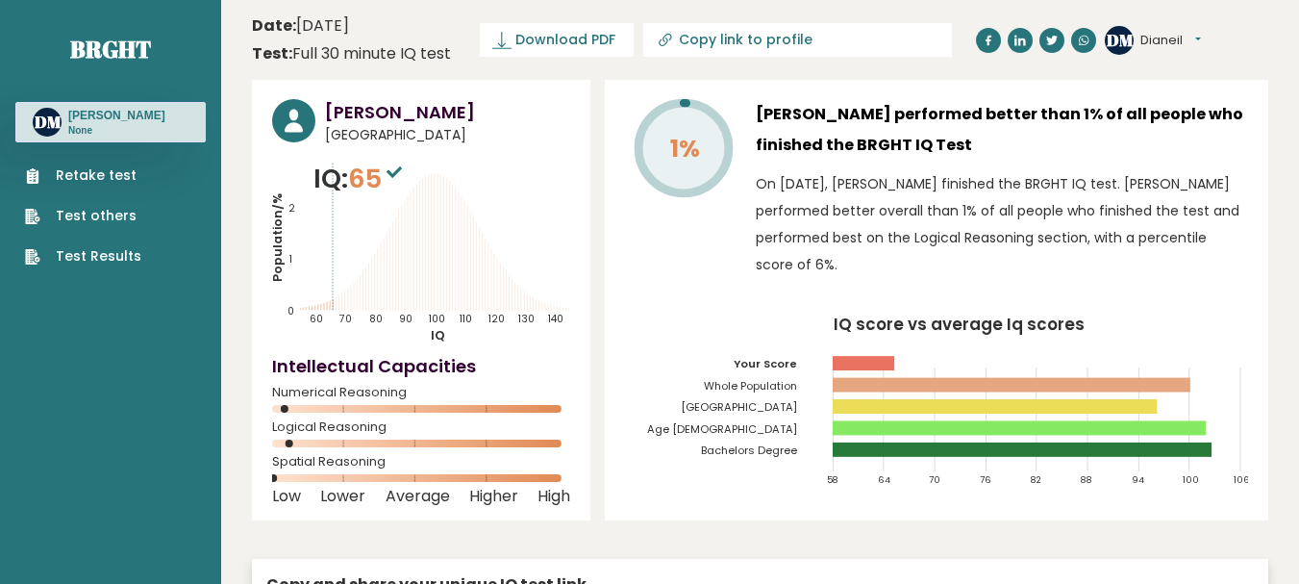
click at [103, 190] on ul "Retake test Test others Test Results" at bounding box center [83, 215] width 136 height 101
click at [85, 176] on link "Retake test" at bounding box center [83, 175] width 116 height 20
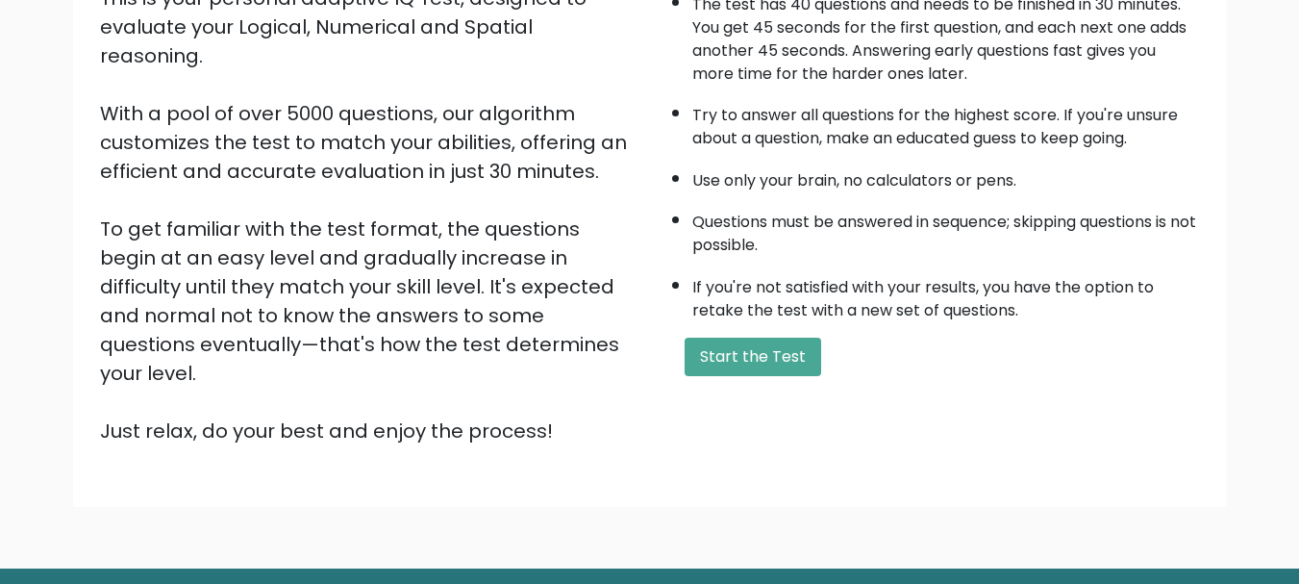
scroll to position [257, 0]
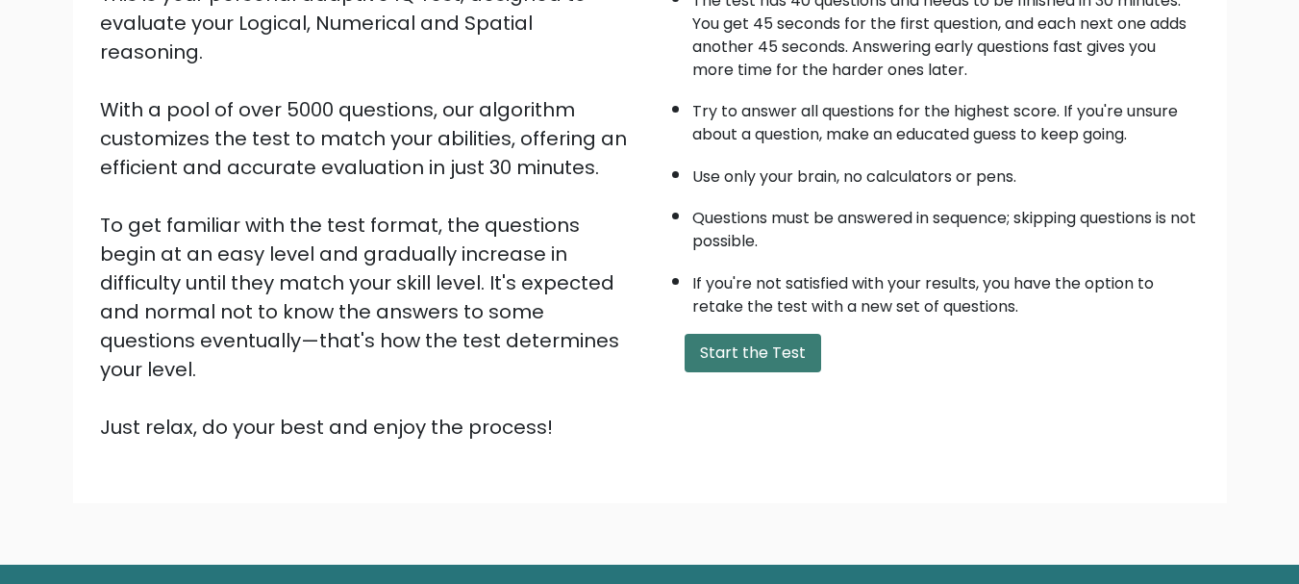
click at [794, 355] on button "Start the Test" at bounding box center [753, 353] width 137 height 38
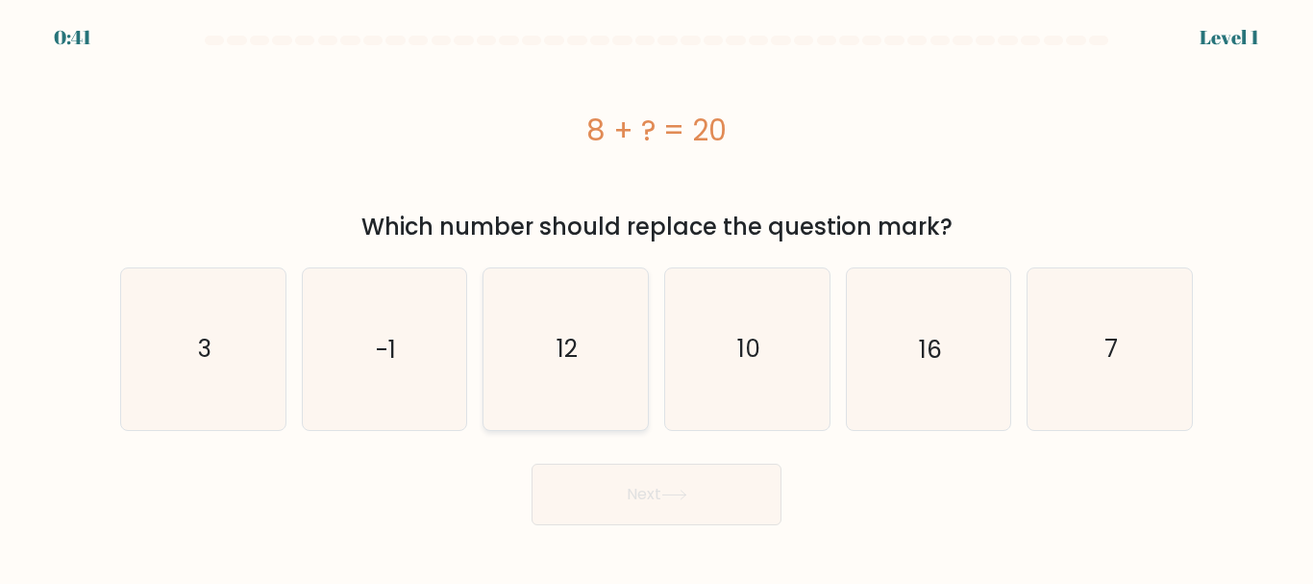
click at [579, 325] on icon "12" at bounding box center [566, 348] width 161 height 161
click at [657, 297] on input "c. 12" at bounding box center [657, 294] width 1 height 5
radio input "true"
click at [706, 499] on button "Next" at bounding box center [657, 494] width 250 height 62
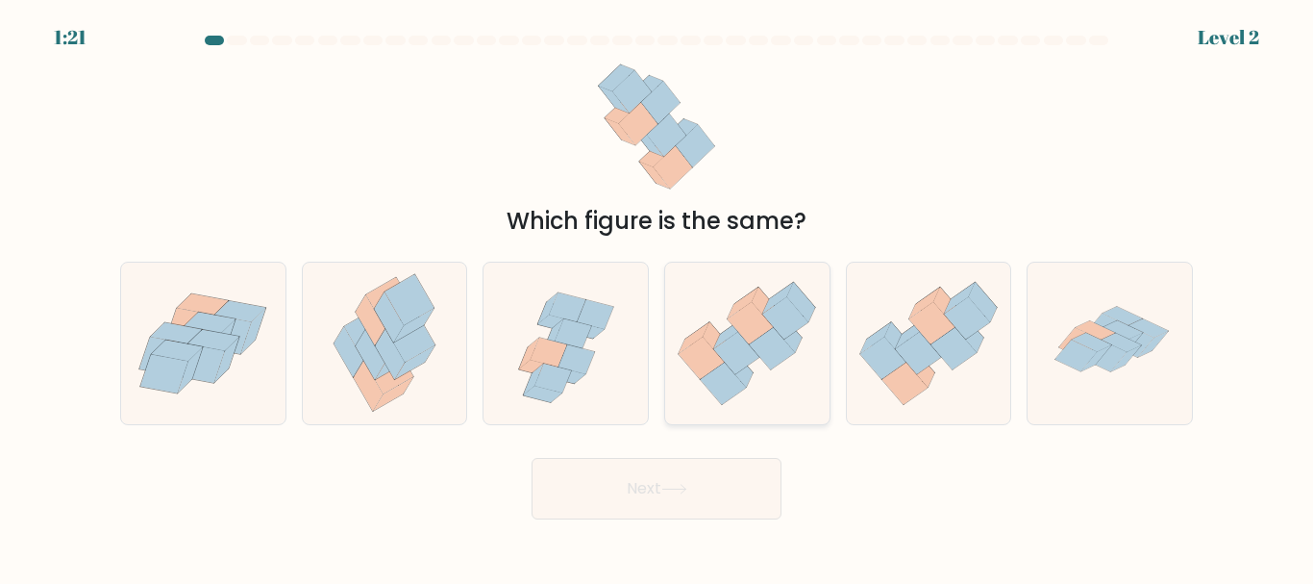
click at [777, 327] on icon at bounding box center [786, 318] width 46 height 42
click at [658, 297] on input "d." at bounding box center [657, 294] width 1 height 5
radio input "true"
click at [732, 482] on button "Next" at bounding box center [657, 489] width 250 height 62
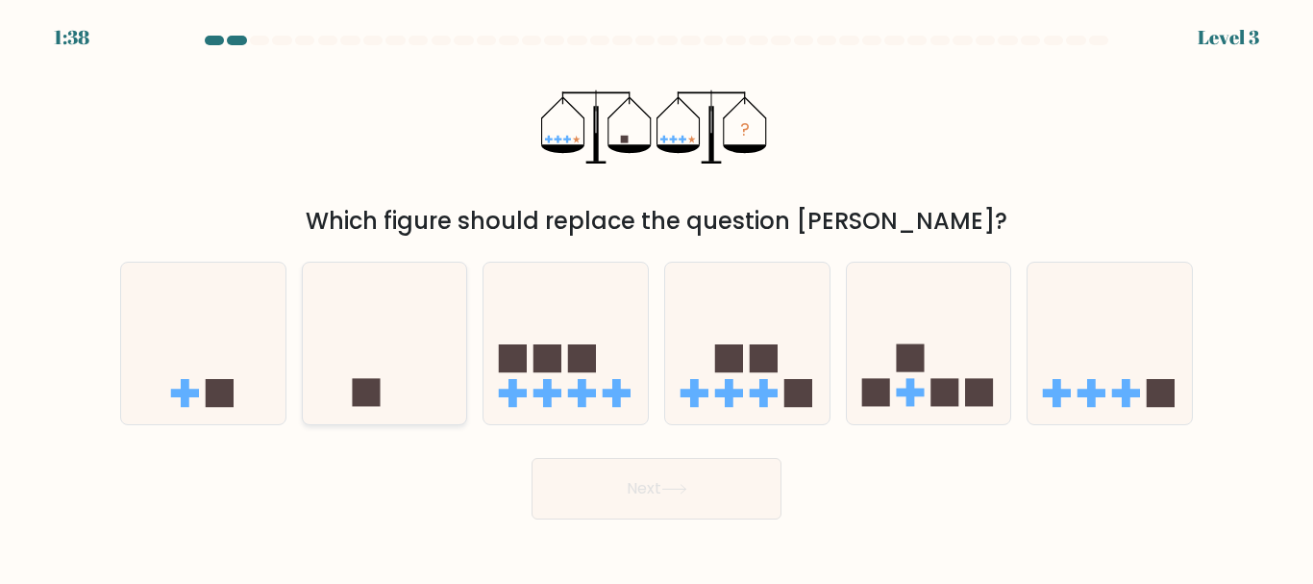
click at [402, 370] on icon at bounding box center [385, 343] width 164 height 136
click at [657, 297] on input "b." at bounding box center [657, 294] width 1 height 5
radio input "true"
click at [751, 506] on button "Next" at bounding box center [657, 489] width 250 height 62
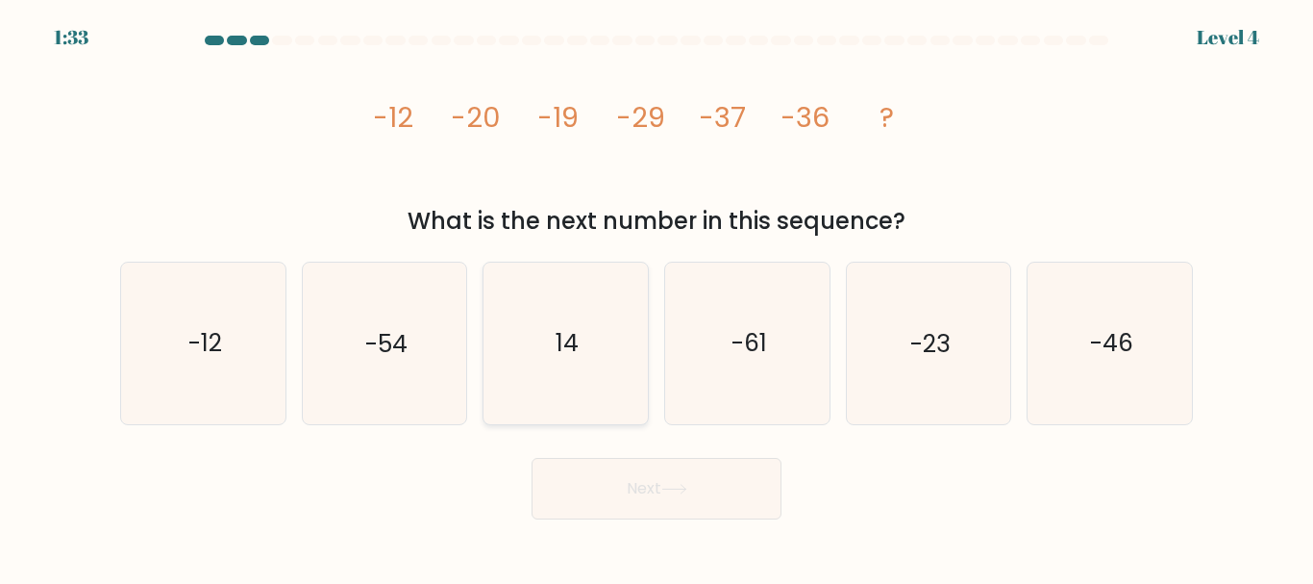
click at [544, 354] on icon "14" at bounding box center [566, 342] width 161 height 161
click at [657, 297] on input "c. 14" at bounding box center [657, 294] width 1 height 5
radio input "true"
click at [1115, 344] on text "-46" at bounding box center [1111, 344] width 43 height 34
click at [658, 297] on input "f. -46" at bounding box center [657, 294] width 1 height 5
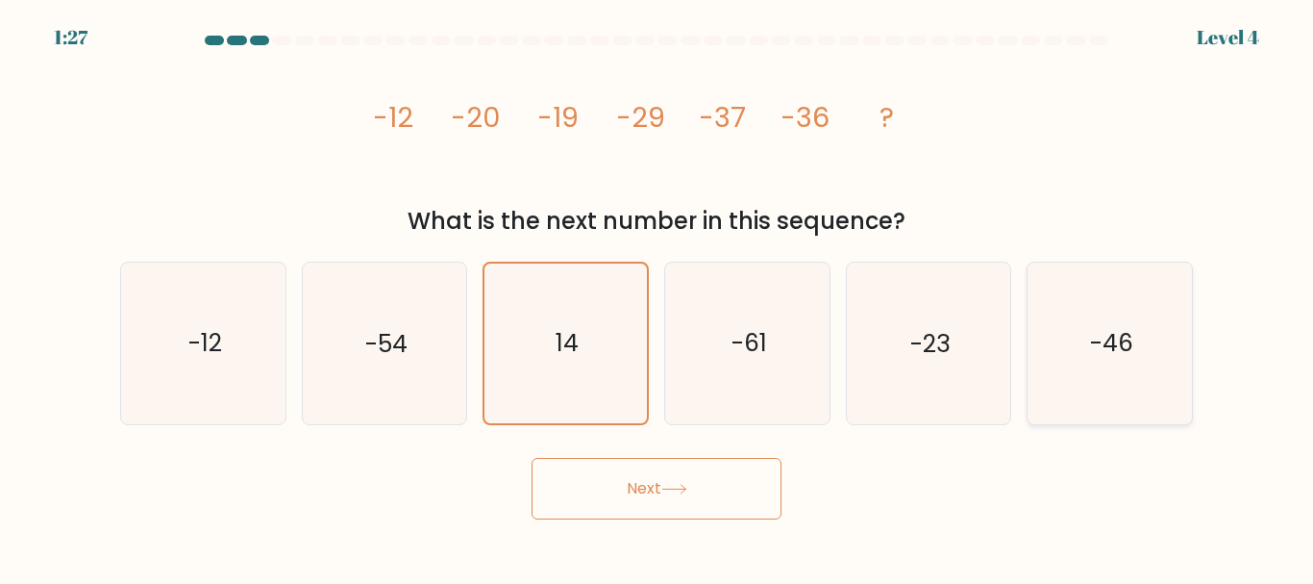
radio input "true"
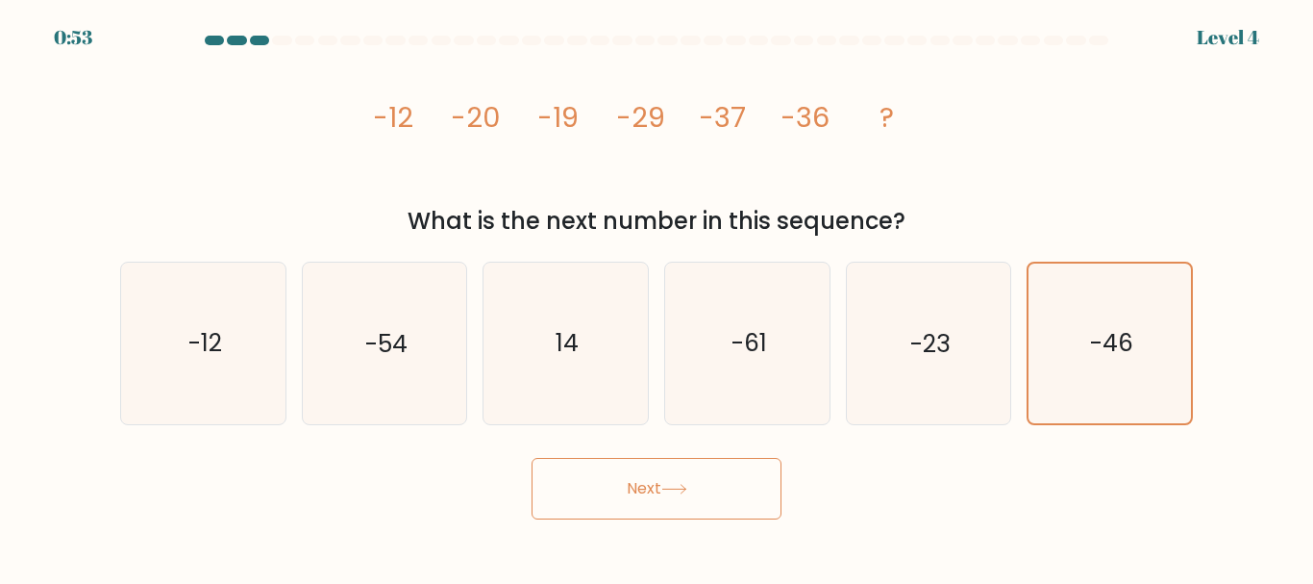
click at [580, 477] on button "Next" at bounding box center [657, 489] width 250 height 62
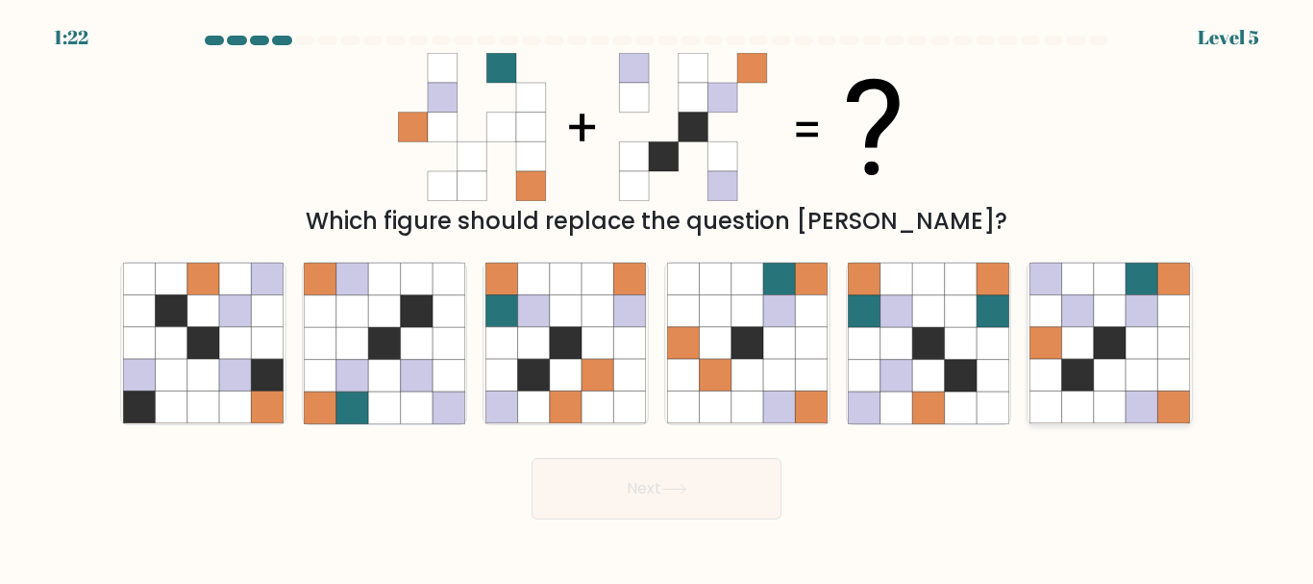
click at [1068, 381] on icon at bounding box center [1078, 376] width 32 height 32
click at [658, 297] on input "f." at bounding box center [657, 294] width 1 height 5
radio input "true"
click at [615, 507] on button "Next" at bounding box center [657, 489] width 250 height 62
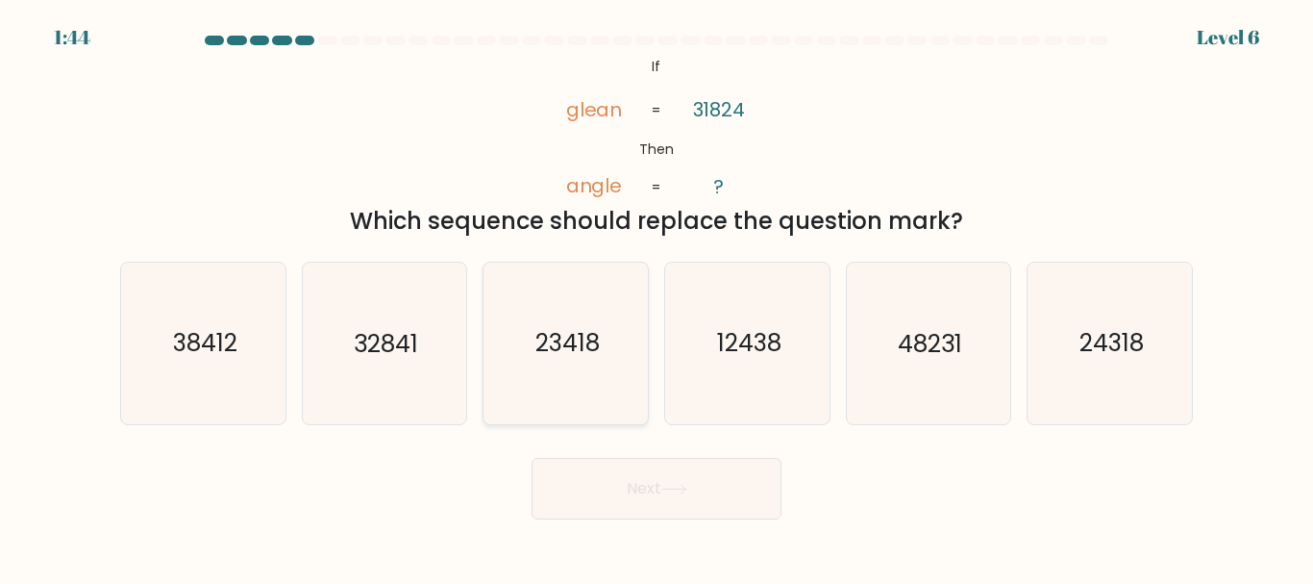
click at [561, 351] on text "23418" at bounding box center [568, 344] width 64 height 34
click at [657, 297] on input "c. 23418" at bounding box center [657, 294] width 1 height 5
radio input "true"
click at [1106, 343] on text "24318" at bounding box center [1112, 344] width 64 height 34
click at [658, 297] on input "f. 24318" at bounding box center [657, 294] width 1 height 5
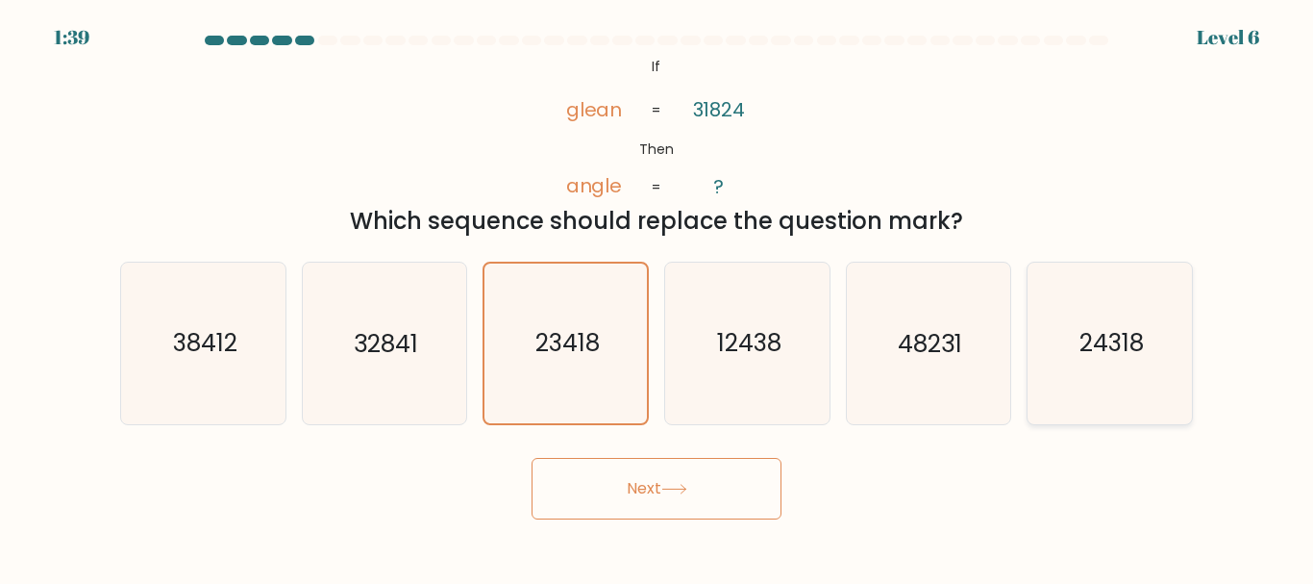
radio input "true"
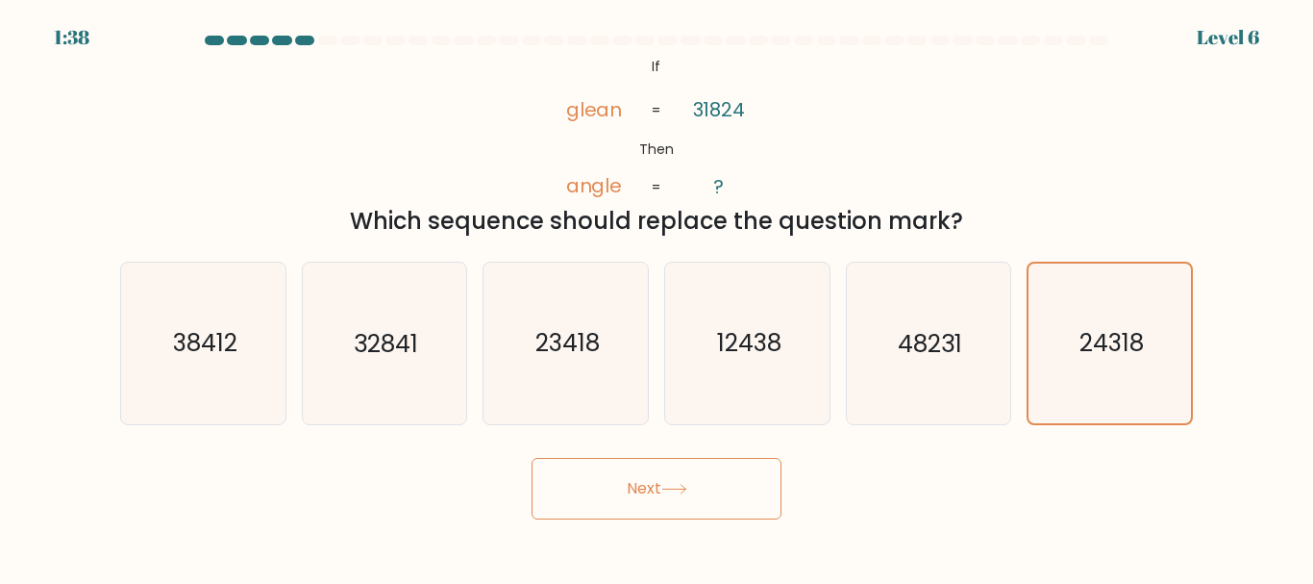
click at [554, 497] on button "Next" at bounding box center [657, 489] width 250 height 62
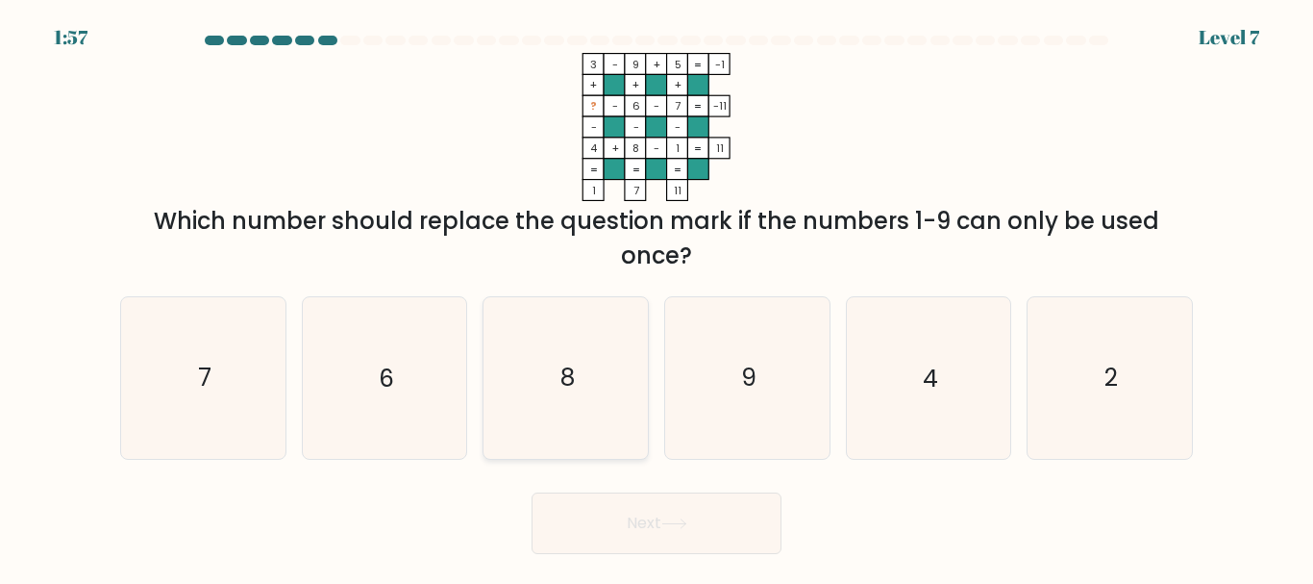
click at [573, 389] on text "8" at bounding box center [568, 379] width 14 height 34
click at [657, 297] on input "c. 8" at bounding box center [657, 294] width 1 height 5
radio input "true"
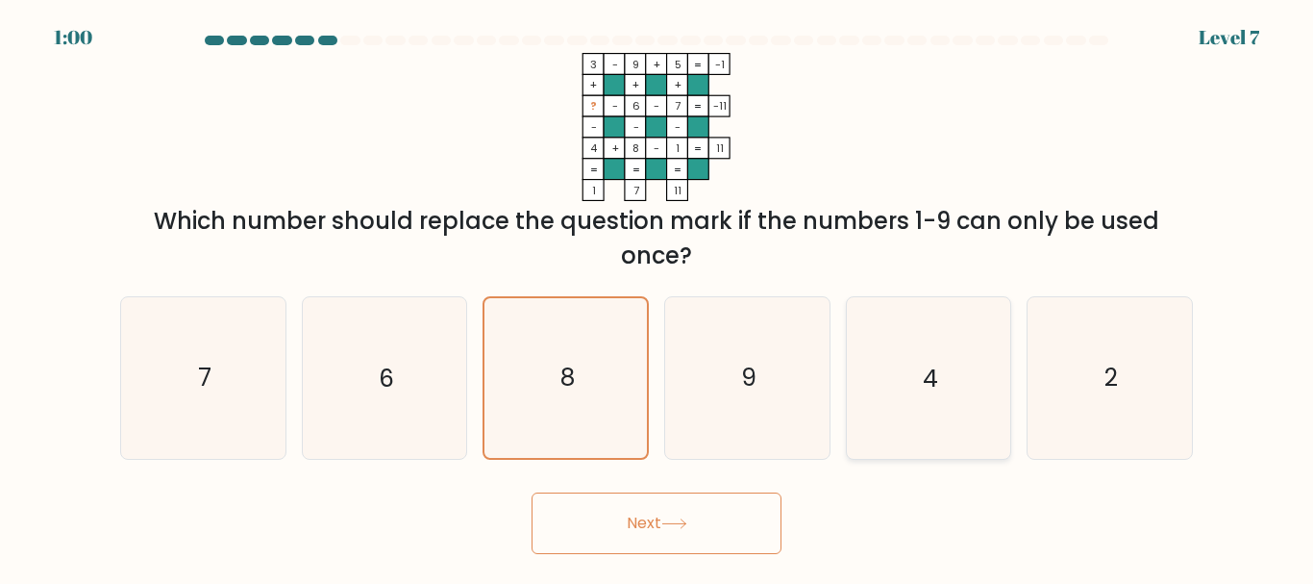
click at [981, 407] on icon "4" at bounding box center [928, 377] width 161 height 161
click at [658, 297] on input "e. 4" at bounding box center [657, 294] width 1 height 5
radio input "true"
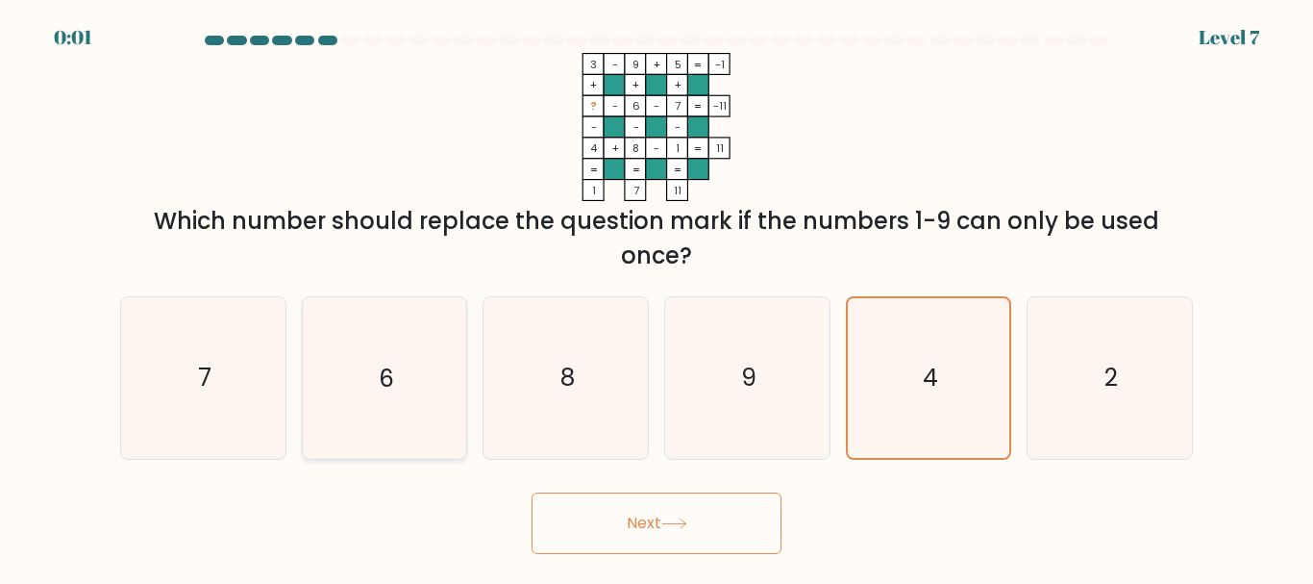
click at [395, 378] on icon "6" at bounding box center [384, 377] width 161 height 161
click at [657, 297] on input "b. 6" at bounding box center [657, 294] width 1 height 5
radio input "true"
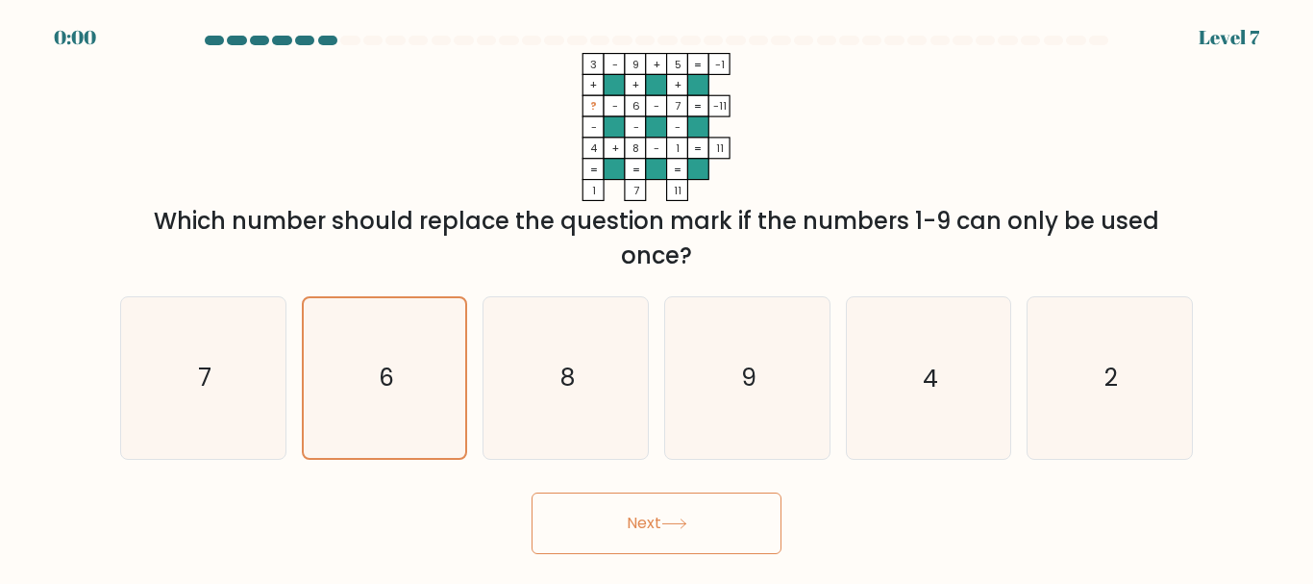
click at [625, 518] on button "Next" at bounding box center [657, 523] width 250 height 62
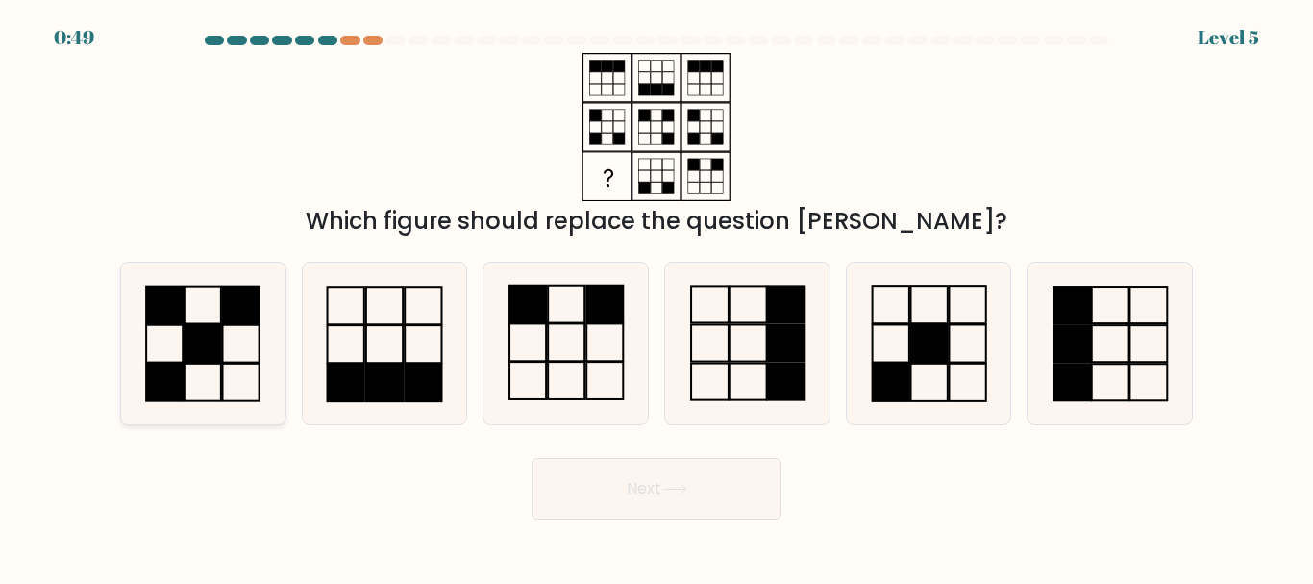
drag, startPoint x: 236, startPoint y: 362, endPoint x: 567, endPoint y: 582, distance: 398.2
click at [238, 366] on icon at bounding box center [203, 342] width 161 height 161
click at [657, 297] on input "a." at bounding box center [657, 294] width 1 height 5
radio input "true"
click at [696, 480] on button "Next" at bounding box center [657, 489] width 250 height 62
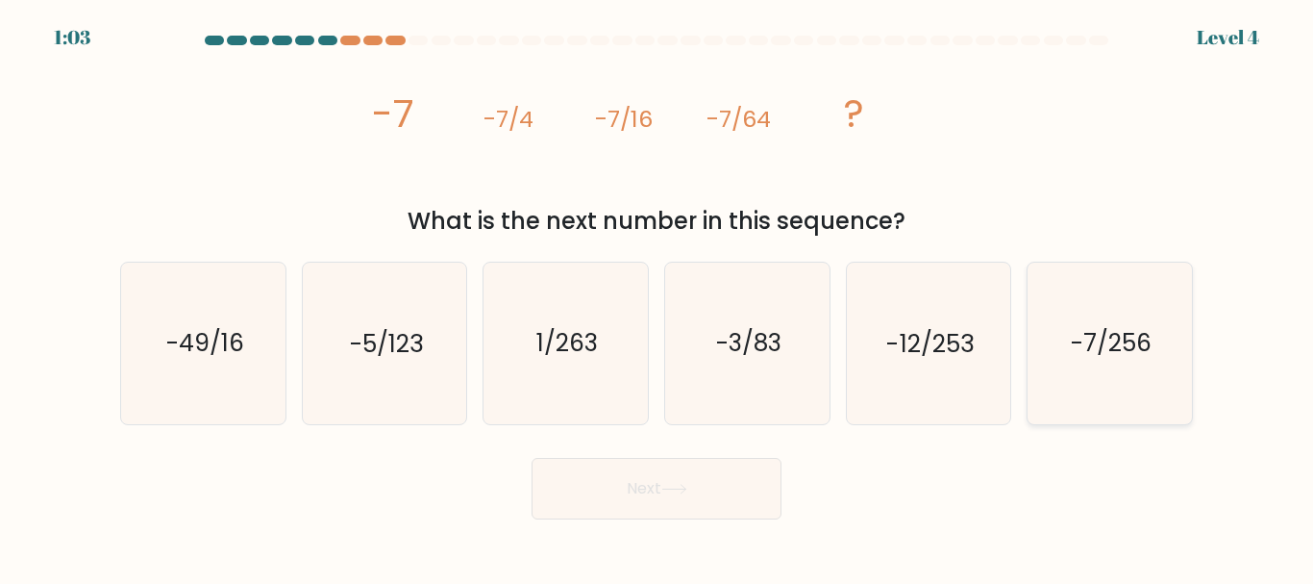
click at [1076, 382] on icon "-7/256" at bounding box center [1110, 342] width 161 height 161
click at [658, 297] on input "f. -7/256" at bounding box center [657, 294] width 1 height 5
radio input "true"
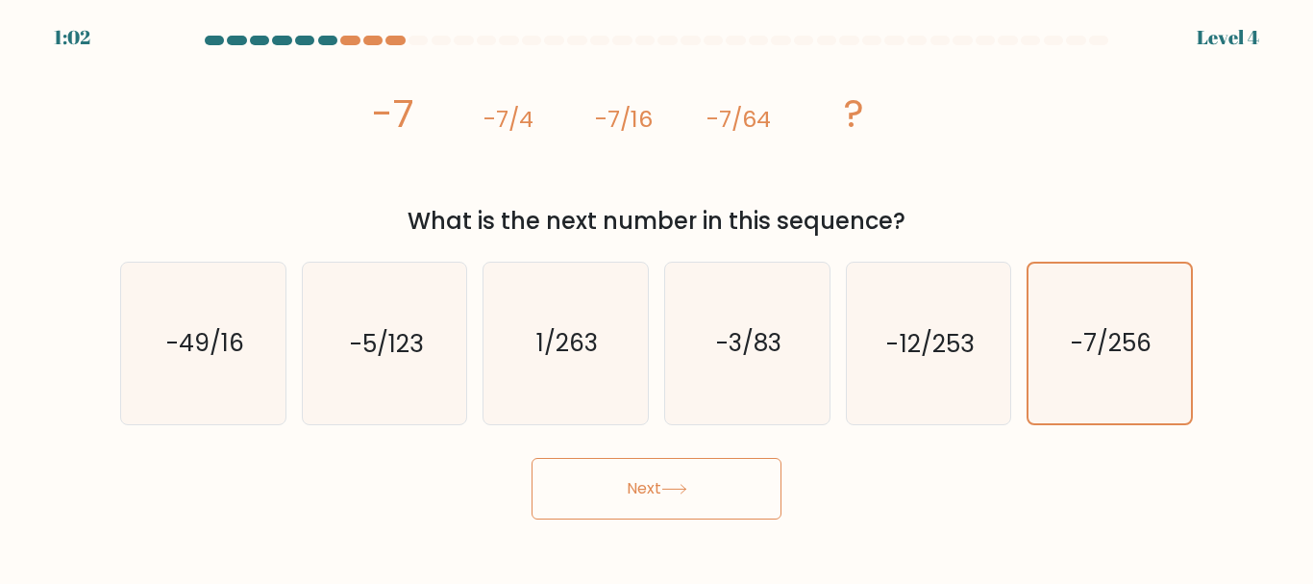
click at [615, 468] on button "Next" at bounding box center [657, 489] width 250 height 62
click at [718, 504] on button "Next" at bounding box center [657, 489] width 250 height 62
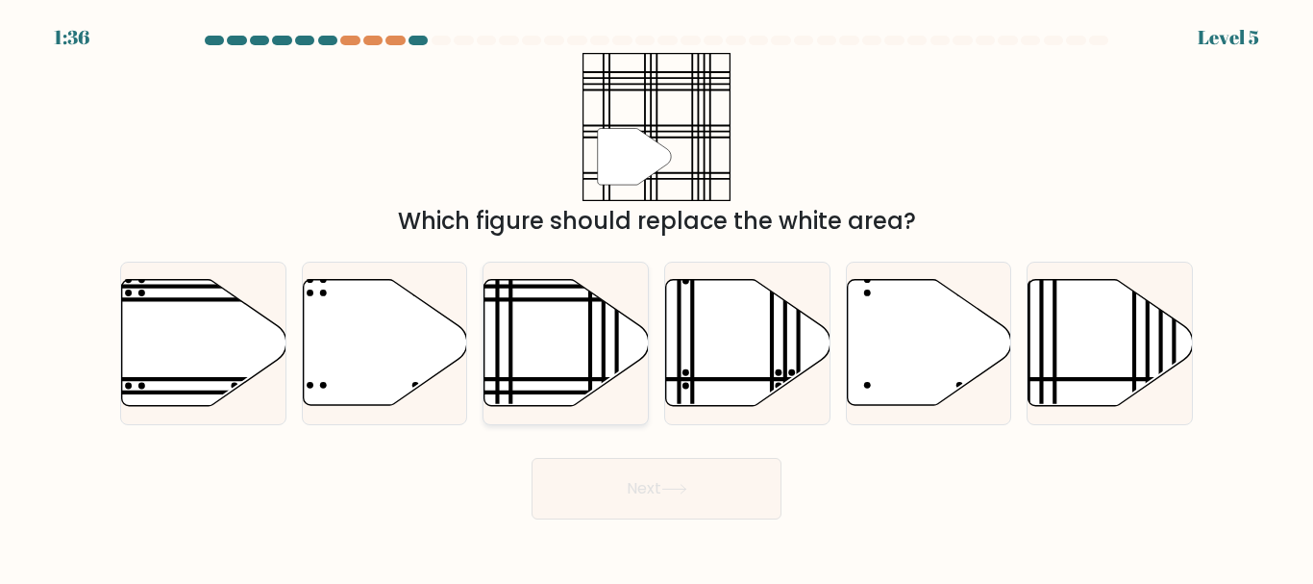
click at [565, 339] on icon at bounding box center [567, 343] width 164 height 126
click at [657, 297] on input "c." at bounding box center [657, 294] width 1 height 5
radio input "true"
click at [636, 470] on button "Next" at bounding box center [657, 489] width 250 height 62
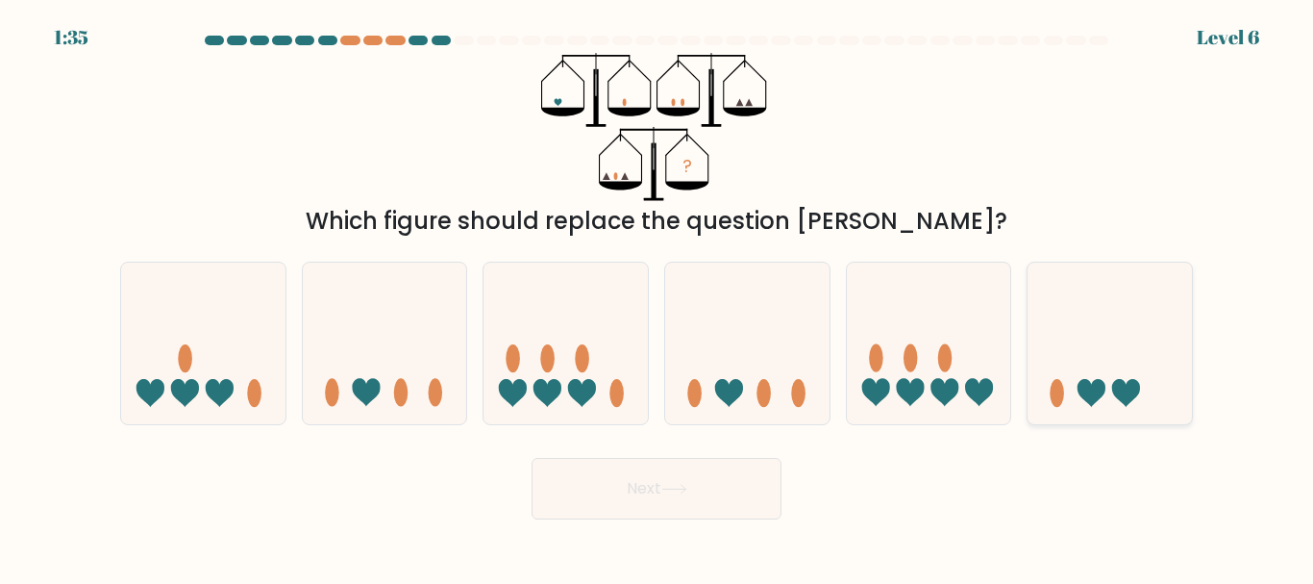
click at [1129, 337] on icon at bounding box center [1110, 343] width 164 height 136
click at [658, 297] on input "f." at bounding box center [657, 294] width 1 height 5
radio input "true"
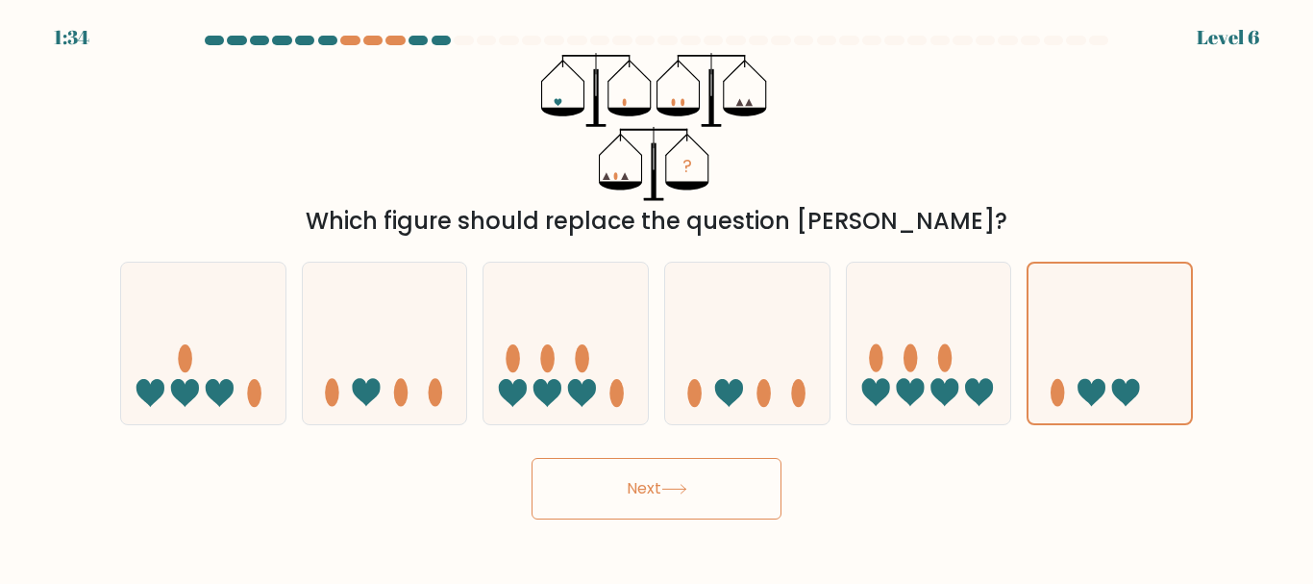
click at [729, 479] on button "Next" at bounding box center [657, 489] width 250 height 62
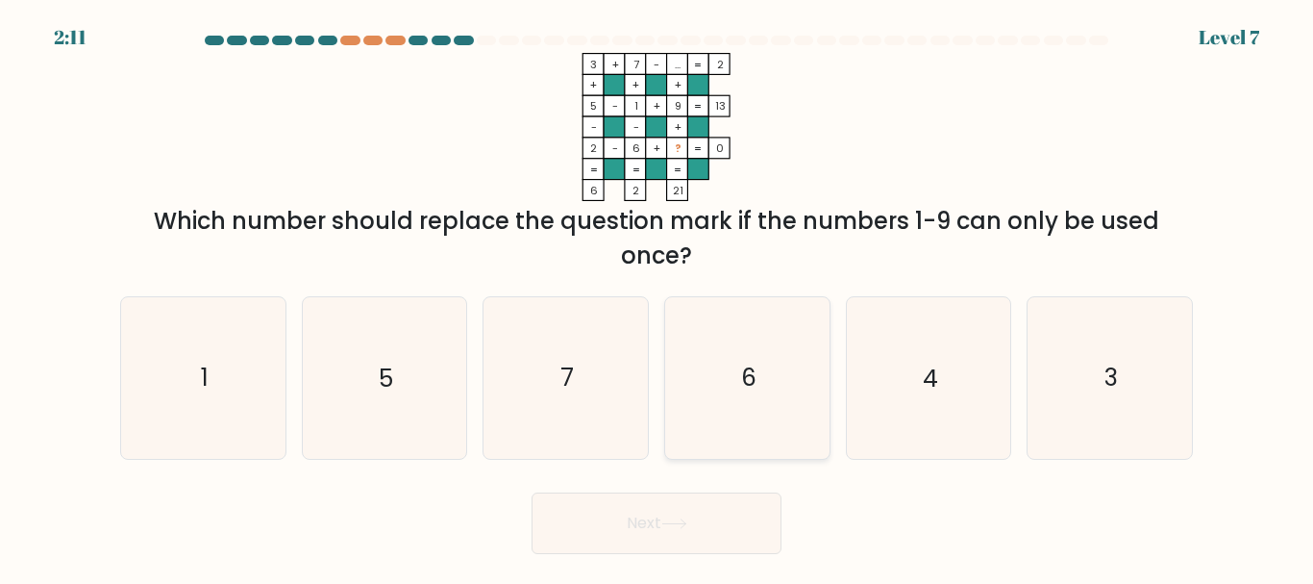
click at [778, 389] on icon "6" at bounding box center [747, 377] width 161 height 161
click at [658, 297] on input "d. 6" at bounding box center [657, 294] width 1 height 5
radio input "true"
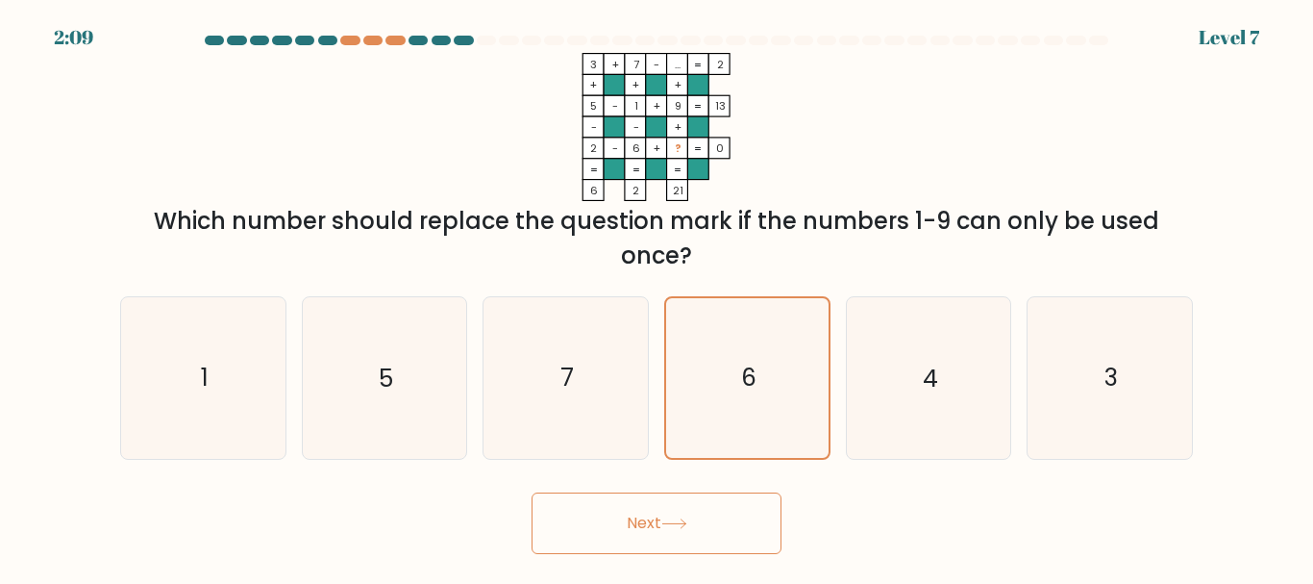
click at [699, 540] on button "Next" at bounding box center [657, 523] width 250 height 62
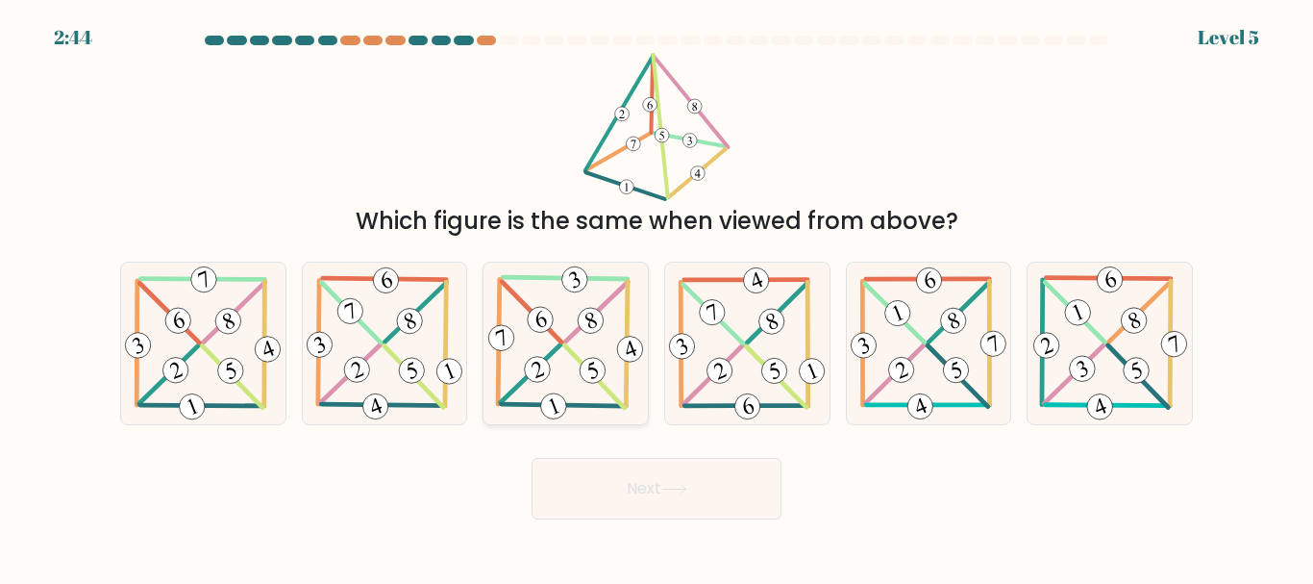
click at [577, 338] on icon at bounding box center [566, 342] width 163 height 161
click at [657, 297] on input "c." at bounding box center [657, 294] width 1 height 5
radio input "true"
click at [641, 499] on button "Next" at bounding box center [657, 489] width 250 height 62
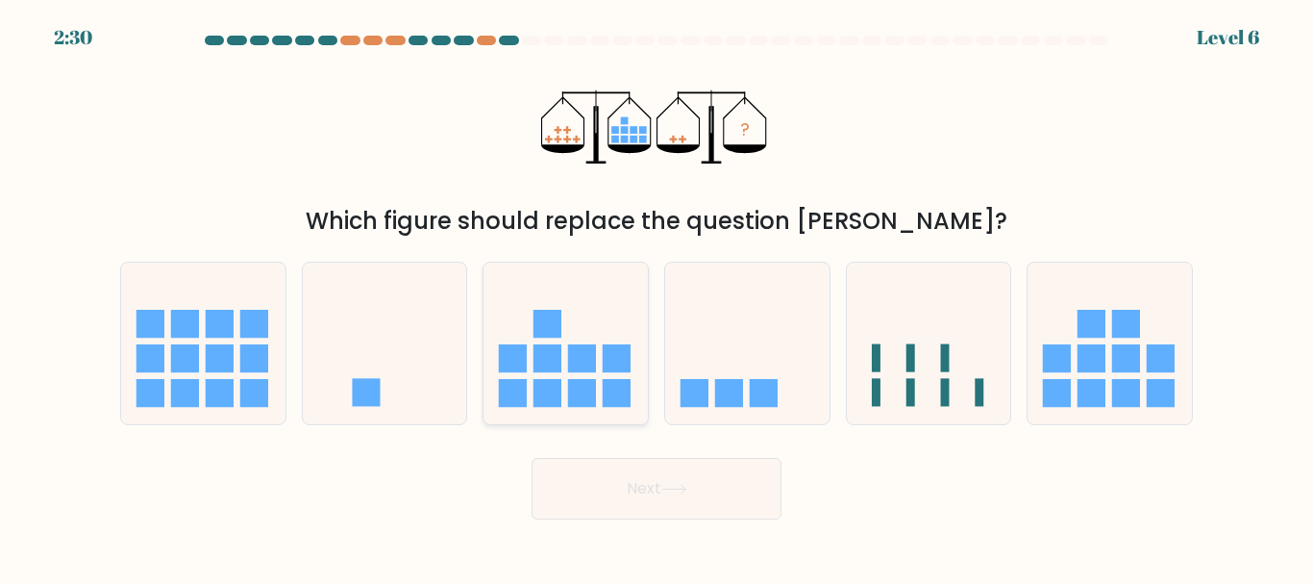
click at [571, 399] on rect at bounding box center [582, 393] width 28 height 28
click at [657, 297] on input "c." at bounding box center [657, 294] width 1 height 5
radio input "true"
click at [643, 511] on button "Next" at bounding box center [657, 489] width 250 height 62
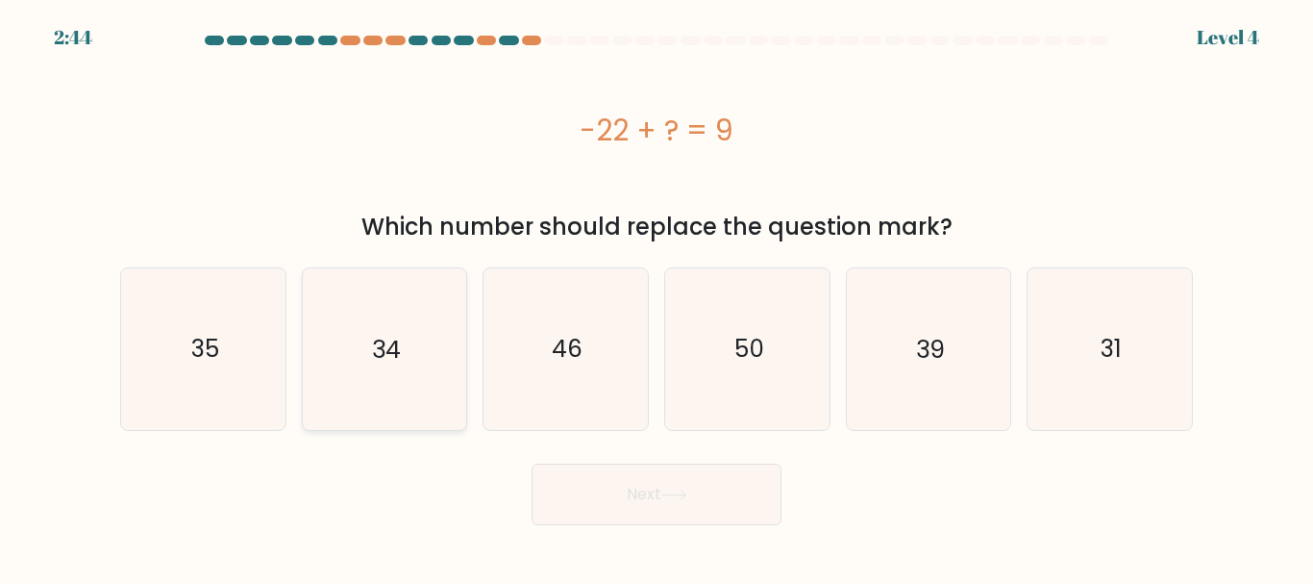
click at [395, 351] on text "34" at bounding box center [386, 349] width 29 height 34
click at [657, 297] on input "b. 34" at bounding box center [657, 294] width 1 height 5
radio input "true"
click at [1116, 342] on text "31" at bounding box center [1111, 349] width 21 height 34
click at [658, 297] on input "f. 31" at bounding box center [657, 294] width 1 height 5
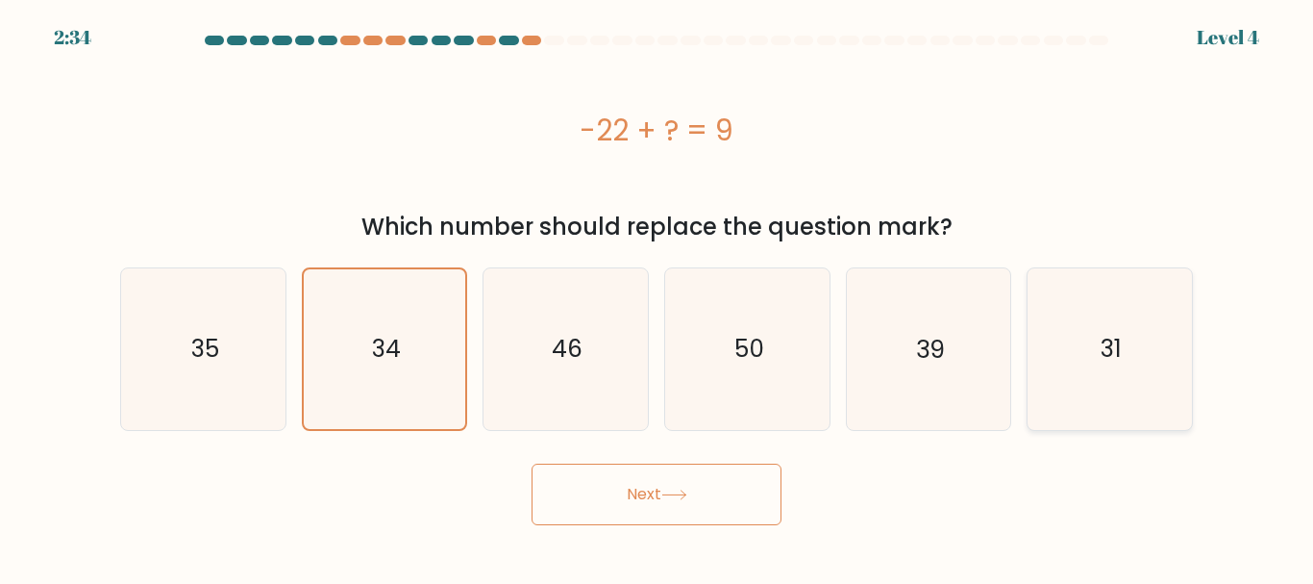
radio input "true"
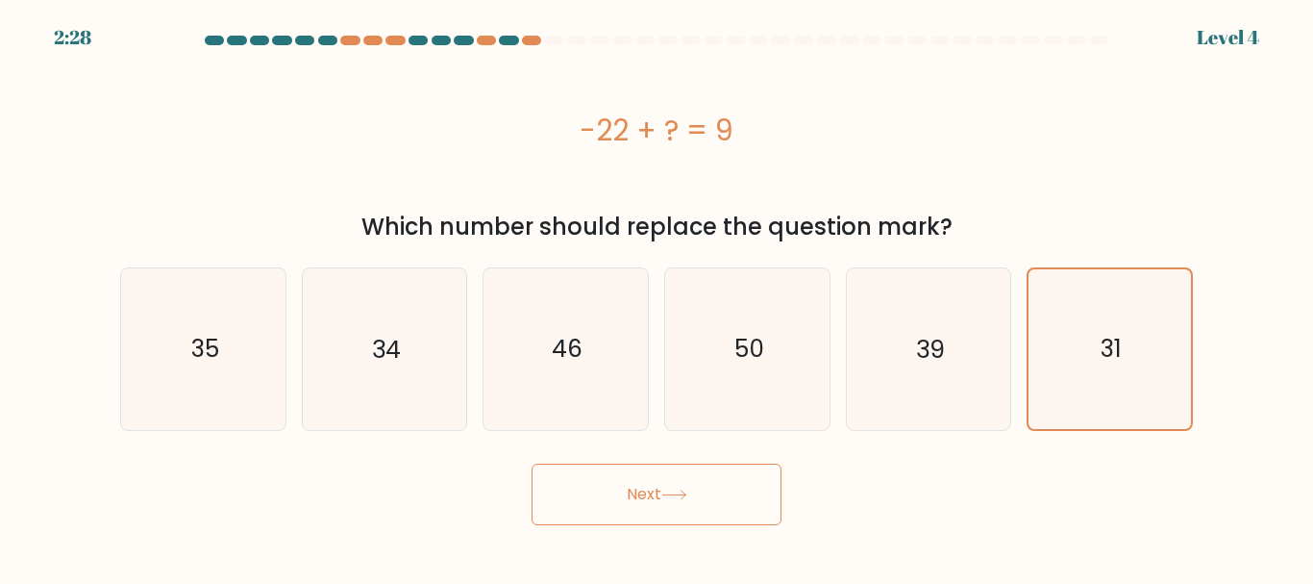
click at [719, 512] on button "Next" at bounding box center [657, 494] width 250 height 62
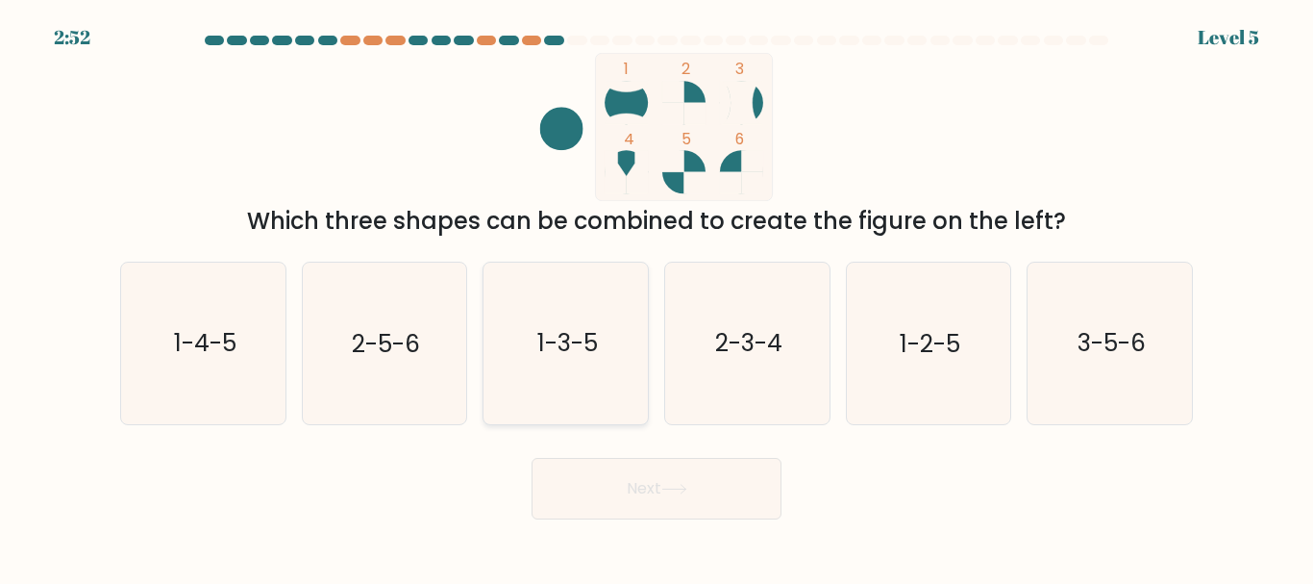
click at [589, 348] on text "1-3-5" at bounding box center [567, 344] width 61 height 34
click at [657, 297] on input "c. 1-3-5" at bounding box center [657, 294] width 1 height 5
radio input "true"
click at [656, 489] on button "Next" at bounding box center [657, 489] width 250 height 62
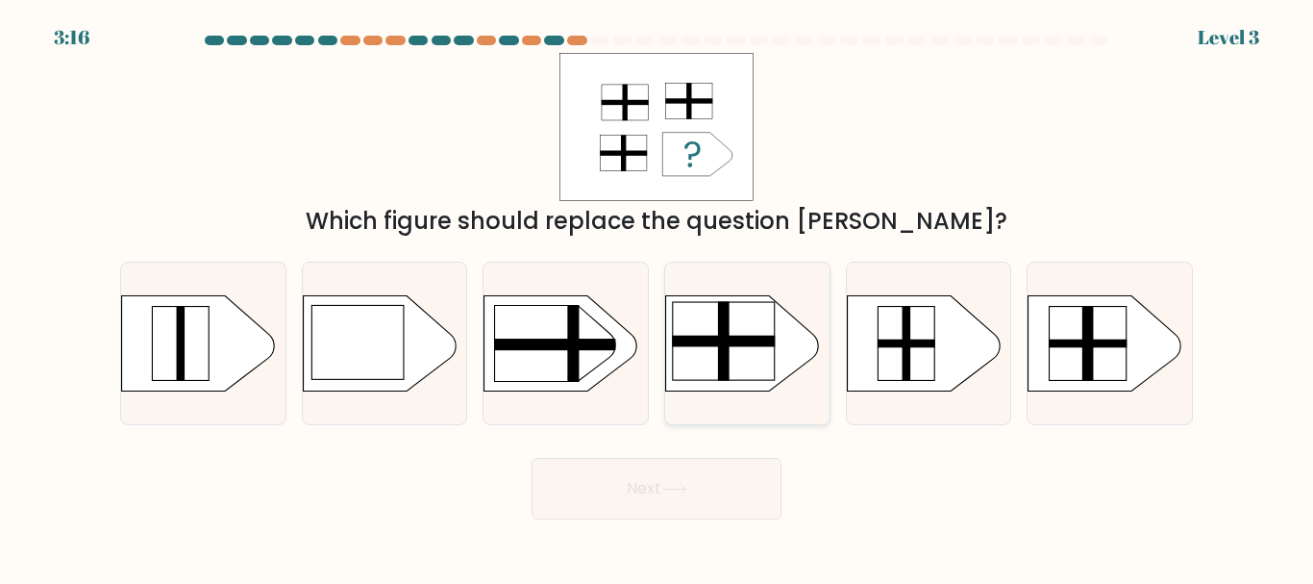
click at [721, 338] on rect at bounding box center [724, 342] width 104 height 12
click at [658, 297] on input "d." at bounding box center [657, 294] width 1 height 5
radio input "true"
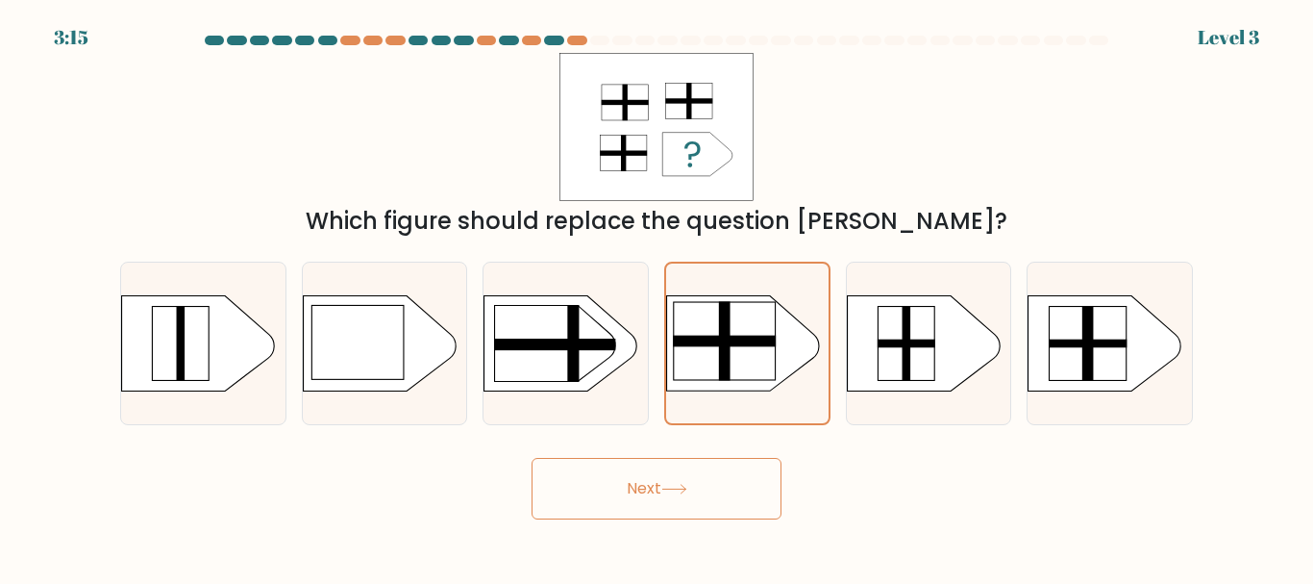
click at [750, 484] on button "Next" at bounding box center [657, 489] width 250 height 62
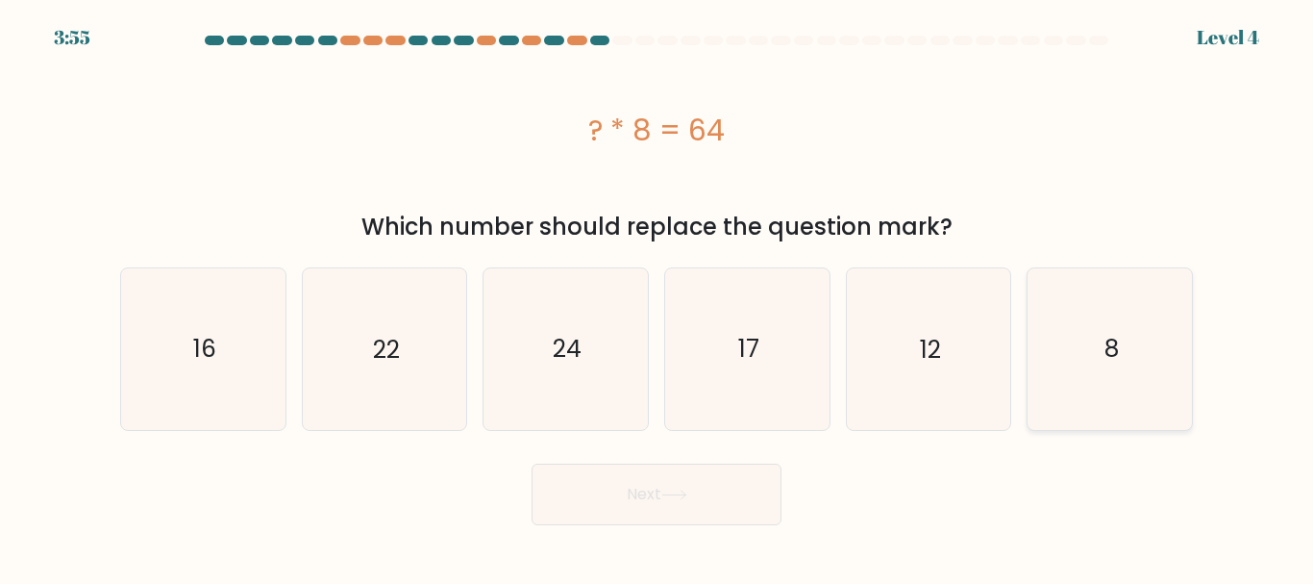
drag, startPoint x: 1098, startPoint y: 359, endPoint x: 1086, endPoint y: 361, distance: 12.6
click at [1098, 358] on icon "8" at bounding box center [1110, 348] width 161 height 161
click at [658, 297] on input "f. 8" at bounding box center [657, 294] width 1 height 5
radio input "true"
click at [685, 513] on button "Next" at bounding box center [657, 494] width 250 height 62
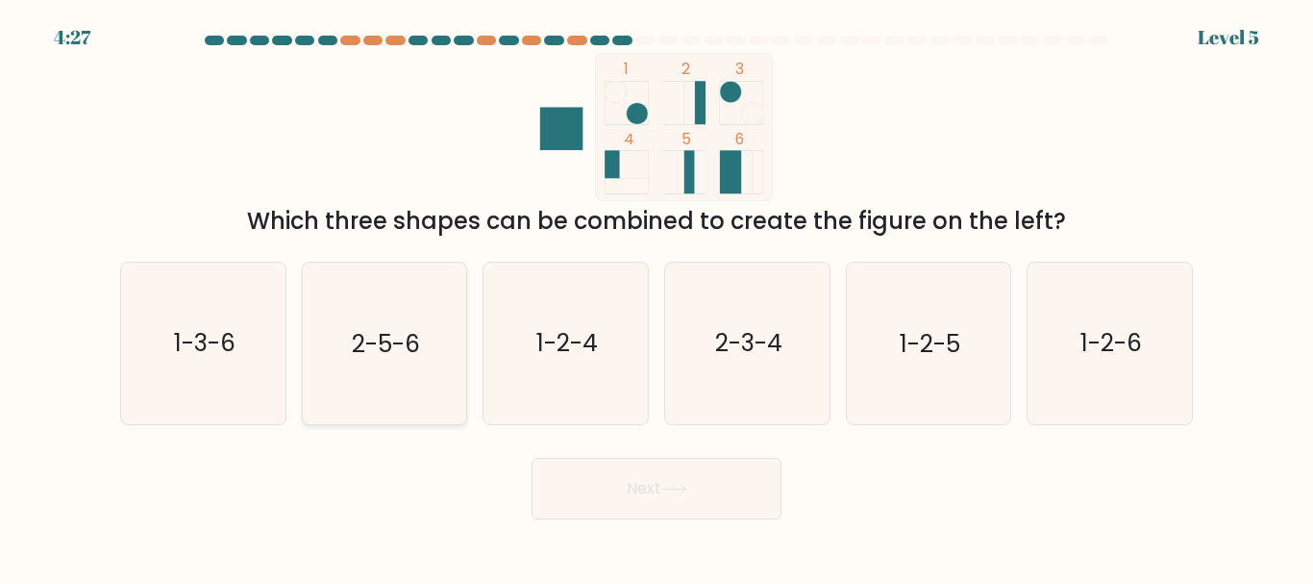
click at [436, 373] on icon "2-5-6" at bounding box center [384, 342] width 161 height 161
click at [657, 297] on input "b. 2-5-6" at bounding box center [657, 294] width 1 height 5
radio input "true"
click at [694, 485] on button "Next" at bounding box center [657, 489] width 250 height 62
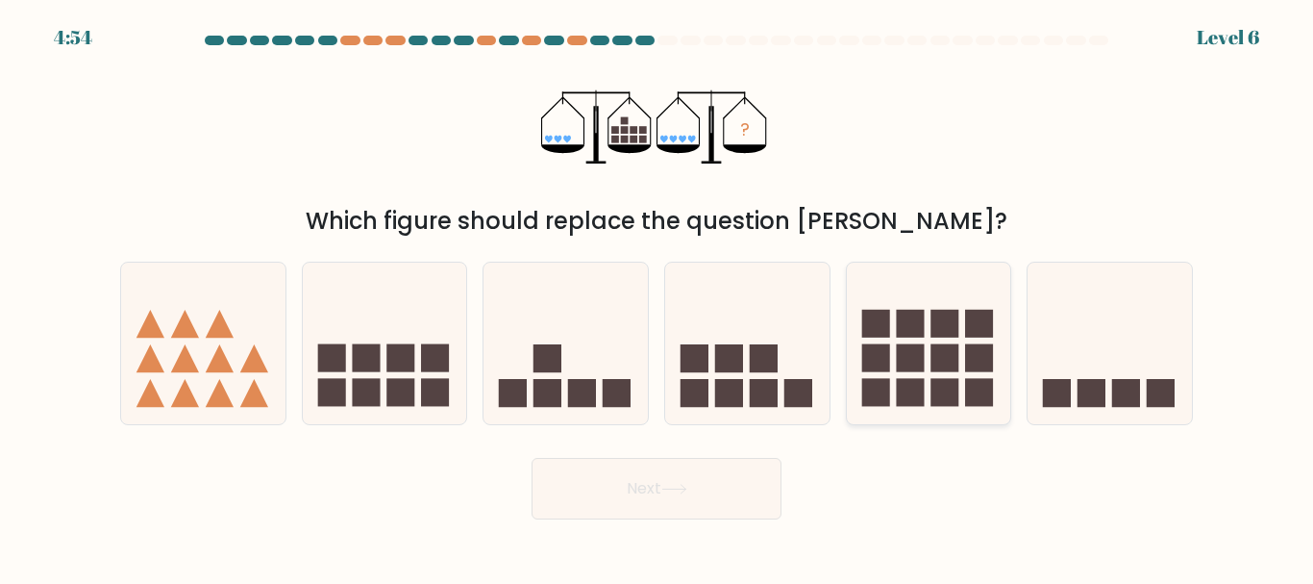
click at [937, 363] on rect at bounding box center [945, 358] width 28 height 28
click at [658, 297] on input "e." at bounding box center [657, 294] width 1 height 5
radio input "true"
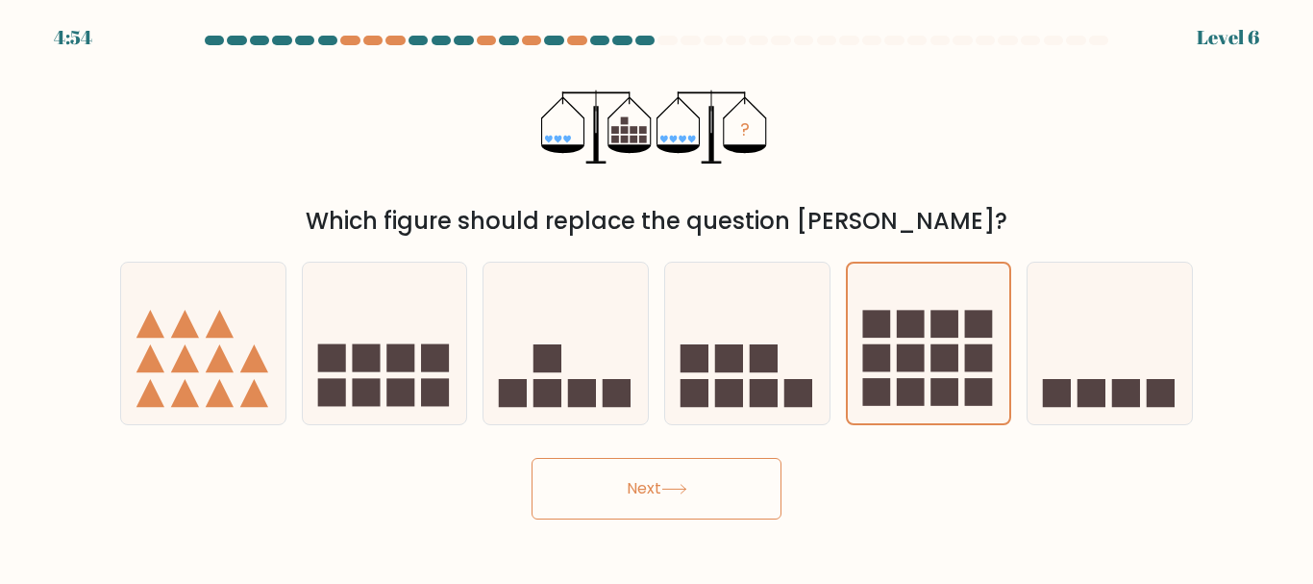
click at [701, 505] on button "Next" at bounding box center [657, 489] width 250 height 62
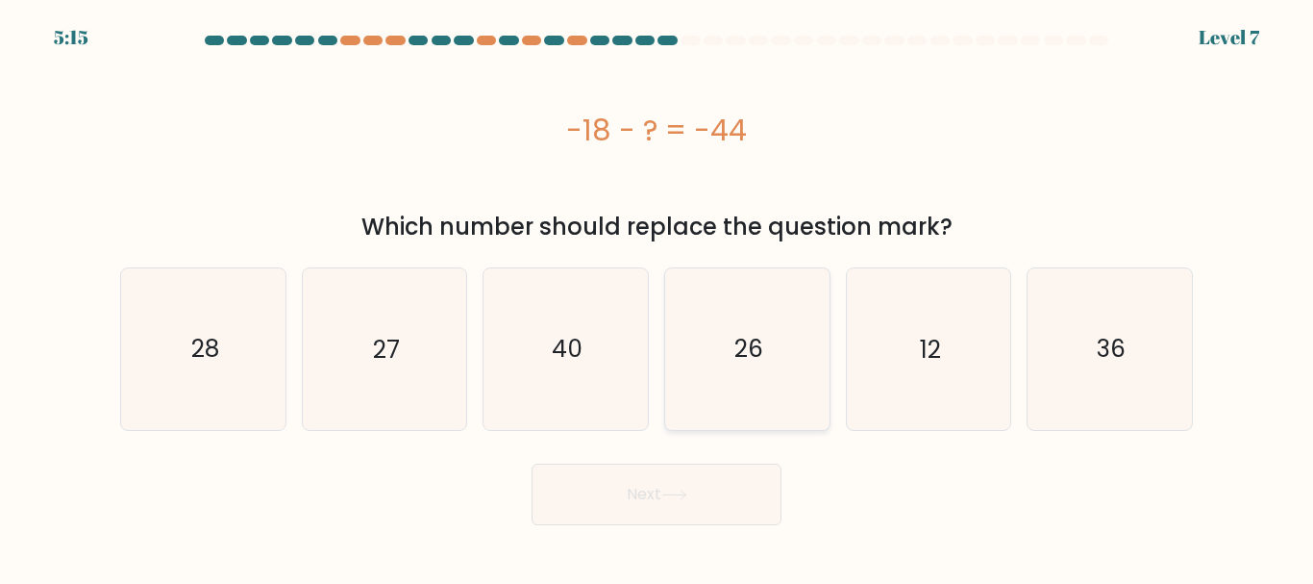
click at [789, 311] on icon "26" at bounding box center [747, 348] width 161 height 161
click at [658, 297] on input "d. 26" at bounding box center [657, 294] width 1 height 5
radio input "true"
click at [731, 502] on button "Next" at bounding box center [657, 494] width 250 height 62
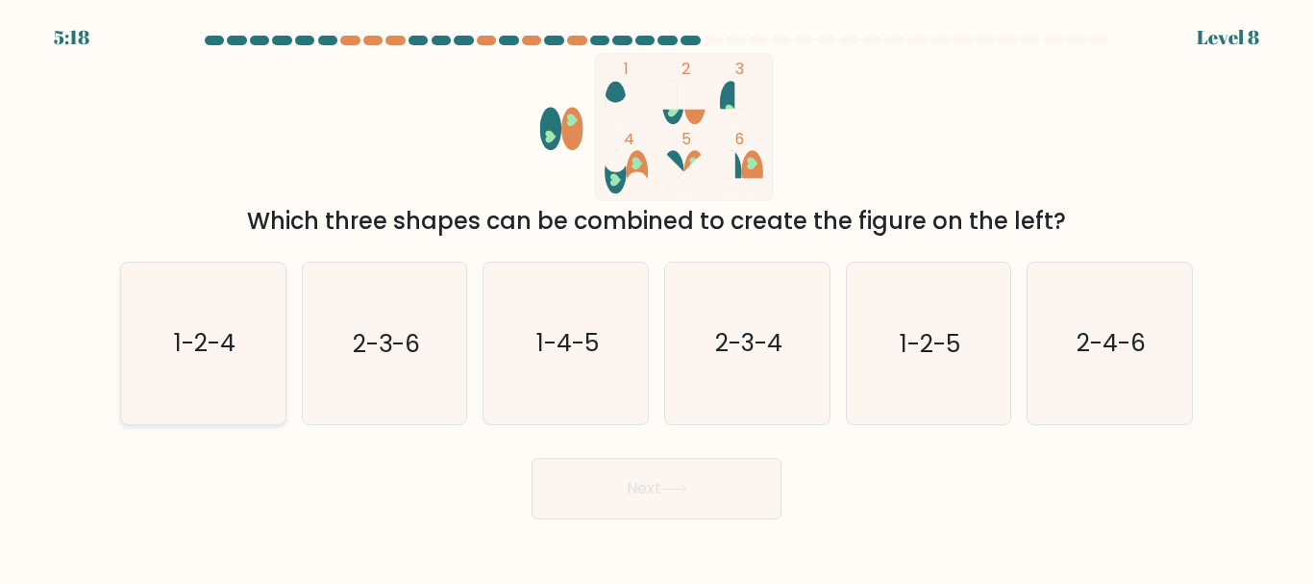
click at [213, 339] on text "1-2-4" at bounding box center [205, 344] width 62 height 34
click at [657, 297] on input "a. 1-2-4" at bounding box center [657, 294] width 1 height 5
radio input "true"
click at [691, 481] on button "Next" at bounding box center [657, 489] width 250 height 62
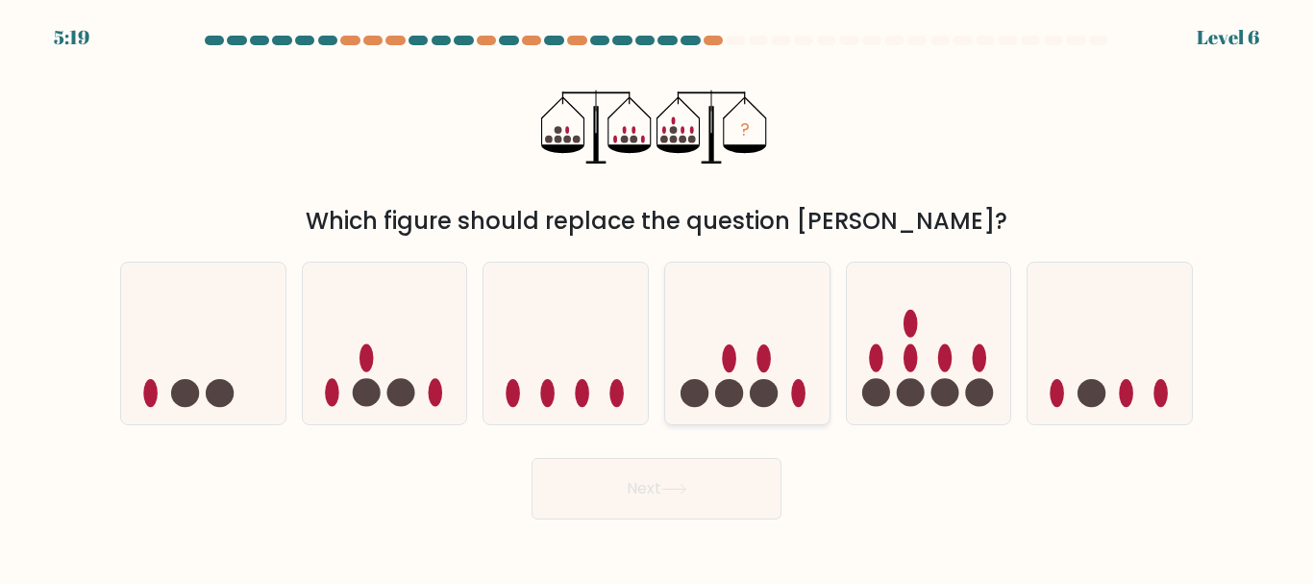
click at [775, 312] on icon at bounding box center [747, 343] width 164 height 136
click at [658, 297] on input "d." at bounding box center [657, 294] width 1 height 5
radio input "true"
click at [694, 502] on button "Next" at bounding box center [657, 489] width 250 height 62
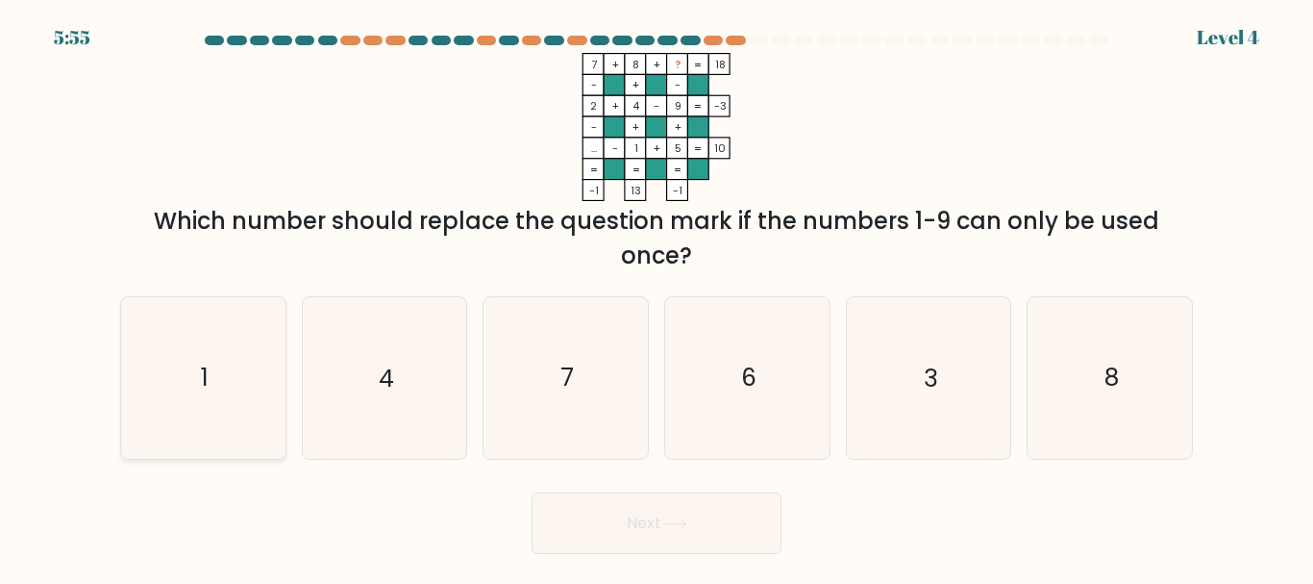
click at [180, 337] on icon "1" at bounding box center [203, 377] width 161 height 161
click at [657, 297] on input "a. 1" at bounding box center [657, 294] width 1 height 5
radio input "true"
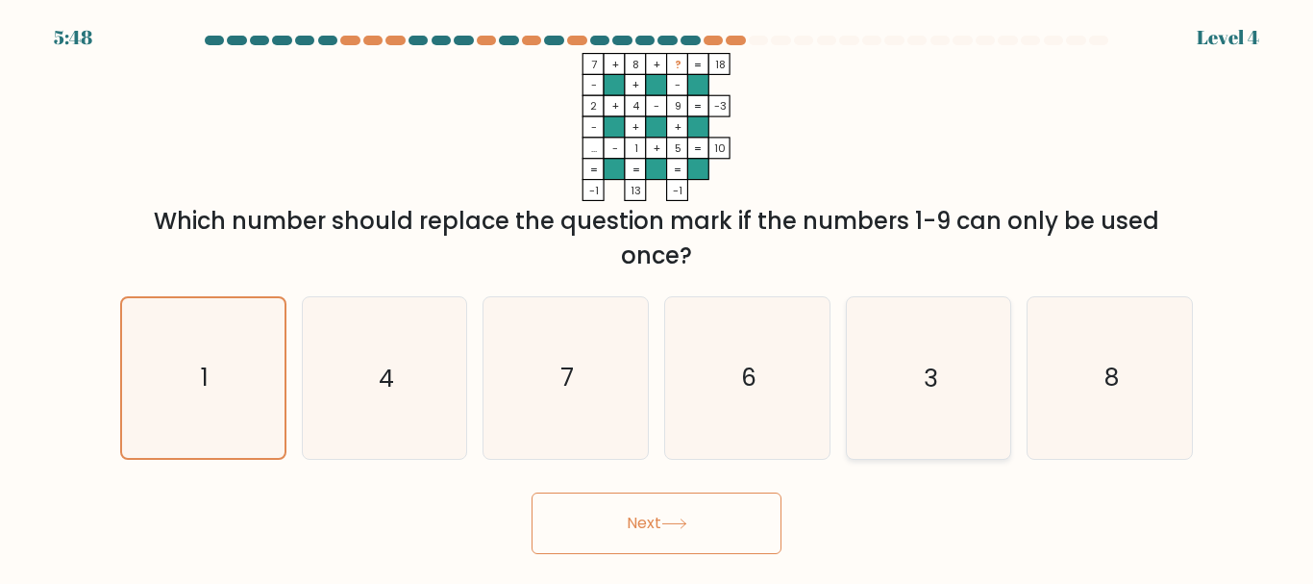
click at [951, 388] on icon "3" at bounding box center [928, 377] width 161 height 161
click at [658, 297] on input "e. 3" at bounding box center [657, 294] width 1 height 5
radio input "true"
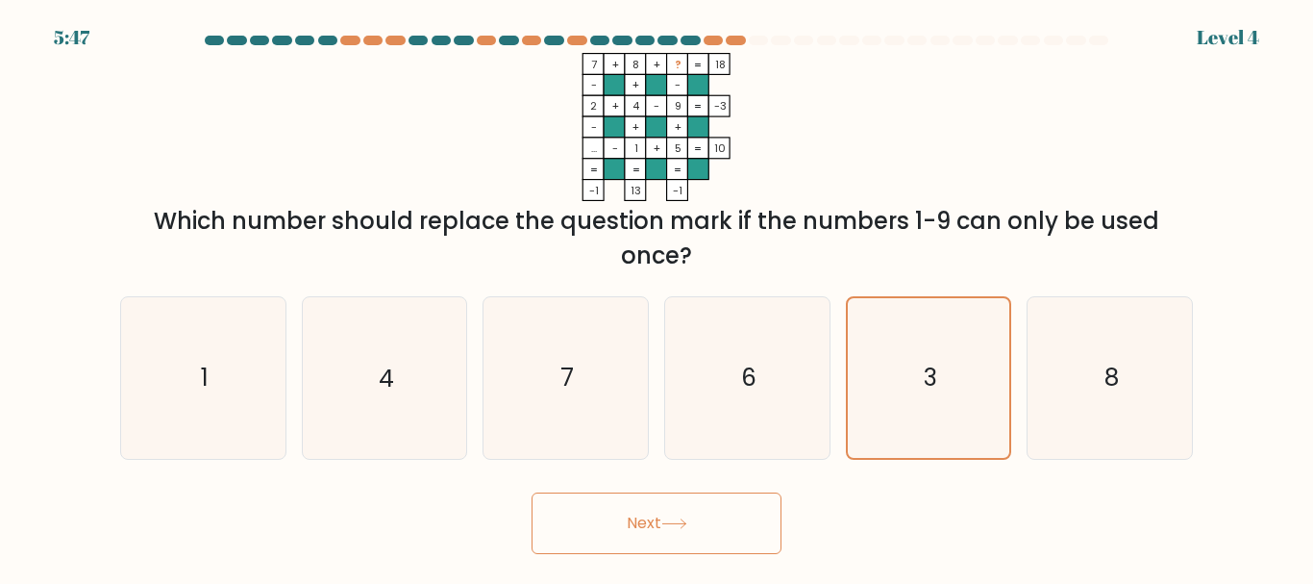
click at [762, 523] on button "Next" at bounding box center [657, 523] width 250 height 62
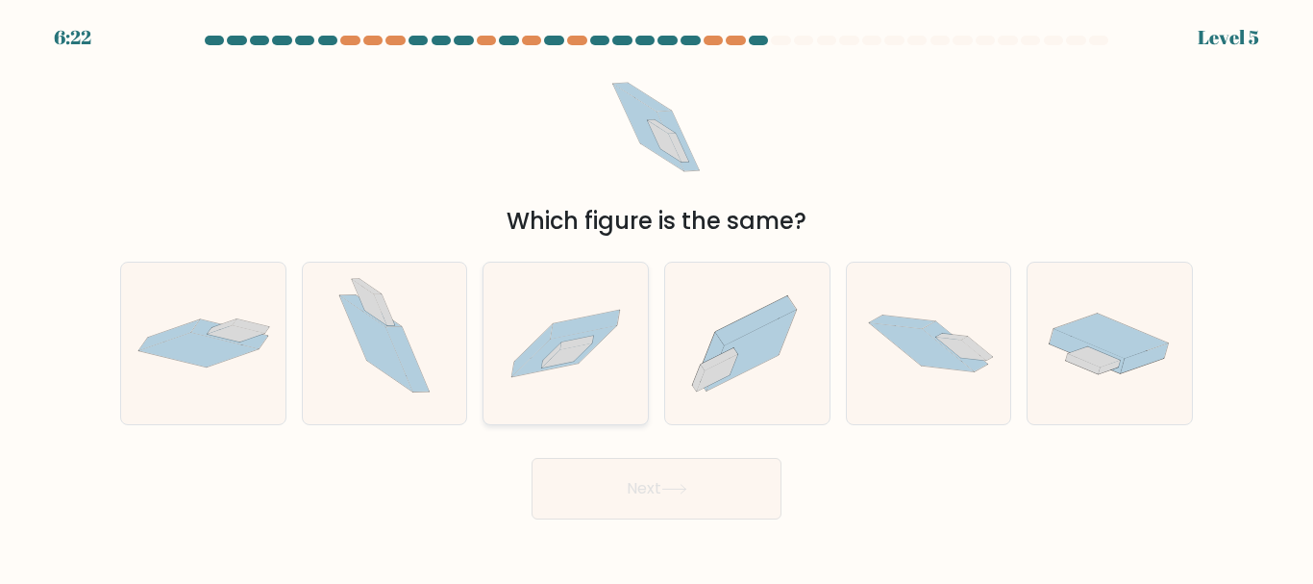
click at [600, 363] on icon at bounding box center [566, 343] width 164 height 112
click at [657, 297] on input "c." at bounding box center [657, 294] width 1 height 5
radio input "true"
click at [661, 487] on button "Next" at bounding box center [657, 489] width 250 height 62
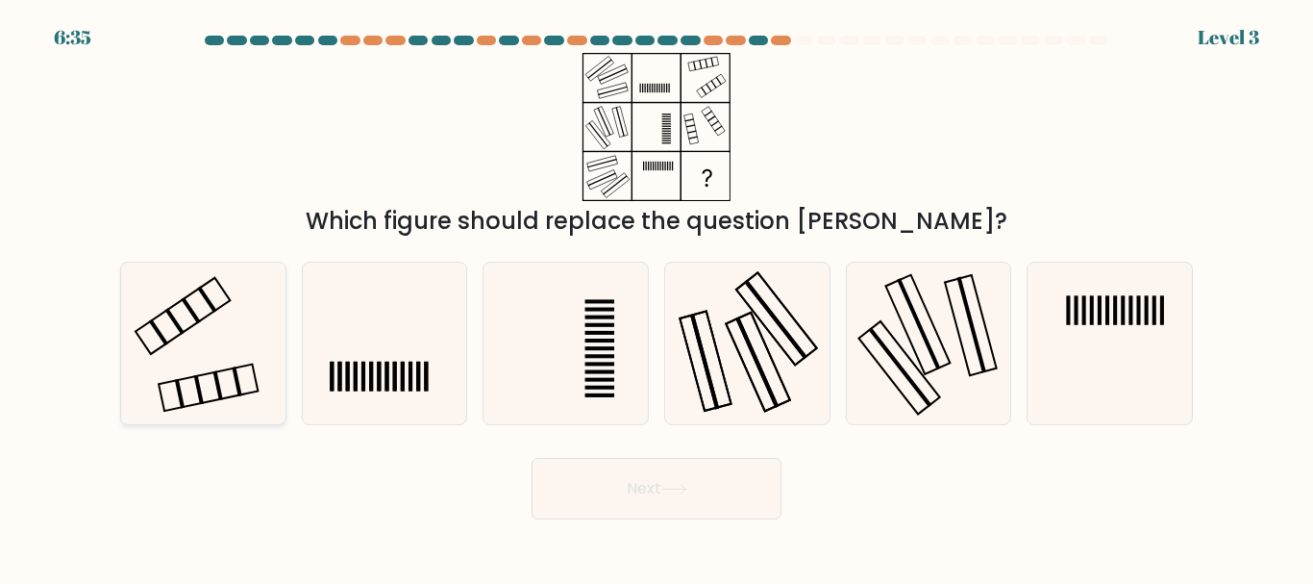
click at [202, 349] on icon at bounding box center [203, 342] width 161 height 161
click at [657, 297] on input "a." at bounding box center [657, 294] width 1 height 5
radio input "true"
click at [677, 492] on icon at bounding box center [675, 489] width 26 height 11
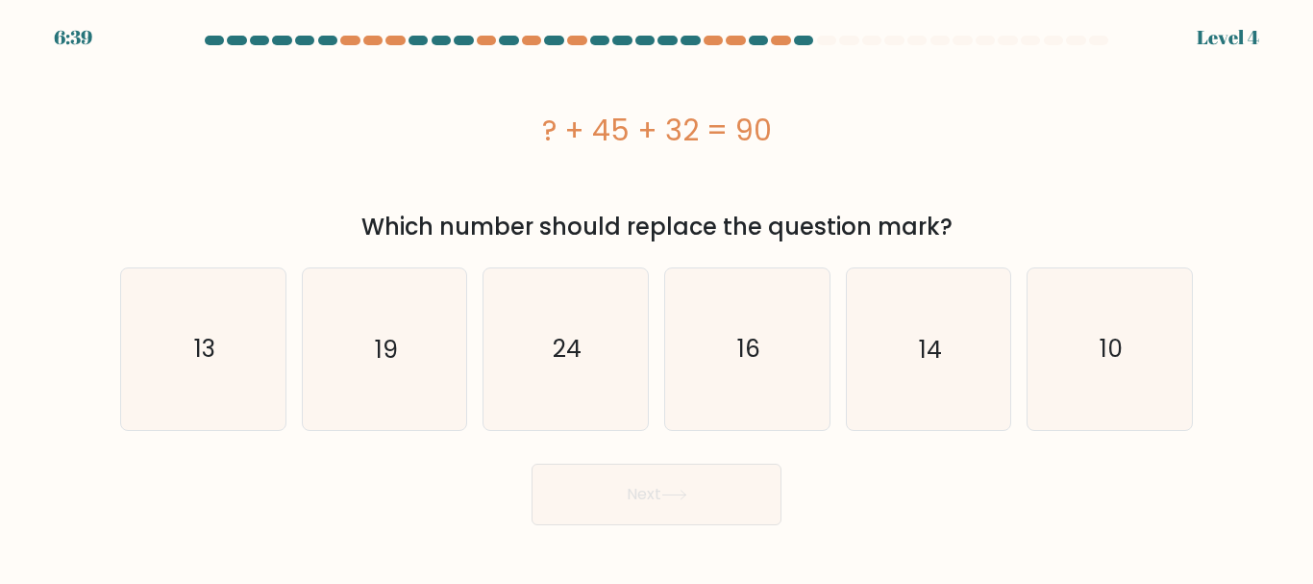
drag, startPoint x: 250, startPoint y: 305, endPoint x: 483, endPoint y: 470, distance: 285.5
click at [250, 307] on icon "13" at bounding box center [203, 348] width 161 height 161
click at [657, 297] on input "a. 13" at bounding box center [657, 294] width 1 height 5
radio input "true"
click at [613, 492] on button "Next" at bounding box center [657, 494] width 250 height 62
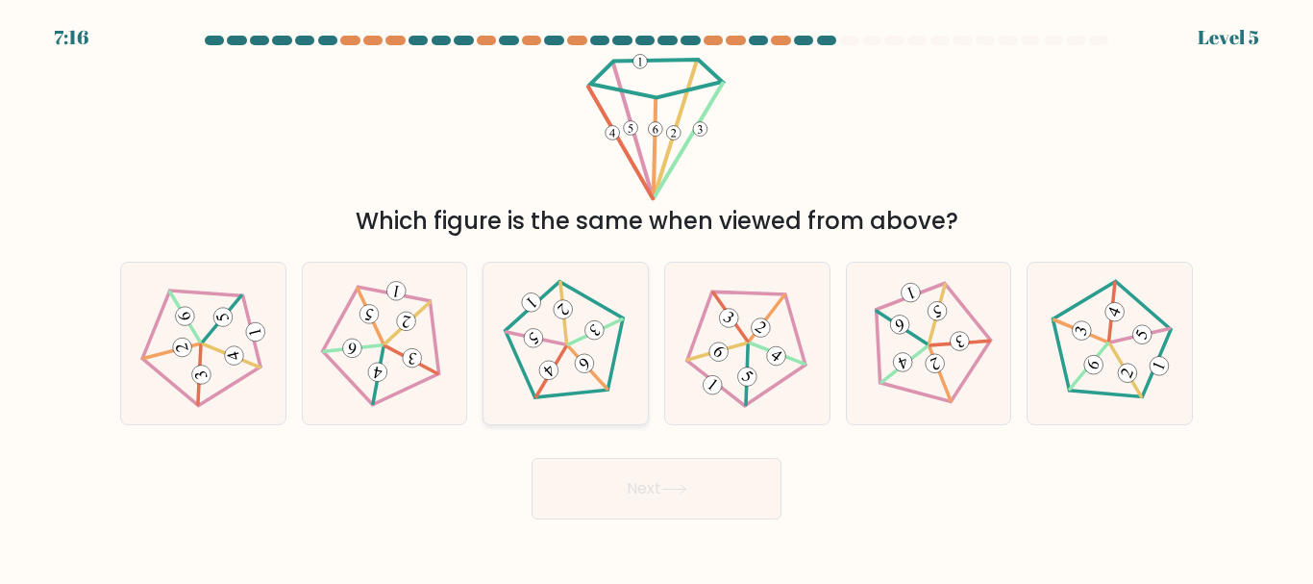
click at [553, 390] on icon at bounding box center [566, 343] width 129 height 129
click at [657, 297] on input "c." at bounding box center [657, 294] width 1 height 5
radio input "true"
click at [667, 496] on button "Next" at bounding box center [657, 489] width 250 height 62
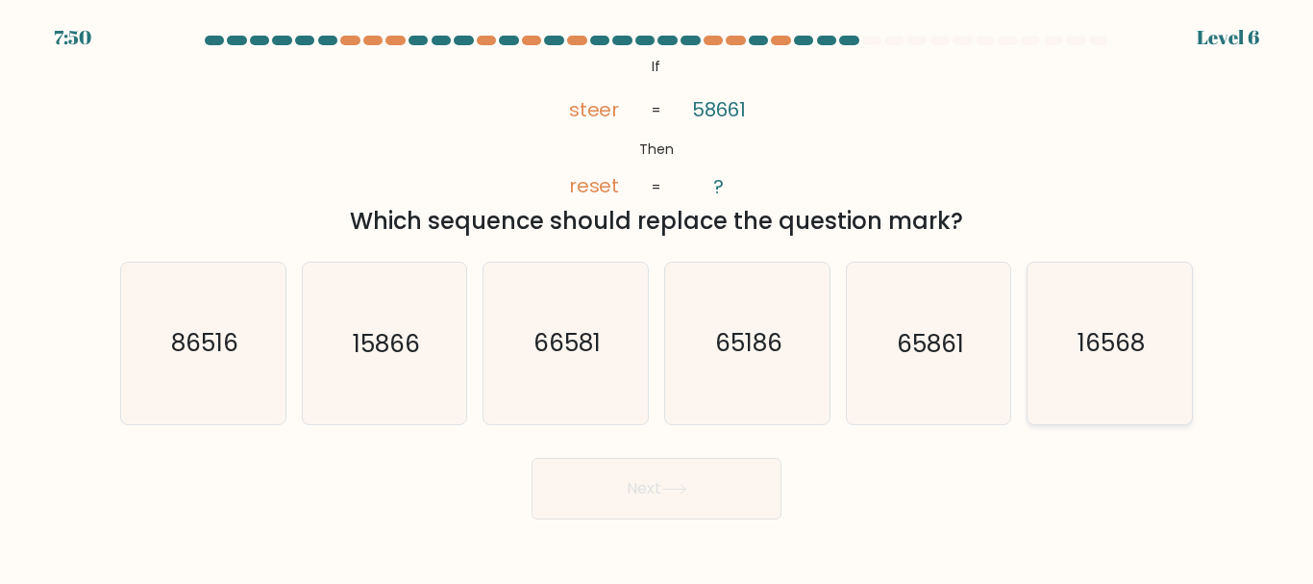
click at [1080, 336] on text "16568" at bounding box center [1111, 344] width 67 height 34
click at [658, 297] on input "f. 16568" at bounding box center [657, 294] width 1 height 5
radio input "true"
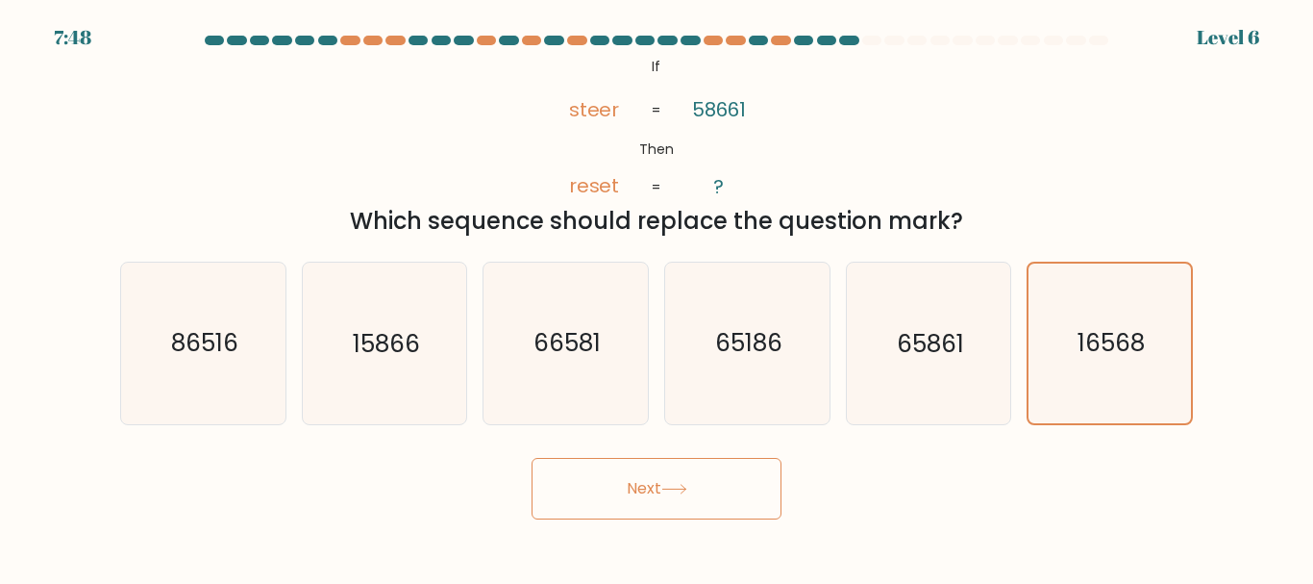
click at [599, 511] on button "Next" at bounding box center [657, 489] width 250 height 62
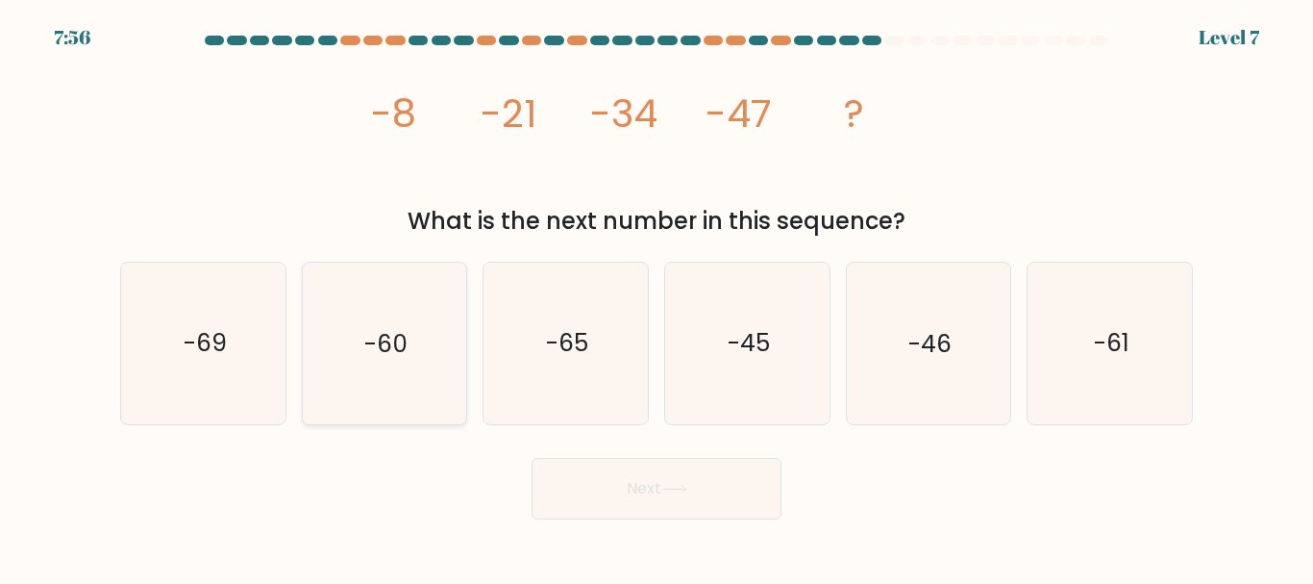
click at [376, 313] on icon "-60" at bounding box center [384, 342] width 161 height 161
click at [657, 297] on input "b. -60" at bounding box center [657, 294] width 1 height 5
radio input "true"
click at [721, 460] on button "Next" at bounding box center [657, 489] width 250 height 62
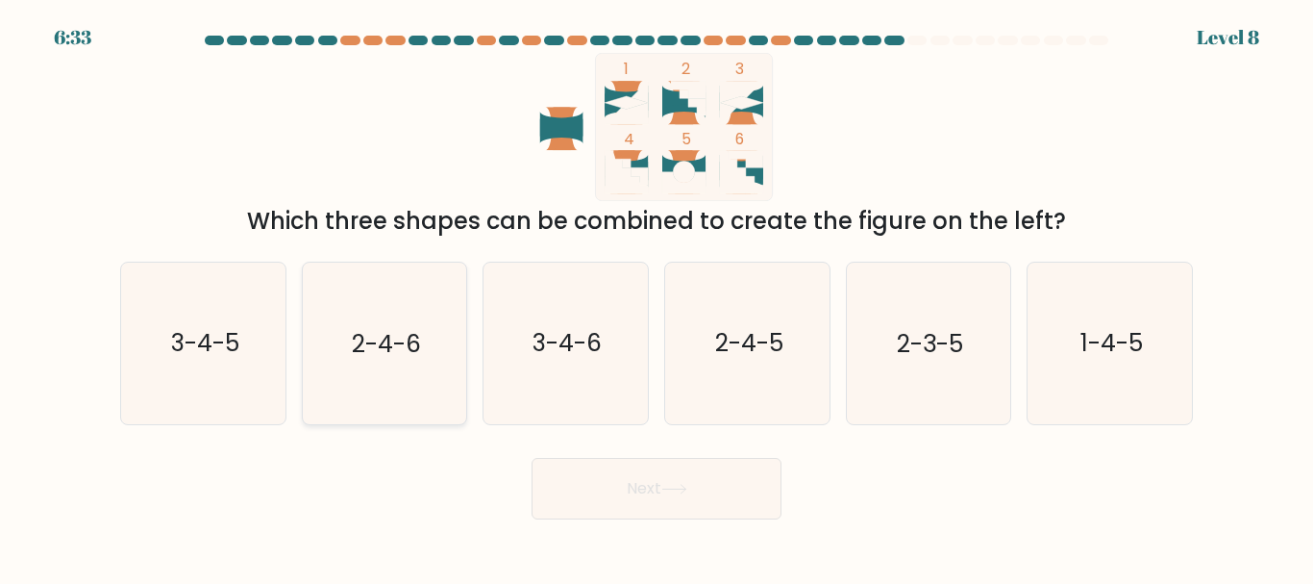
click at [391, 372] on icon "2-4-6" at bounding box center [384, 342] width 161 height 161
click at [657, 297] on input "b. 2-4-6" at bounding box center [657, 294] width 1 height 5
radio input "true"
click at [611, 494] on button "Next" at bounding box center [657, 489] width 250 height 62
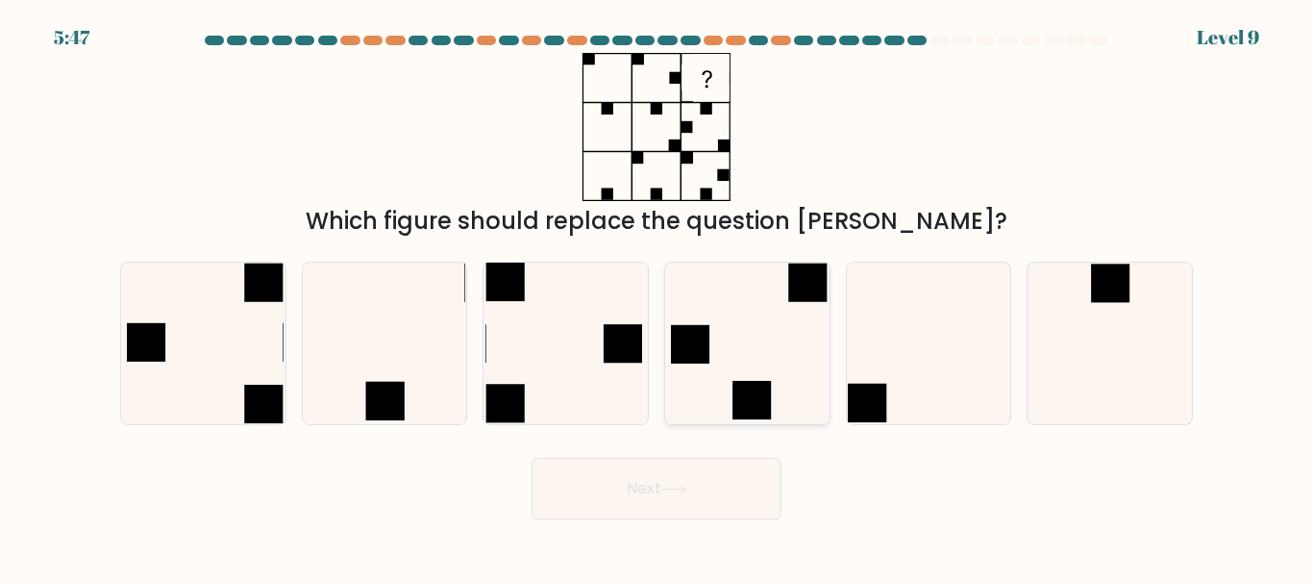
click at [758, 389] on rect at bounding box center [752, 401] width 38 height 38
click at [658, 297] on input "d." at bounding box center [657, 294] width 1 height 5
radio input "true"
click at [910, 346] on icon at bounding box center [928, 342] width 161 height 161
click at [658, 297] on input "e." at bounding box center [657, 294] width 1 height 5
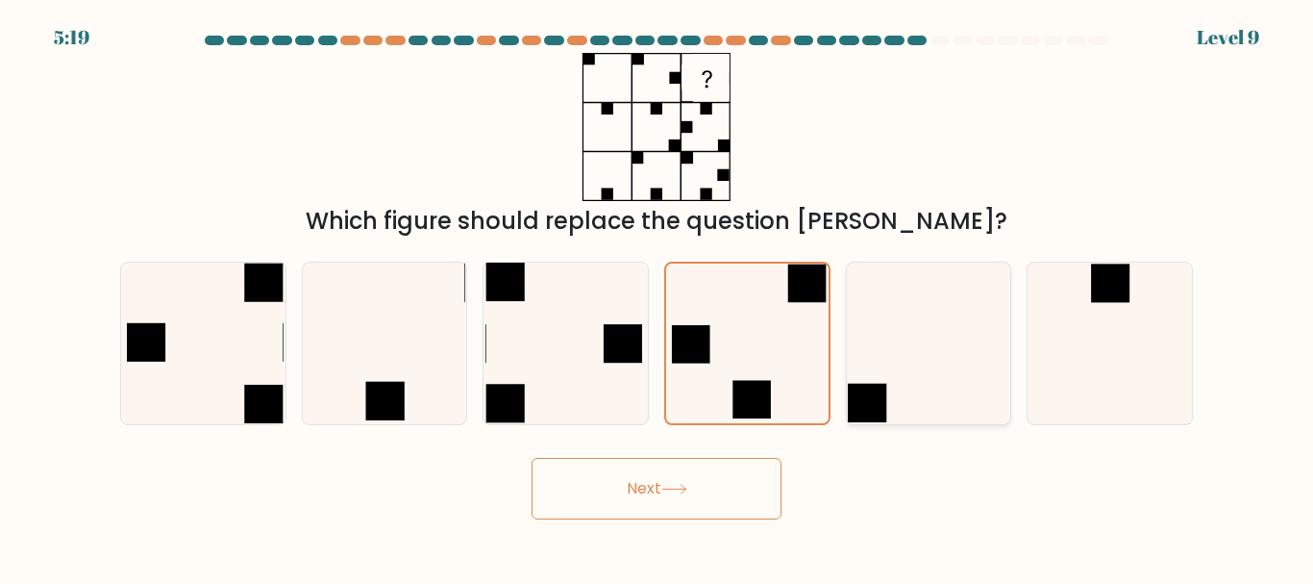
radio input "true"
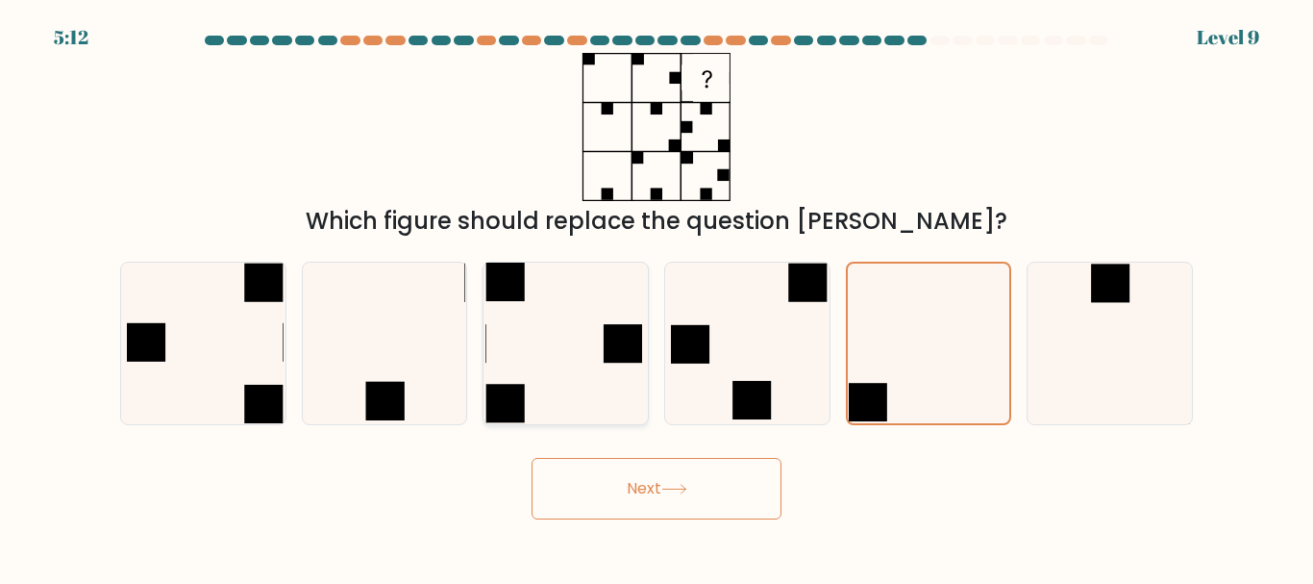
click at [548, 351] on icon at bounding box center [566, 342] width 161 height 161
click at [657, 297] on input "c." at bounding box center [657, 294] width 1 height 5
radio input "true"
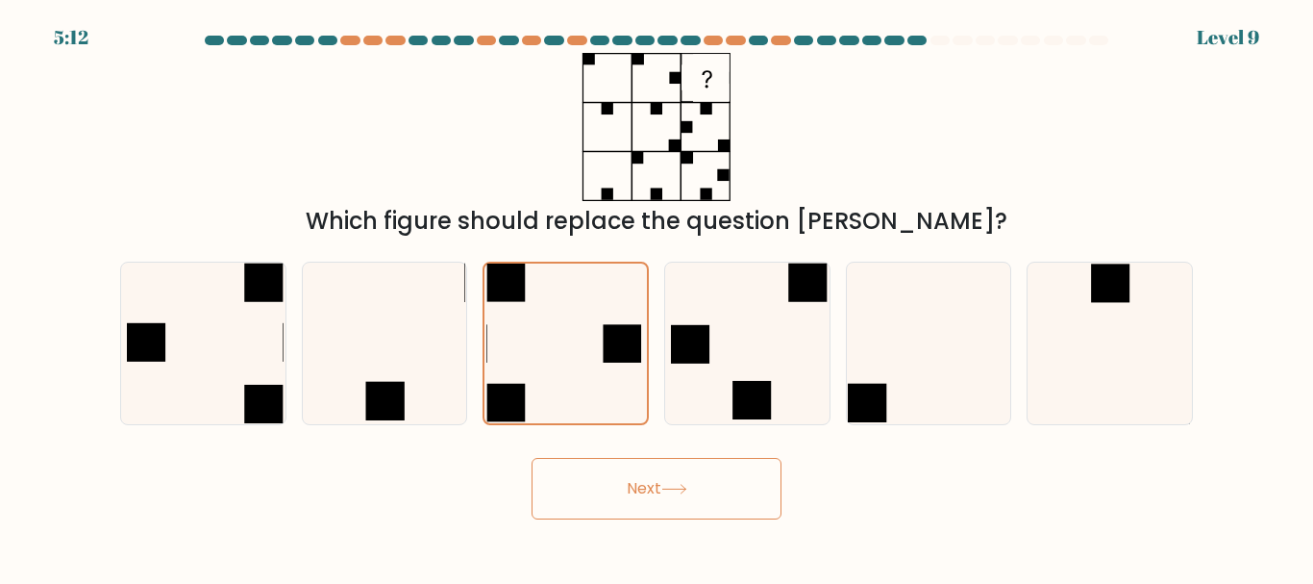
click at [622, 493] on button "Next" at bounding box center [657, 489] width 250 height 62
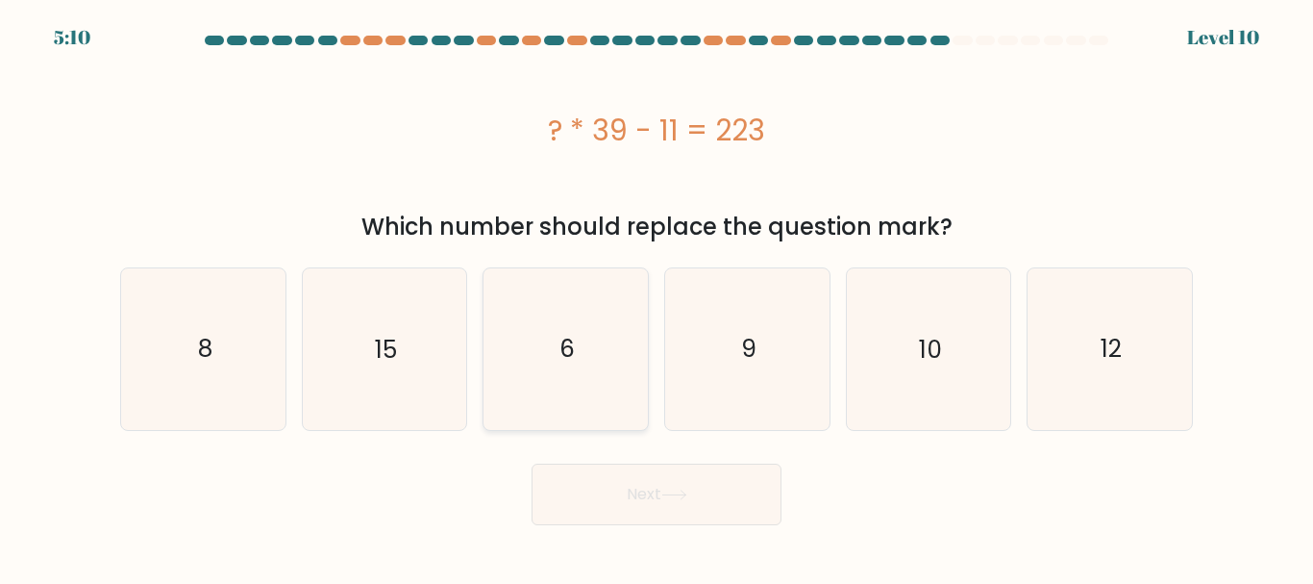
click at [597, 369] on icon "6" at bounding box center [566, 348] width 161 height 161
click at [657, 297] on input "c. 6" at bounding box center [657, 294] width 1 height 5
radio input "true"
click at [762, 506] on button "Next" at bounding box center [657, 494] width 250 height 62
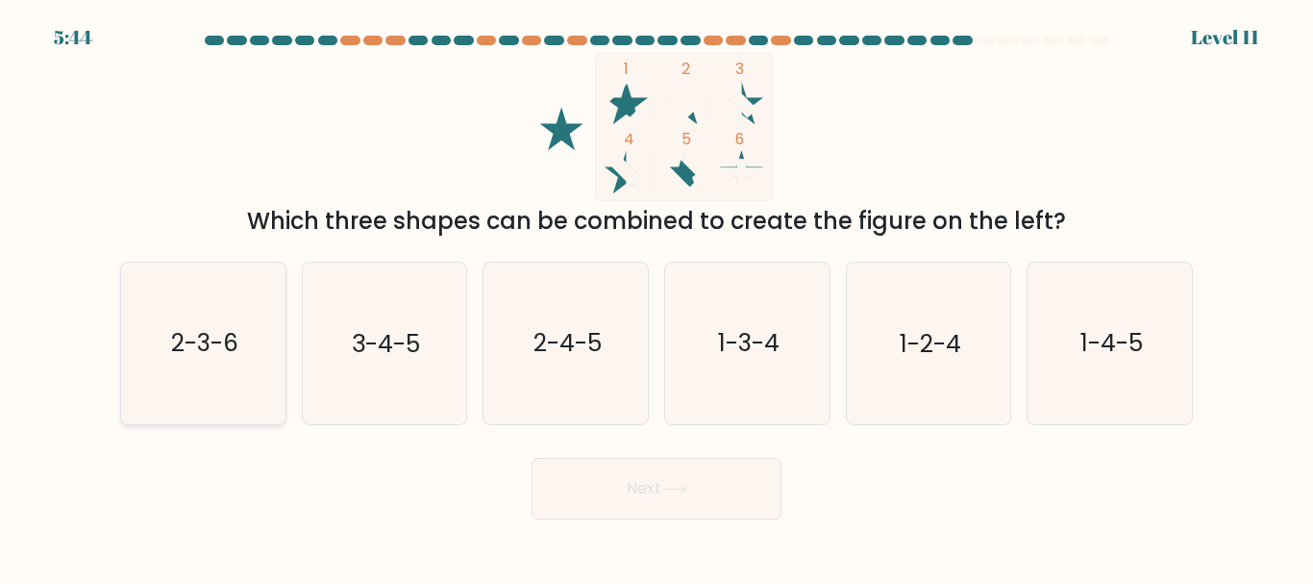
click at [282, 403] on icon "2-3-6" at bounding box center [203, 342] width 161 height 161
click at [657, 297] on input "a. 2-3-6" at bounding box center [657, 294] width 1 height 5
radio input "true"
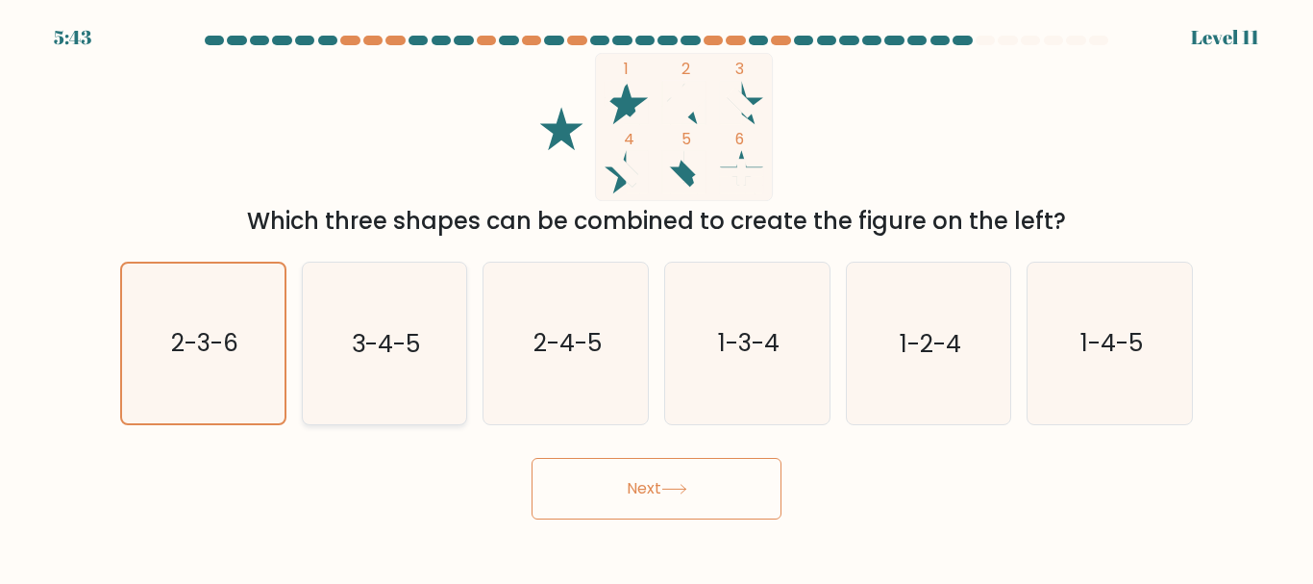
click at [381, 397] on icon "3-4-5" at bounding box center [384, 342] width 161 height 161
click at [657, 297] on input "b. 3-4-5" at bounding box center [657, 294] width 1 height 5
radio input "true"
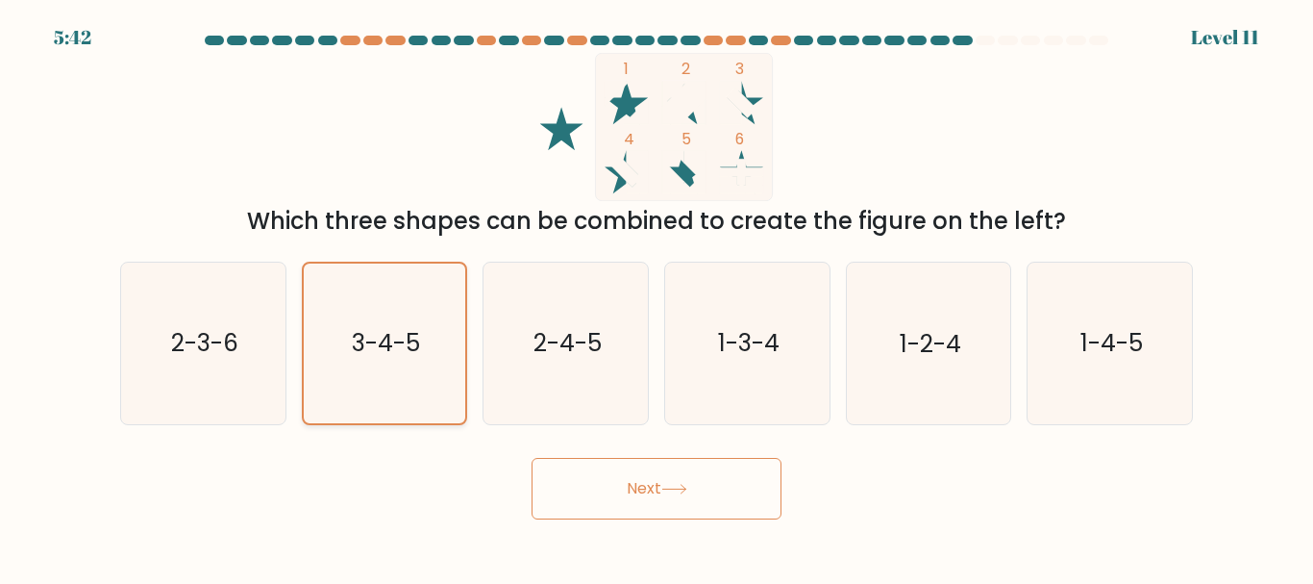
drag, startPoint x: 321, startPoint y: 335, endPoint x: 369, endPoint y: 354, distance: 51.8
click at [325, 339] on icon "3-4-5" at bounding box center [384, 342] width 159 height 159
click at [657, 297] on input "b. 3-4-5" at bounding box center [657, 294] width 1 height 5
click at [394, 347] on text "3-4-5" at bounding box center [386, 343] width 68 height 34
click at [657, 297] on input "b. 3-4-5" at bounding box center [657, 294] width 1 height 5
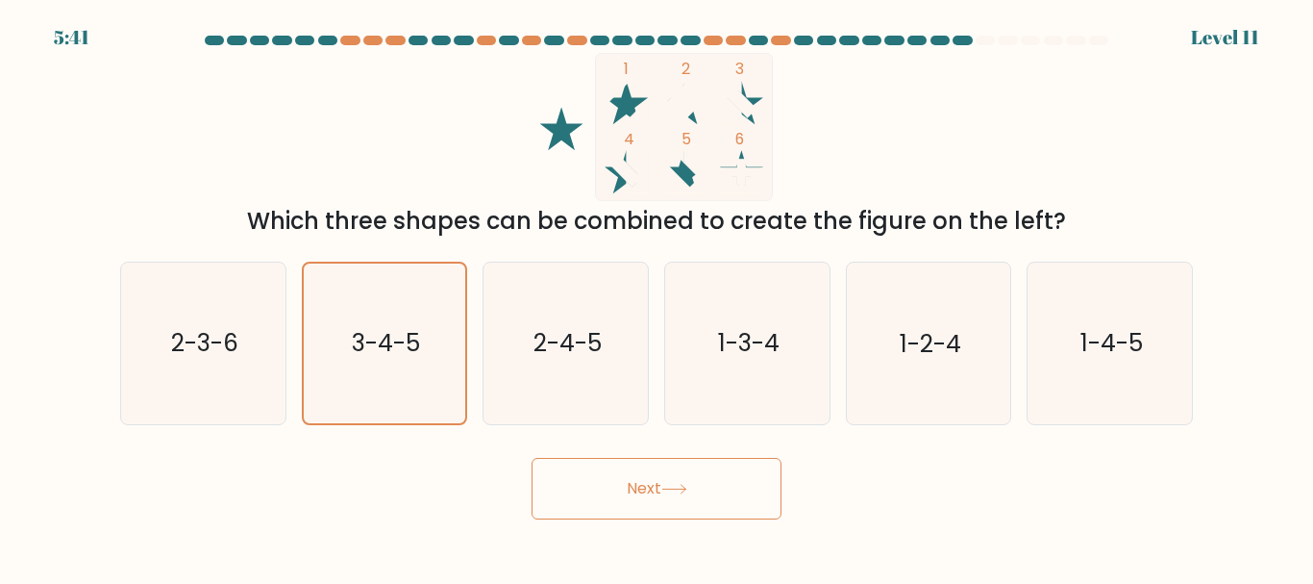
click at [632, 489] on button "Next" at bounding box center [657, 489] width 250 height 62
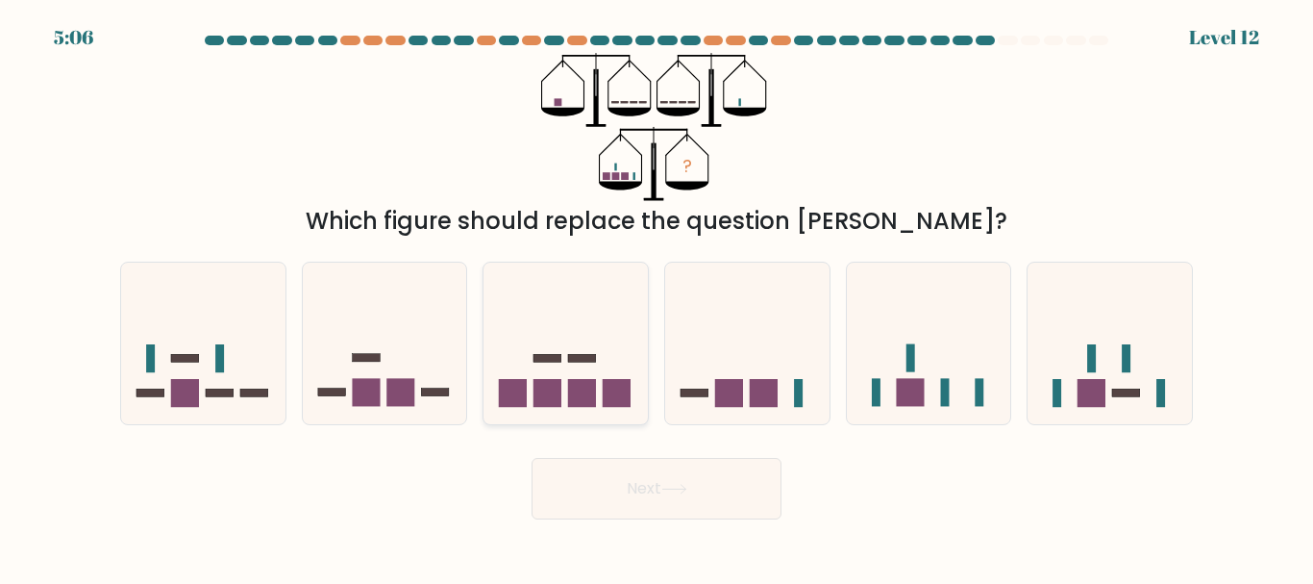
click at [589, 408] on icon at bounding box center [566, 343] width 164 height 136
click at [657, 297] on input "c." at bounding box center [657, 294] width 1 height 5
radio input "true"
click at [672, 496] on button "Next" at bounding box center [657, 489] width 250 height 62
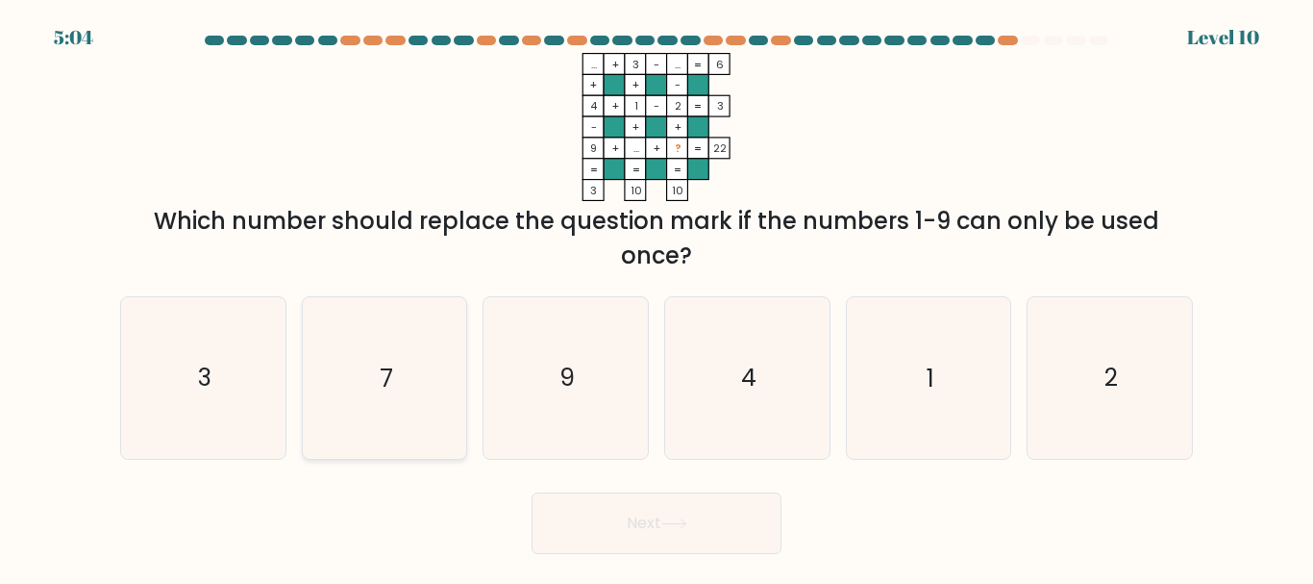
click at [396, 403] on icon "7" at bounding box center [384, 377] width 161 height 161
click at [657, 297] on input "b. 7" at bounding box center [657, 294] width 1 height 5
radio input "true"
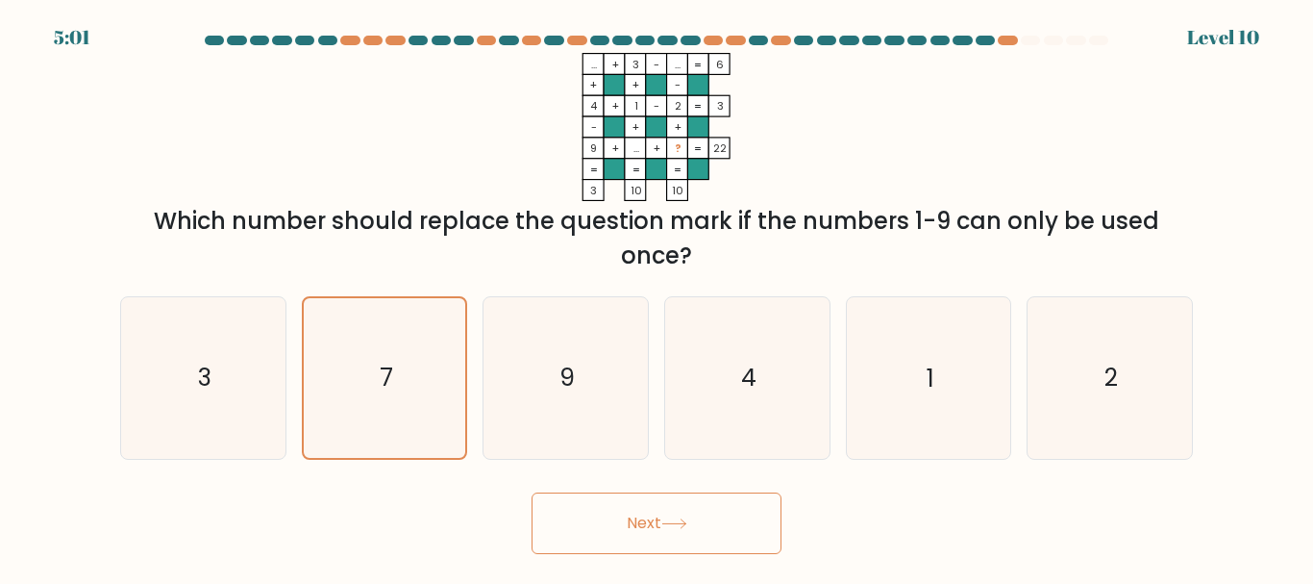
click at [660, 535] on button "Next" at bounding box center [657, 523] width 250 height 62
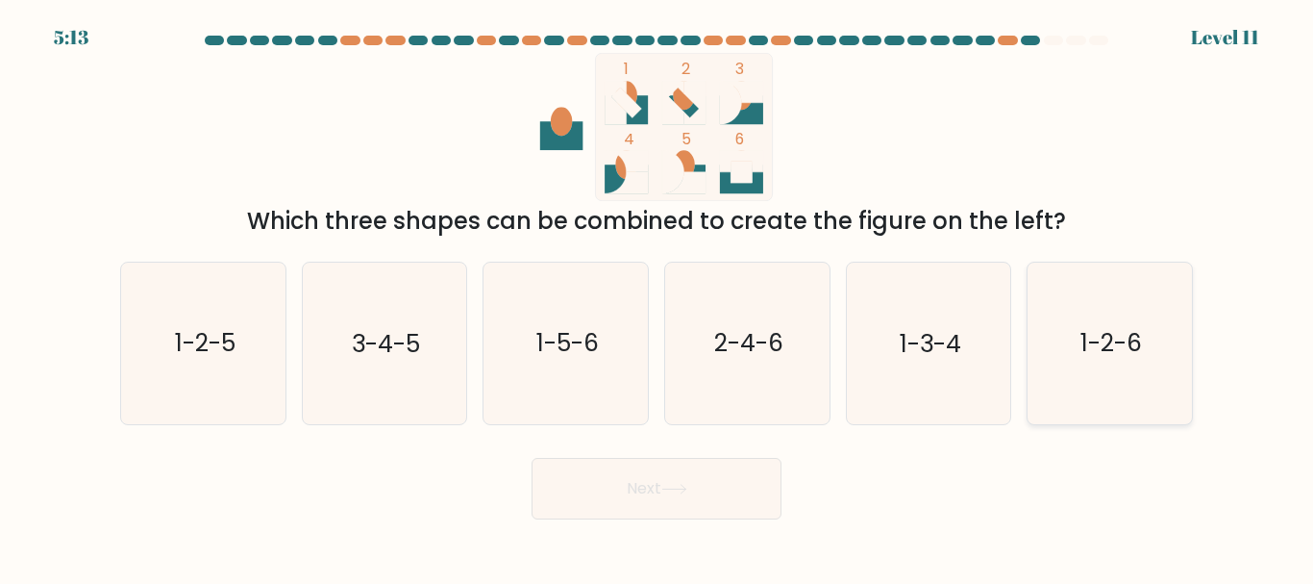
click at [1171, 360] on icon "1-2-6" at bounding box center [1110, 342] width 161 height 161
click at [658, 297] on input "f. 1-2-6" at bounding box center [657, 294] width 1 height 5
radio input "true"
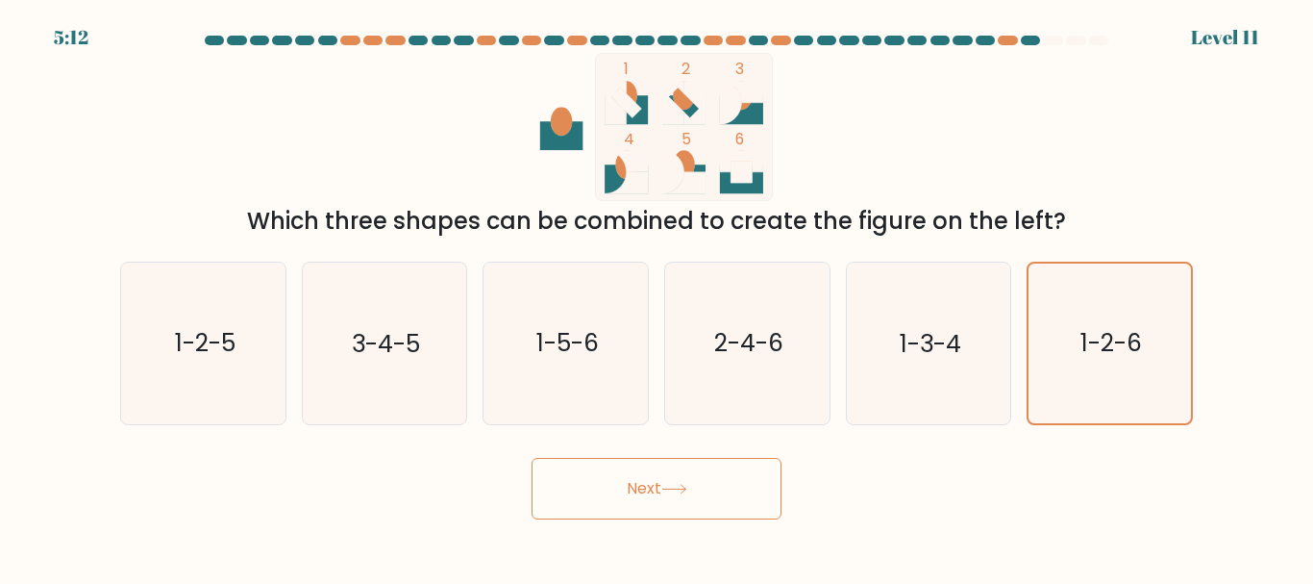
click at [717, 486] on button "Next" at bounding box center [657, 489] width 250 height 62
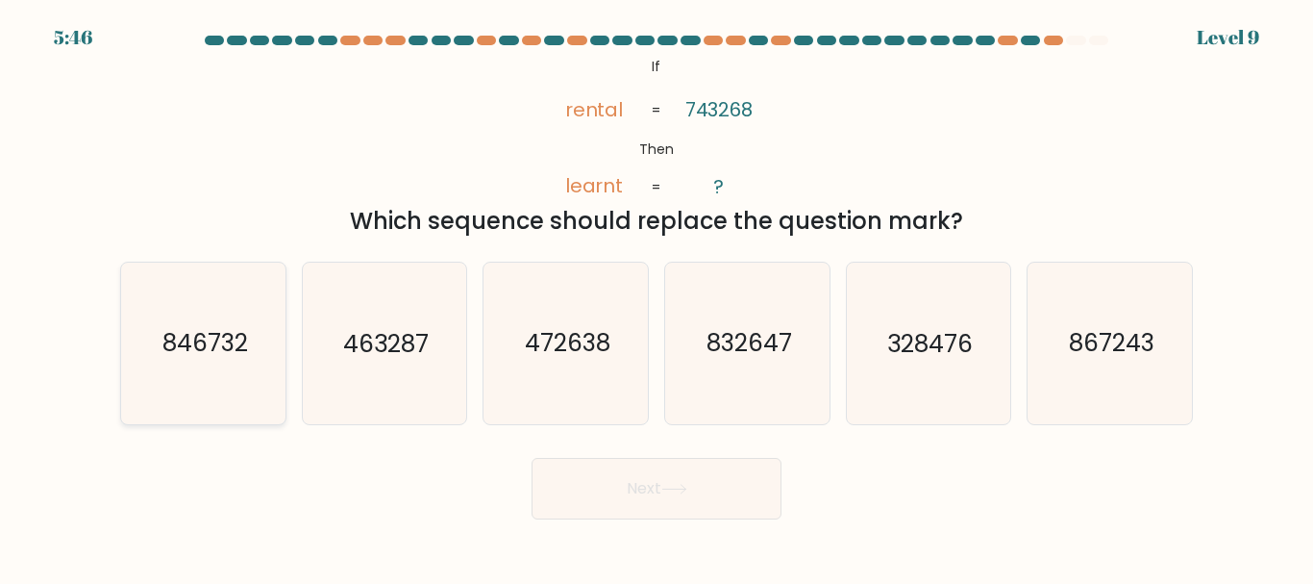
click at [224, 342] on text "846732" at bounding box center [205, 344] width 86 height 34
click at [657, 297] on input "a. 846732" at bounding box center [657, 294] width 1 height 5
radio input "true"
click at [657, 498] on button "Next" at bounding box center [657, 489] width 250 height 62
click at [512, 396] on icon "472638" at bounding box center [566, 342] width 161 height 161
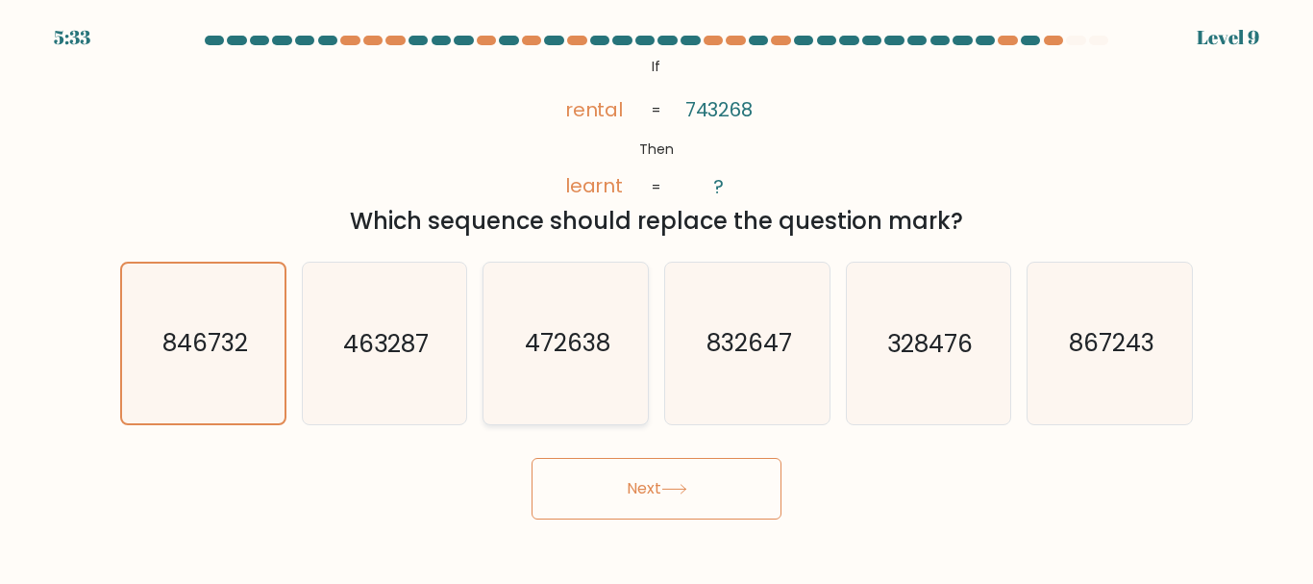
click at [657, 297] on input "c. 472638" at bounding box center [657, 294] width 1 height 5
radio input "true"
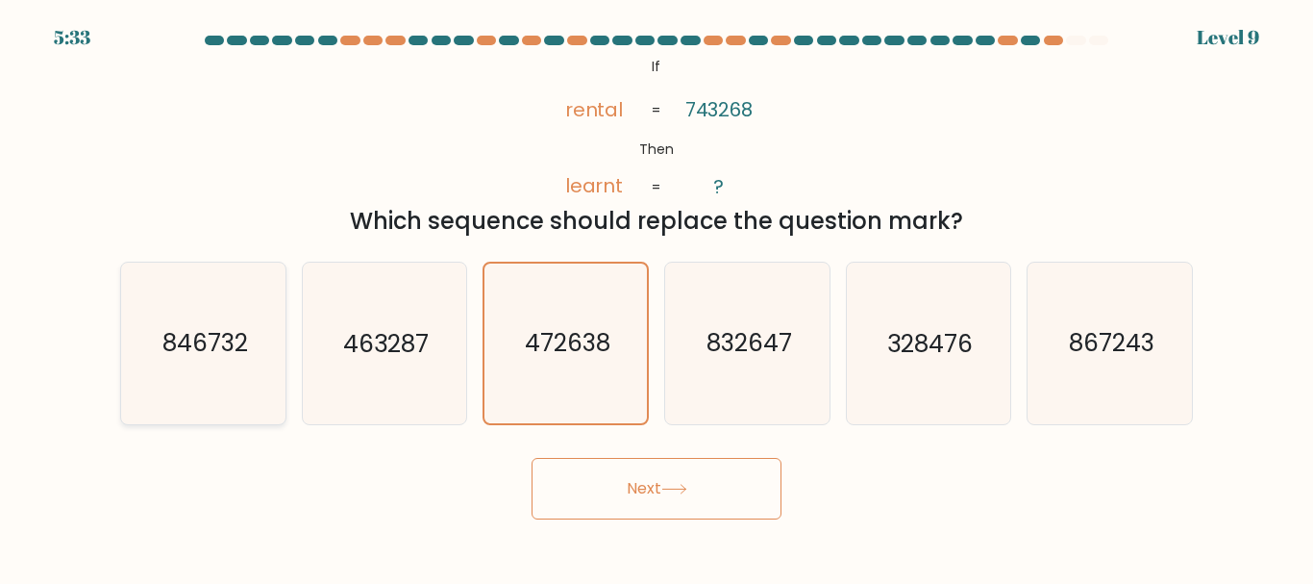
click at [211, 373] on icon "846732" at bounding box center [203, 342] width 161 height 161
click at [657, 297] on input "a. 846732" at bounding box center [657, 294] width 1 height 5
radio input "true"
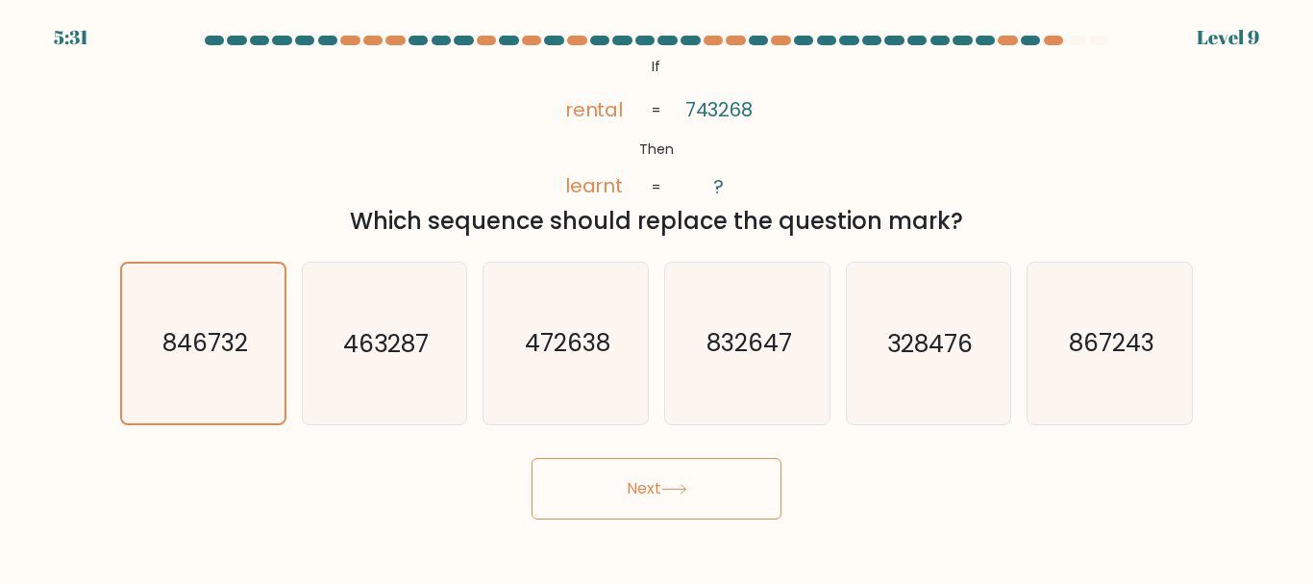
click at [659, 490] on button "Next" at bounding box center [657, 489] width 250 height 62
click at [674, 490] on icon at bounding box center [675, 489] width 26 height 11
click at [225, 315] on icon "846732" at bounding box center [203, 342] width 159 height 159
click at [657, 297] on input "a. 846732" at bounding box center [657, 294] width 1 height 5
click at [247, 322] on icon "846732" at bounding box center [203, 342] width 159 height 159
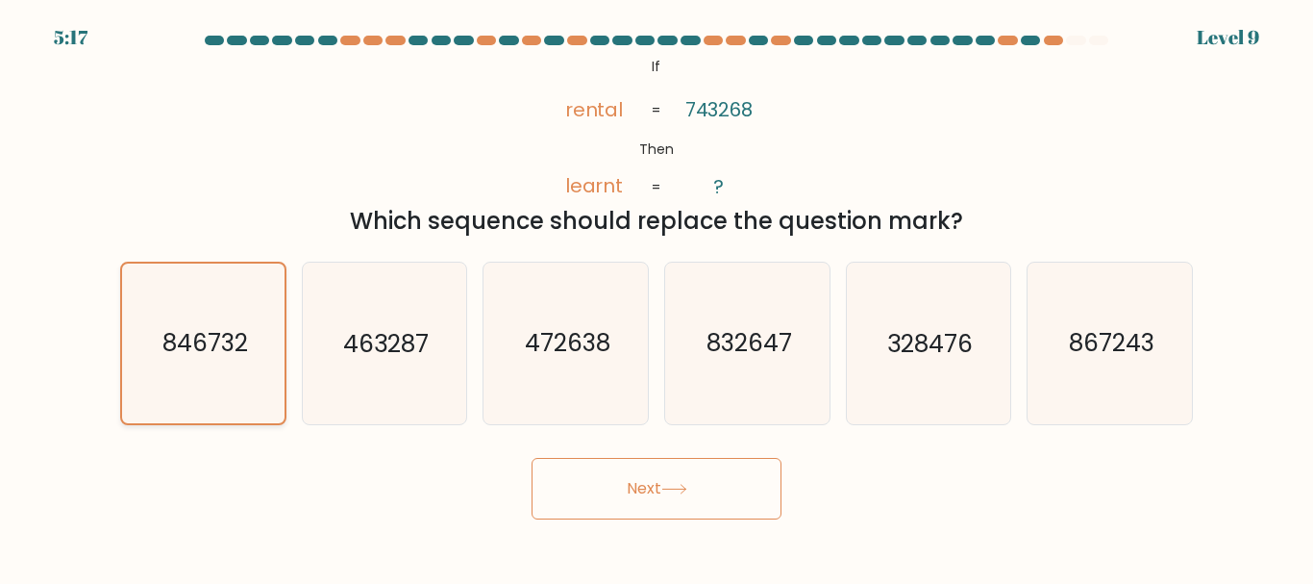
click at [657, 297] on input "a. 846732" at bounding box center [657, 294] width 1 height 5
drag, startPoint x: 1091, startPoint y: 373, endPoint x: 912, endPoint y: 373, distance: 179.8
click at [1090, 373] on icon "867243" at bounding box center [1110, 342] width 161 height 161
click at [244, 339] on text "846732" at bounding box center [205, 343] width 86 height 34
click at [657, 297] on input "a. 846732" at bounding box center [657, 294] width 1 height 5
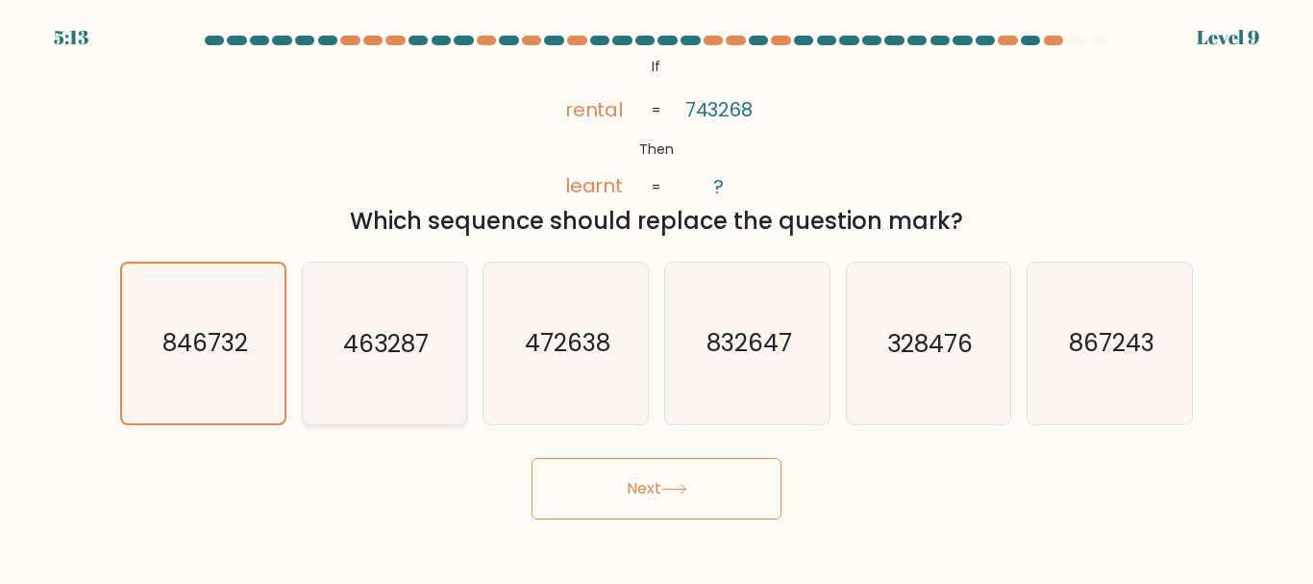
click at [362, 350] on text "463287" at bounding box center [386, 344] width 86 height 34
click at [657, 297] on input "b. 463287" at bounding box center [657, 294] width 1 height 5
radio input "true"
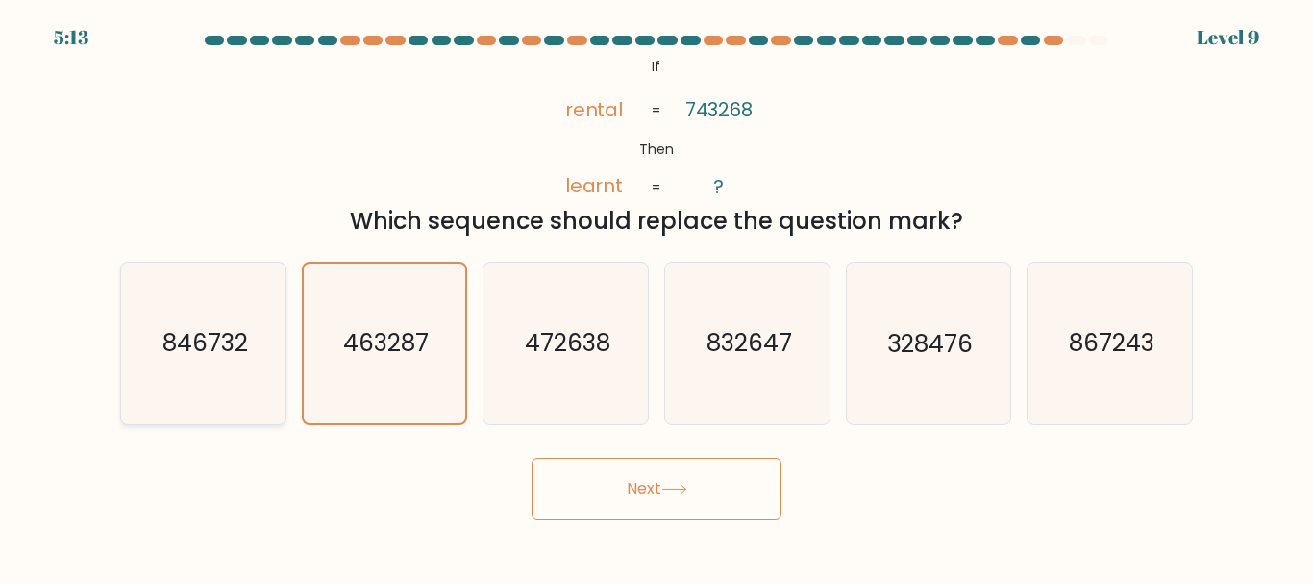
click at [206, 349] on text "846732" at bounding box center [205, 344] width 86 height 34
click at [657, 297] on input "a. 846732" at bounding box center [657, 294] width 1 height 5
radio input "true"
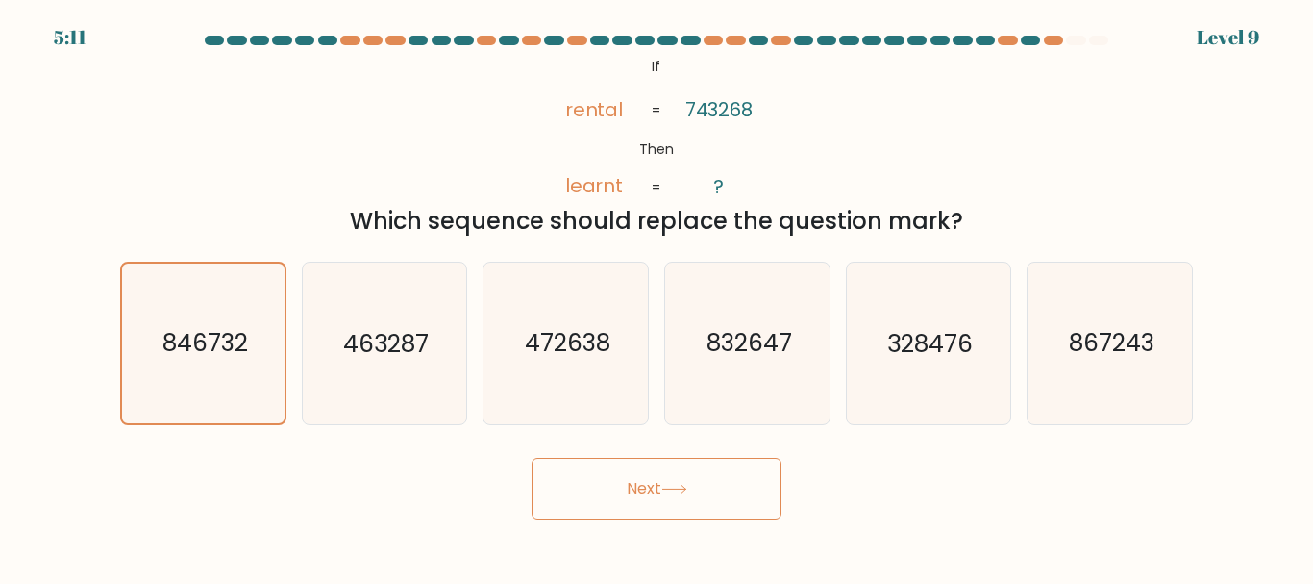
click at [634, 485] on button "Next" at bounding box center [657, 489] width 250 height 62
click at [532, 458] on button "Next" at bounding box center [657, 489] width 250 height 62
click at [645, 488] on button "Next" at bounding box center [657, 489] width 250 height 62
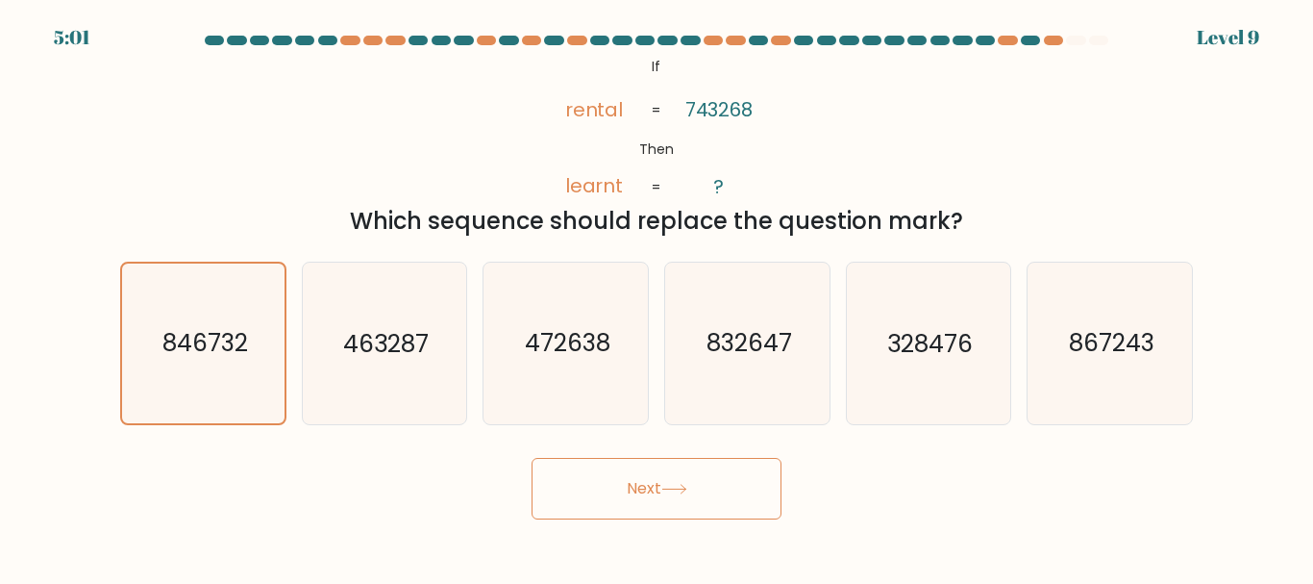
click at [655, 488] on button "Next" at bounding box center [657, 489] width 250 height 62
click at [652, 484] on button "Next" at bounding box center [657, 489] width 250 height 62
click at [609, 500] on button "Next" at bounding box center [657, 489] width 250 height 62
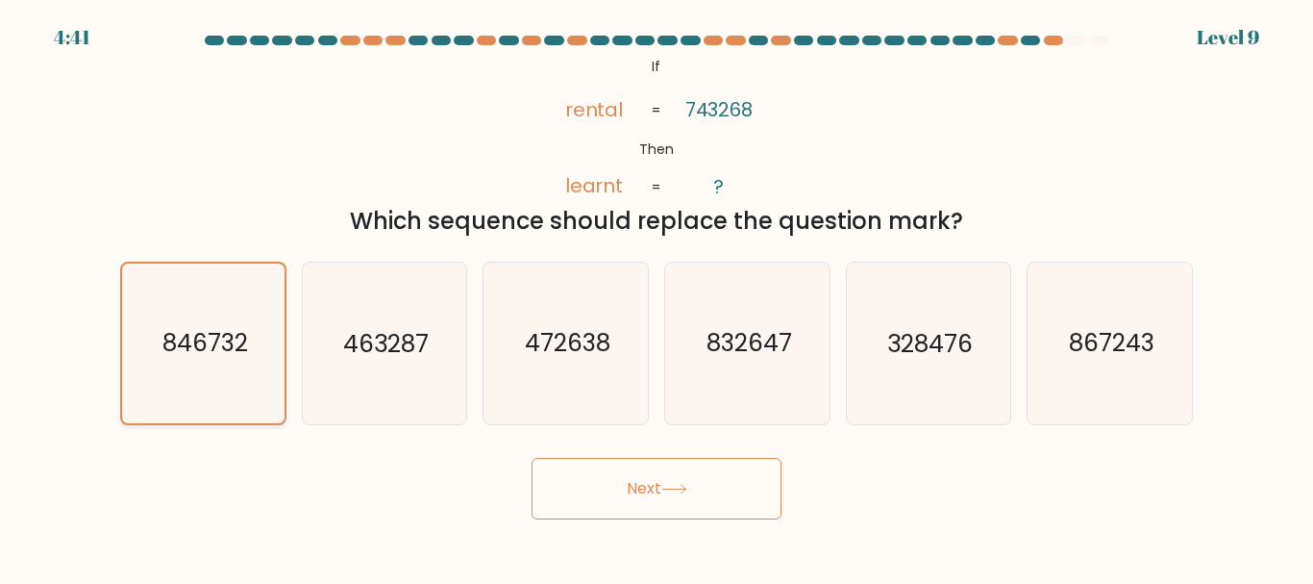
click at [237, 392] on icon "846732" at bounding box center [203, 342] width 159 height 159
click at [657, 297] on input "a. 846732" at bounding box center [657, 294] width 1 height 5
click at [635, 495] on button "Next" at bounding box center [657, 489] width 250 height 62
click at [633, 495] on button "Next" at bounding box center [657, 489] width 250 height 62
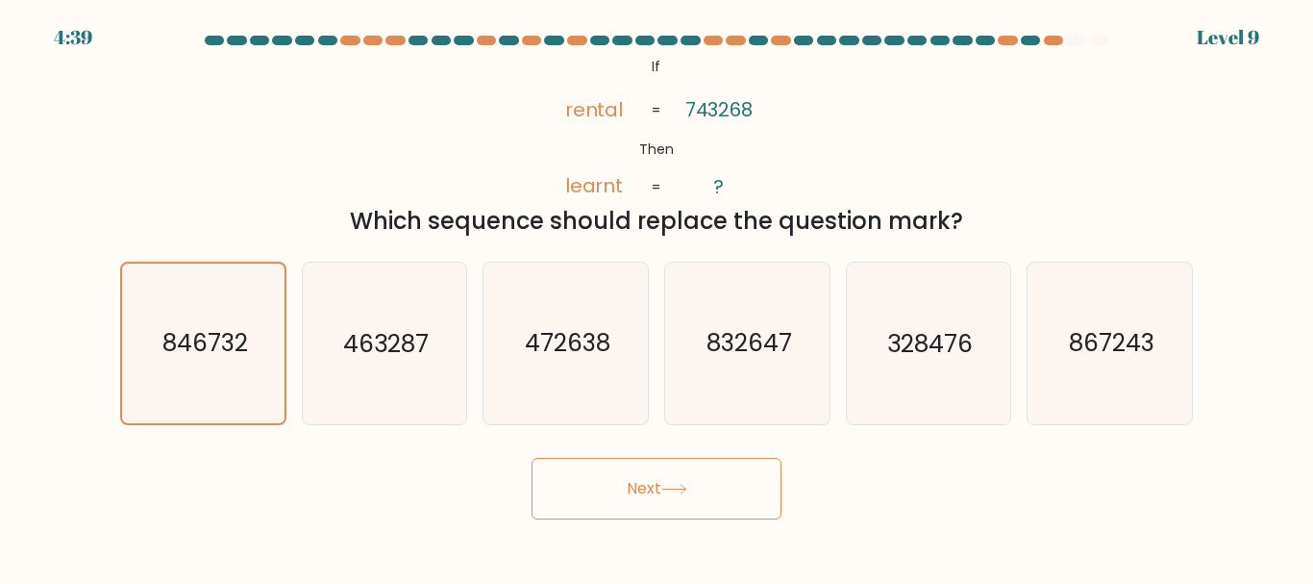
click at [632, 483] on button "Next" at bounding box center [657, 489] width 250 height 62
click at [636, 483] on button "Next" at bounding box center [657, 489] width 250 height 62
click at [625, 467] on button "Next" at bounding box center [657, 489] width 250 height 62
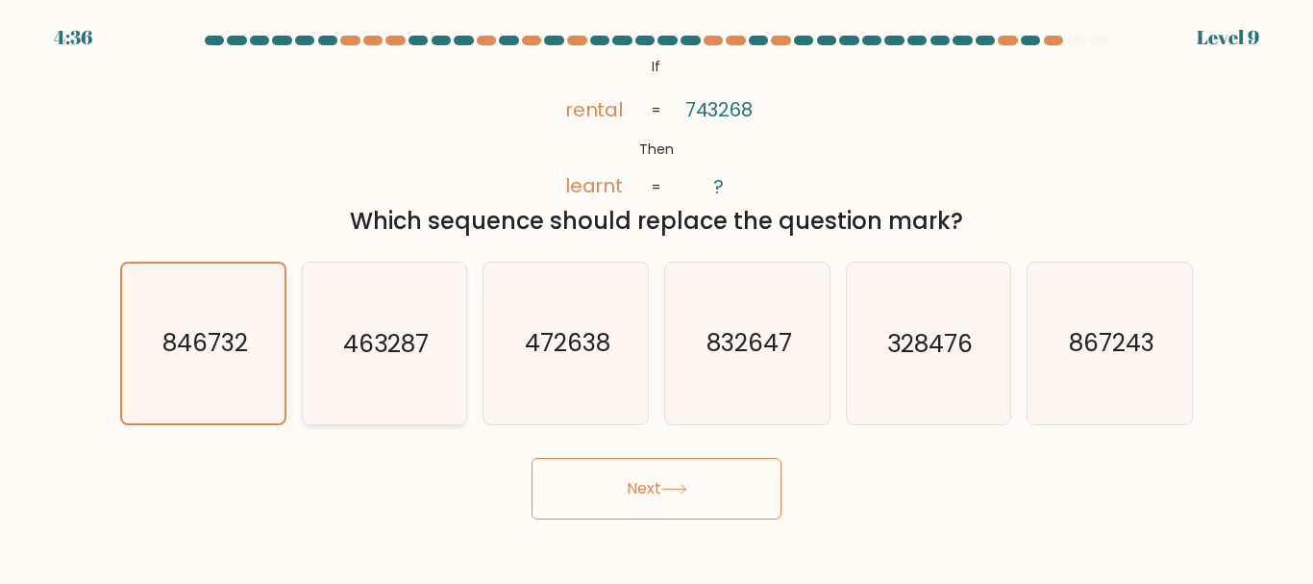
click at [343, 322] on icon "463287" at bounding box center [384, 342] width 161 height 161
click at [657, 297] on input "b. 463287" at bounding box center [657, 294] width 1 height 5
radio input "true"
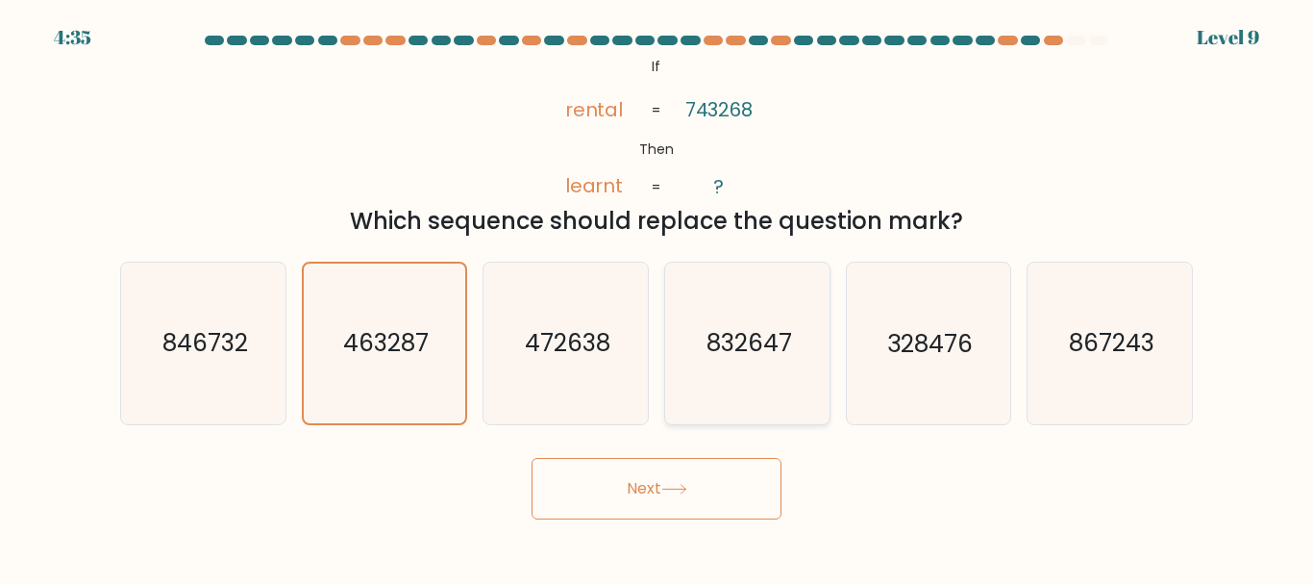
click at [767, 334] on text "832647" at bounding box center [749, 344] width 86 height 34
click at [658, 297] on input "d. 832647" at bounding box center [657, 294] width 1 height 5
radio input "true"
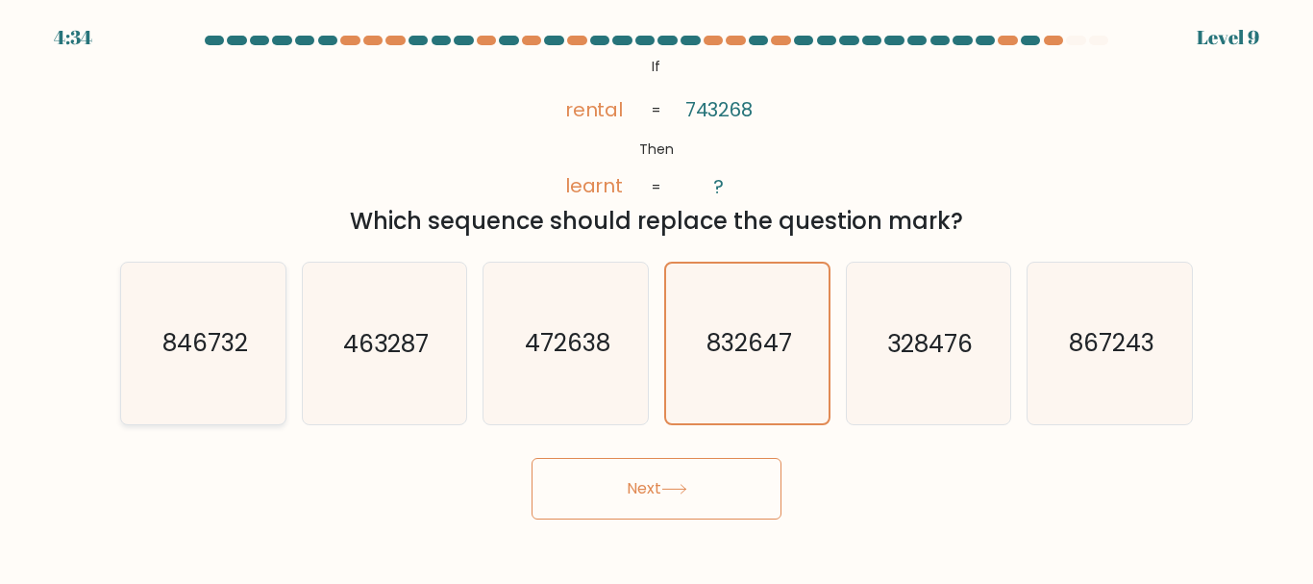
click at [238, 329] on text "846732" at bounding box center [205, 344] width 86 height 34
click at [657, 297] on input "a. 846732" at bounding box center [657, 294] width 1 height 5
radio input "true"
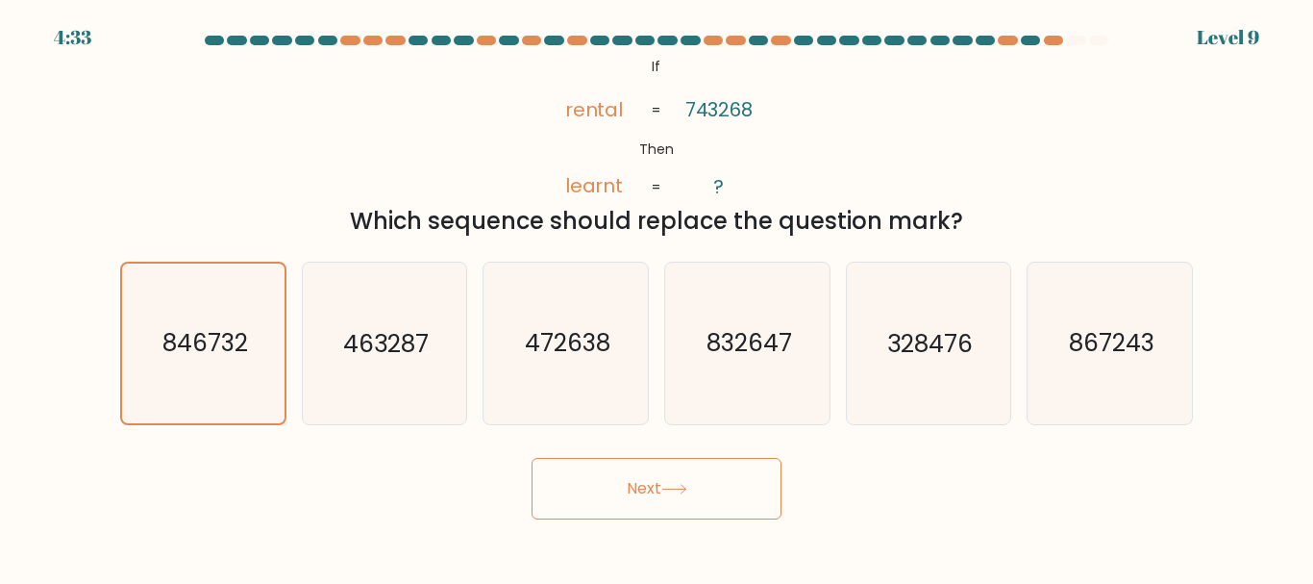
click at [643, 491] on button "Next" at bounding box center [657, 489] width 250 height 62
click at [532, 458] on button "Next" at bounding box center [657, 489] width 250 height 62
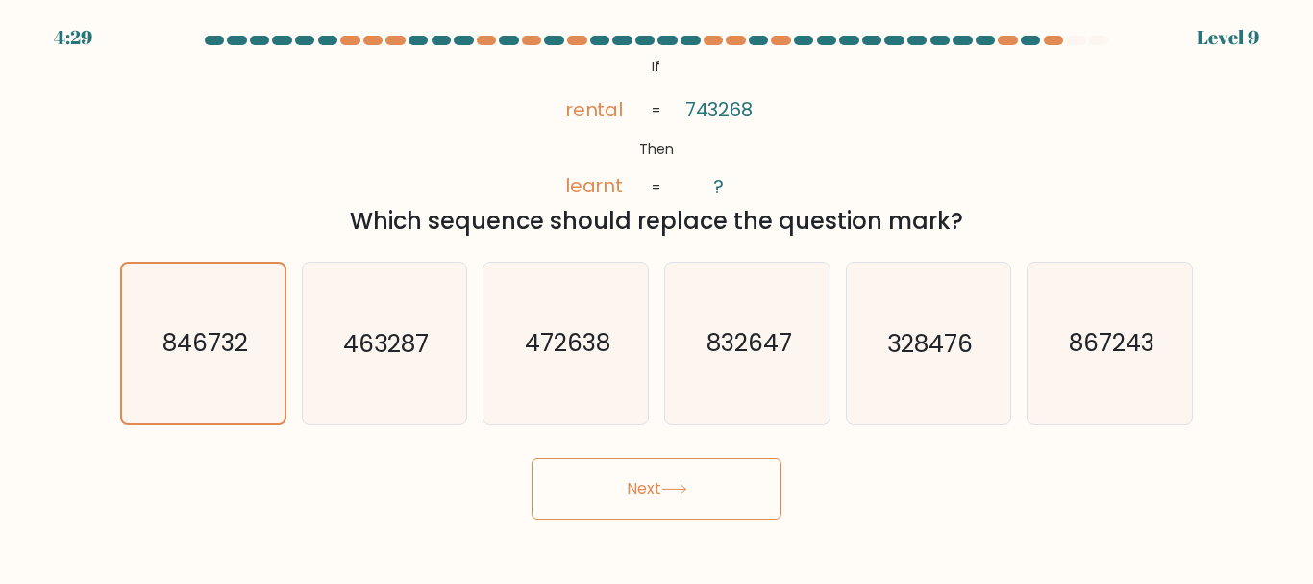
click at [532, 458] on button "Next" at bounding box center [657, 489] width 250 height 62
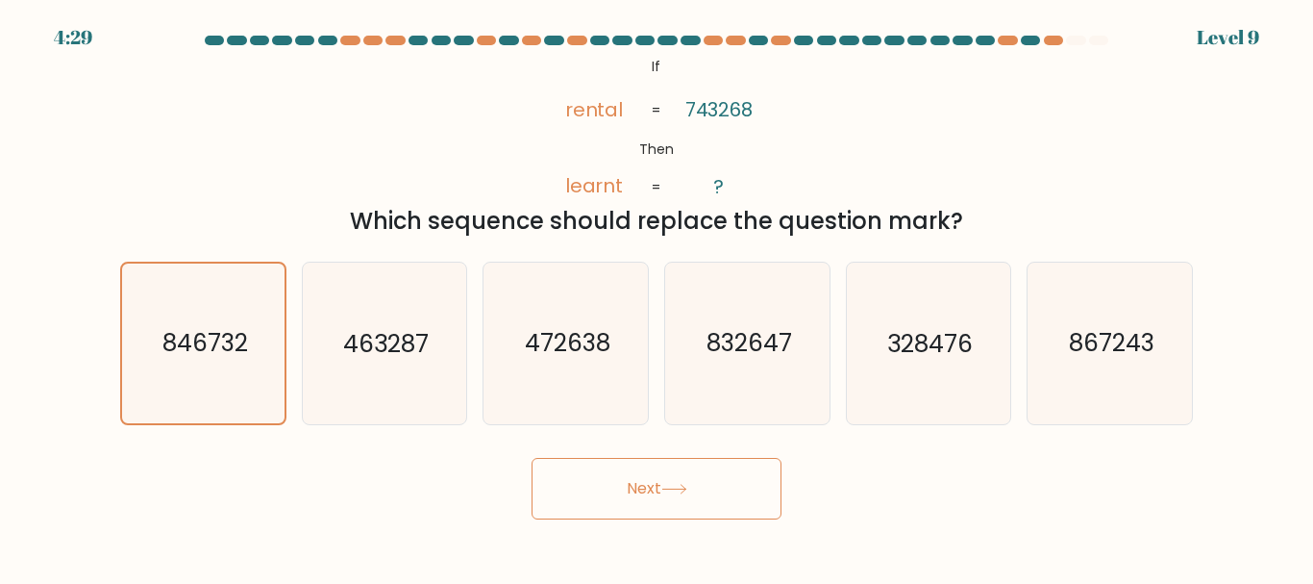
click at [532, 458] on button "Next" at bounding box center [657, 489] width 250 height 62
click at [684, 485] on icon at bounding box center [675, 489] width 26 height 11
click at [532, 458] on button "Next" at bounding box center [657, 489] width 250 height 62
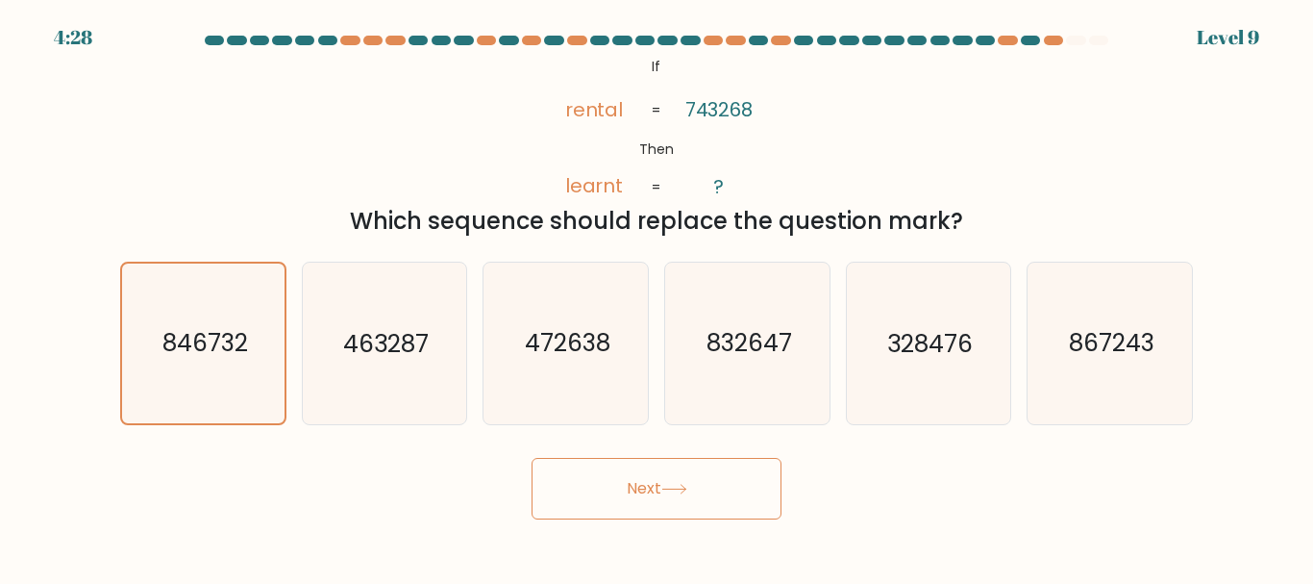
click at [684, 485] on icon at bounding box center [675, 489] width 26 height 11
click at [532, 458] on button "Next" at bounding box center [657, 489] width 250 height 62
click at [684, 485] on icon at bounding box center [675, 489] width 26 height 11
click at [532, 458] on button "Next" at bounding box center [657, 489] width 250 height 62
click at [684, 485] on icon at bounding box center [675, 489] width 26 height 11
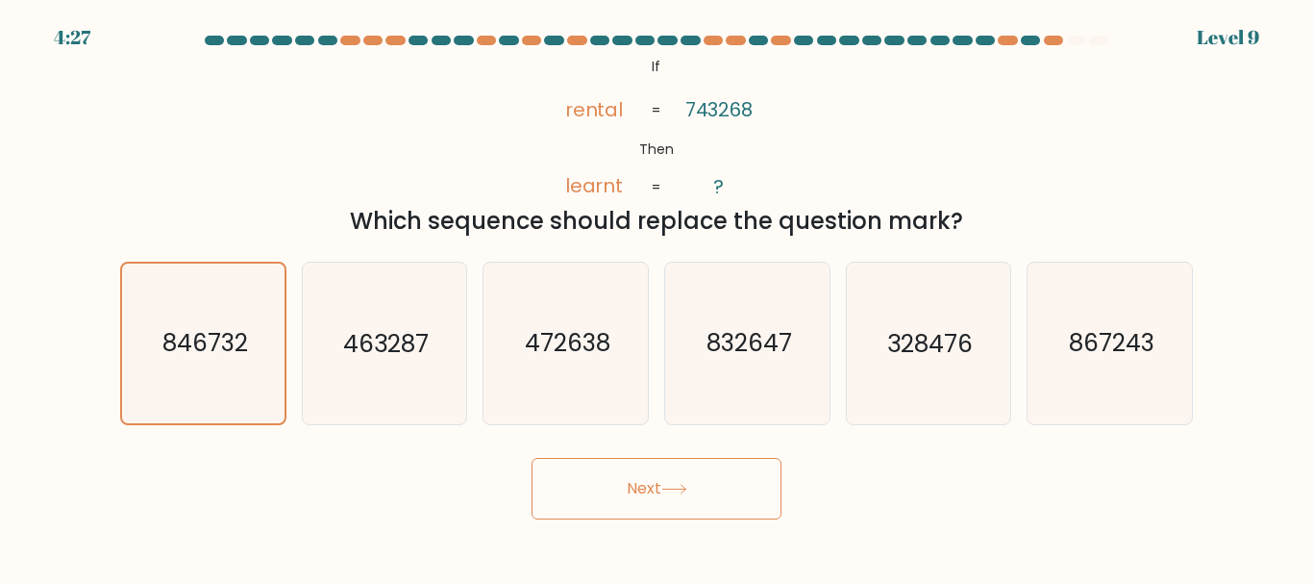
click at [532, 458] on button "Next" at bounding box center [657, 489] width 250 height 62
click at [684, 485] on icon at bounding box center [675, 489] width 26 height 11
click at [532, 458] on button "Next" at bounding box center [657, 489] width 250 height 62
click at [684, 485] on icon at bounding box center [675, 489] width 26 height 11
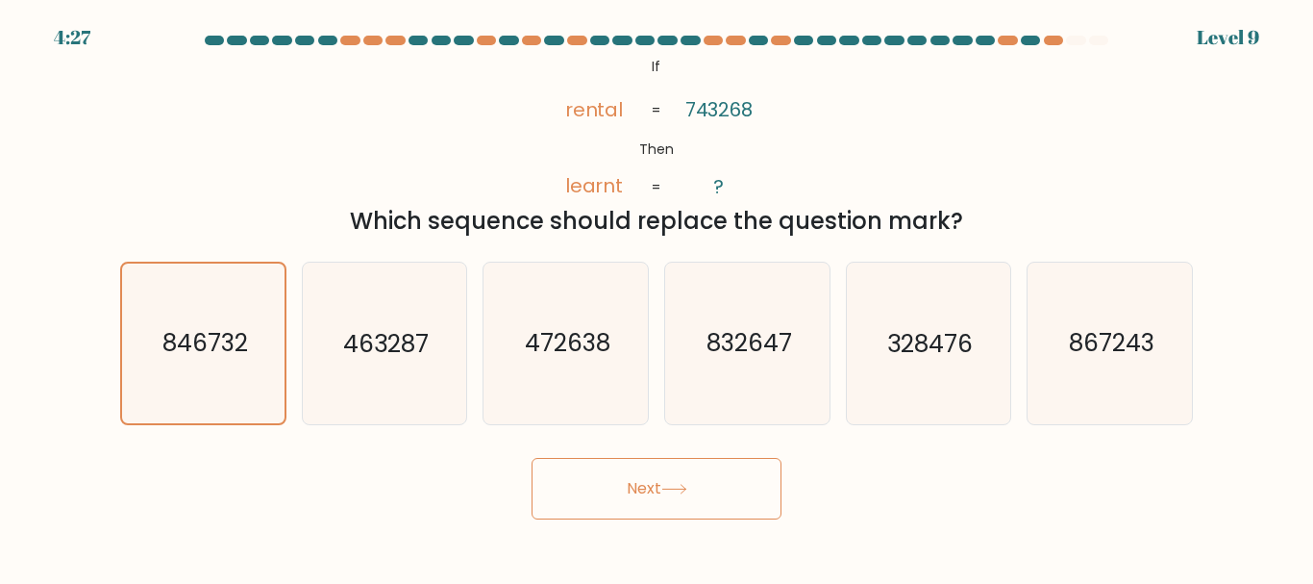
click at [684, 485] on icon at bounding box center [675, 489] width 26 height 11
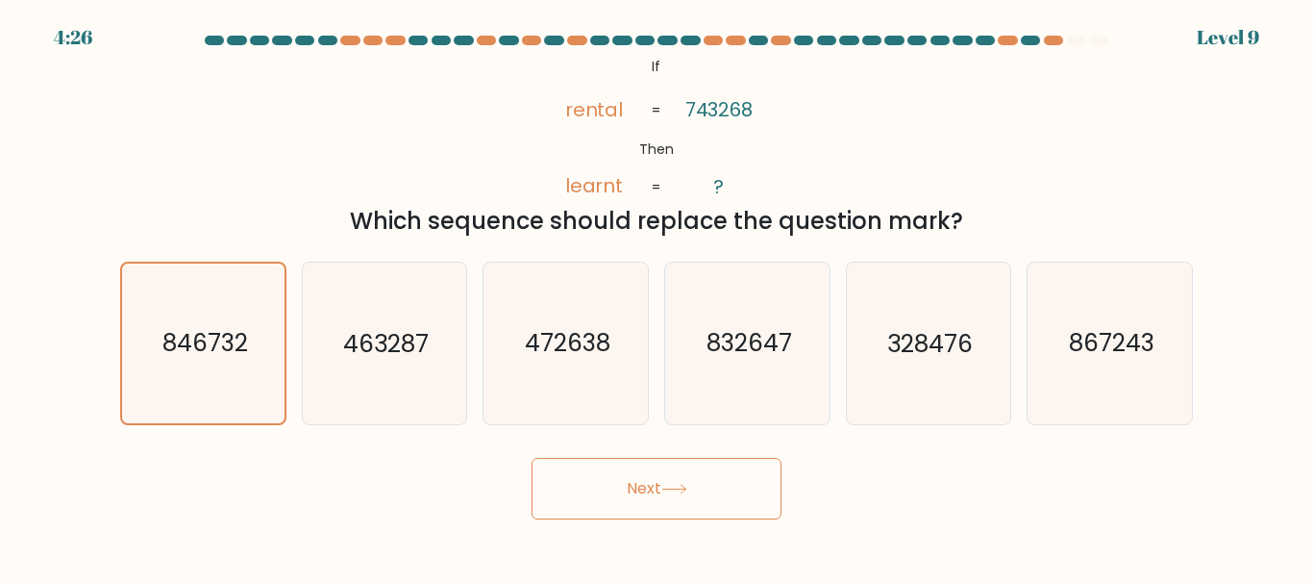
click at [684, 485] on icon at bounding box center [675, 489] width 26 height 11
click at [680, 485] on icon at bounding box center [675, 489] width 26 height 11
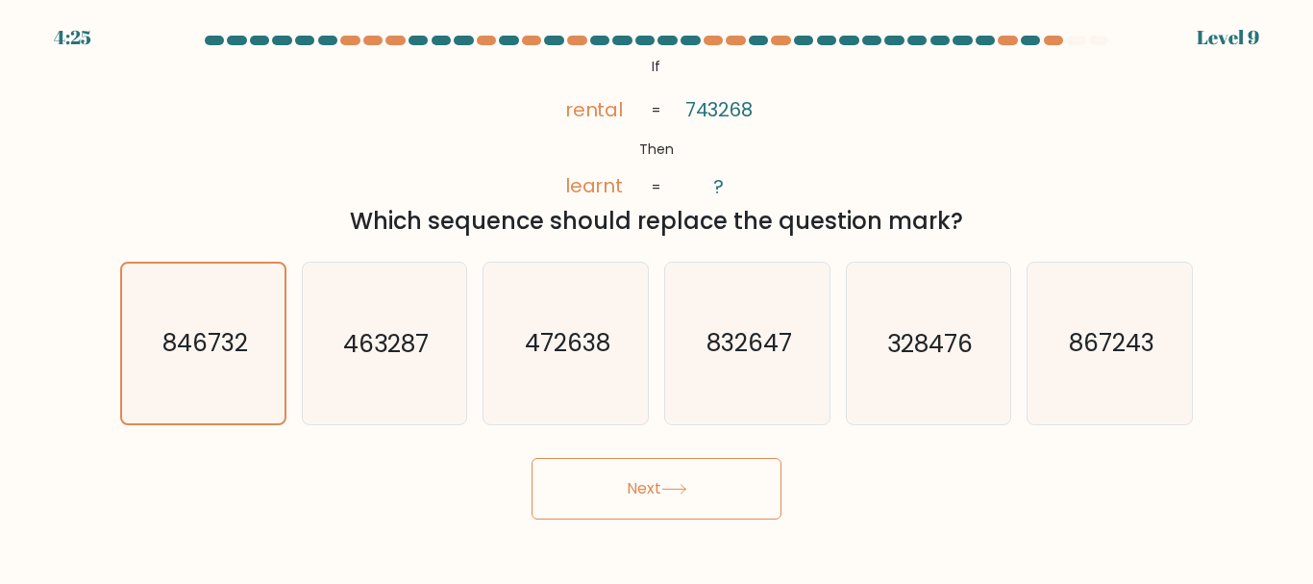
click at [680, 485] on icon at bounding box center [675, 489] width 26 height 11
click at [1059, 409] on icon "867243" at bounding box center [1110, 342] width 161 height 161
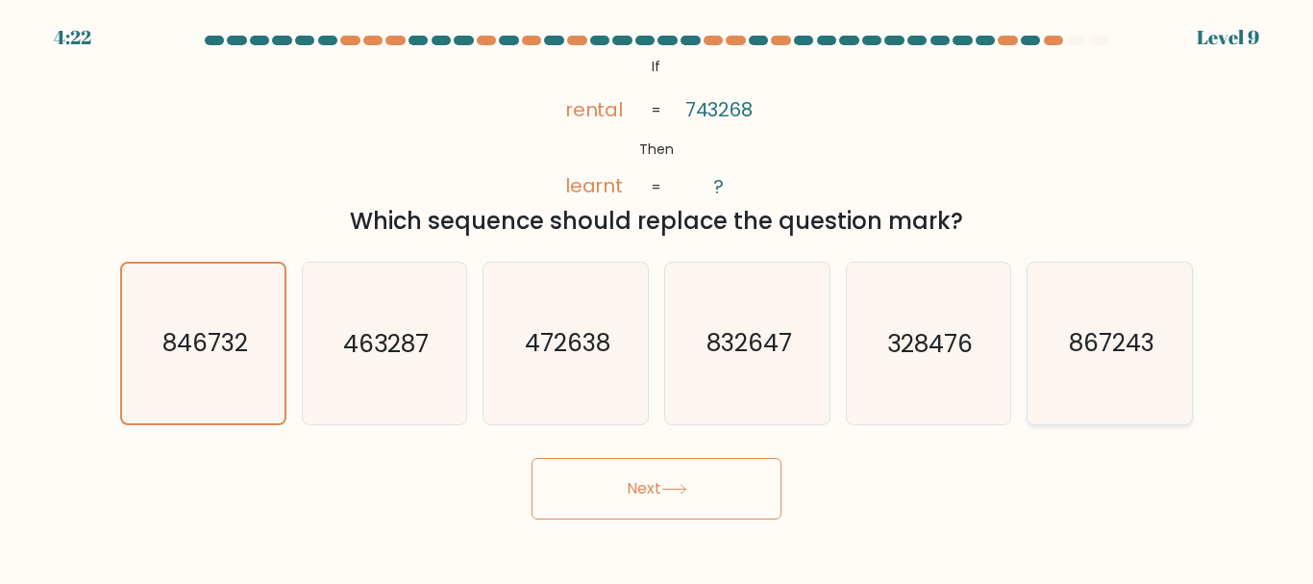
click at [658, 297] on input "f. 867243" at bounding box center [657, 294] width 1 height 5
radio input "true"
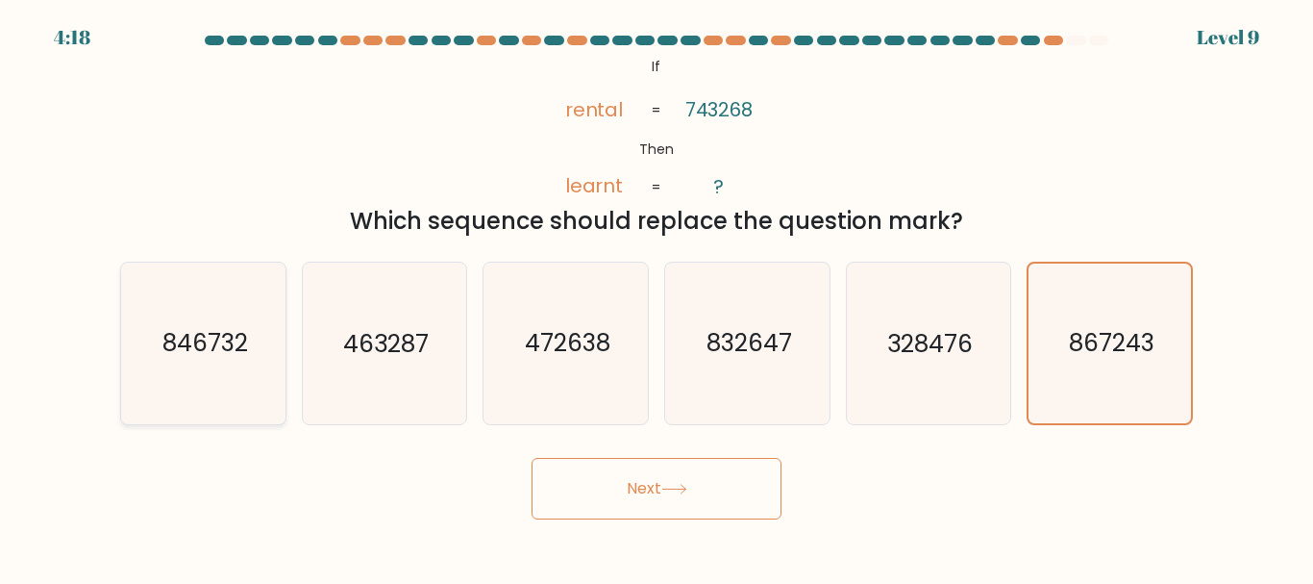
click at [275, 363] on icon "846732" at bounding box center [203, 342] width 161 height 161
click at [657, 297] on input "a. 846732" at bounding box center [657, 294] width 1 height 5
radio input "true"
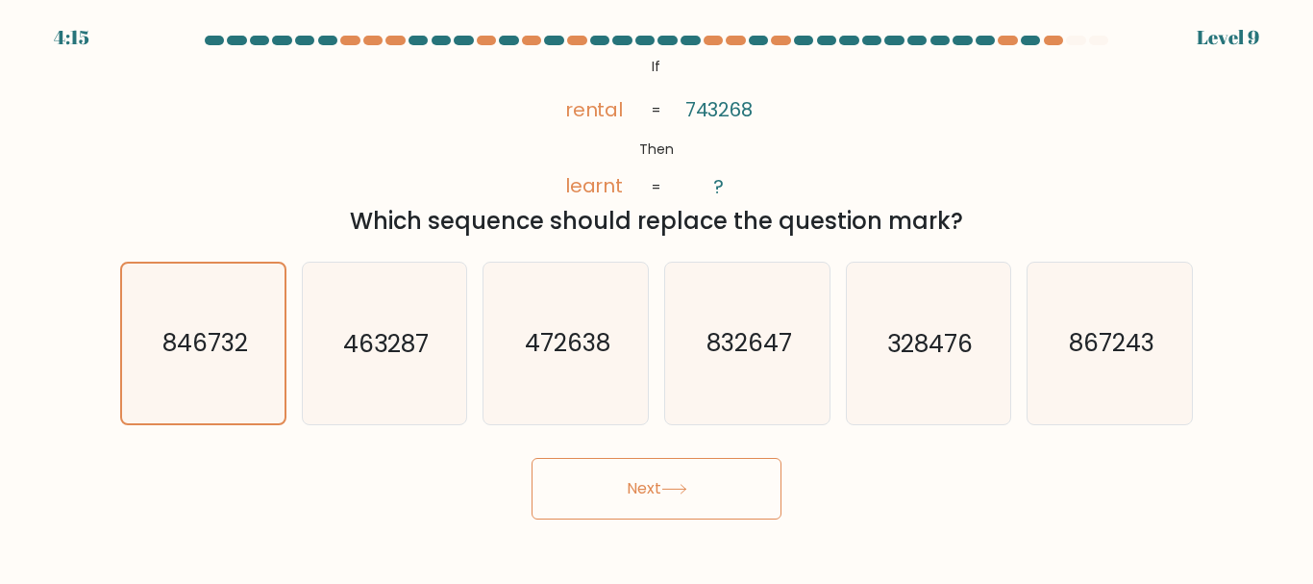
click at [641, 489] on button "Next" at bounding box center [657, 489] width 250 height 62
click at [624, 488] on button "Next" at bounding box center [657, 489] width 250 height 62
click at [638, 484] on button "Next" at bounding box center [657, 489] width 250 height 62
click at [636, 487] on button "Next" at bounding box center [657, 489] width 250 height 62
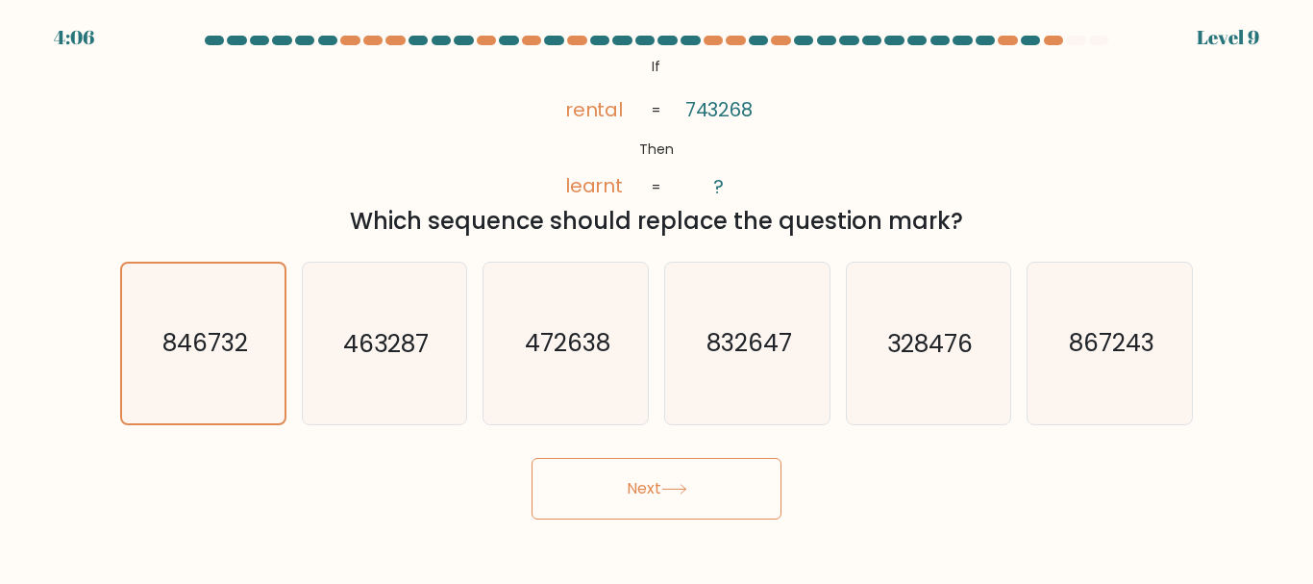
click at [636, 487] on button "Next" at bounding box center [657, 489] width 250 height 62
click at [746, 353] on text "832647" at bounding box center [749, 344] width 86 height 34
click at [658, 297] on input "d. 832647" at bounding box center [657, 294] width 1 height 5
radio input "true"
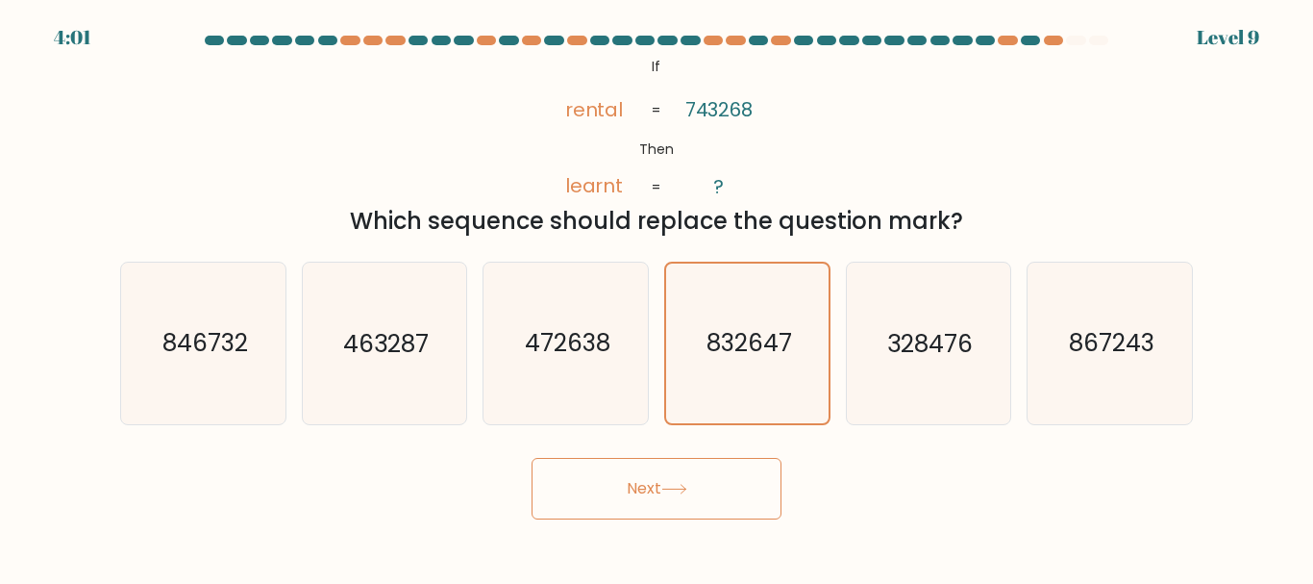
click at [549, 497] on button "Next" at bounding box center [657, 489] width 250 height 62
click at [176, 312] on icon "846732" at bounding box center [203, 342] width 161 height 161
click at [657, 297] on input "a. 846732" at bounding box center [657, 294] width 1 height 5
radio input "true"
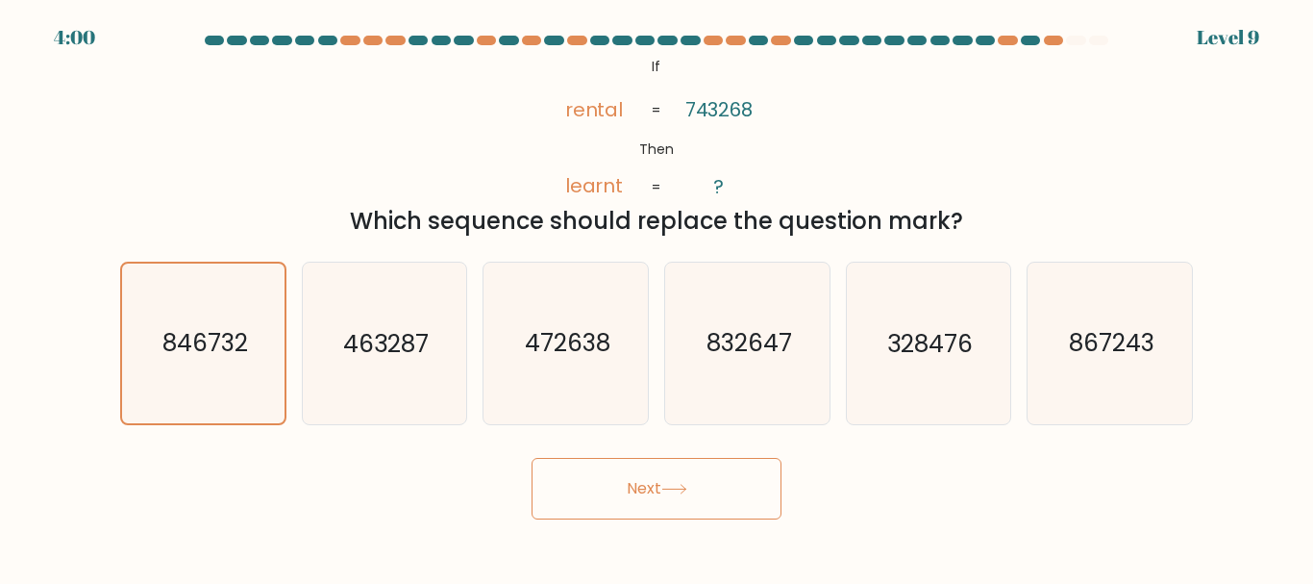
click at [604, 491] on button "Next" at bounding box center [657, 489] width 250 height 62
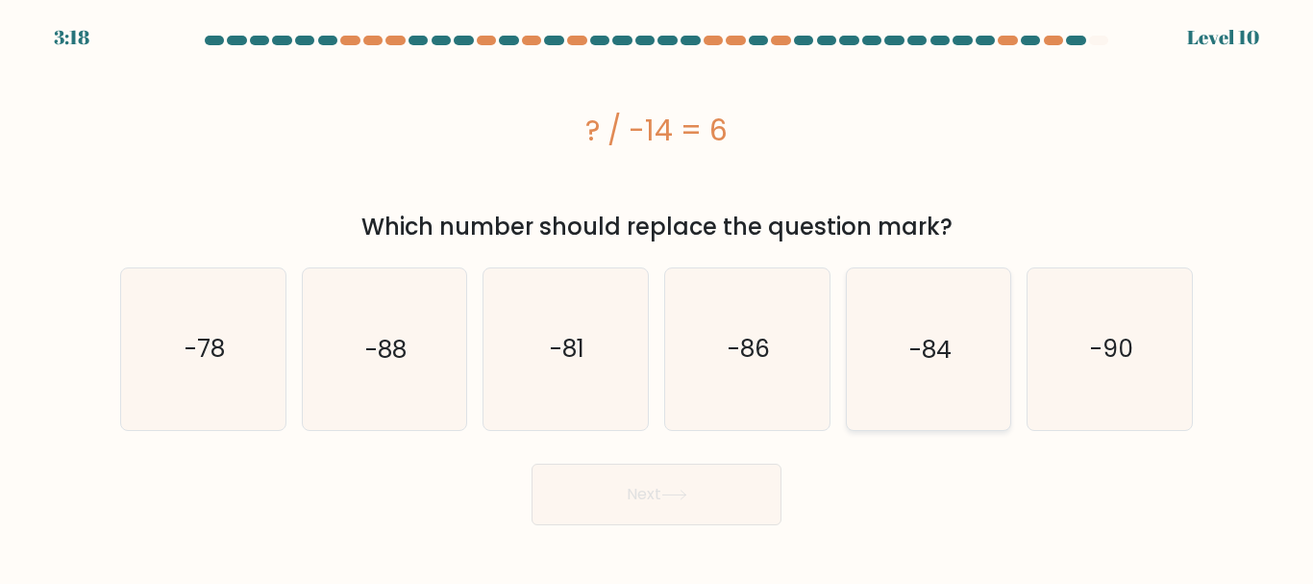
click at [918, 353] on text "-84" at bounding box center [931, 349] width 42 height 34
click at [658, 297] on input "e. -84" at bounding box center [657, 294] width 1 height 5
radio input "true"
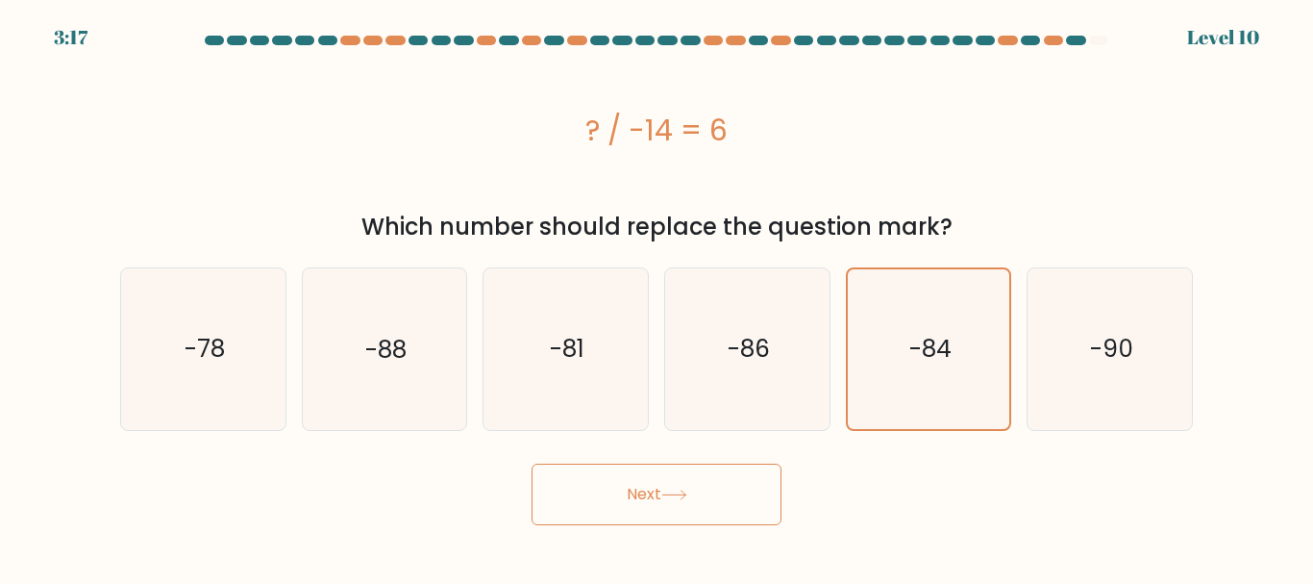
click at [714, 524] on button "Next" at bounding box center [657, 494] width 250 height 62
